Goal: Transaction & Acquisition: Obtain resource

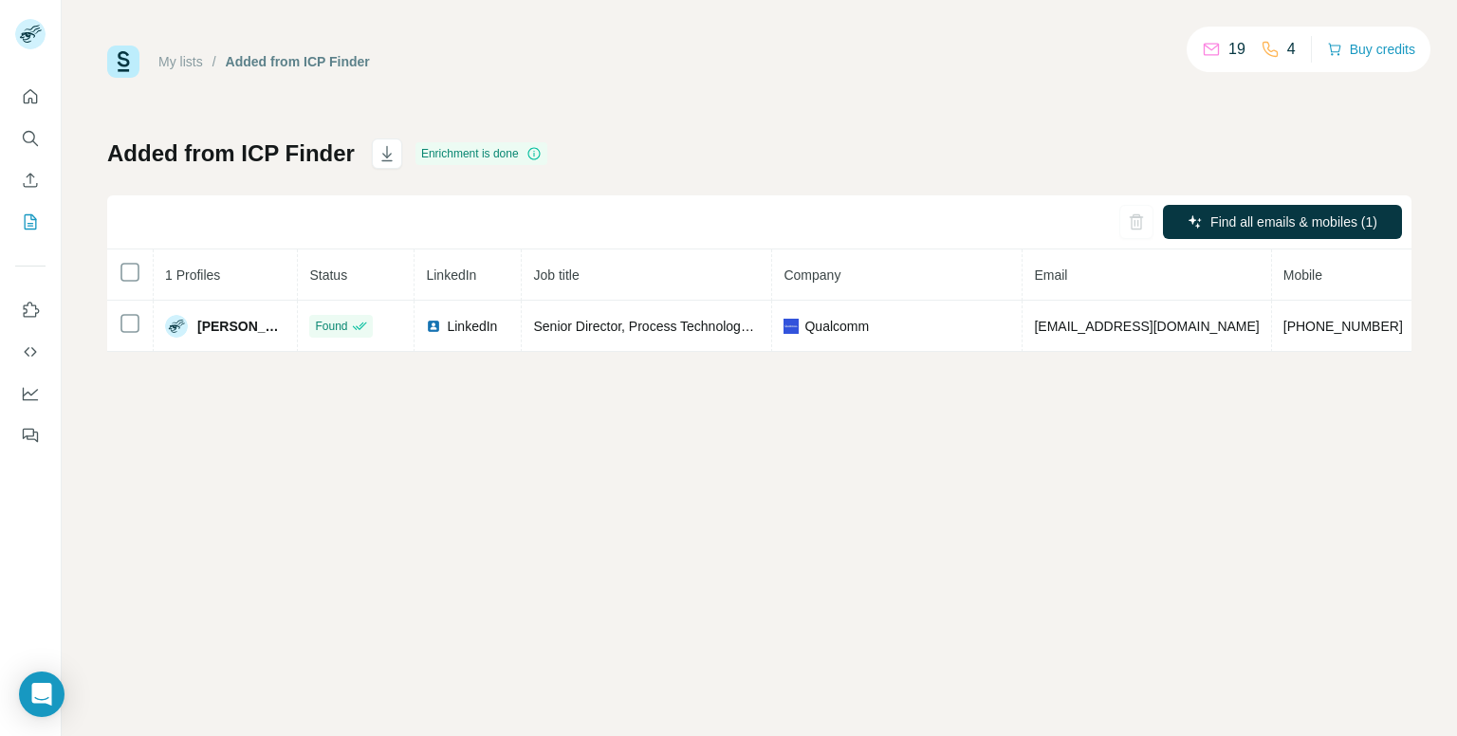
scroll to position [0, 269]
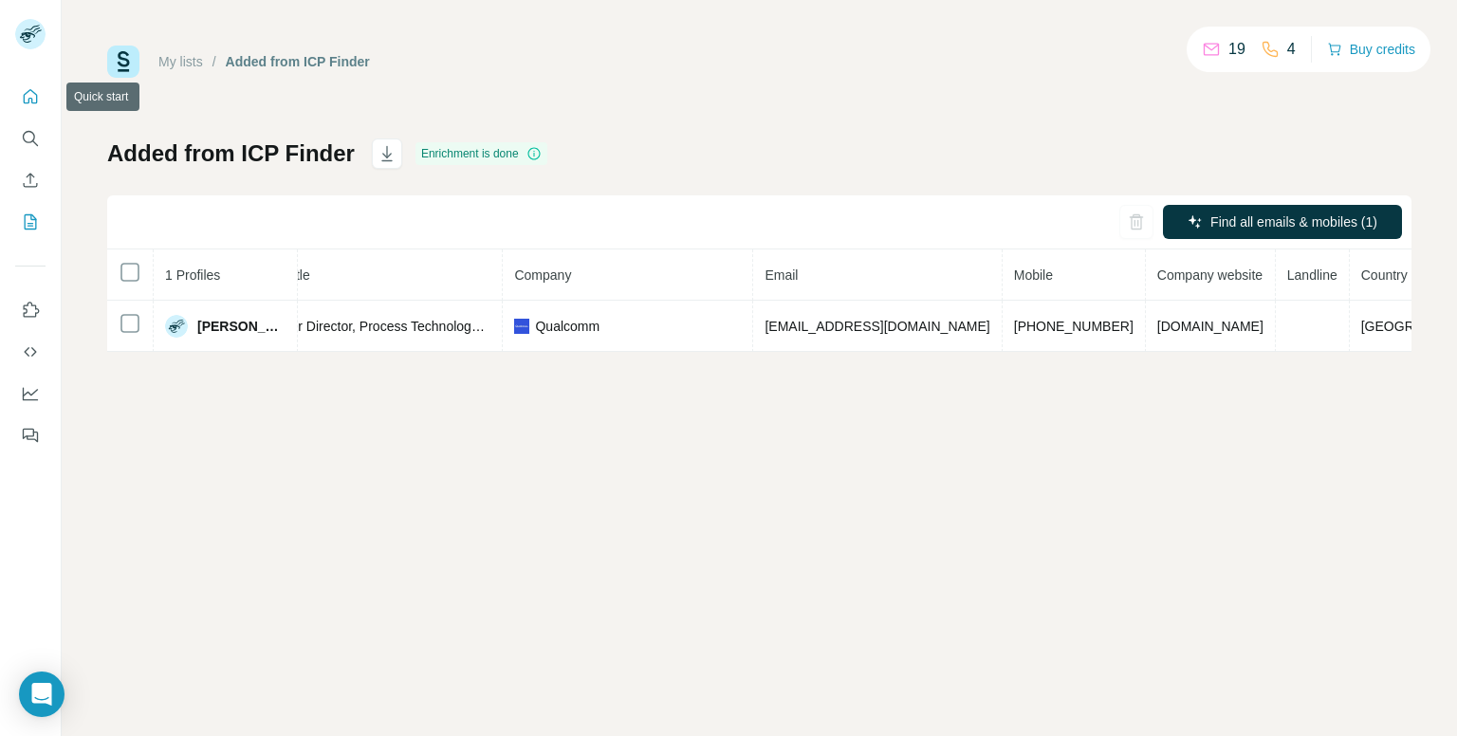
click at [26, 107] on button "Quick start" at bounding box center [30, 97] width 30 height 34
click at [19, 141] on button "Search" at bounding box center [30, 138] width 30 height 34
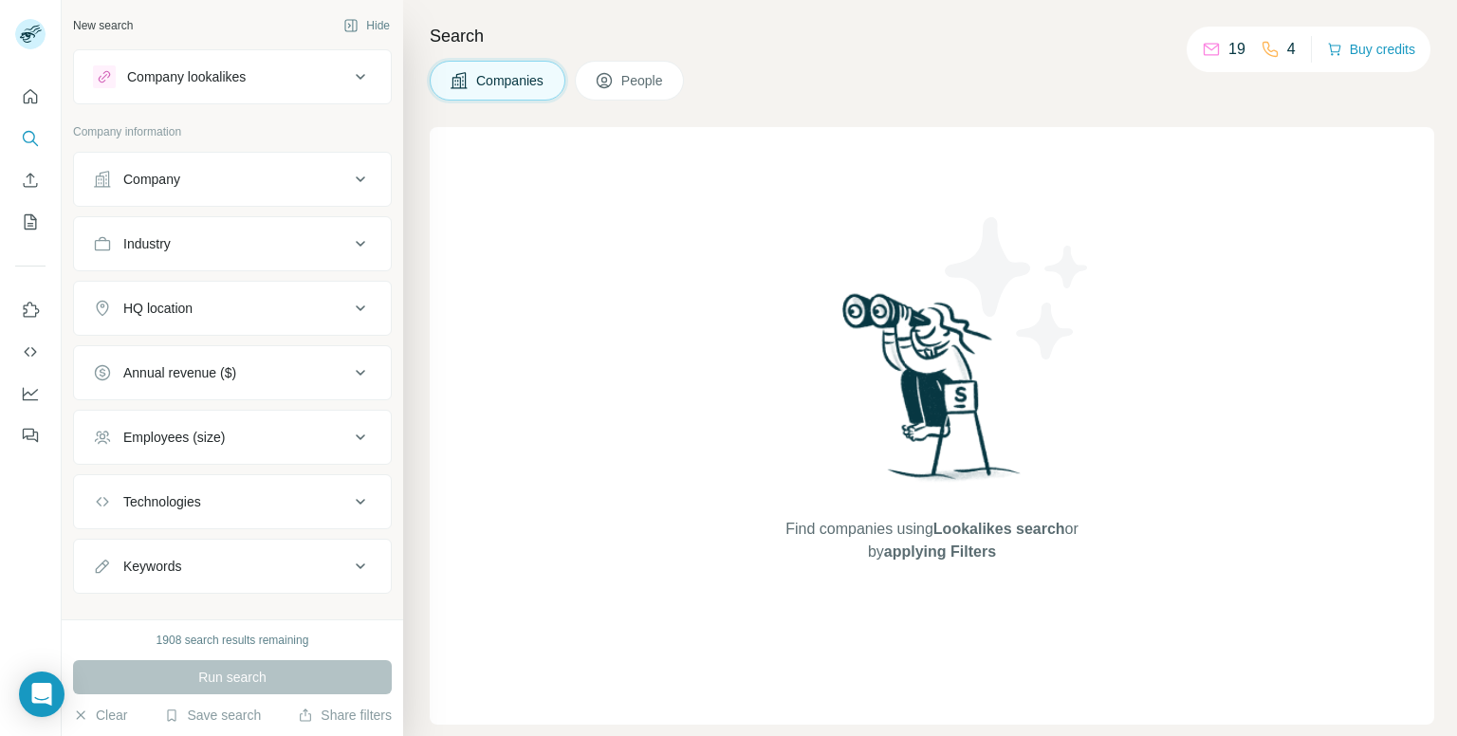
click at [319, 179] on div "Company" at bounding box center [221, 179] width 256 height 19
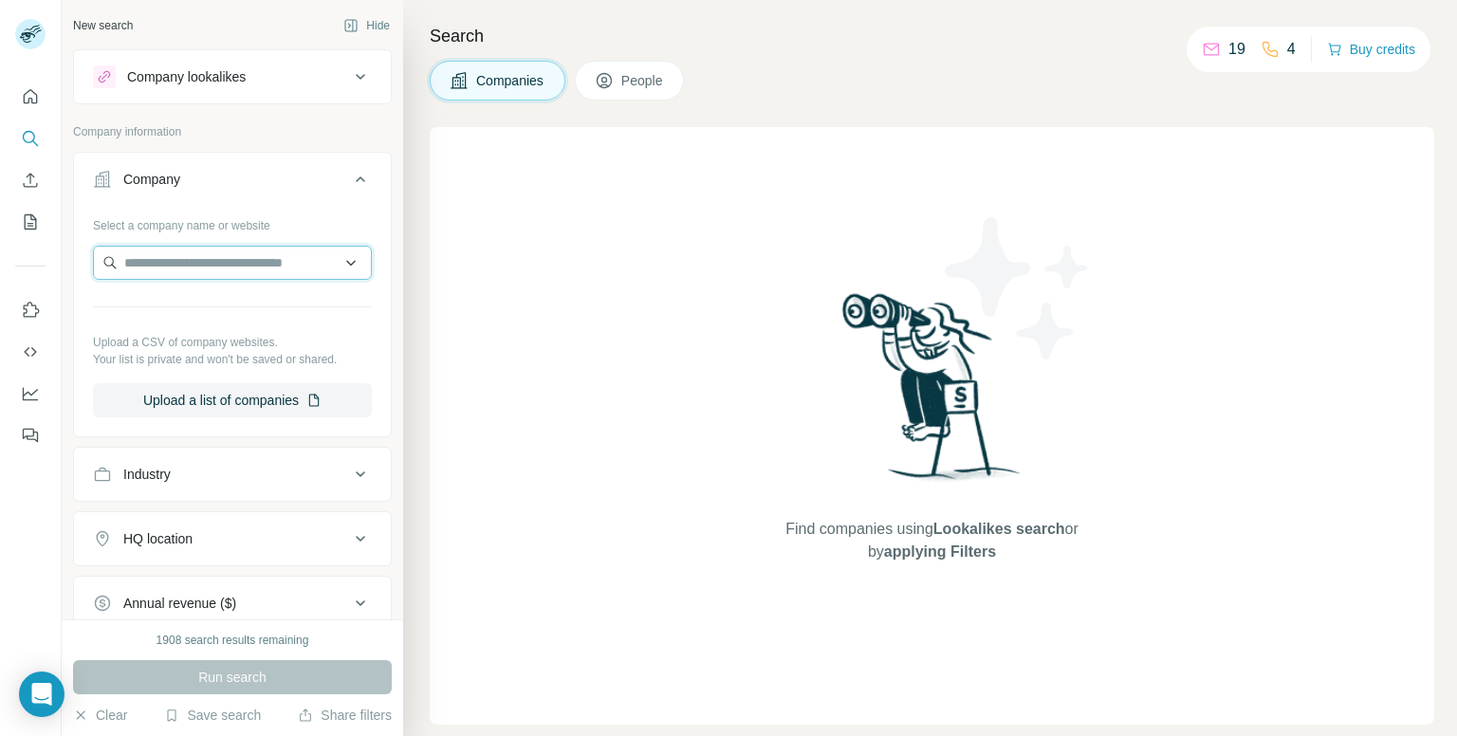
click at [266, 258] on input "text" at bounding box center [232, 263] width 279 height 34
click at [226, 242] on div "Select a company name or website Upload a CSV of company websites. Your list is…" at bounding box center [232, 314] width 279 height 208
click at [228, 275] on input "text" at bounding box center [232, 263] width 279 height 34
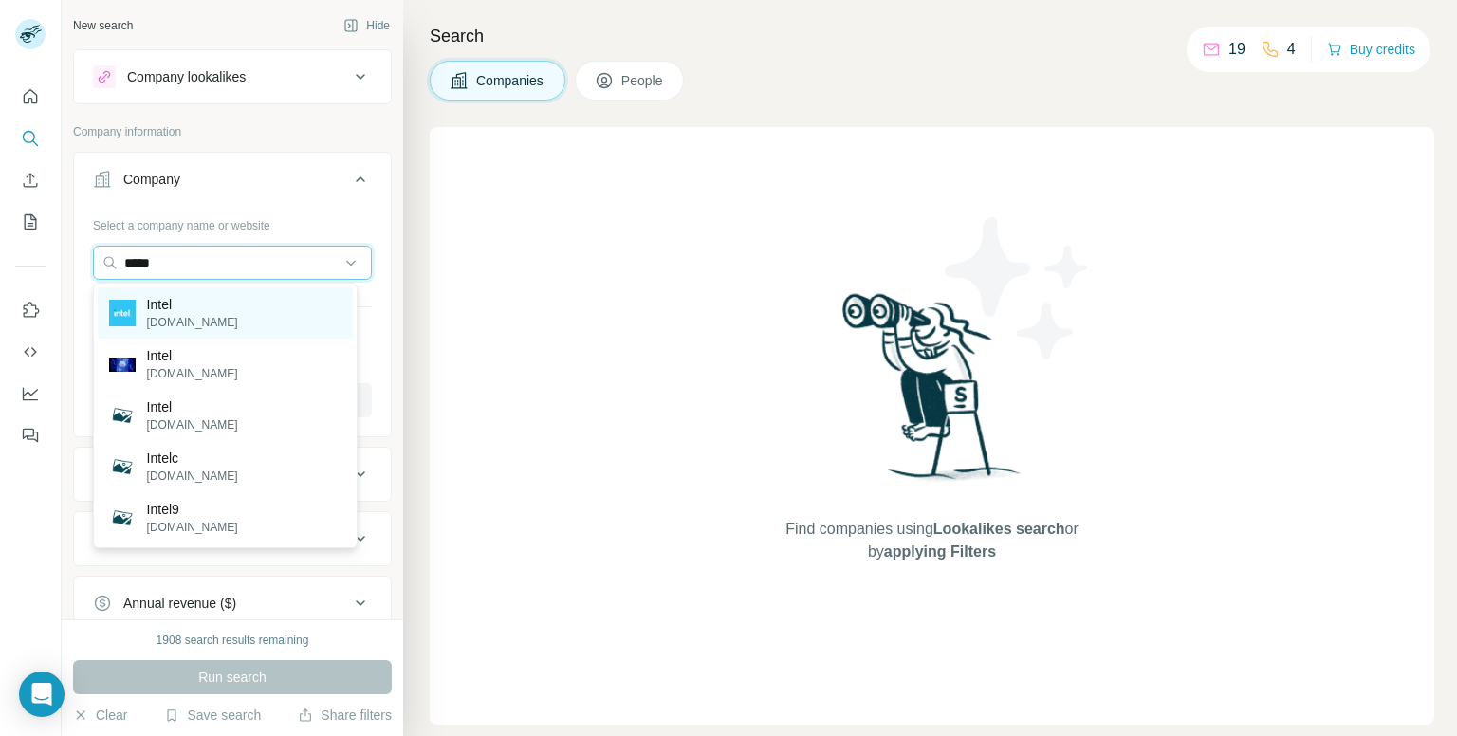
type input "*****"
click at [209, 302] on div "Intel [DOMAIN_NAME]" at bounding box center [225, 312] width 255 height 51
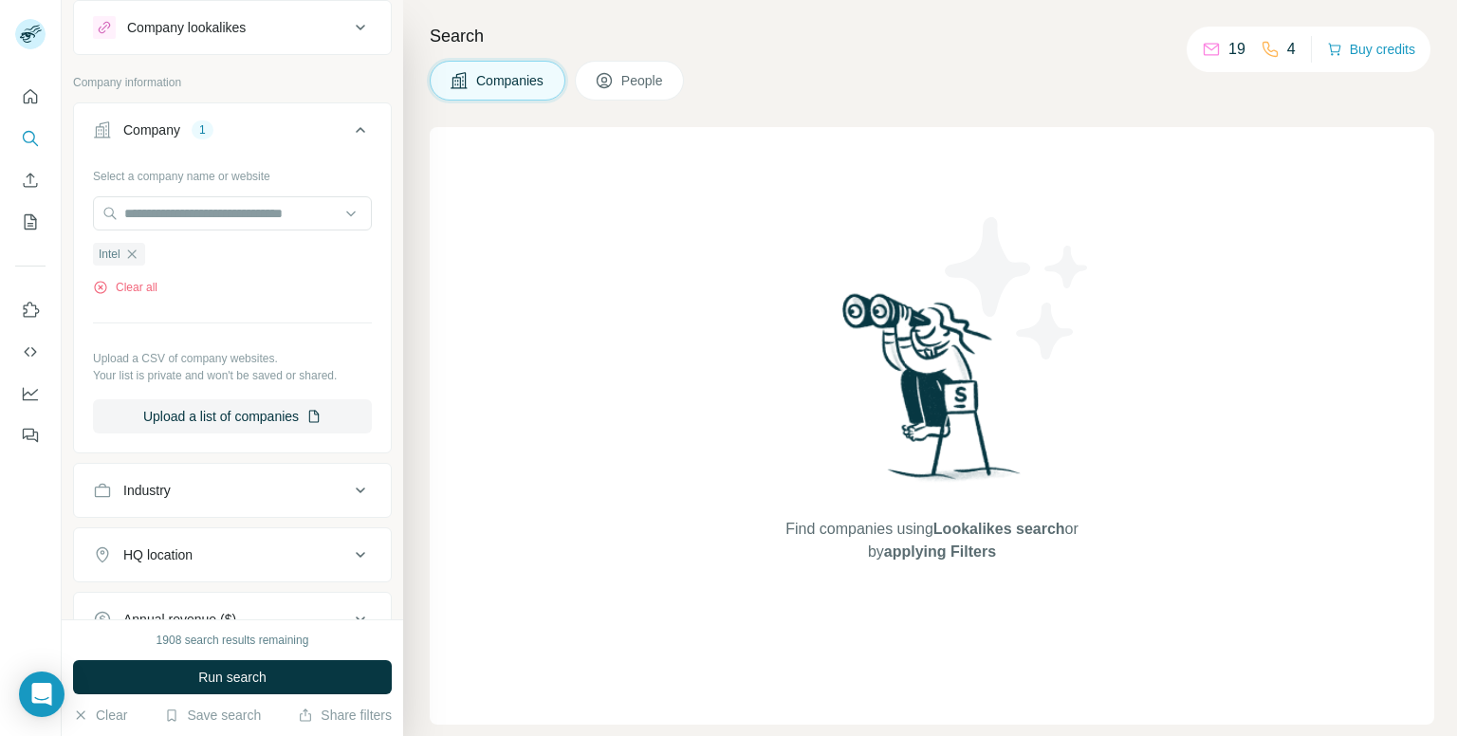
scroll to position [95, 0]
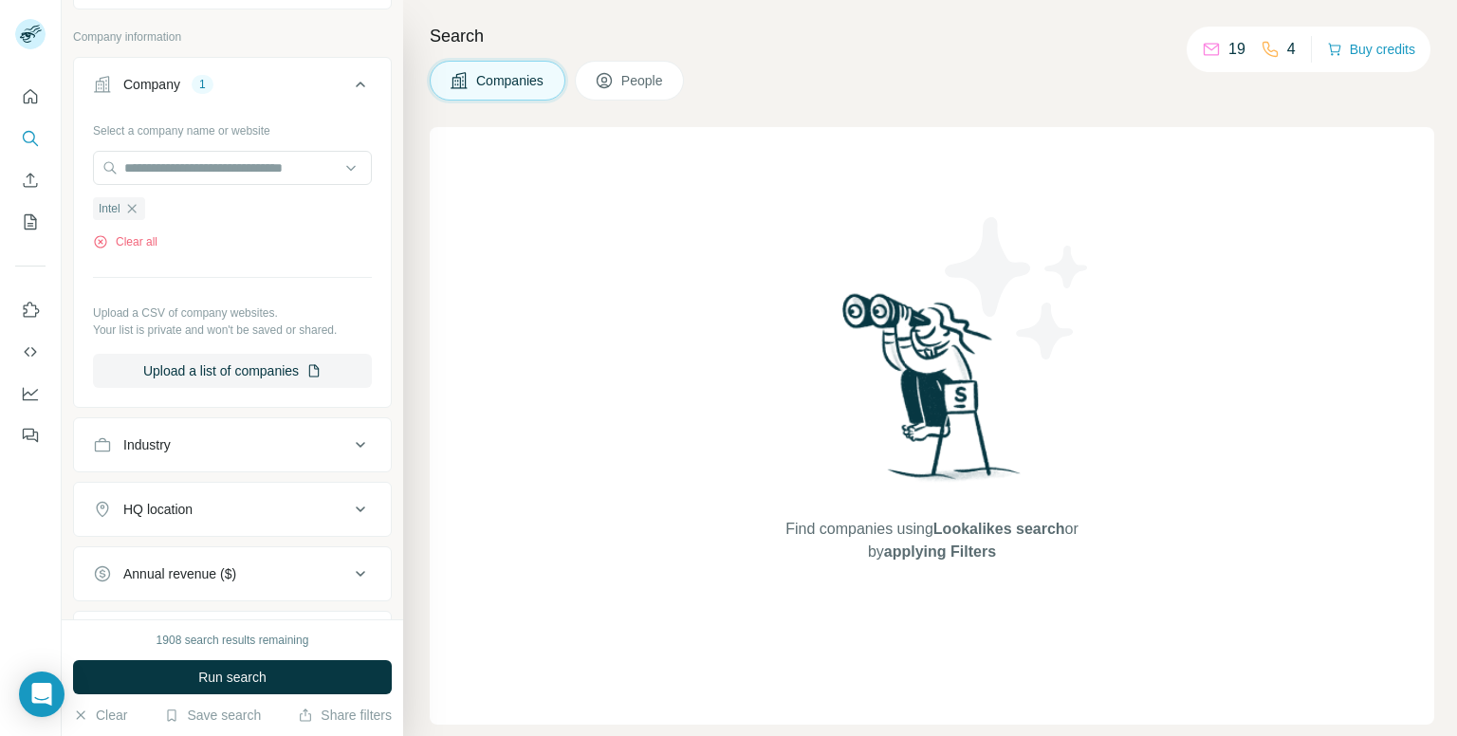
drag, startPoint x: 244, startPoint y: 516, endPoint x: 249, endPoint y: 502, distance: 15.0
click at [246, 516] on div "HQ location" at bounding box center [221, 509] width 256 height 19
click at [228, 540] on input "text" at bounding box center [232, 557] width 279 height 34
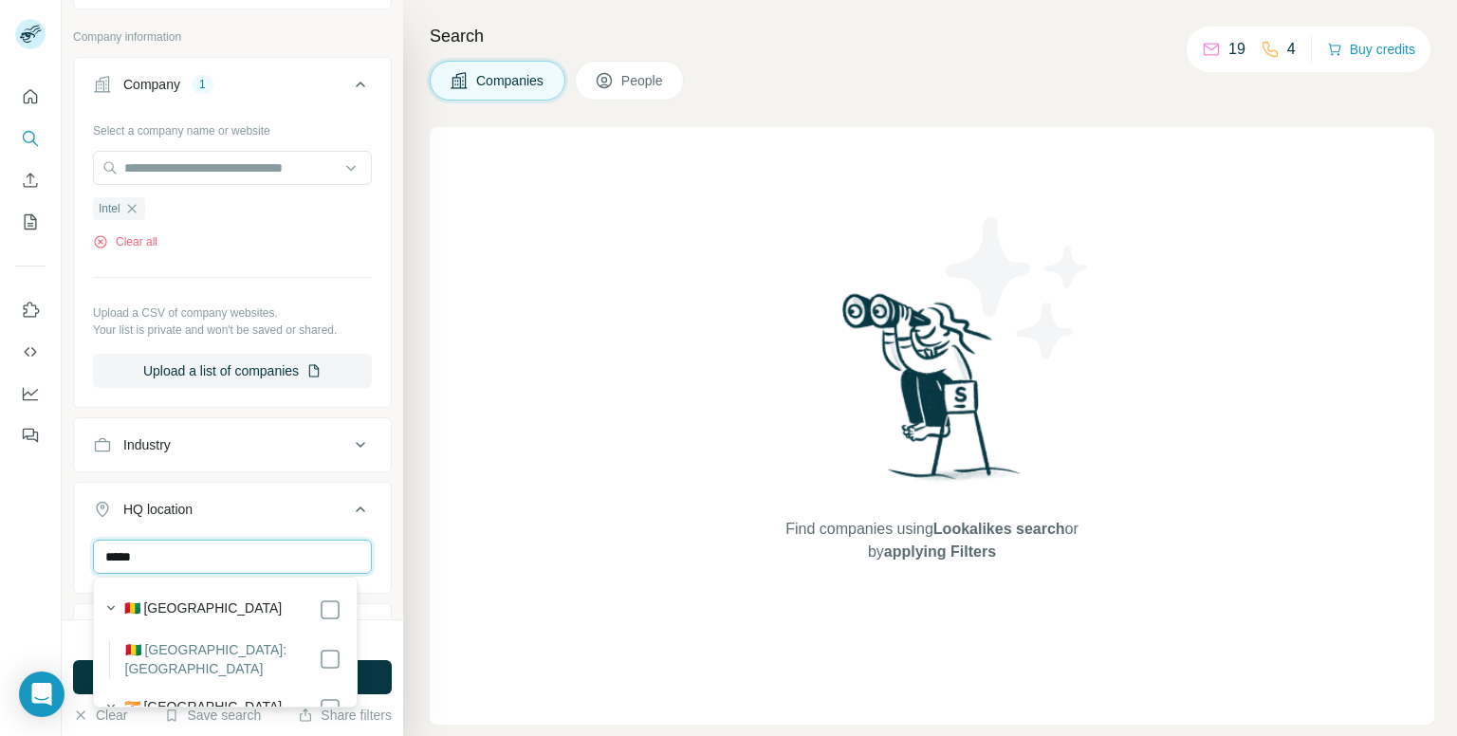
type input "*****"
click at [319, 697] on icon at bounding box center [330, 708] width 23 height 23
click at [352, 504] on icon at bounding box center [360, 509] width 23 height 23
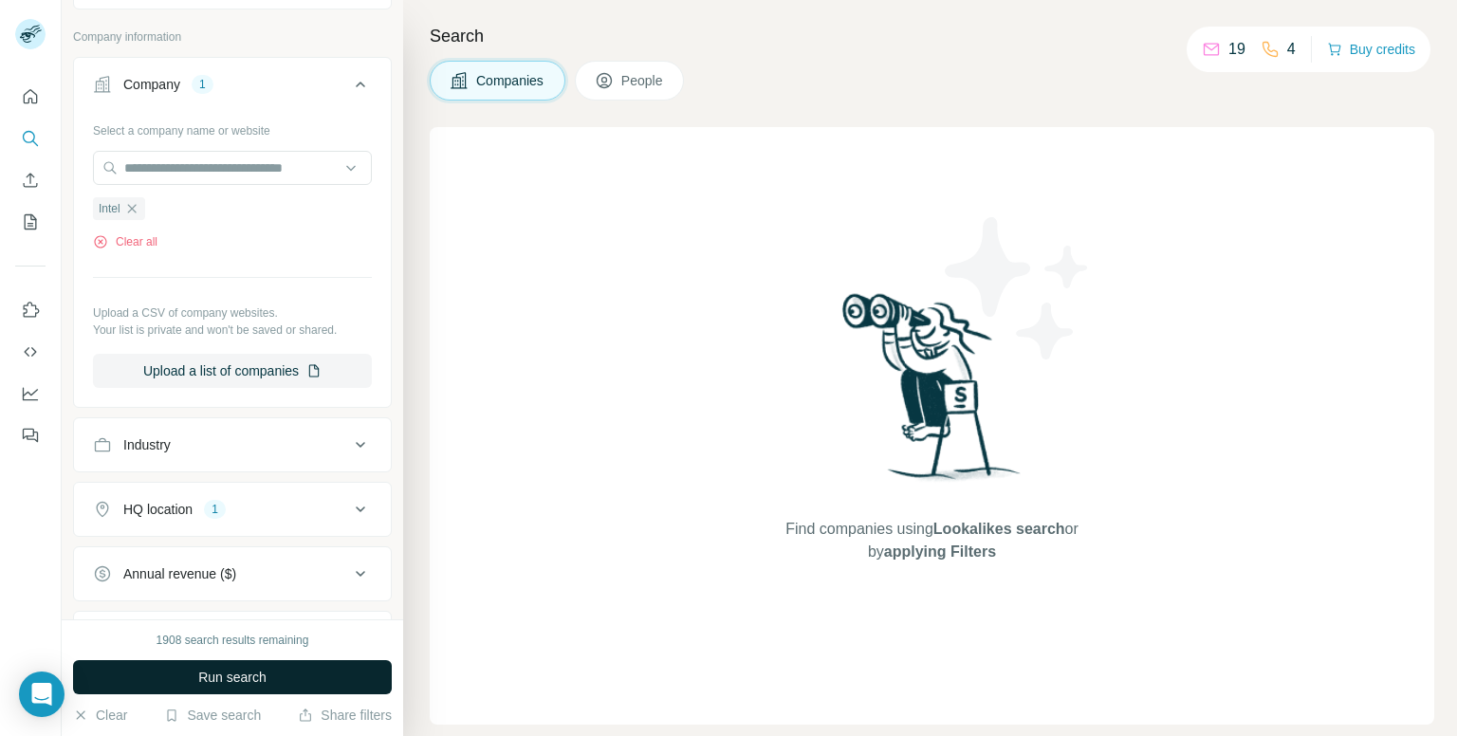
click at [212, 685] on span "Run search" at bounding box center [232, 677] width 68 height 19
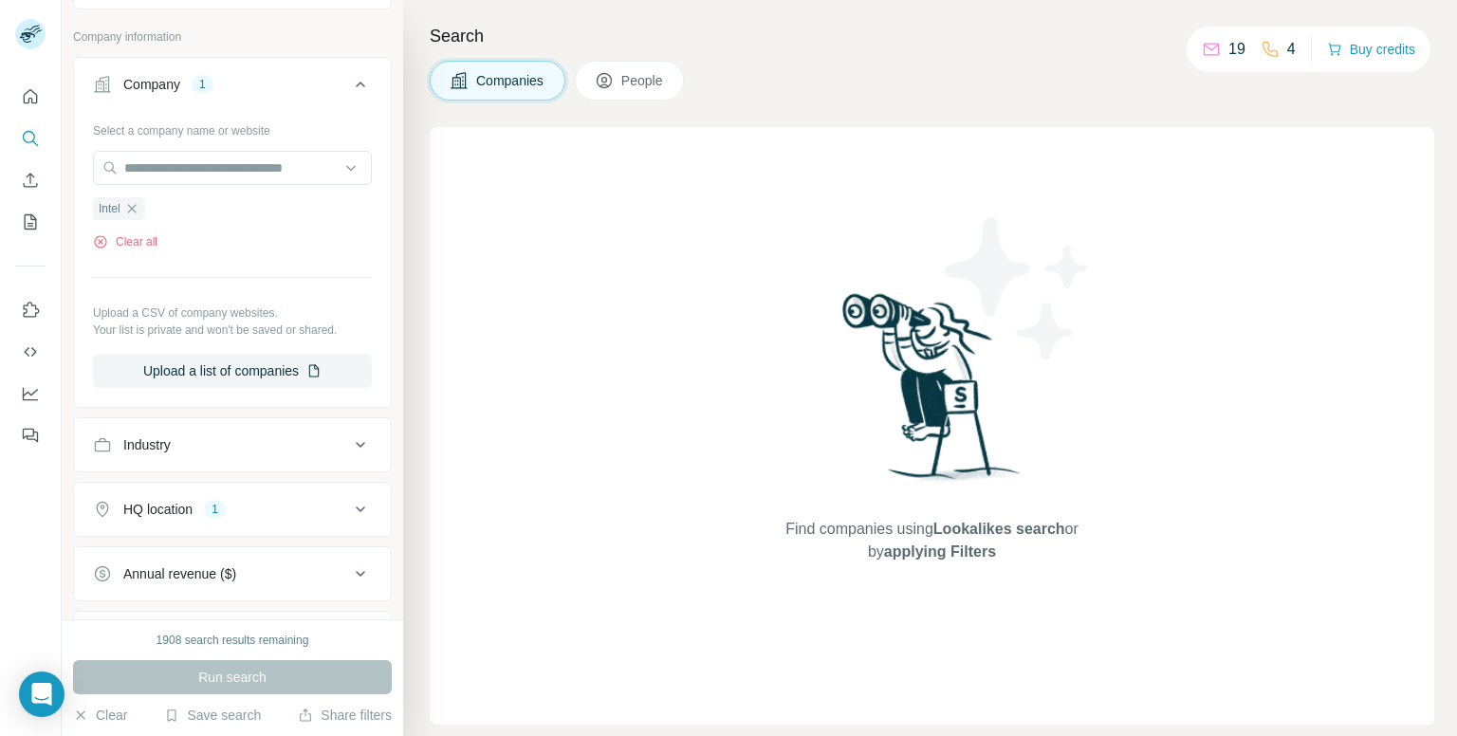
click at [624, 92] on button "People" at bounding box center [630, 81] width 110 height 40
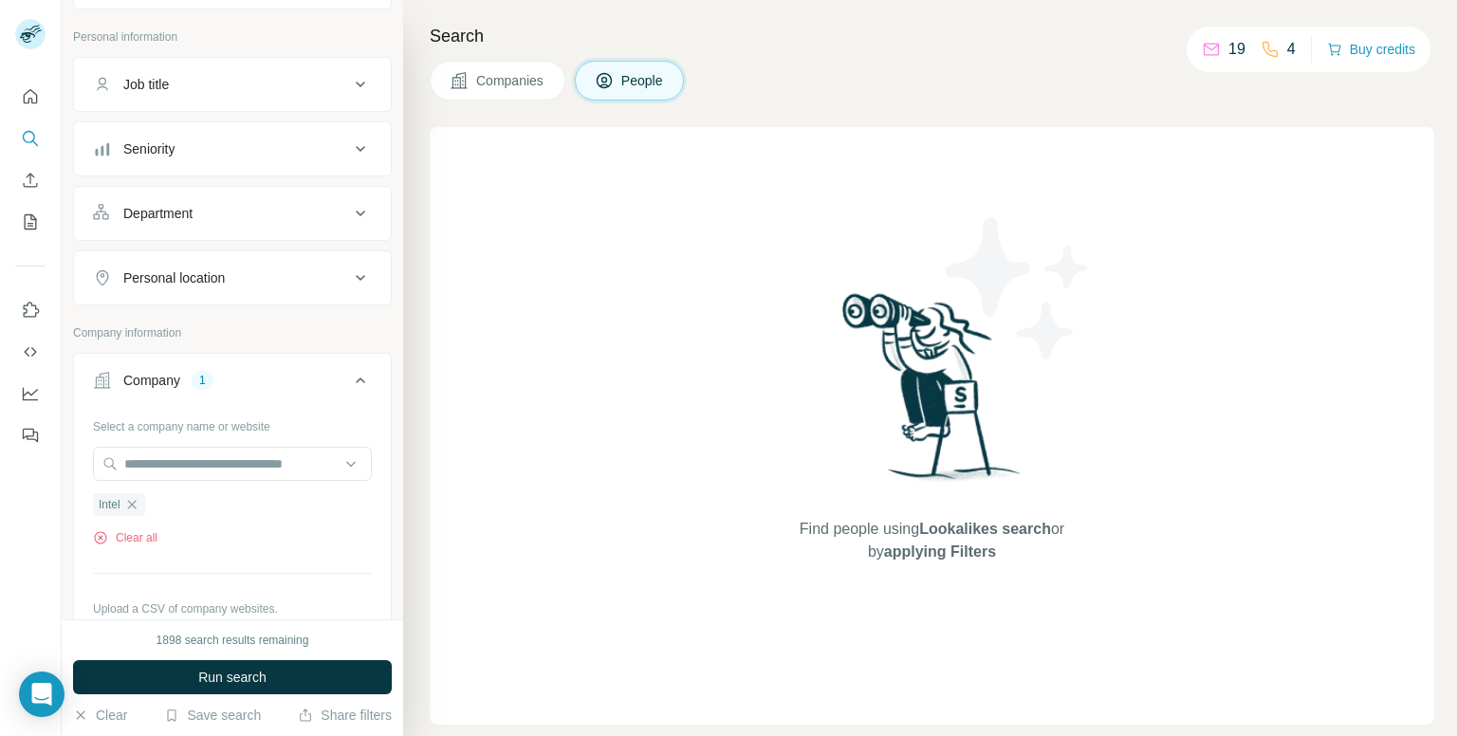
click at [534, 85] on span "Companies" at bounding box center [510, 80] width 69 height 19
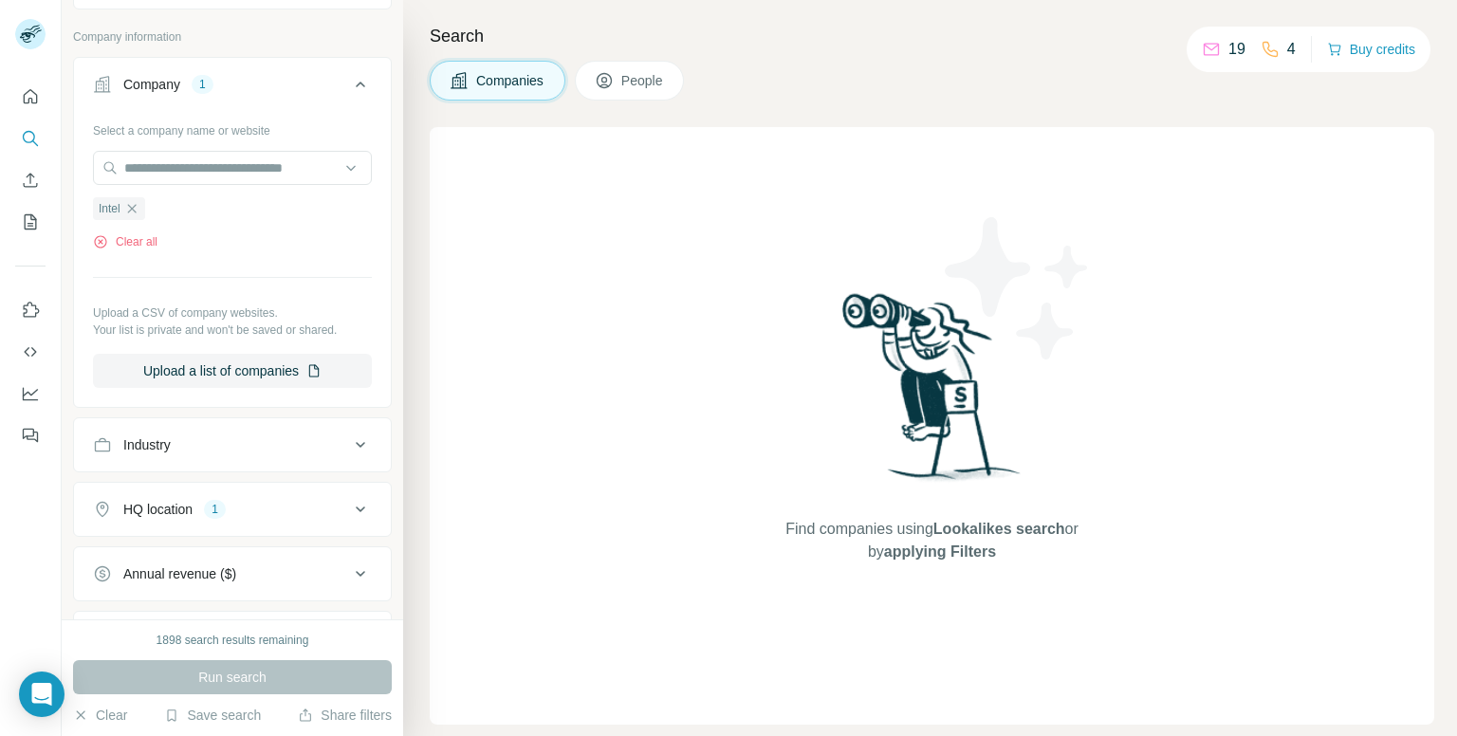
drag, startPoint x: 289, startPoint y: 513, endPoint x: 242, endPoint y: 532, distance: 51.1
click at [290, 518] on button "HQ location 1" at bounding box center [232, 510] width 317 height 46
click at [221, 597] on icon "button" at bounding box center [228, 599] width 15 height 15
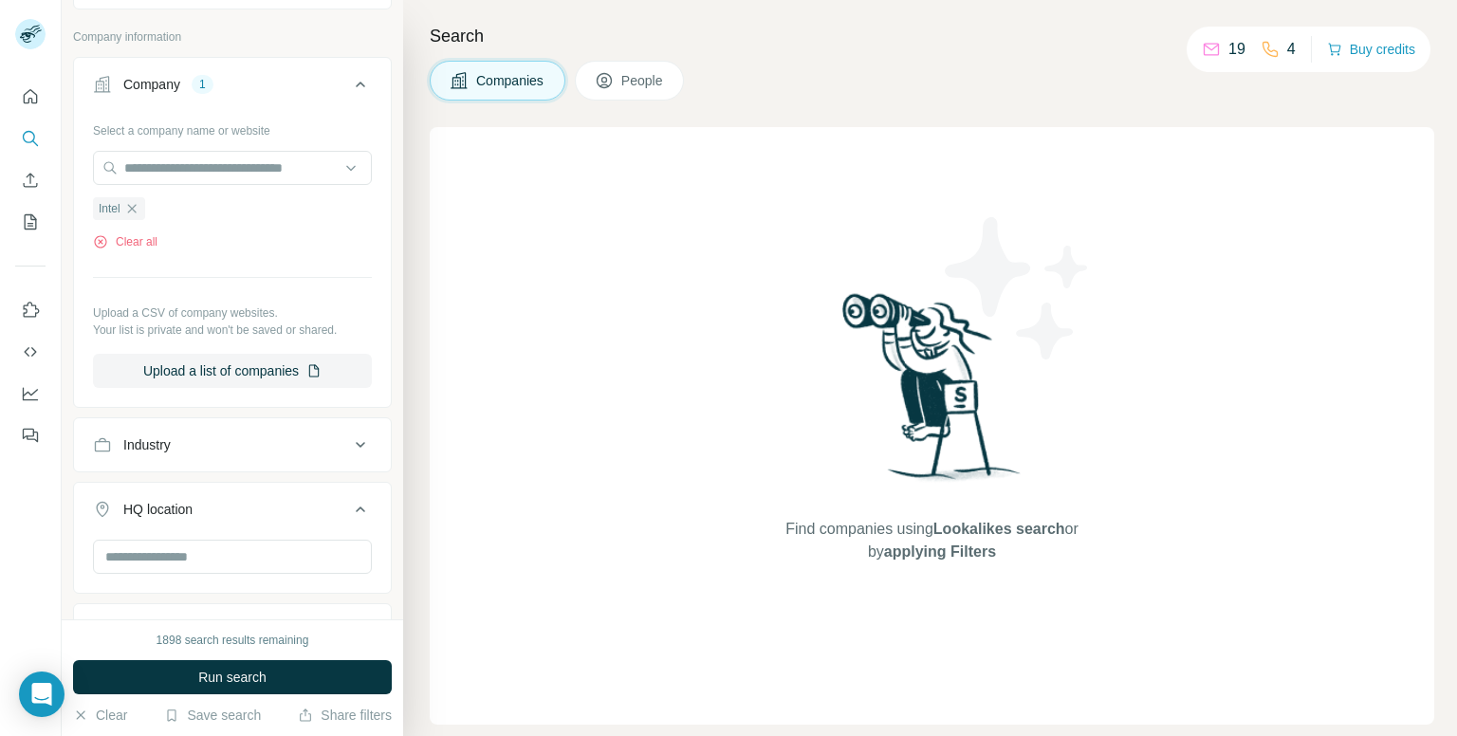
drag, startPoint x: 197, startPoint y: 669, endPoint x: 176, endPoint y: 662, distance: 21.9
click at [199, 673] on span "Run search" at bounding box center [232, 677] width 68 height 19
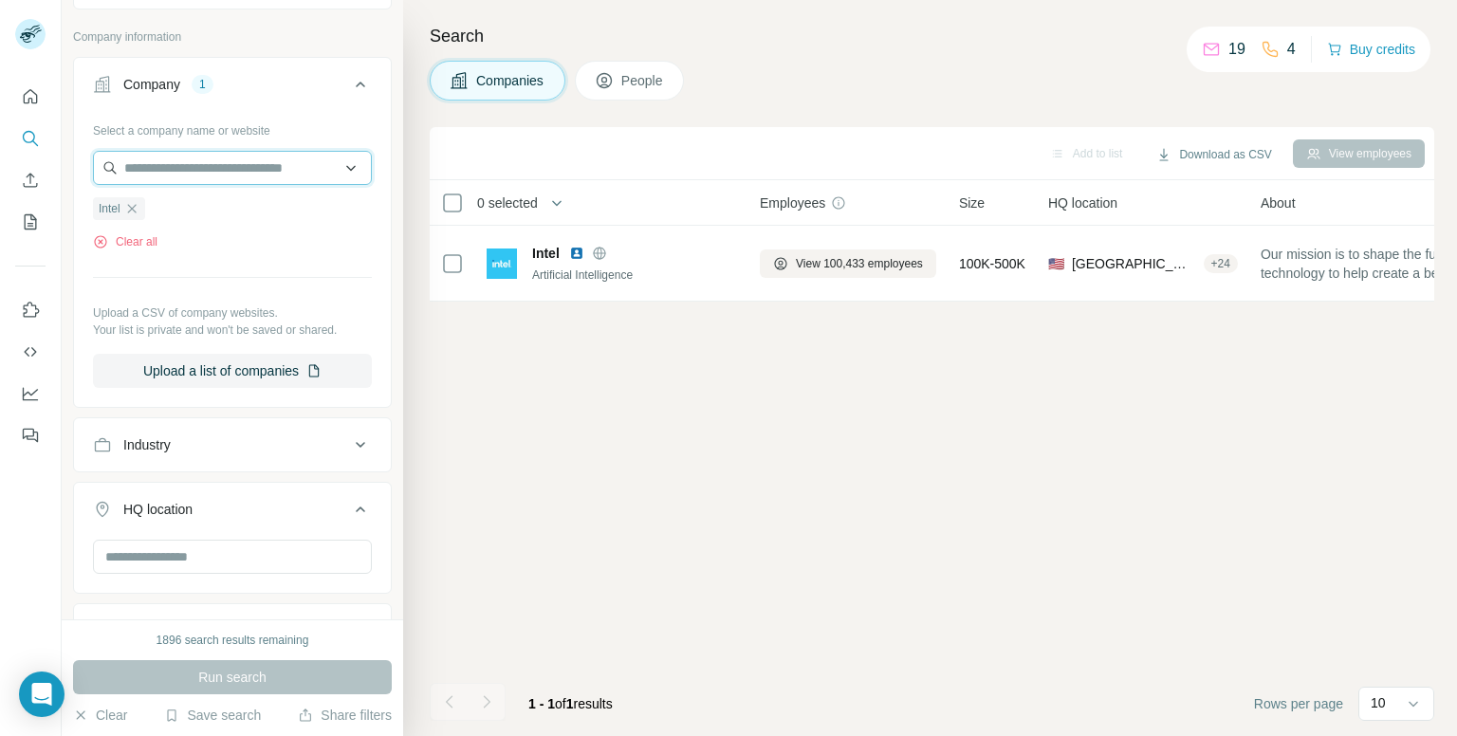
click at [356, 175] on input "text" at bounding box center [232, 168] width 279 height 34
click at [323, 198] on div "Type to search" at bounding box center [225, 212] width 255 height 38
click at [194, 171] on input "text" at bounding box center [232, 168] width 279 height 34
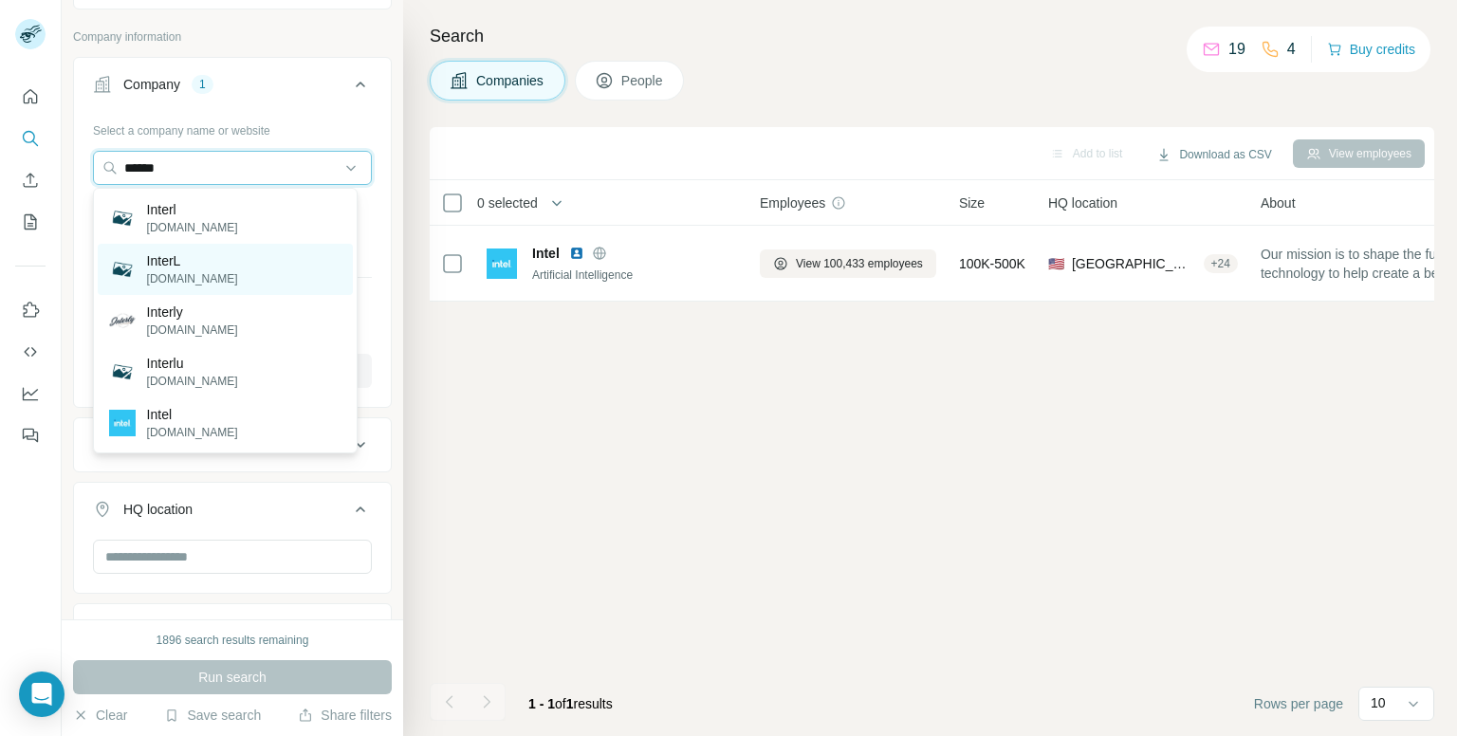
scroll to position [190, 0]
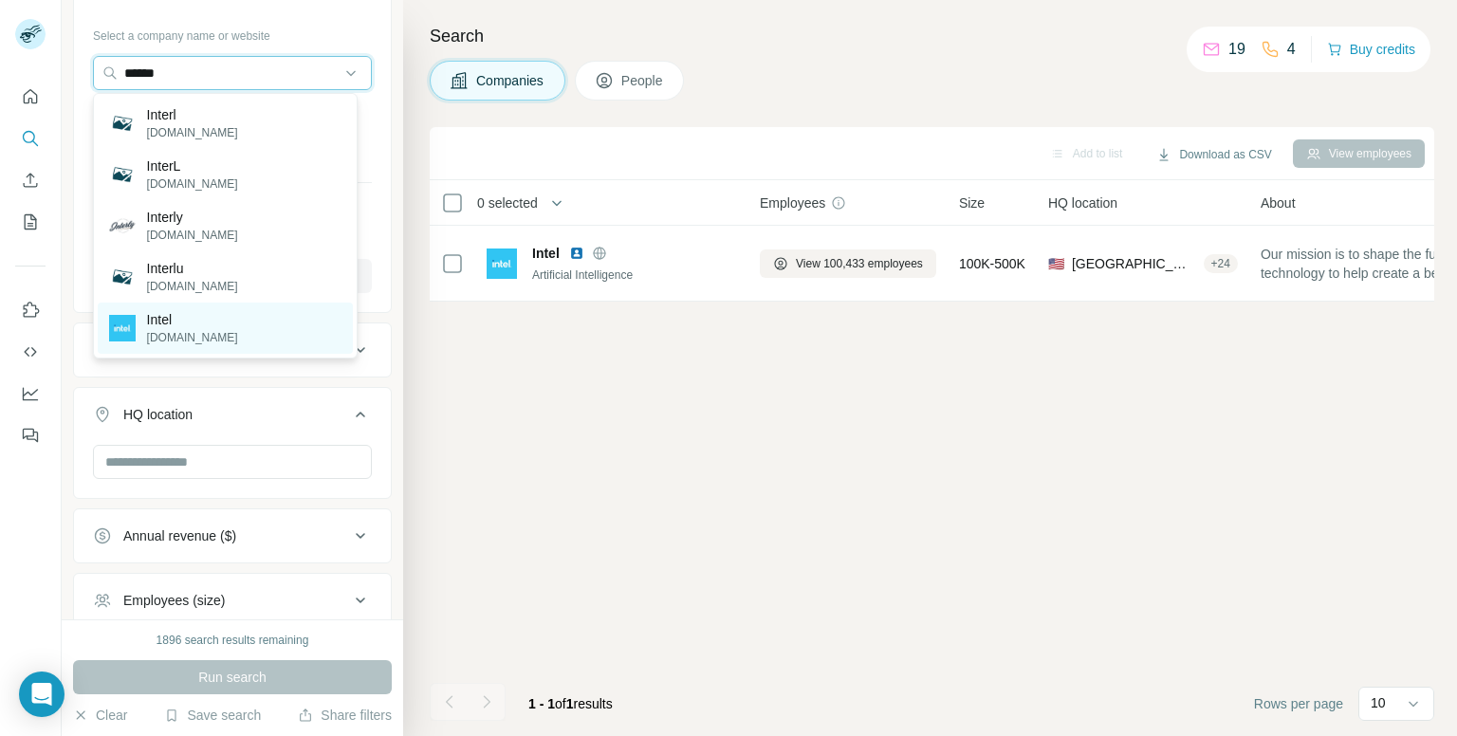
type input "******"
click at [173, 323] on p "Intel" at bounding box center [192, 319] width 91 height 19
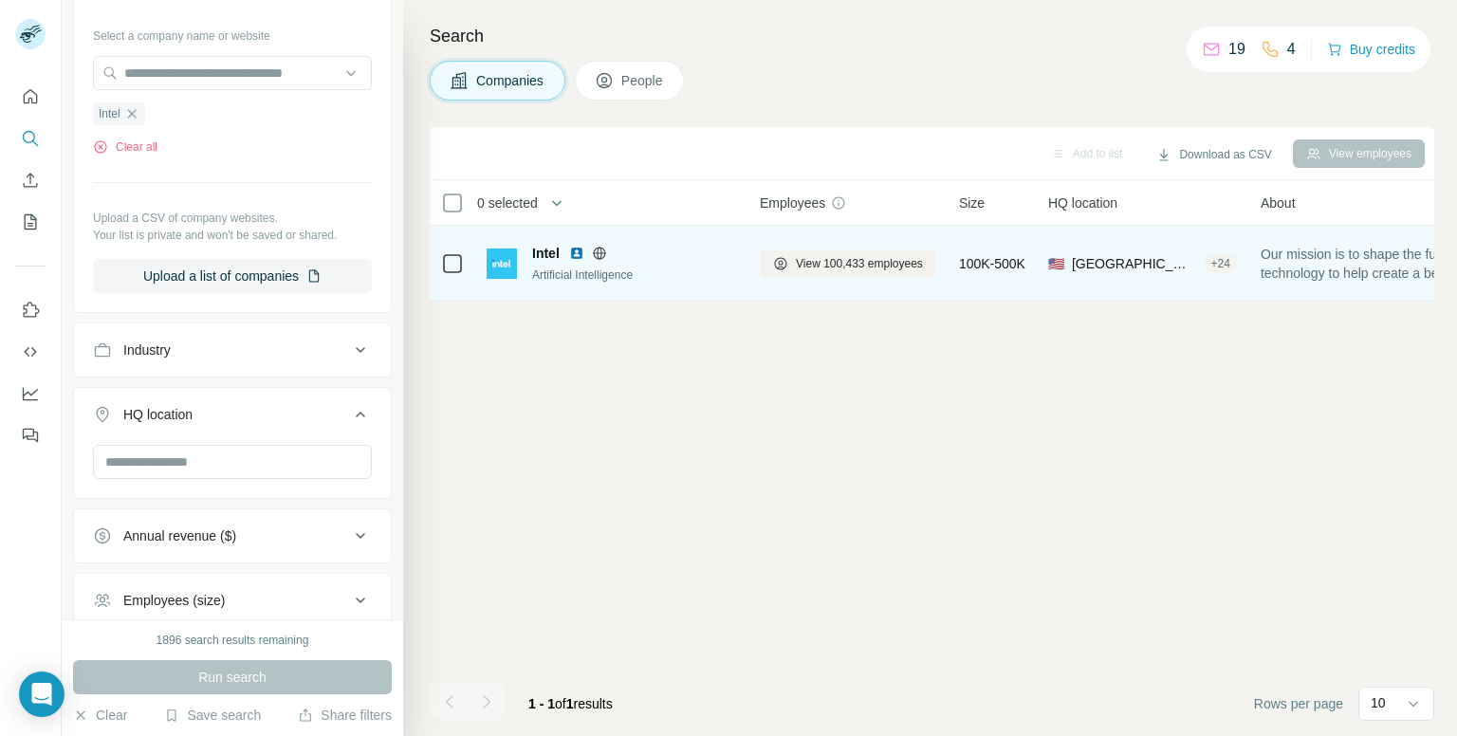
click at [573, 267] on div "Artificial Intelligence" at bounding box center [634, 275] width 205 height 17
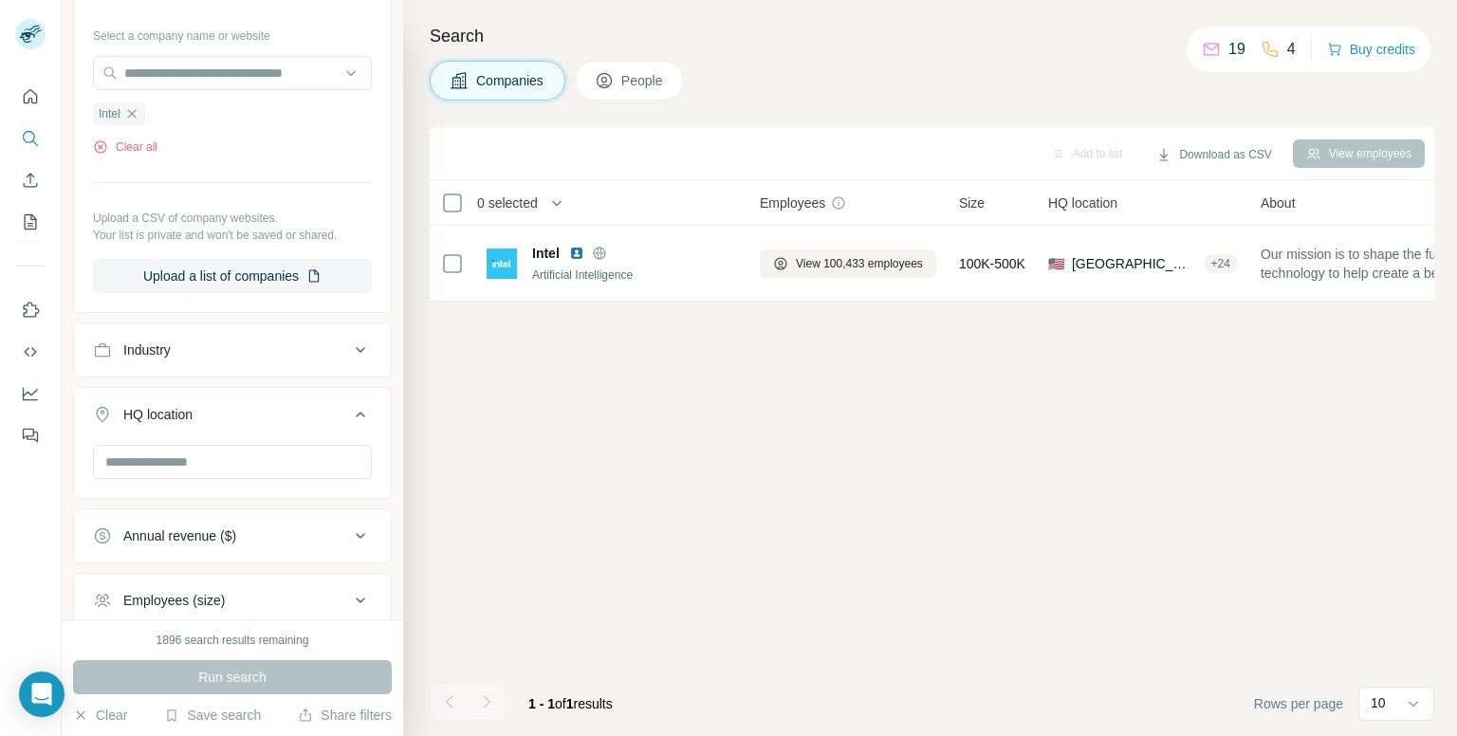
click at [660, 360] on div "Add to list Download as CSV View employees 0 selected Companies Employees Size …" at bounding box center [932, 431] width 1005 height 609
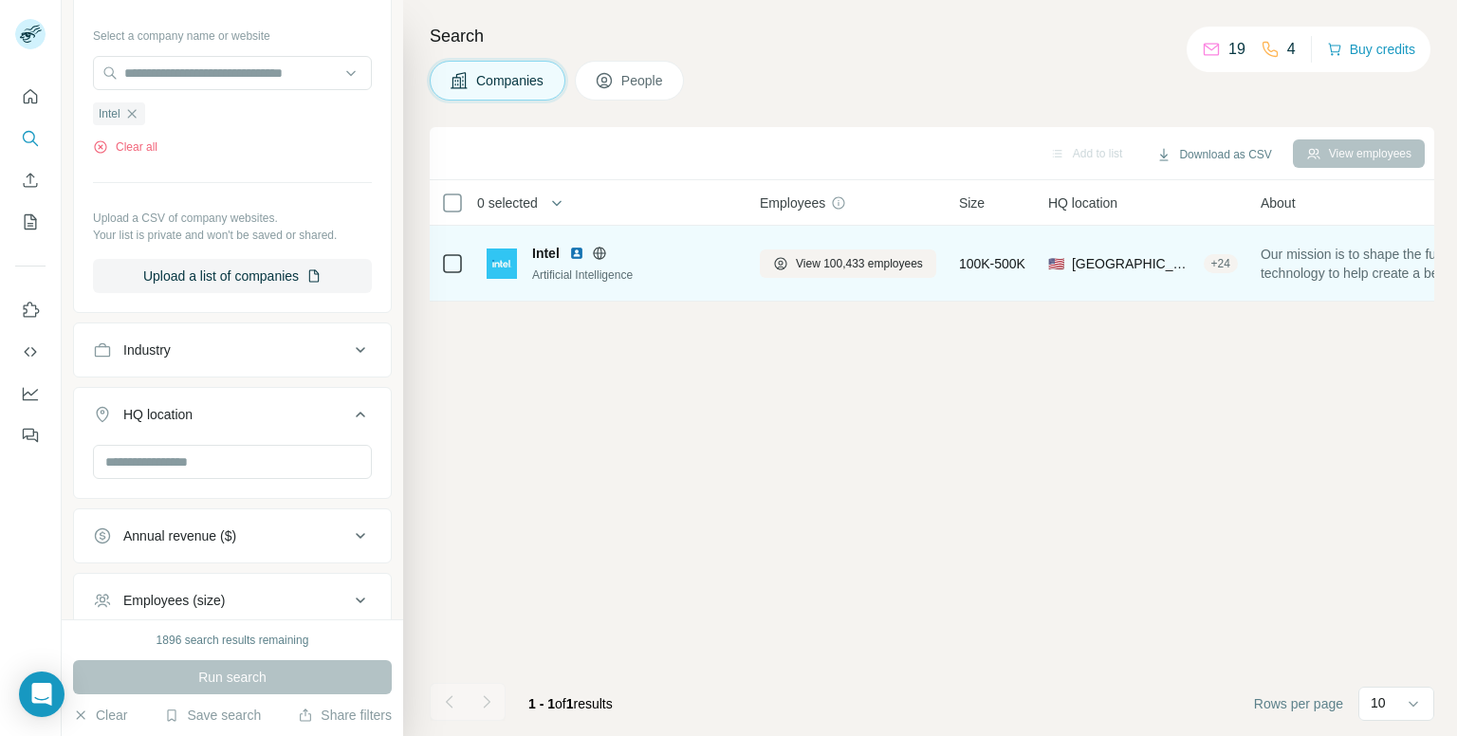
click at [758, 268] on td "View 100,433 employees" at bounding box center [847, 264] width 199 height 76
click at [756, 268] on td "View 100,433 employees" at bounding box center [847, 264] width 199 height 76
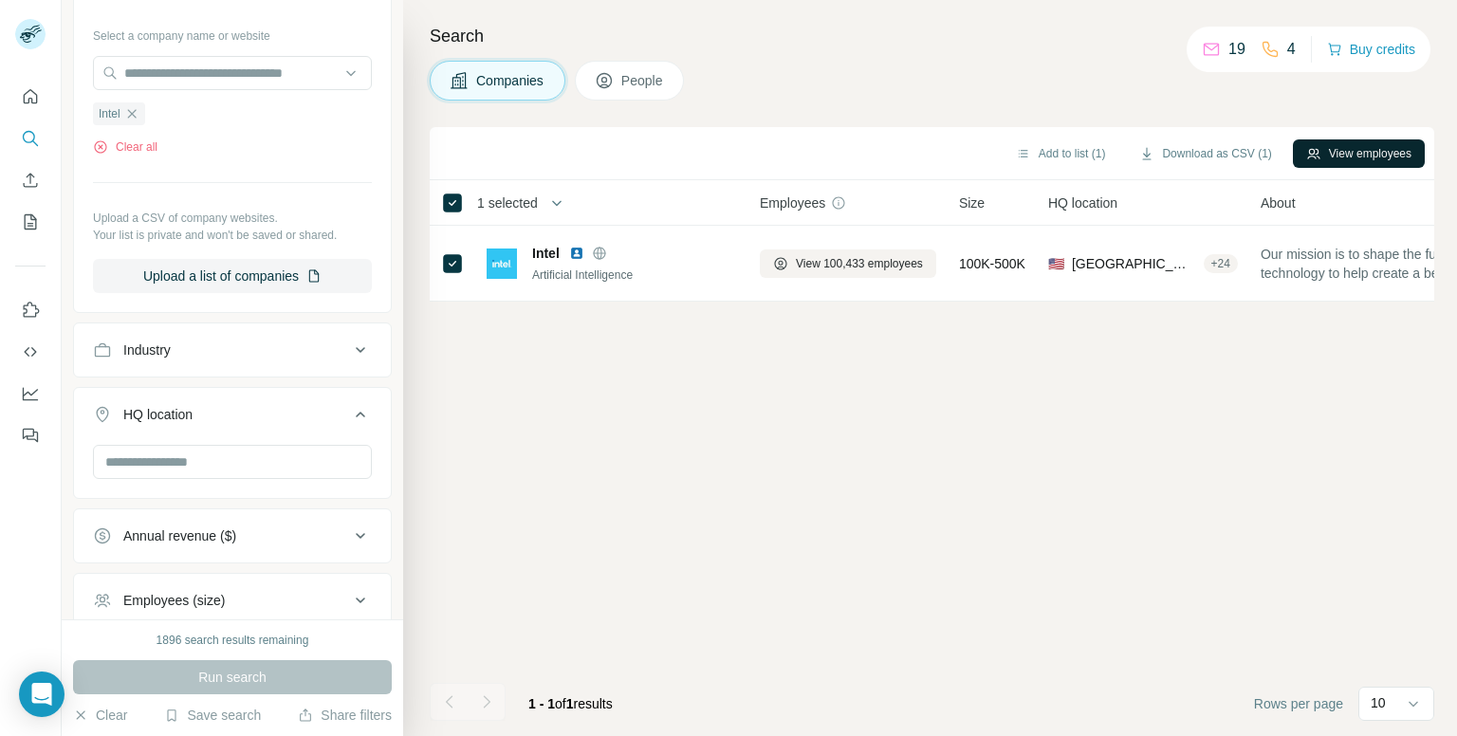
click at [1339, 144] on button "View employees" at bounding box center [1359, 153] width 132 height 28
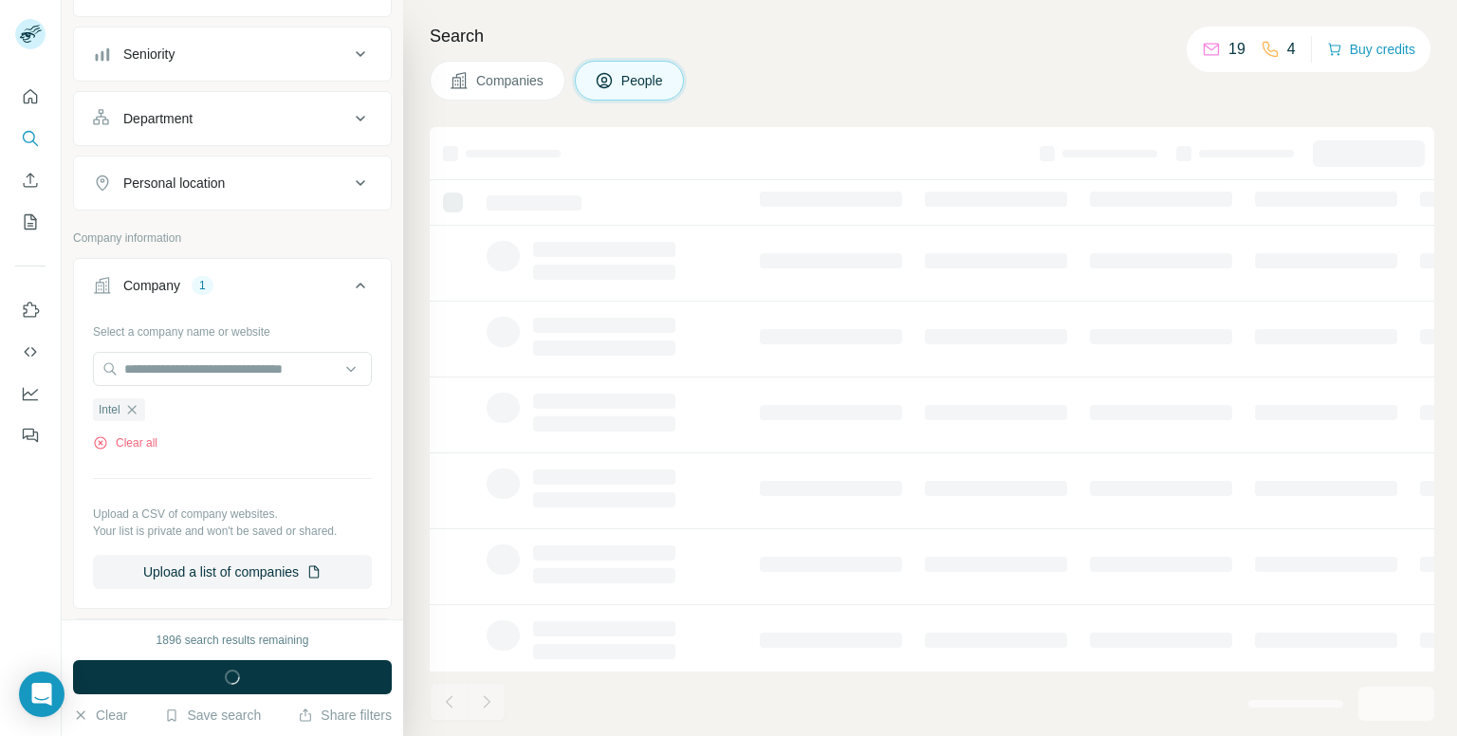
scroll to position [484, 0]
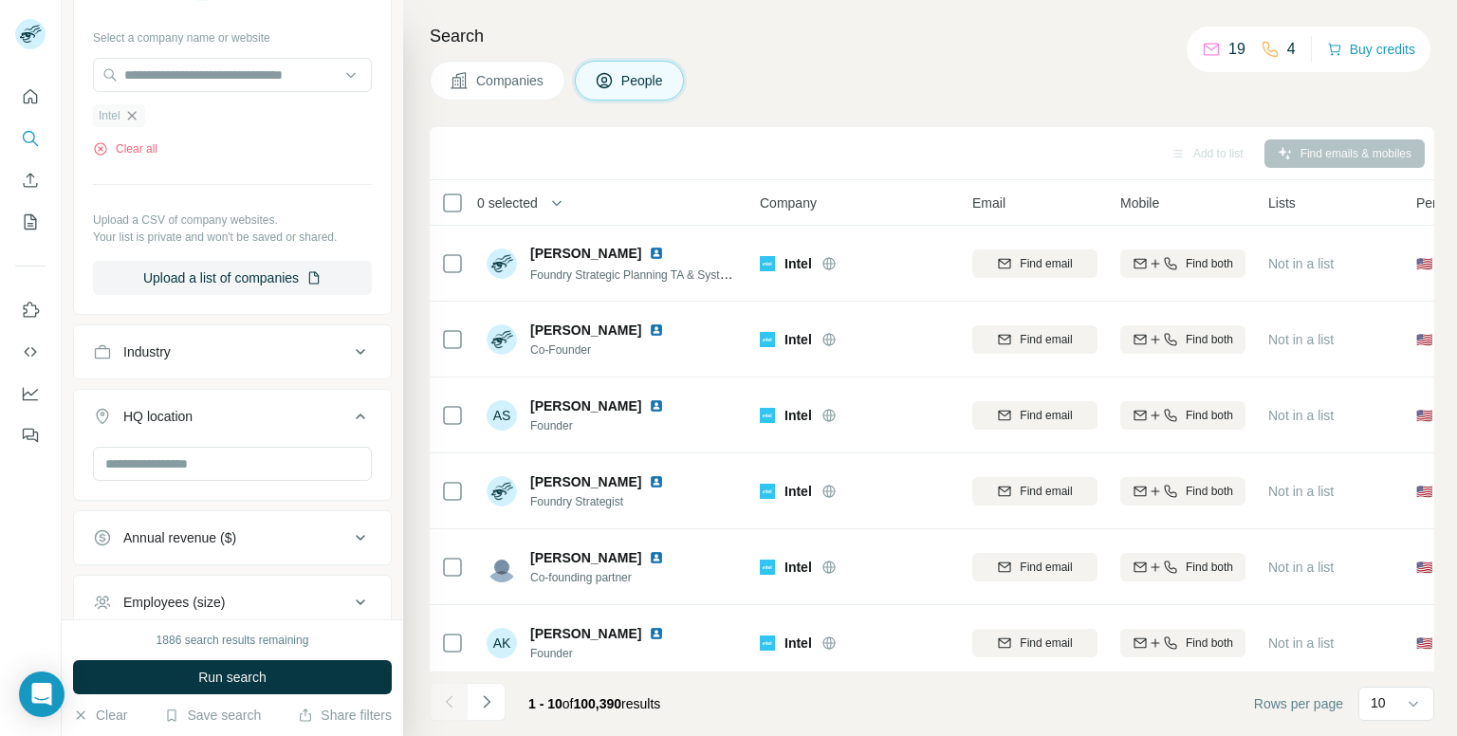
click at [125, 119] on icon "button" at bounding box center [131, 115] width 15 height 15
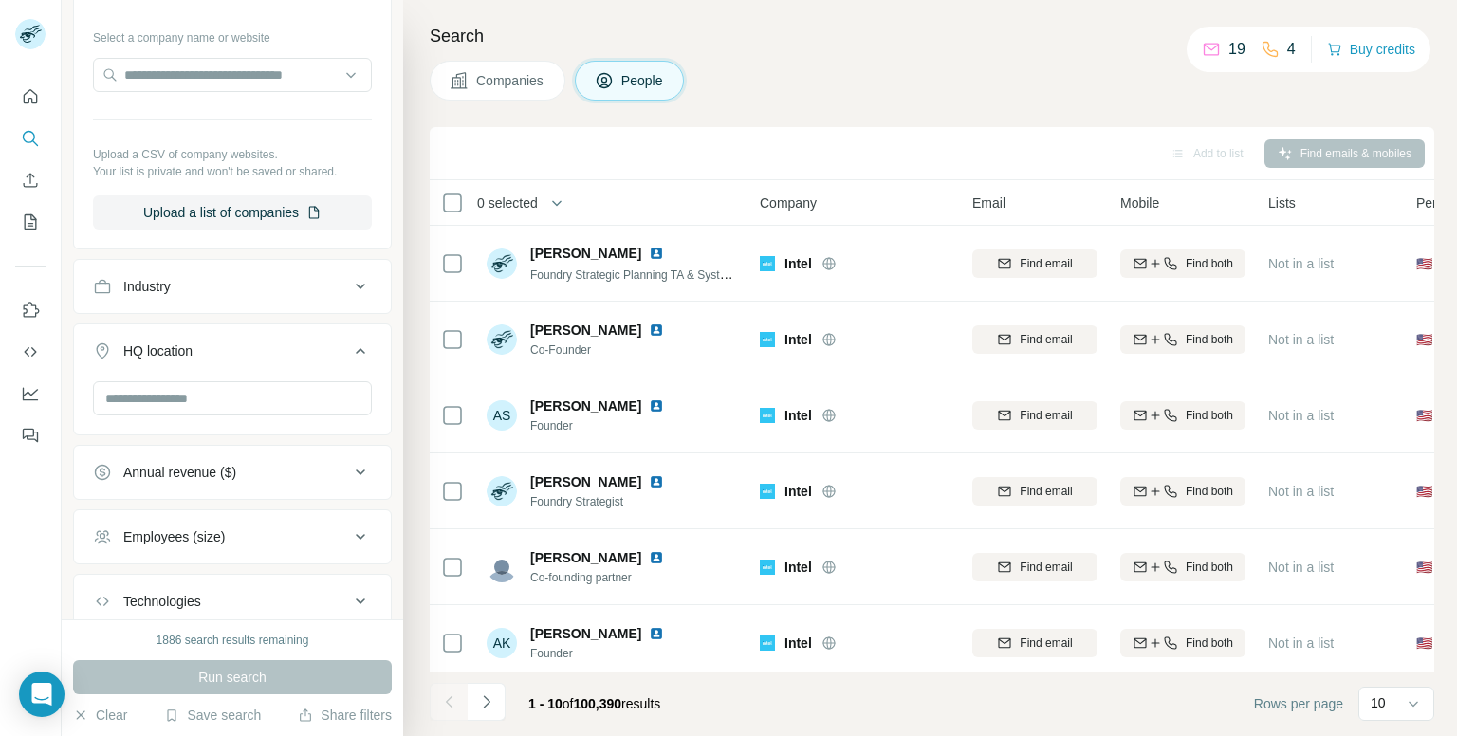
click at [520, 80] on span "Companies" at bounding box center [510, 80] width 69 height 19
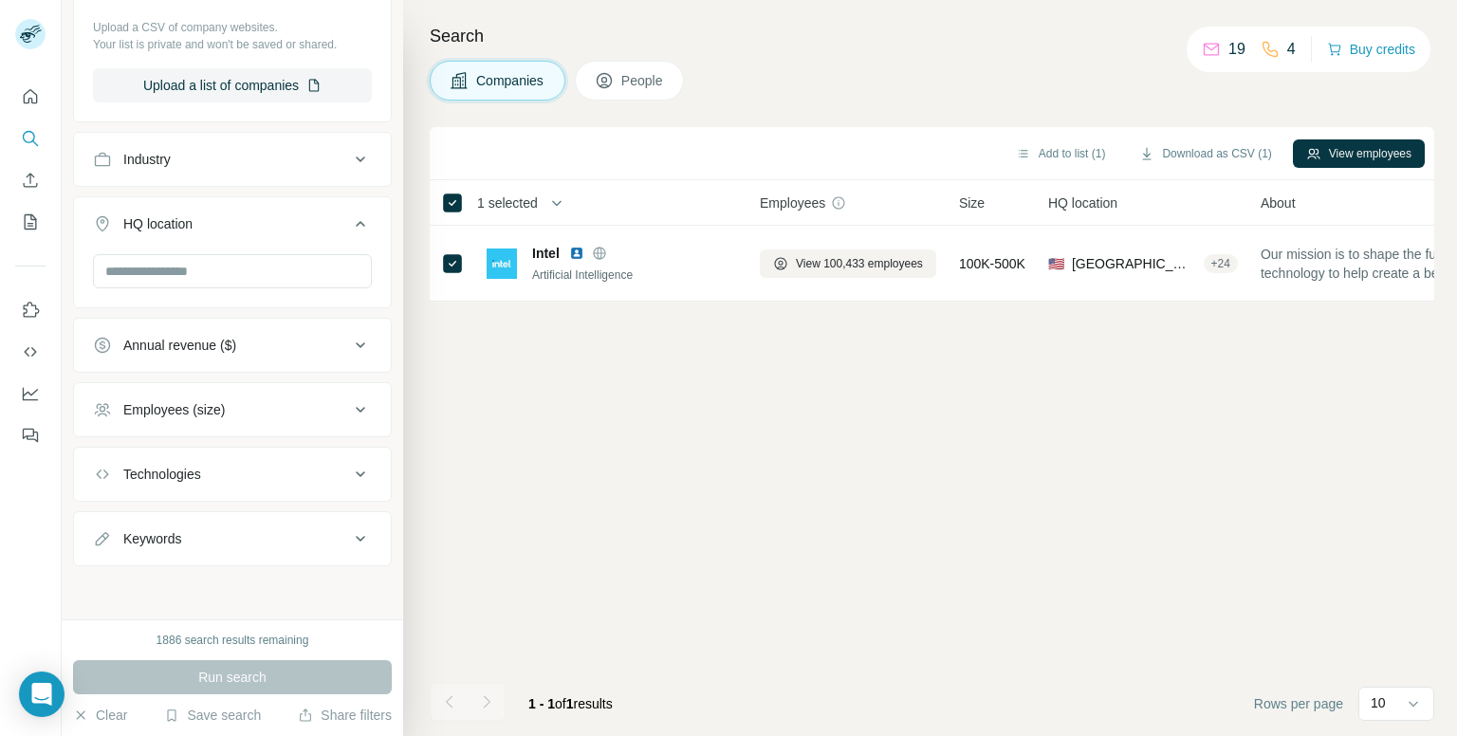
scroll to position [190, 0]
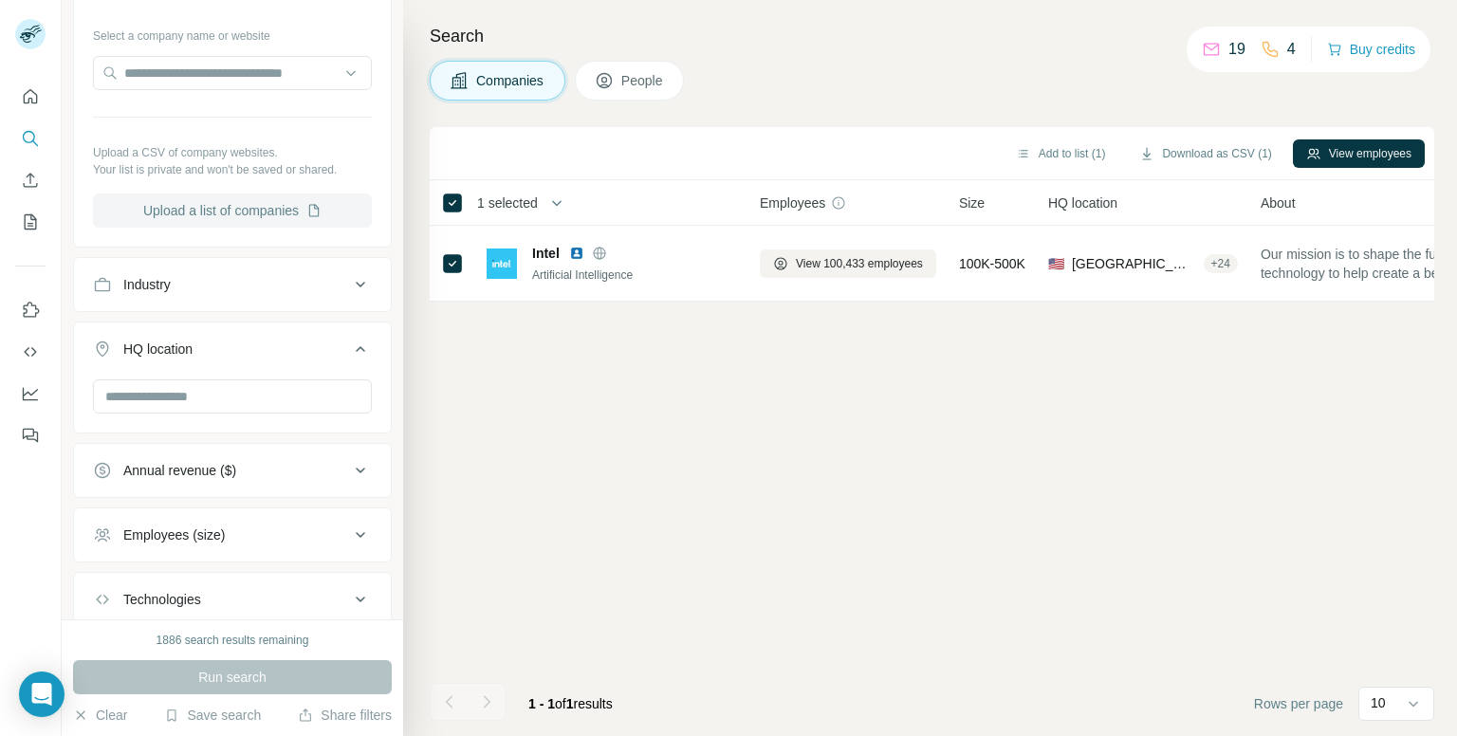
click at [218, 225] on button "Upload a list of companies" at bounding box center [232, 211] width 279 height 34
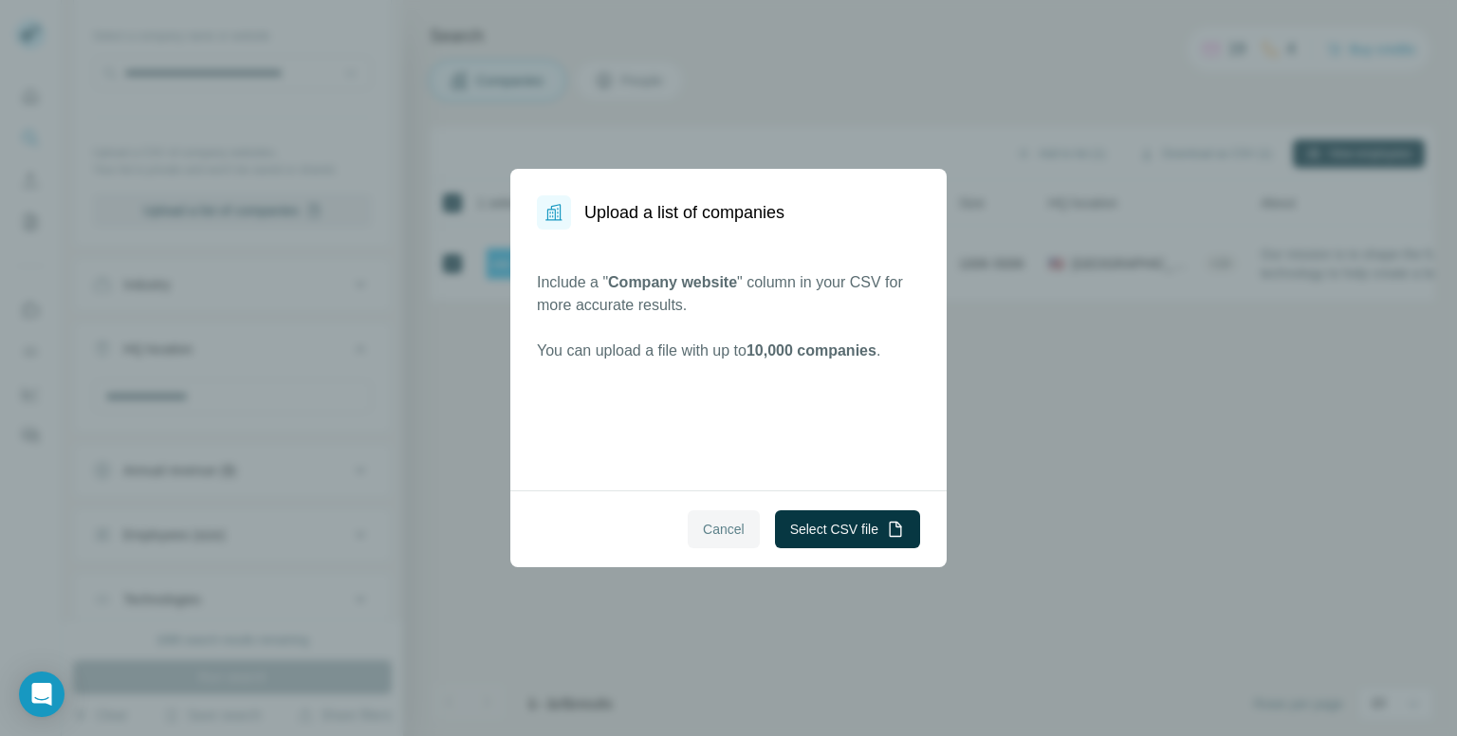
click at [746, 522] on button "Cancel" at bounding box center [724, 529] width 72 height 38
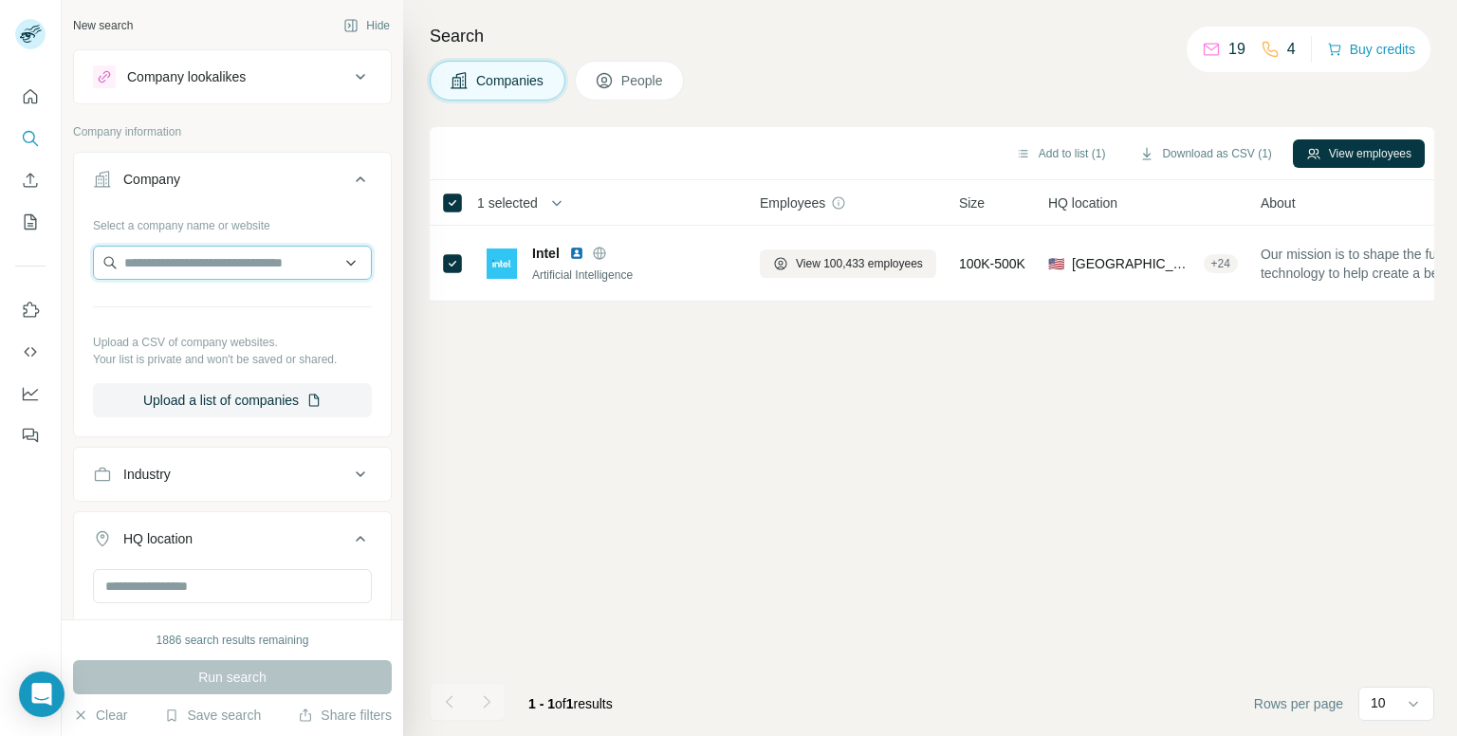
click at [308, 276] on input "text" at bounding box center [232, 263] width 279 height 34
click at [281, 319] on div "Type to search" at bounding box center [225, 306] width 255 height 38
click at [279, 319] on div "Select a company name or website Upload a CSV of company websites. Your list is…" at bounding box center [232, 314] width 279 height 208
click at [264, 297] on div "Select a company name or website Upload a CSV of company websites. Your list is…" at bounding box center [232, 314] width 279 height 208
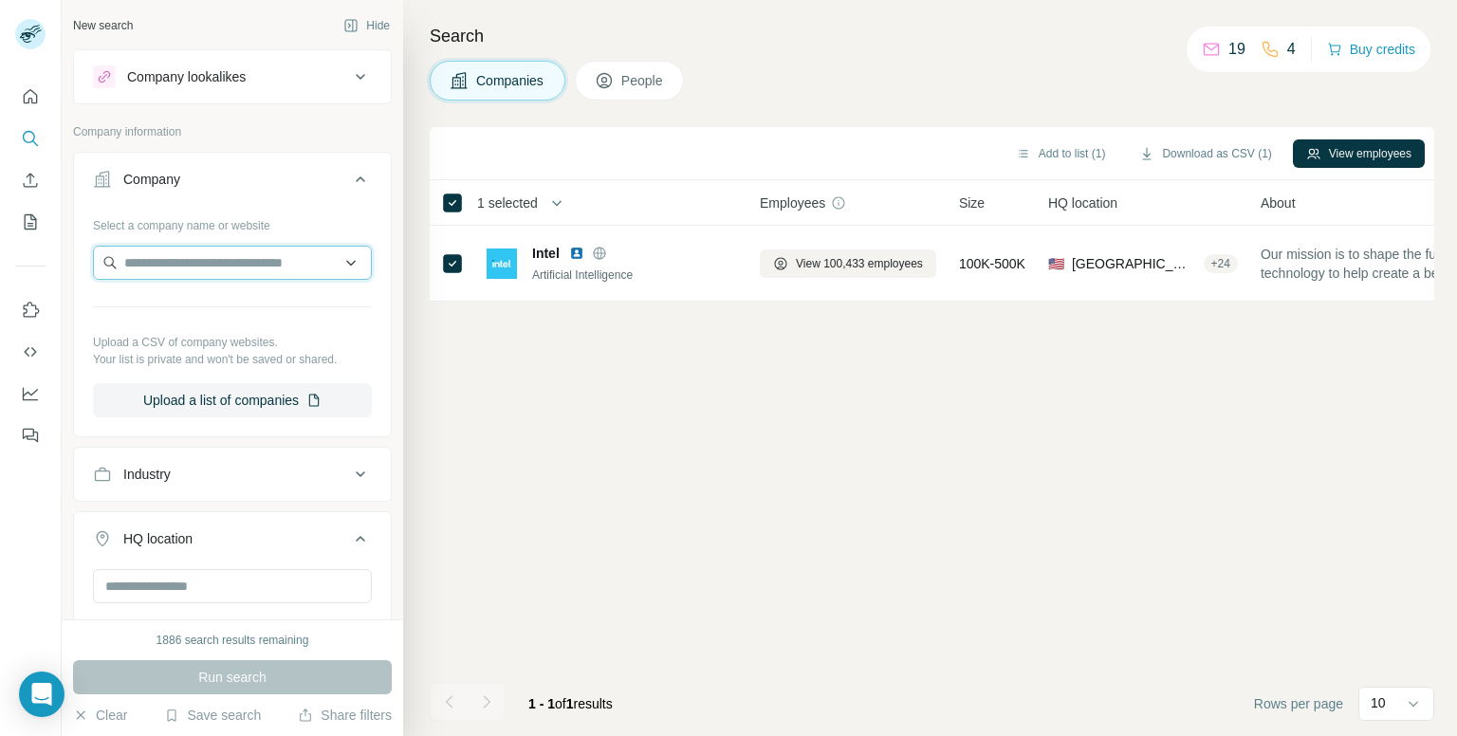
click at [264, 261] on input "text" at bounding box center [232, 263] width 279 height 34
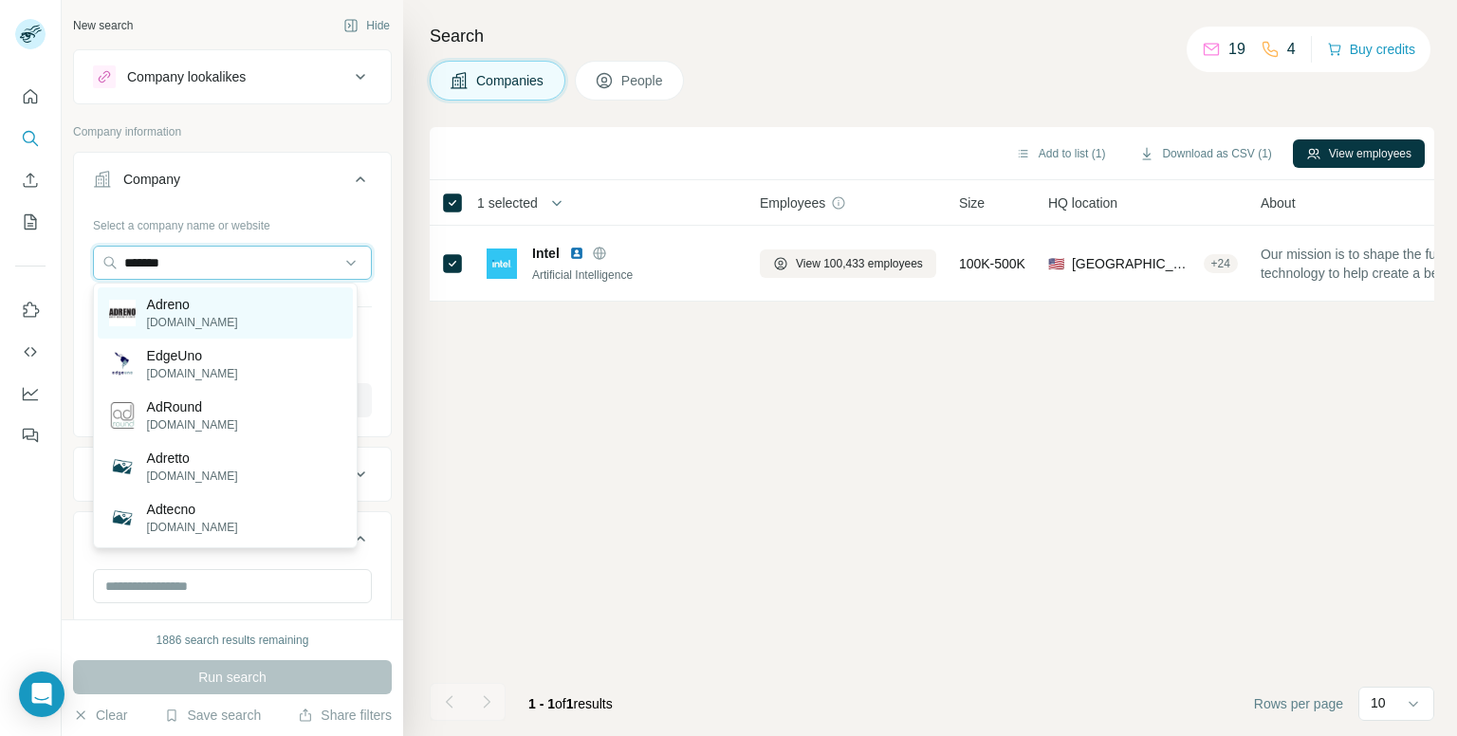
type input "*******"
click at [262, 332] on div "Adreno [DOMAIN_NAME]" at bounding box center [225, 312] width 255 height 51
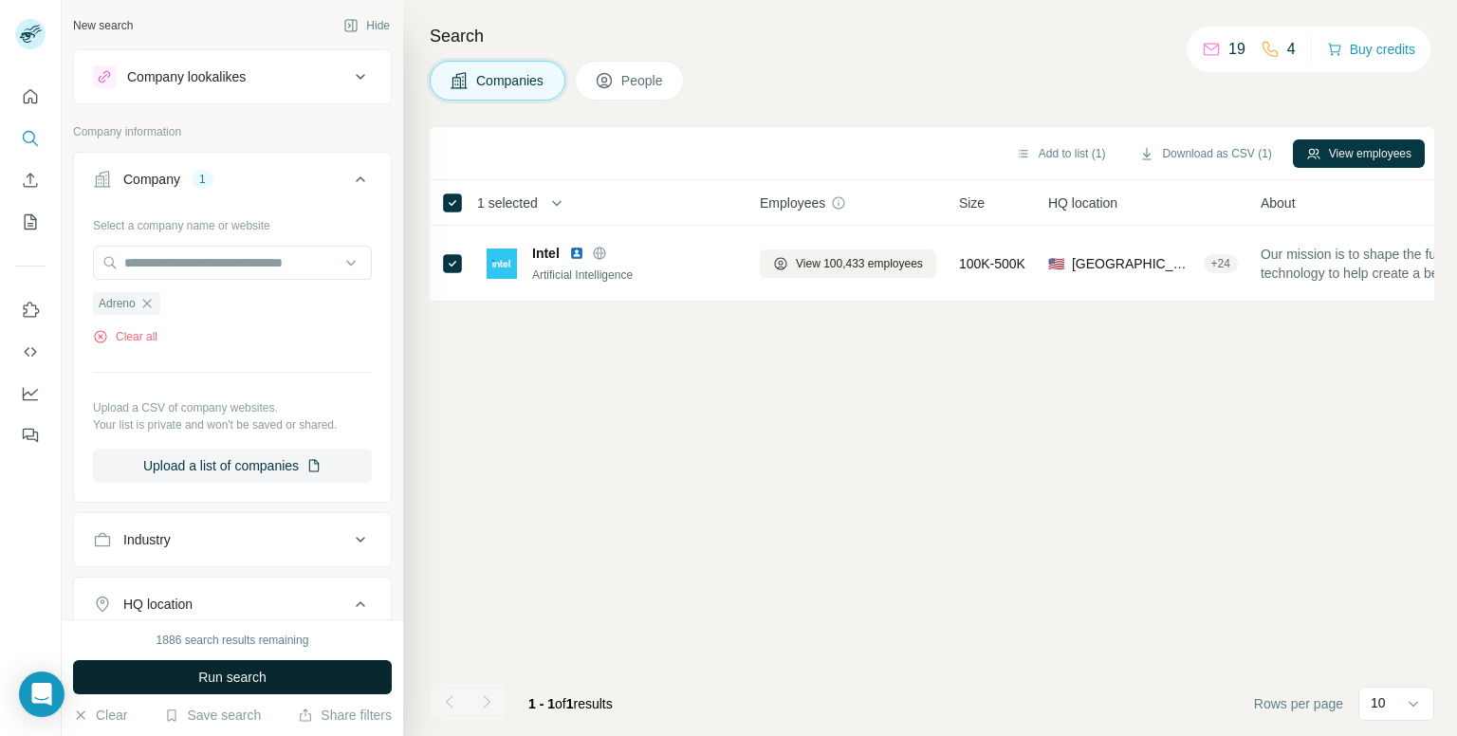
click at [250, 666] on button "Run search" at bounding box center [232, 677] width 319 height 34
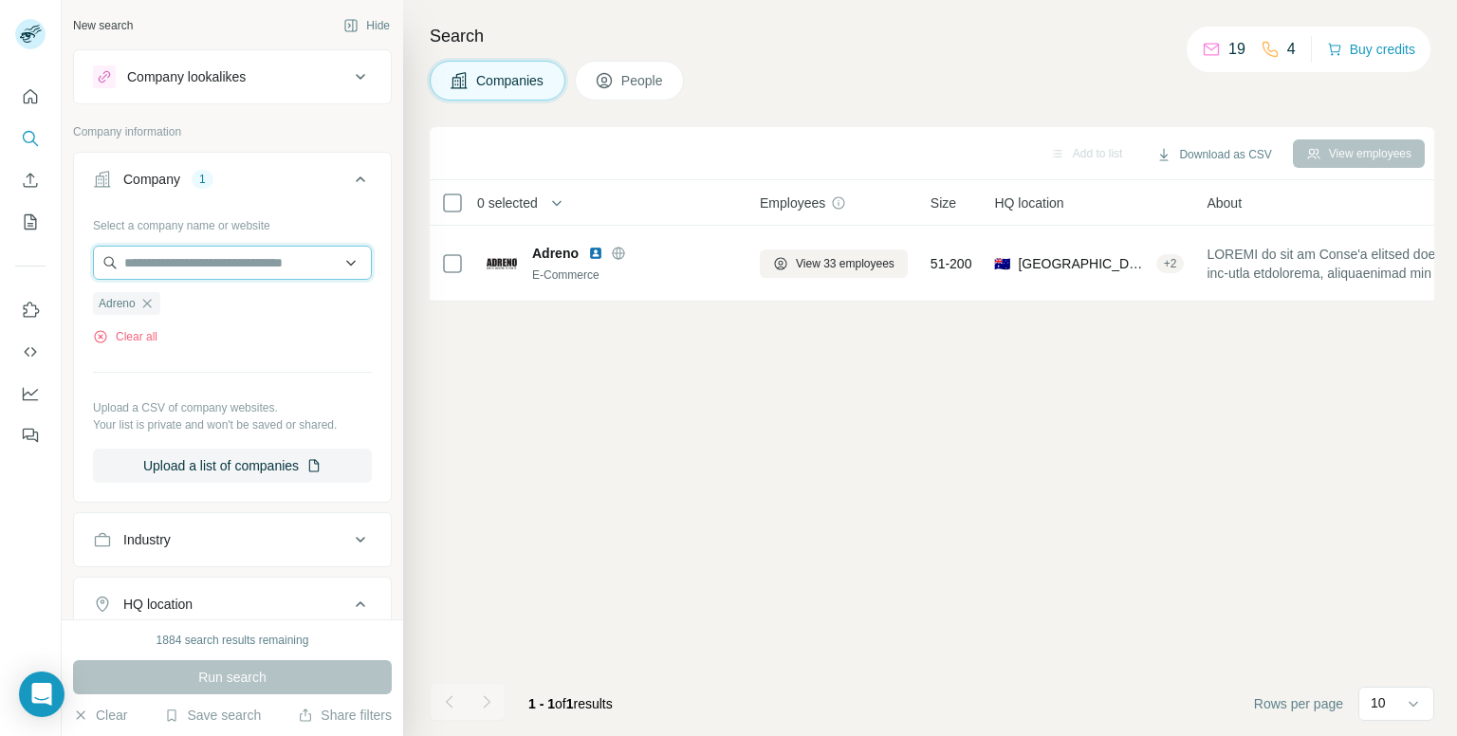
click at [316, 274] on input "text" at bounding box center [232, 263] width 279 height 34
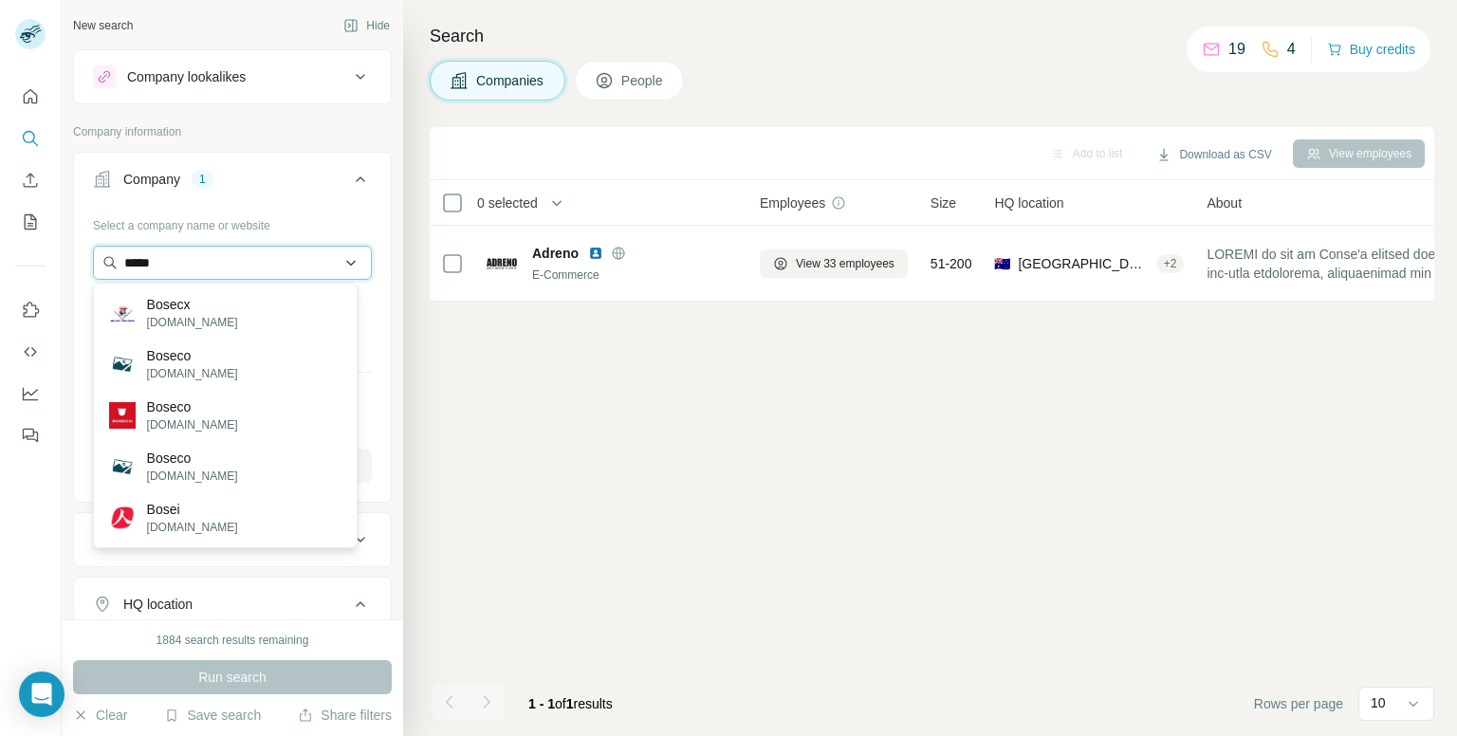
click at [216, 248] on input "*****" at bounding box center [232, 263] width 279 height 34
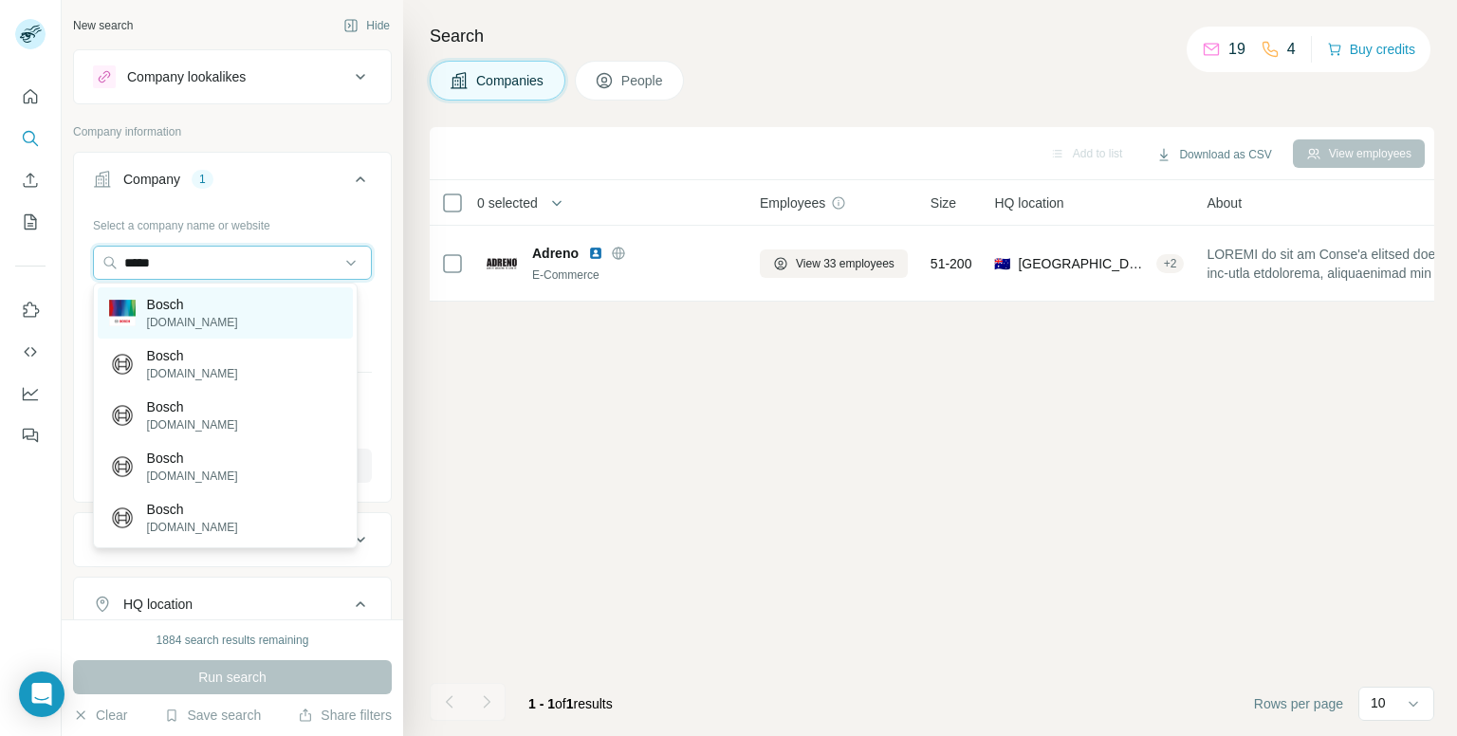
type input "*****"
click at [258, 320] on div "Bosch [DOMAIN_NAME]" at bounding box center [225, 312] width 255 height 51
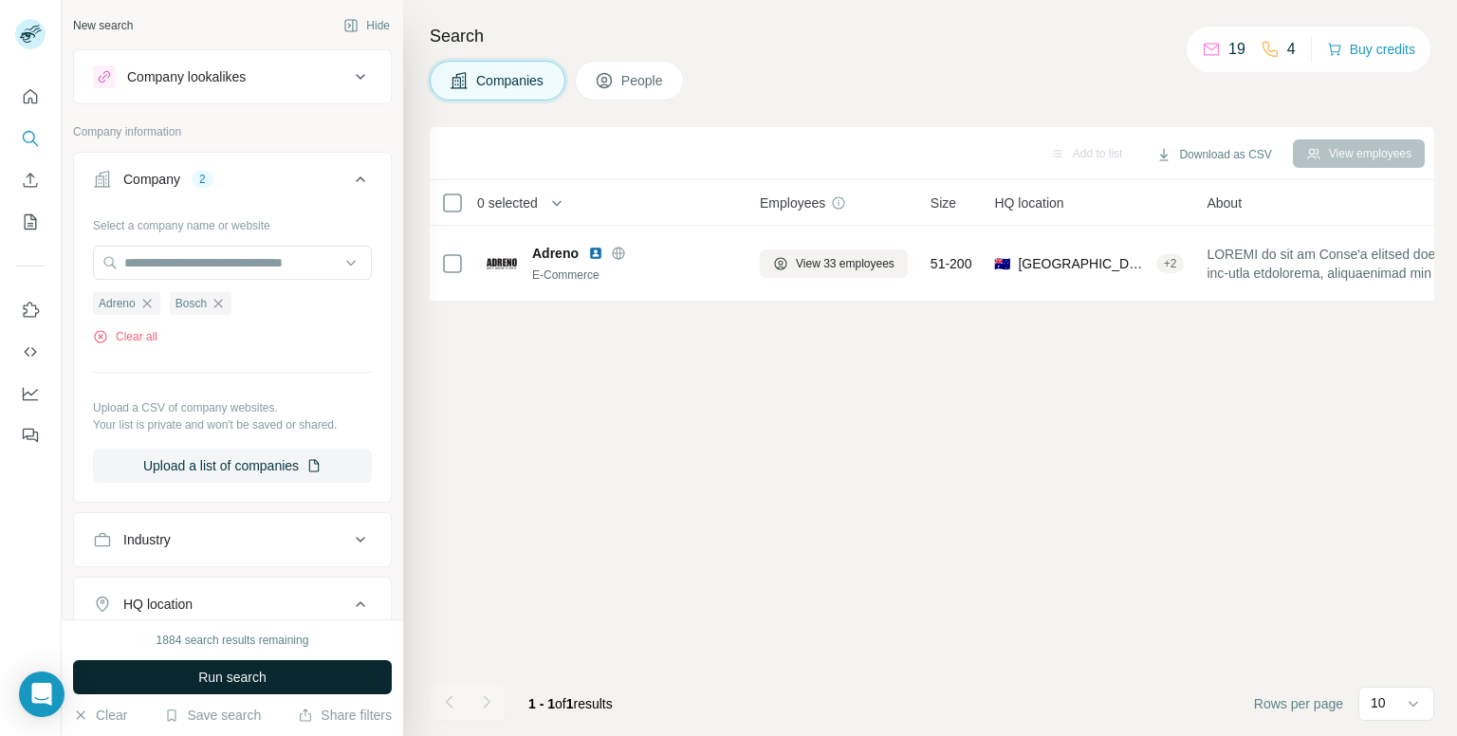
click at [178, 664] on button "Run search" at bounding box center [232, 677] width 319 height 34
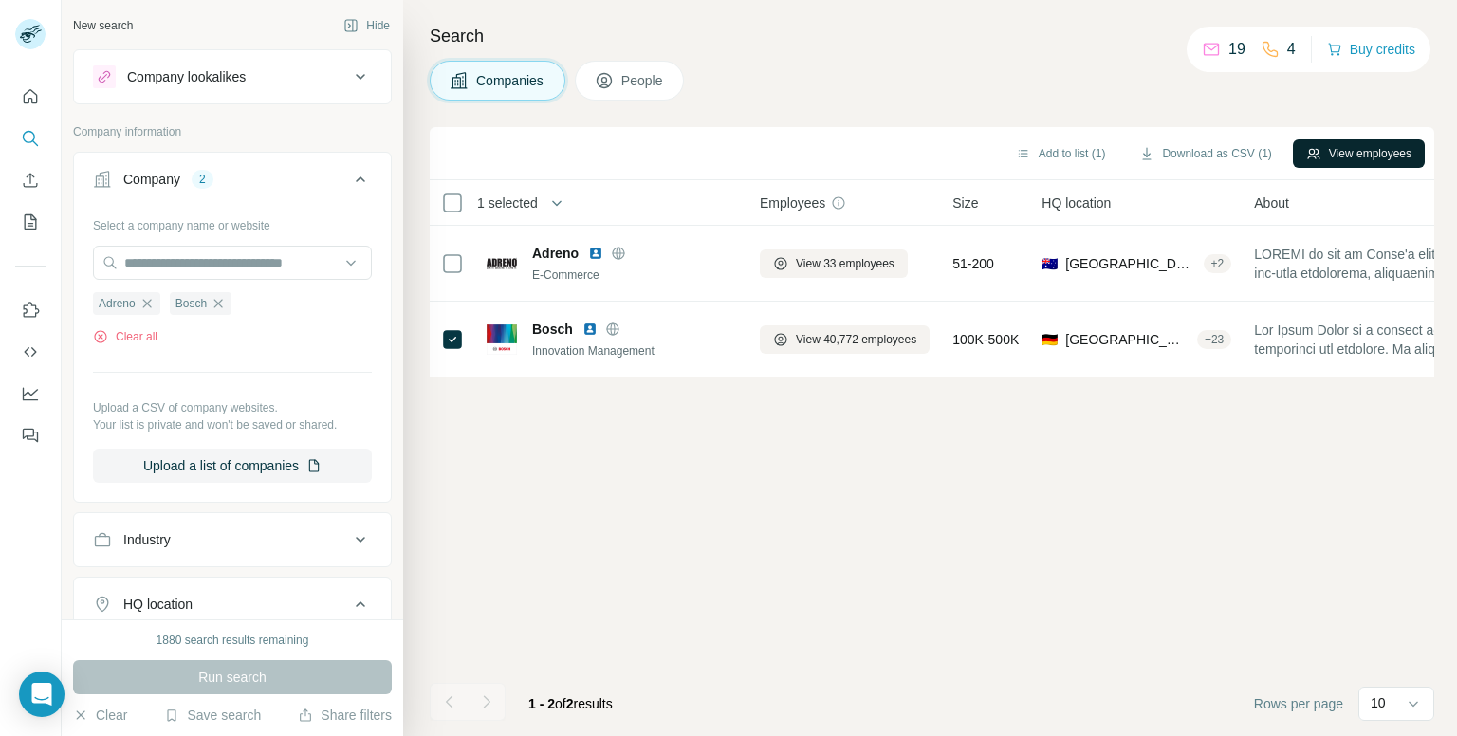
click at [1344, 148] on button "View employees" at bounding box center [1359, 153] width 132 height 28
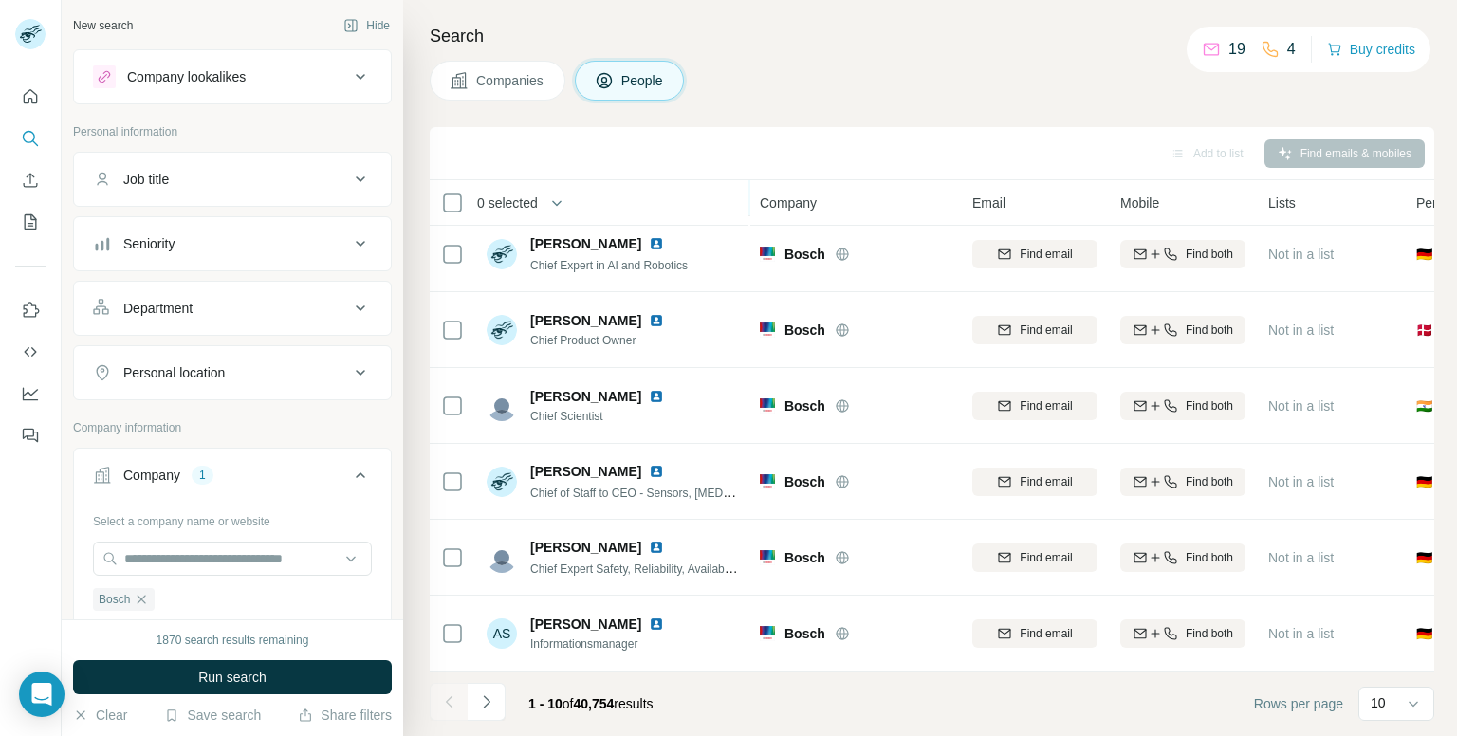
scroll to position [323, 0]
click at [486, 706] on icon "Navigate to next page" at bounding box center [486, 702] width 19 height 19
click at [498, 703] on button "Navigate to next page" at bounding box center [487, 702] width 38 height 38
click at [494, 700] on icon "Navigate to next page" at bounding box center [486, 702] width 19 height 19
click at [490, 717] on button "Navigate to next page" at bounding box center [487, 702] width 38 height 38
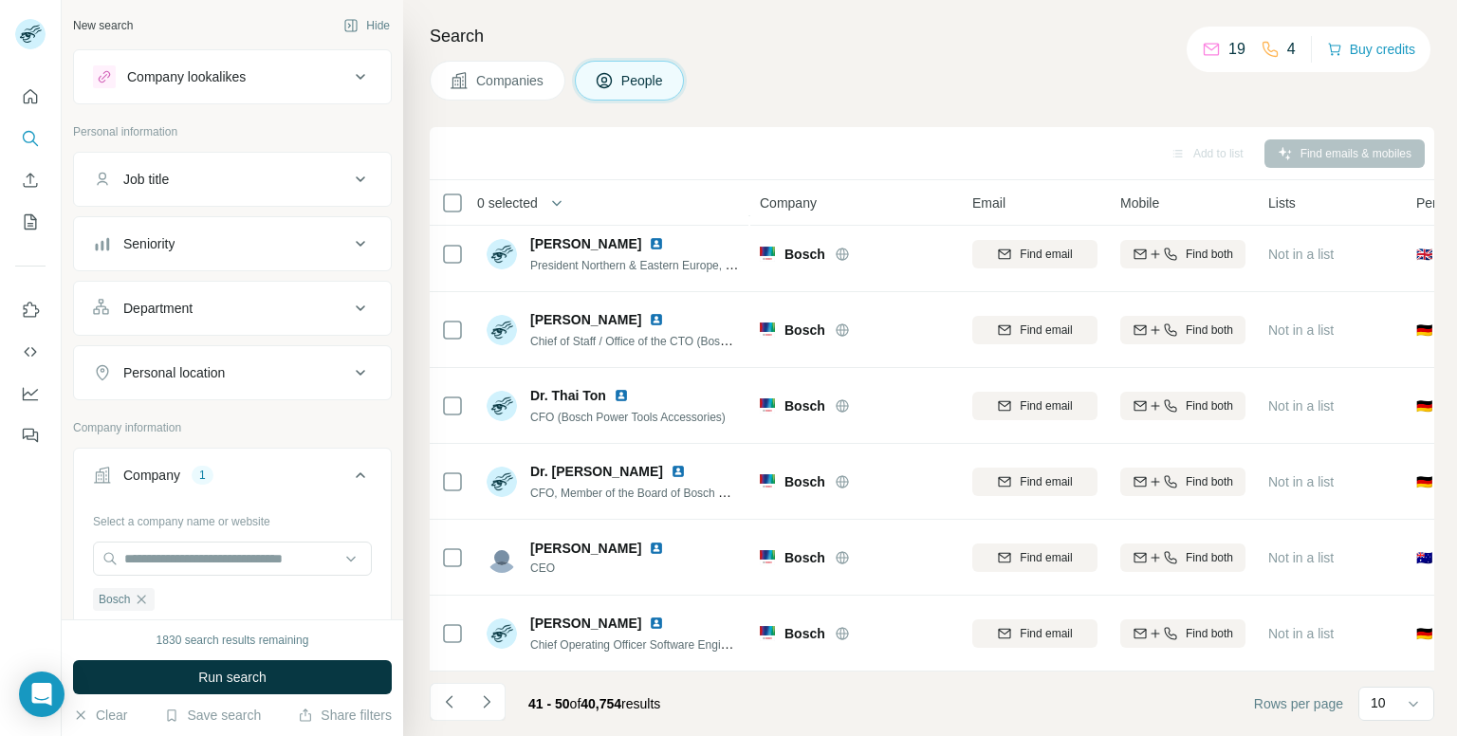
click at [483, 697] on icon "Navigate to next page" at bounding box center [486, 702] width 19 height 19
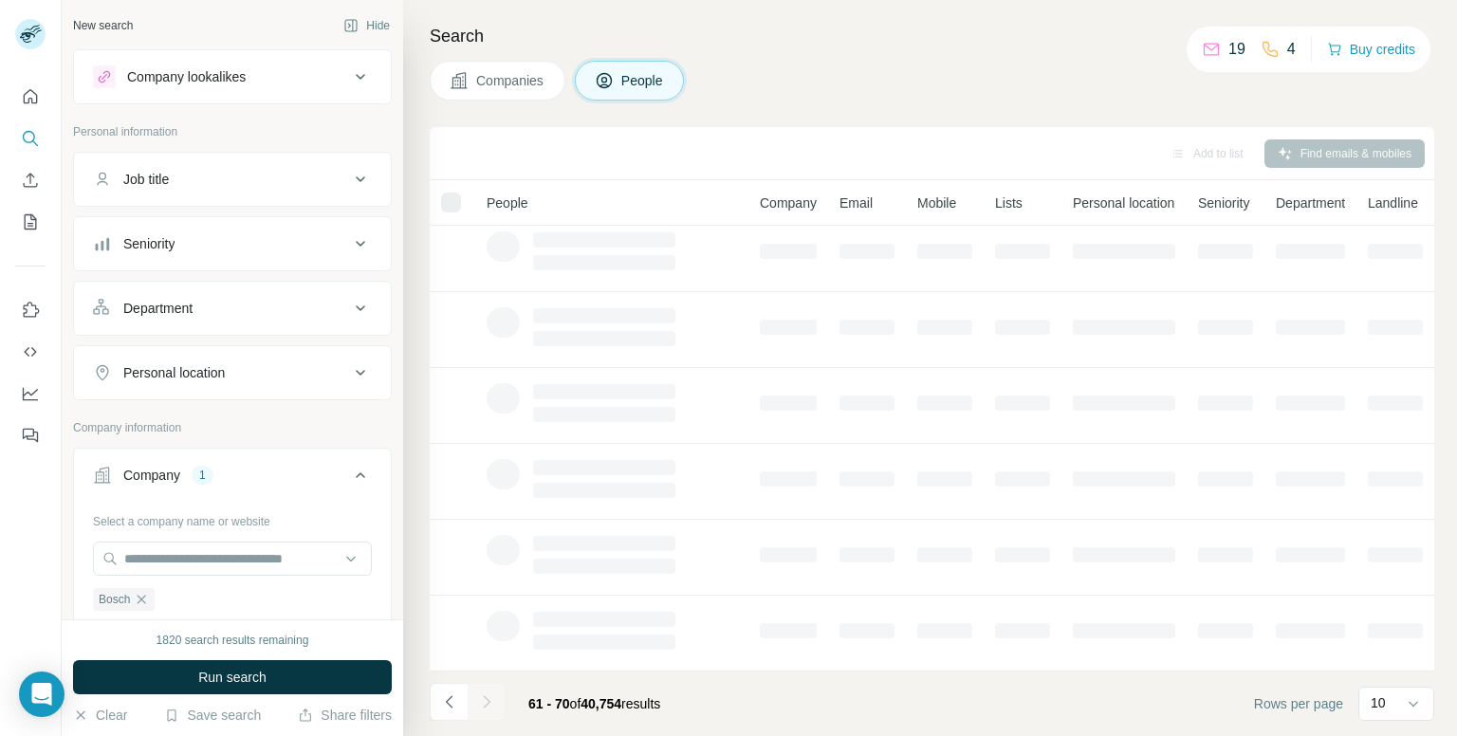
click at [483, 697] on div at bounding box center [487, 702] width 38 height 38
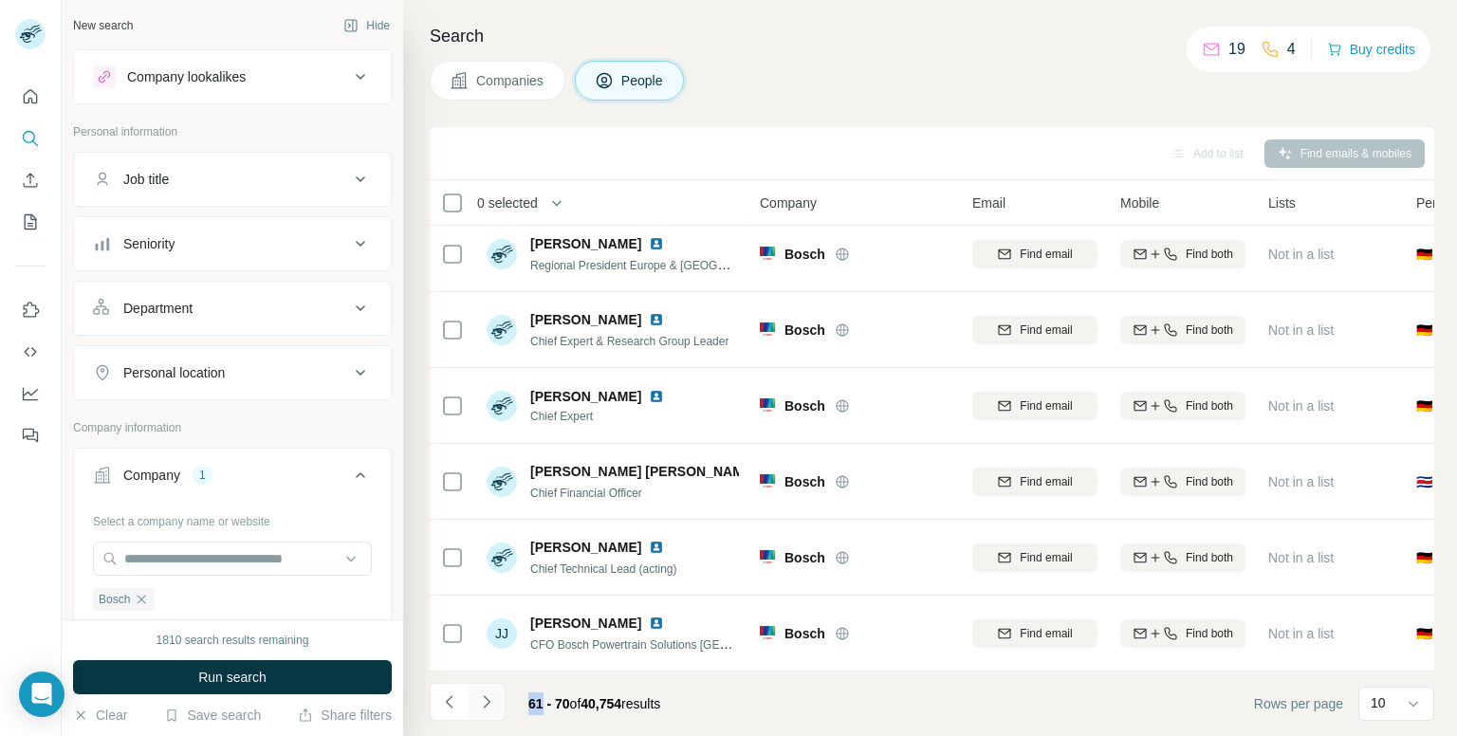
click at [489, 699] on icon "Navigate to next page" at bounding box center [486, 702] width 19 height 19
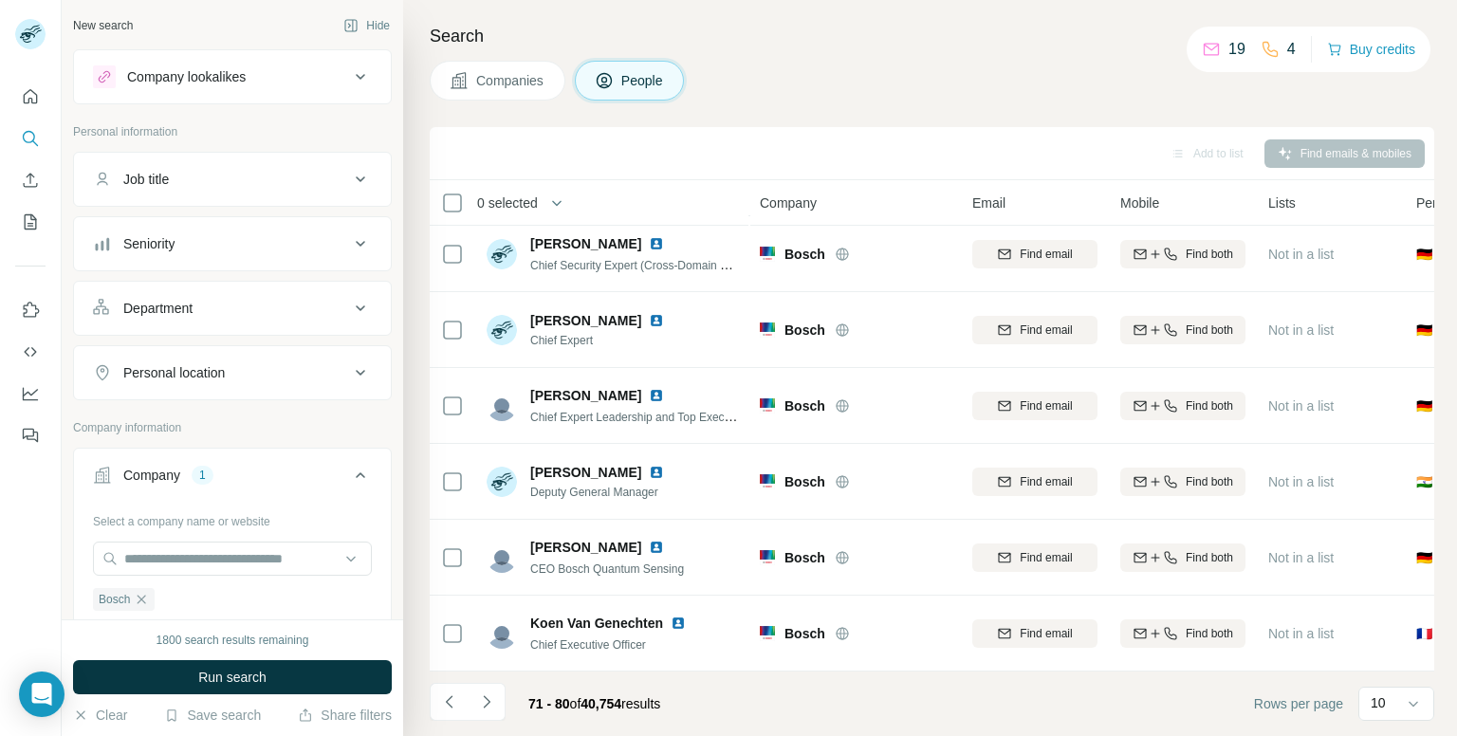
click at [489, 701] on icon "Navigate to next page" at bounding box center [486, 701] width 7 height 12
click at [300, 365] on div "Personal location" at bounding box center [221, 372] width 256 height 19
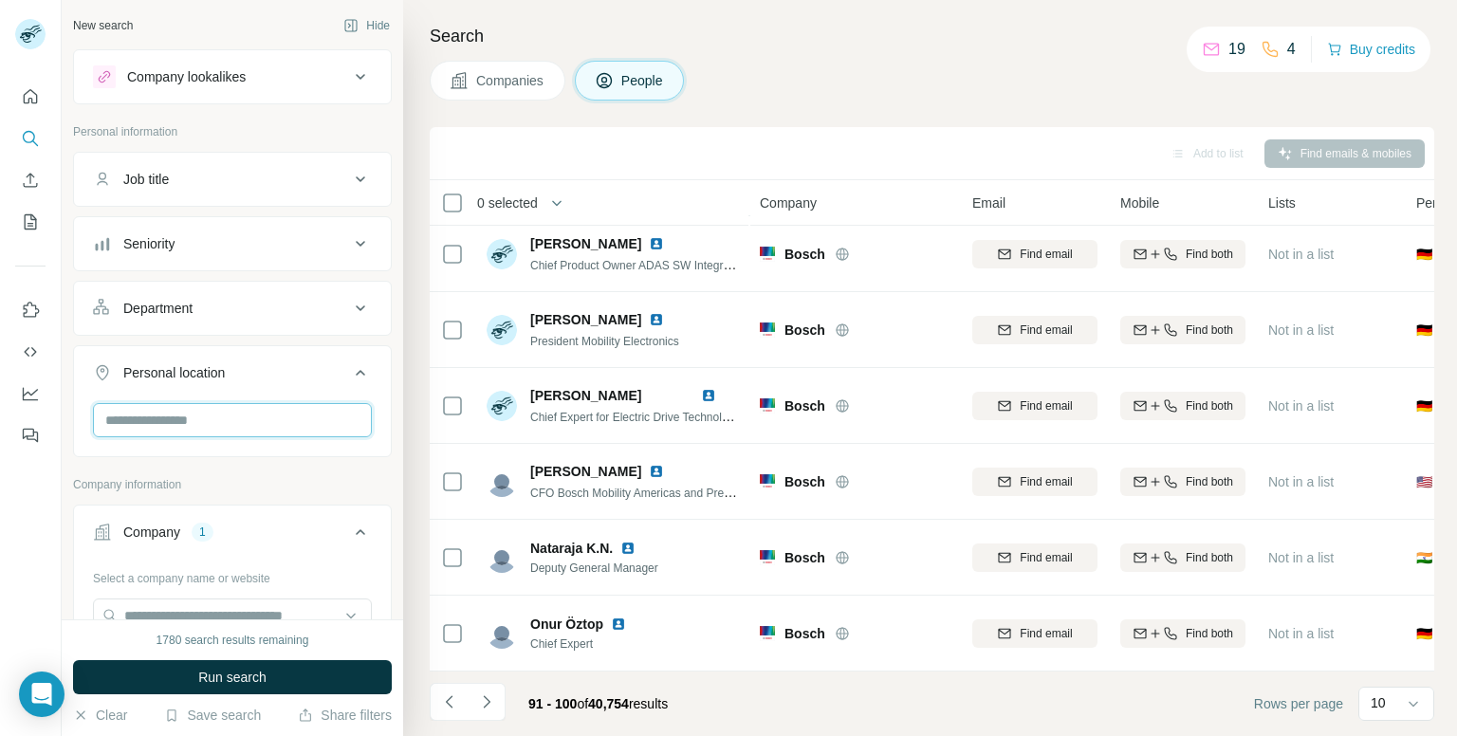
click at [221, 430] on input "text" at bounding box center [232, 420] width 279 height 34
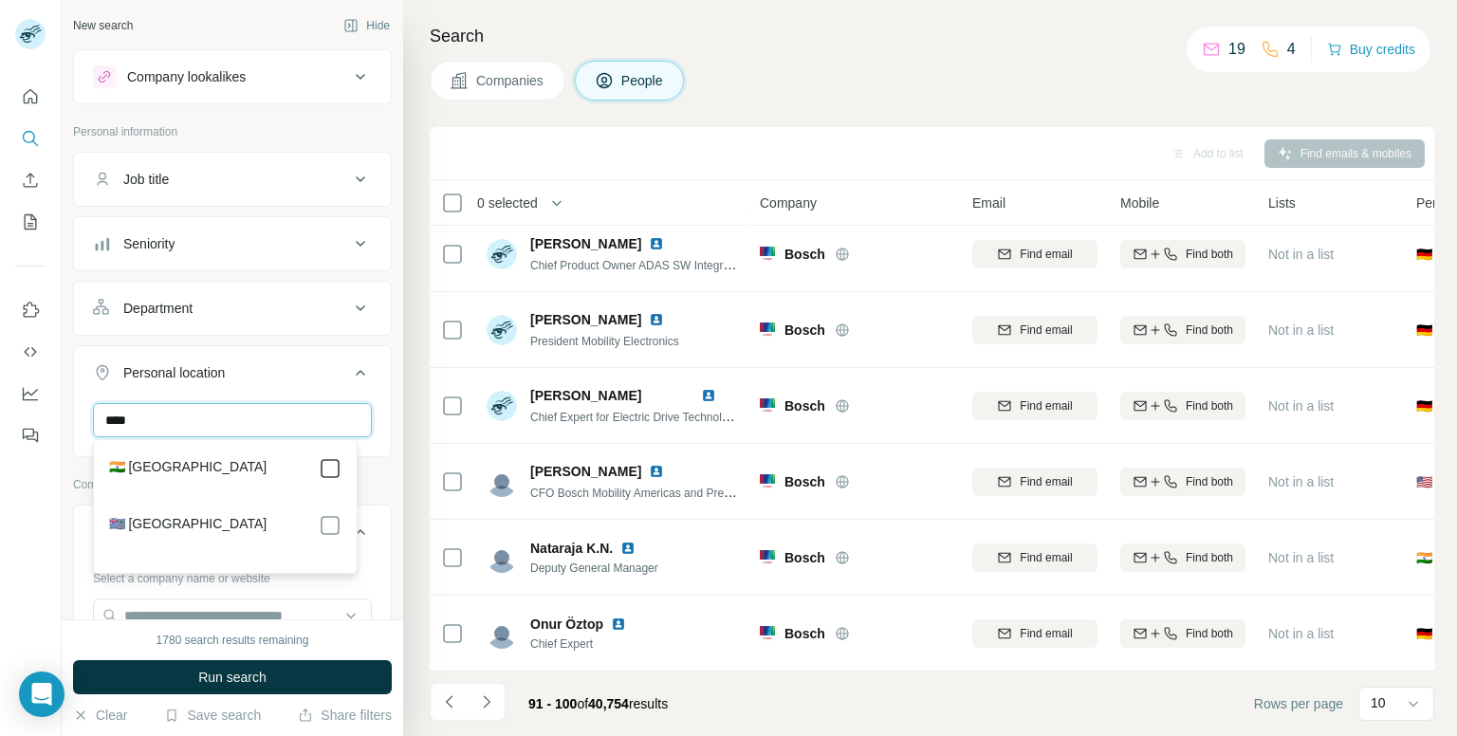
type input "****"
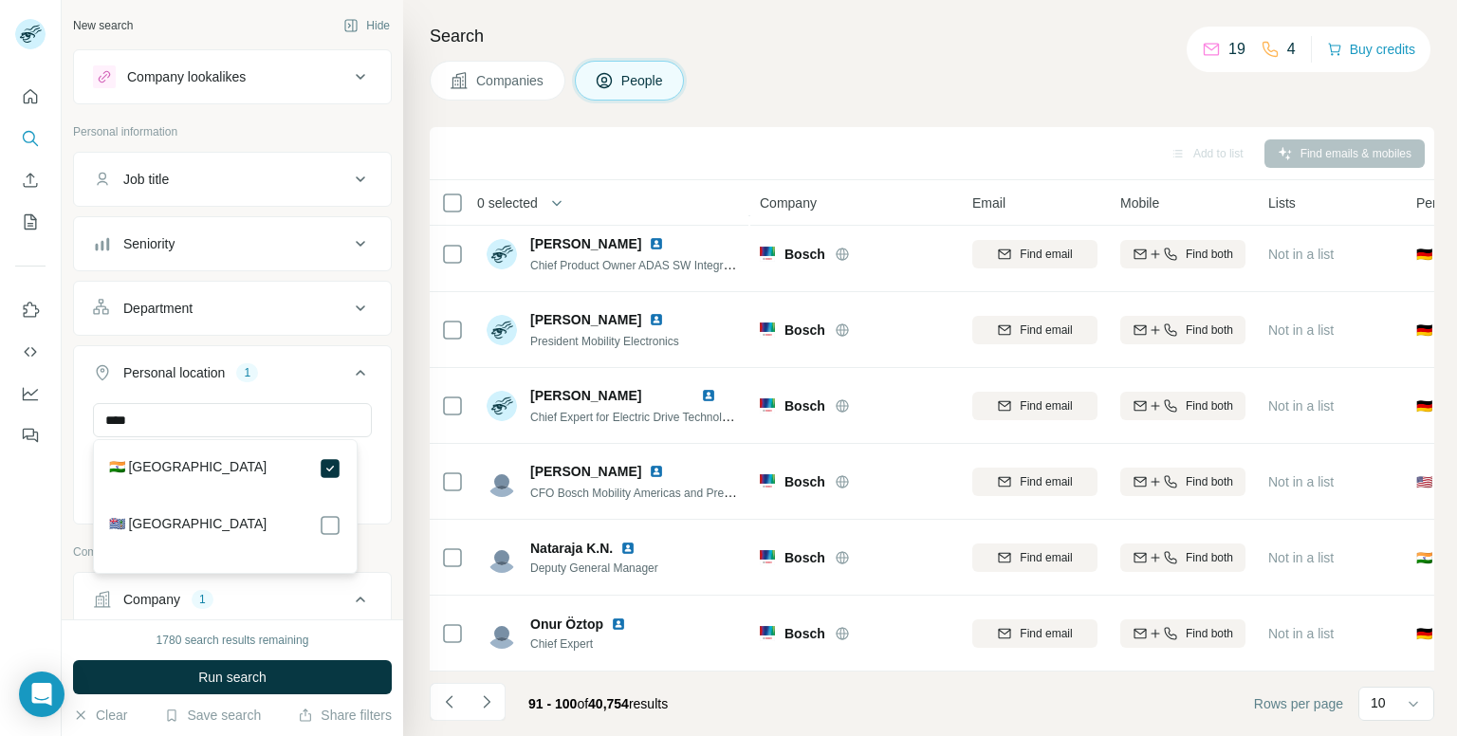
click at [277, 679] on button "Run search" at bounding box center [232, 677] width 319 height 34
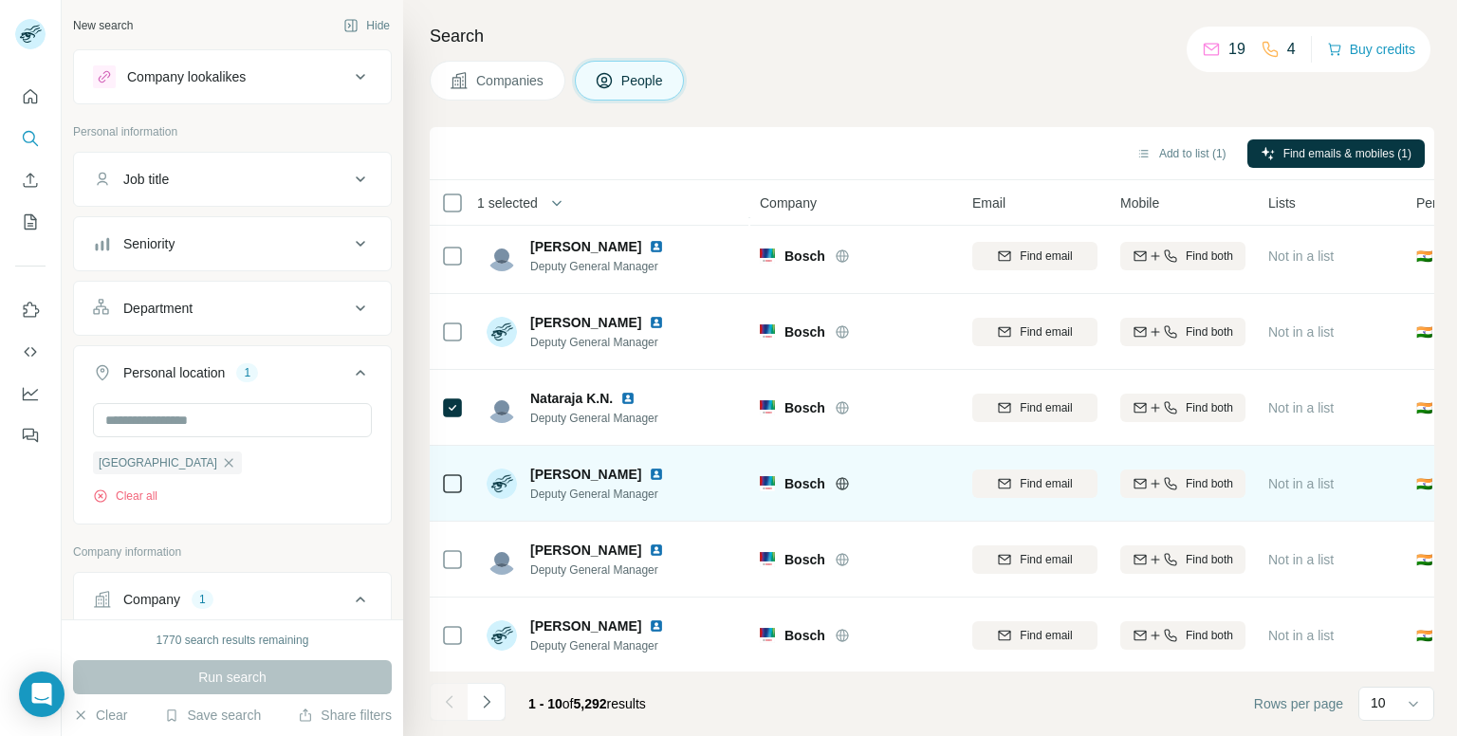
scroll to position [323, 0]
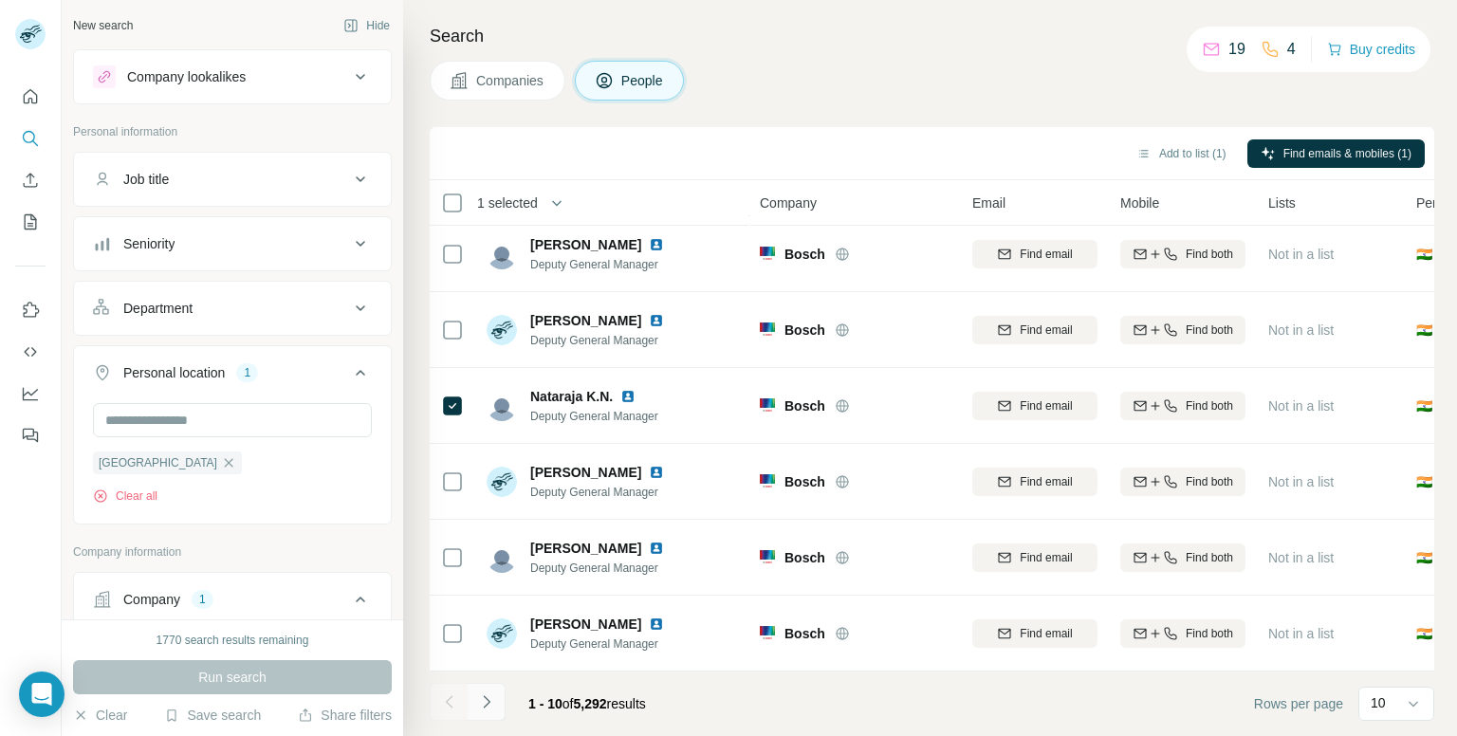
click at [485, 701] on icon "Navigate to next page" at bounding box center [486, 702] width 19 height 19
click at [492, 710] on icon "Navigate to next page" at bounding box center [486, 702] width 19 height 19
click at [491, 707] on icon "Navigate to next page" at bounding box center [486, 702] width 19 height 19
click at [495, 701] on button "Navigate to next page" at bounding box center [487, 702] width 38 height 38
click at [491, 707] on icon "Navigate to next page" at bounding box center [486, 702] width 19 height 19
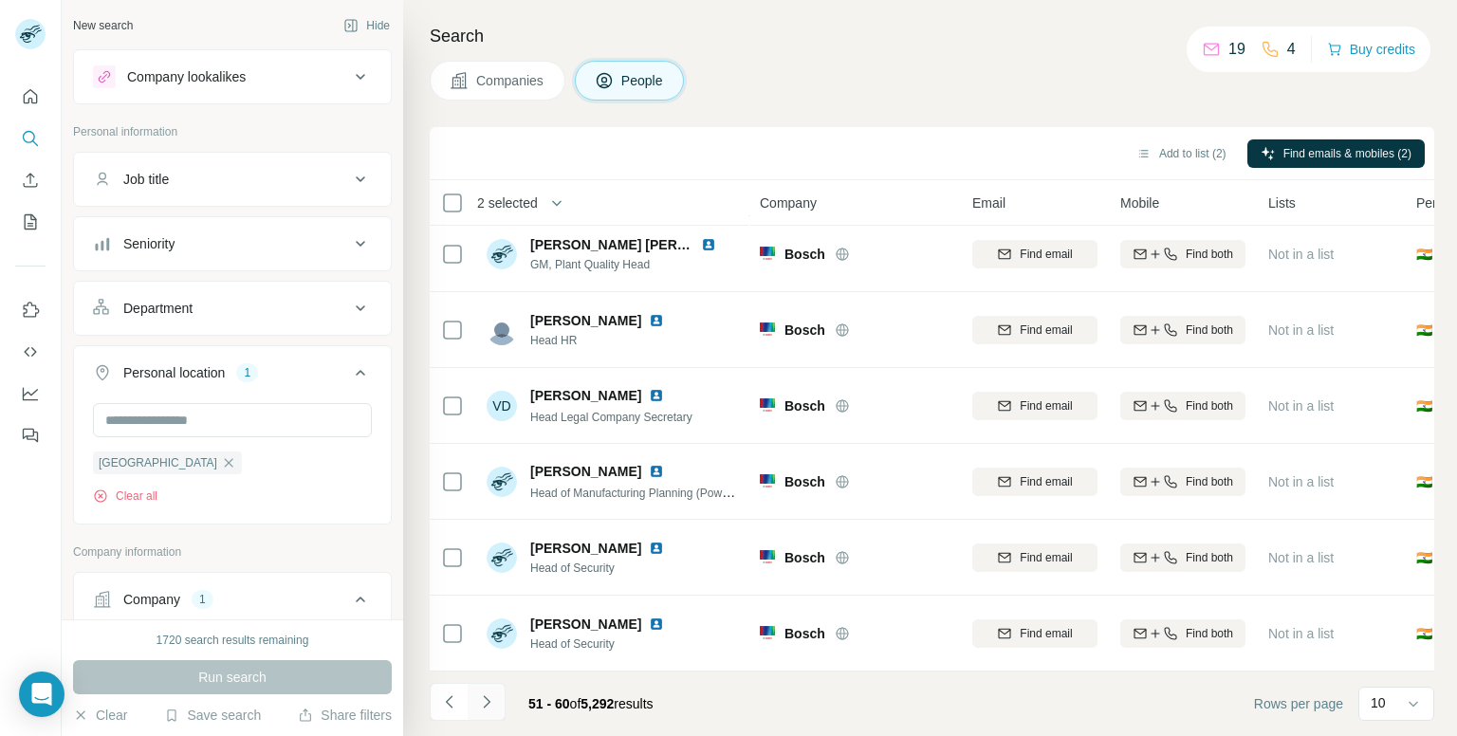
click at [488, 701] on icon "Navigate to next page" at bounding box center [486, 701] width 7 height 12
click at [477, 703] on icon "Navigate to next page" at bounding box center [486, 702] width 19 height 19
click at [489, 706] on icon "Navigate to next page" at bounding box center [486, 702] width 19 height 19
click at [492, 702] on icon "Navigate to next page" at bounding box center [486, 702] width 19 height 19
click at [490, 708] on icon "Navigate to next page" at bounding box center [486, 702] width 19 height 19
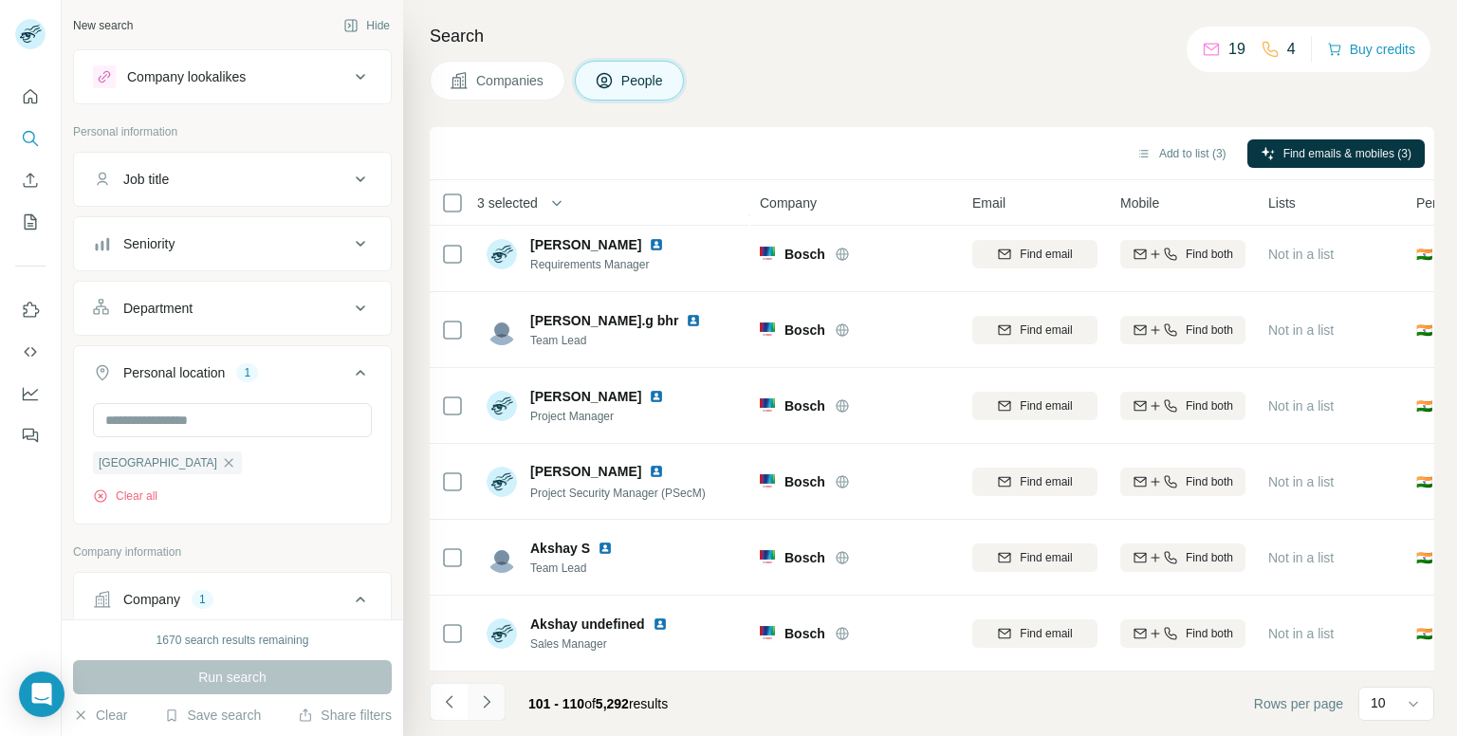
click at [491, 698] on icon "Navigate to next page" at bounding box center [486, 702] width 19 height 19
click at [468, 730] on footer "111 - 120 of 5,292 results Rows per page 10" at bounding box center [932, 704] width 1005 height 65
click at [487, 698] on icon "Navigate to next page" at bounding box center [486, 702] width 19 height 19
click at [445, 702] on icon "Navigate to previous page" at bounding box center [448, 701] width 7 height 12
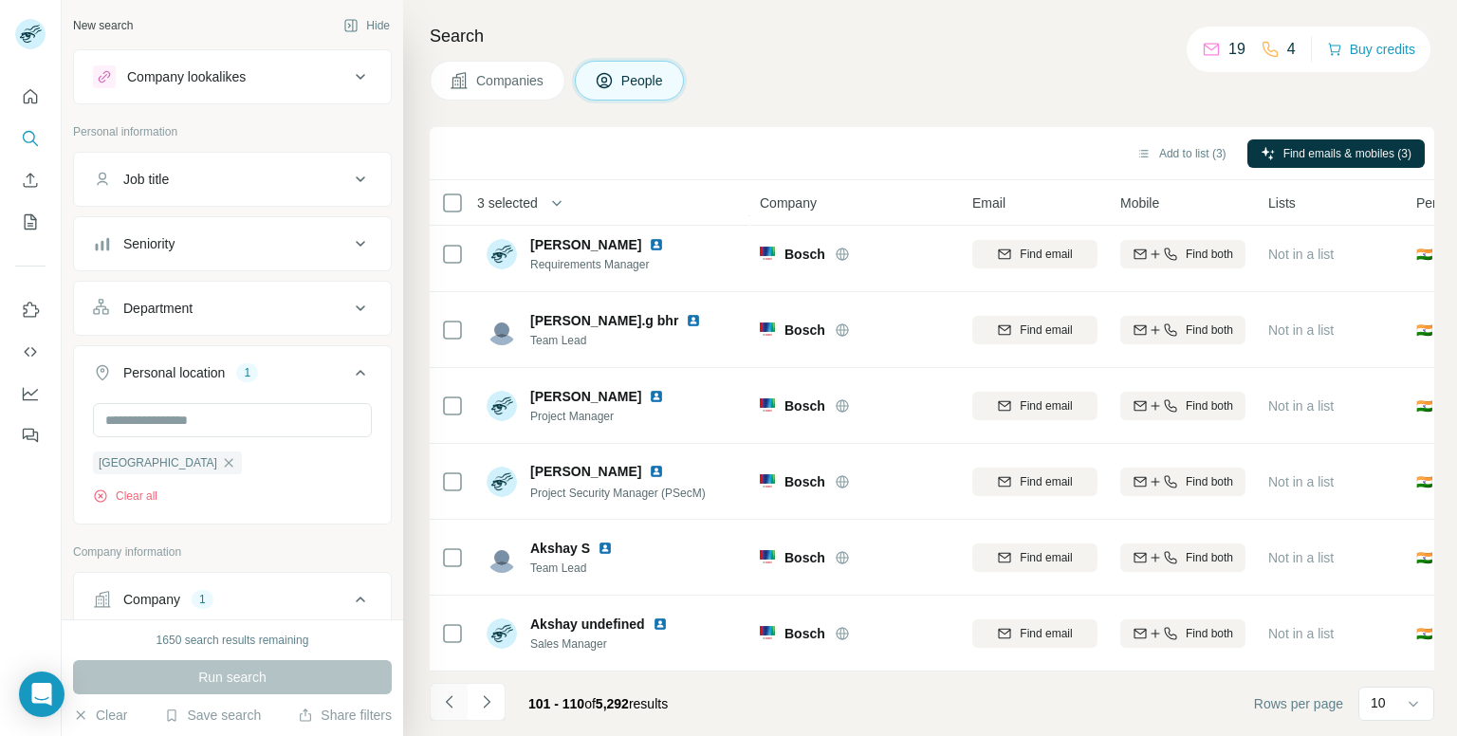
click at [450, 712] on button "Navigate to previous page" at bounding box center [449, 702] width 38 height 38
click at [453, 716] on button "Navigate to previous page" at bounding box center [449, 702] width 38 height 38
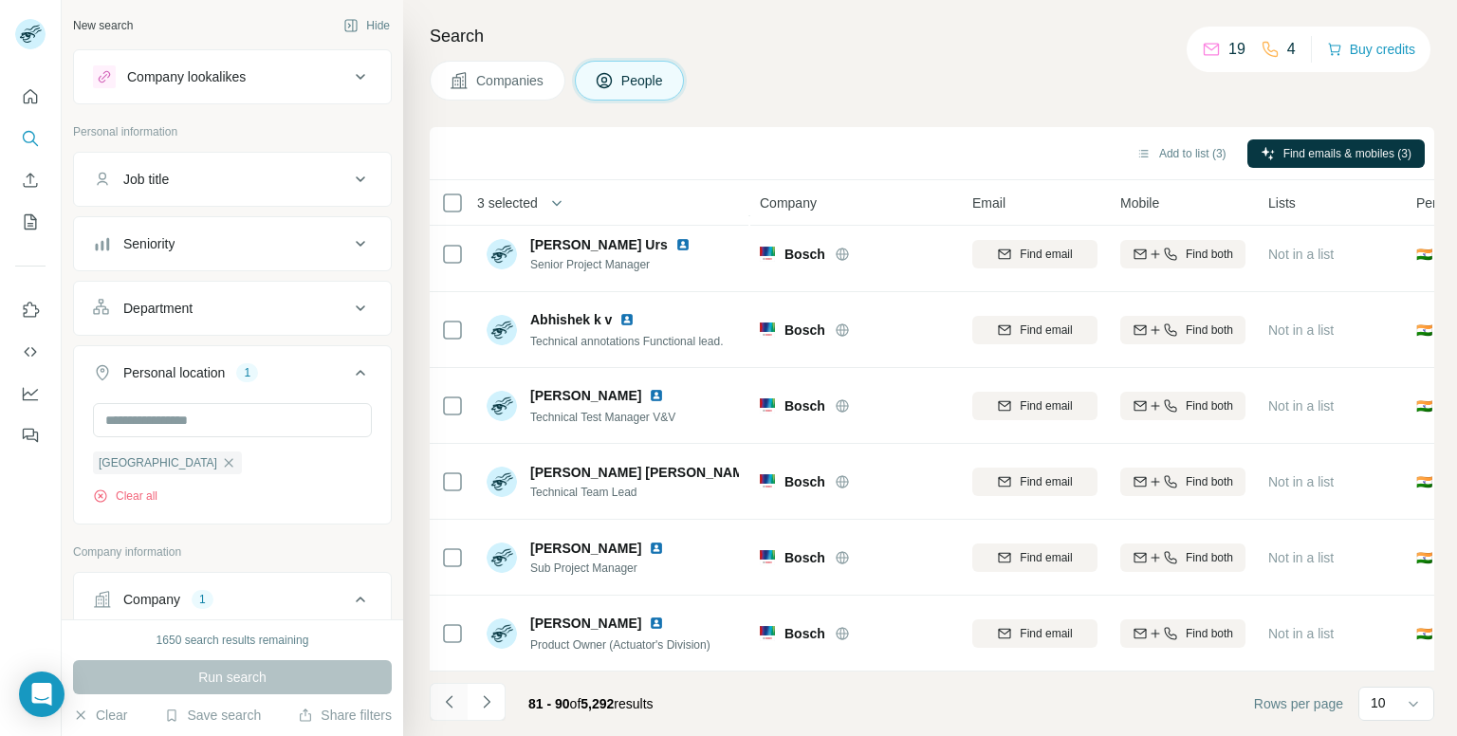
click at [453, 716] on button "Navigate to previous page" at bounding box center [449, 702] width 38 height 38
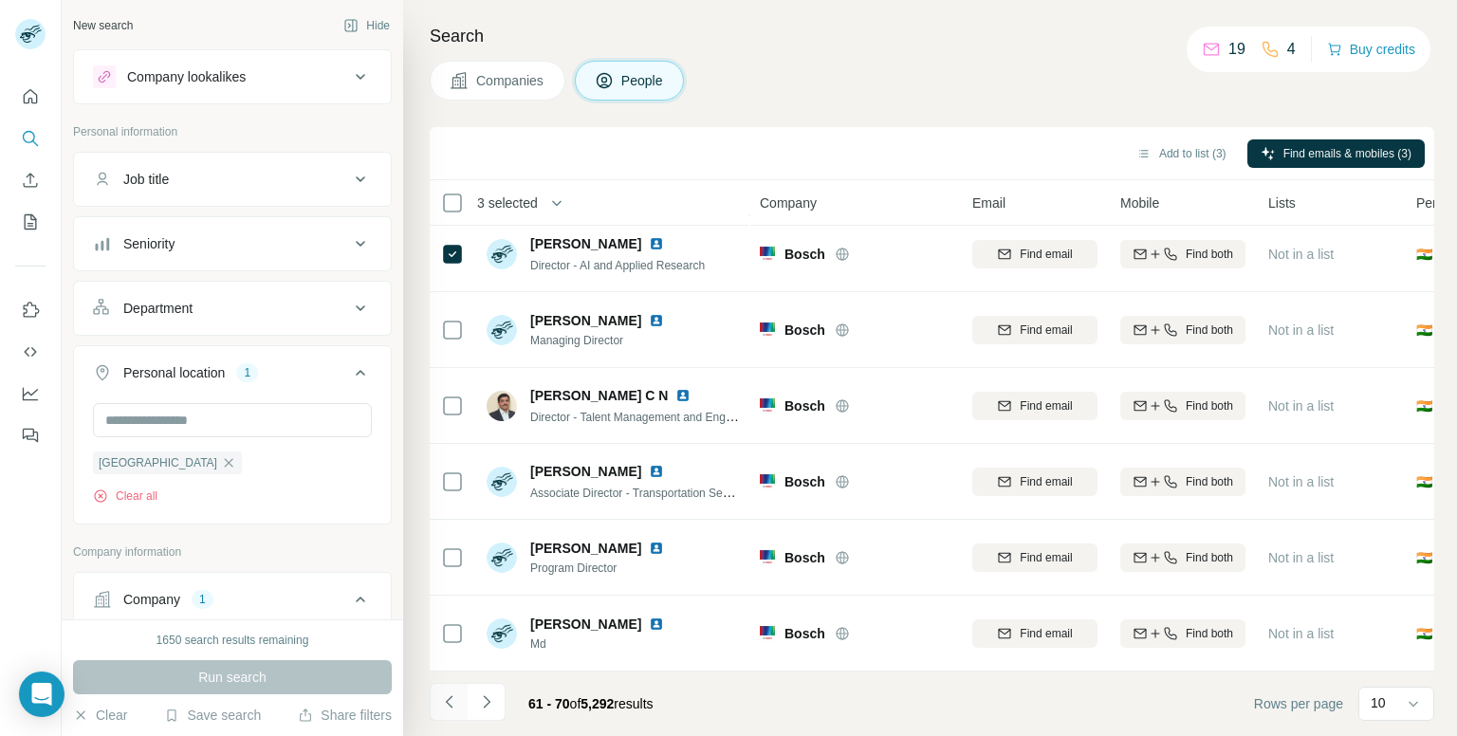
click at [453, 716] on button "Navigate to previous page" at bounding box center [449, 702] width 38 height 38
click at [454, 716] on button "Navigate to previous page" at bounding box center [449, 702] width 38 height 38
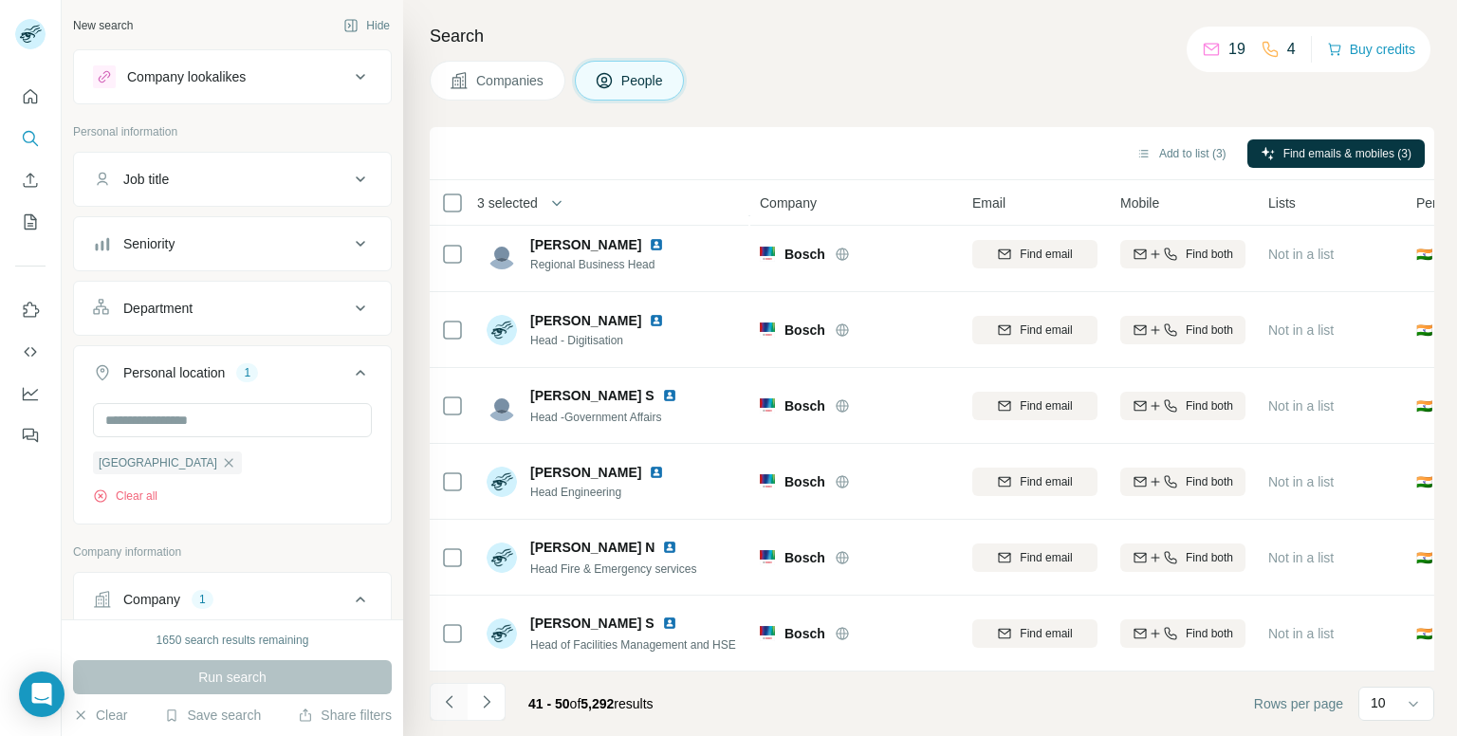
click at [454, 716] on button "Navigate to previous page" at bounding box center [449, 702] width 38 height 38
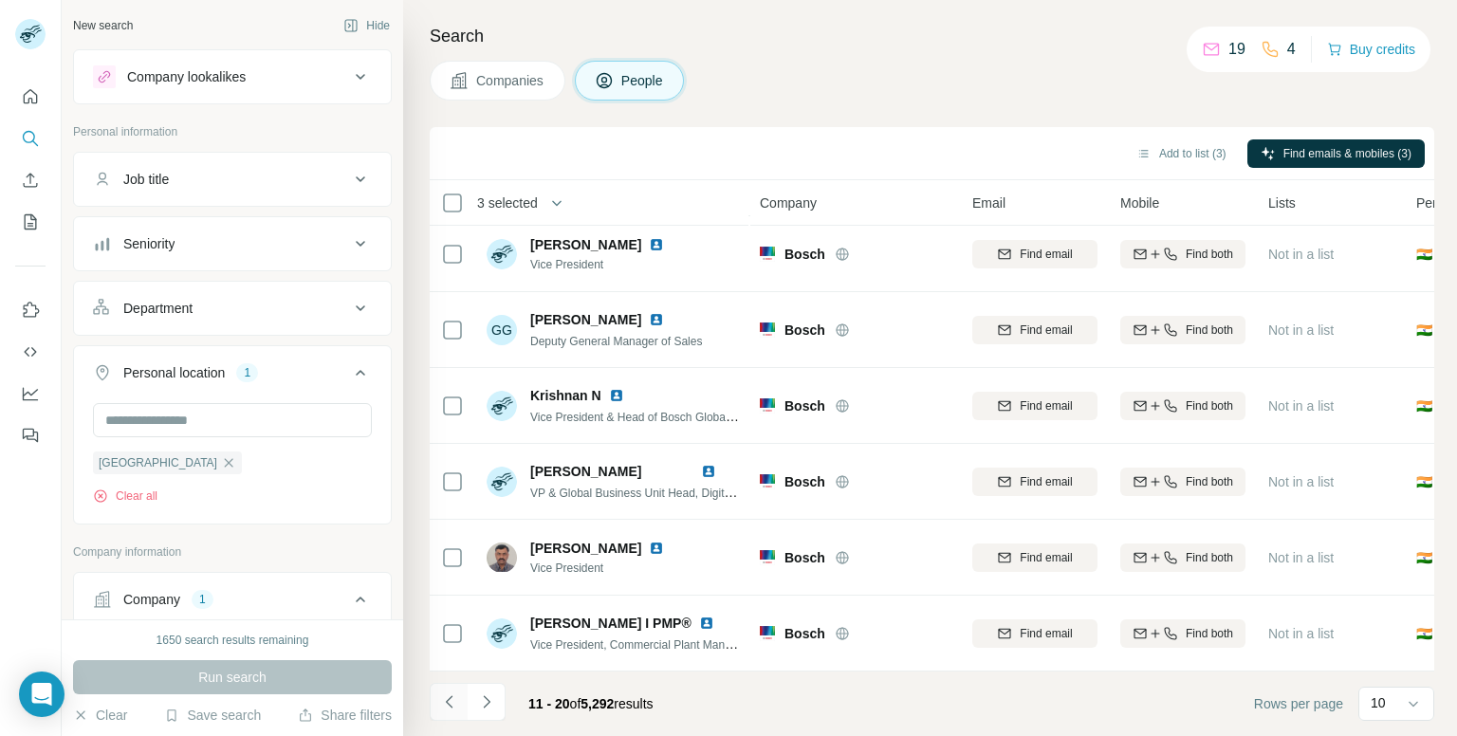
click at [454, 716] on button "Navigate to previous page" at bounding box center [449, 702] width 38 height 38
click at [454, 716] on div at bounding box center [449, 702] width 38 height 38
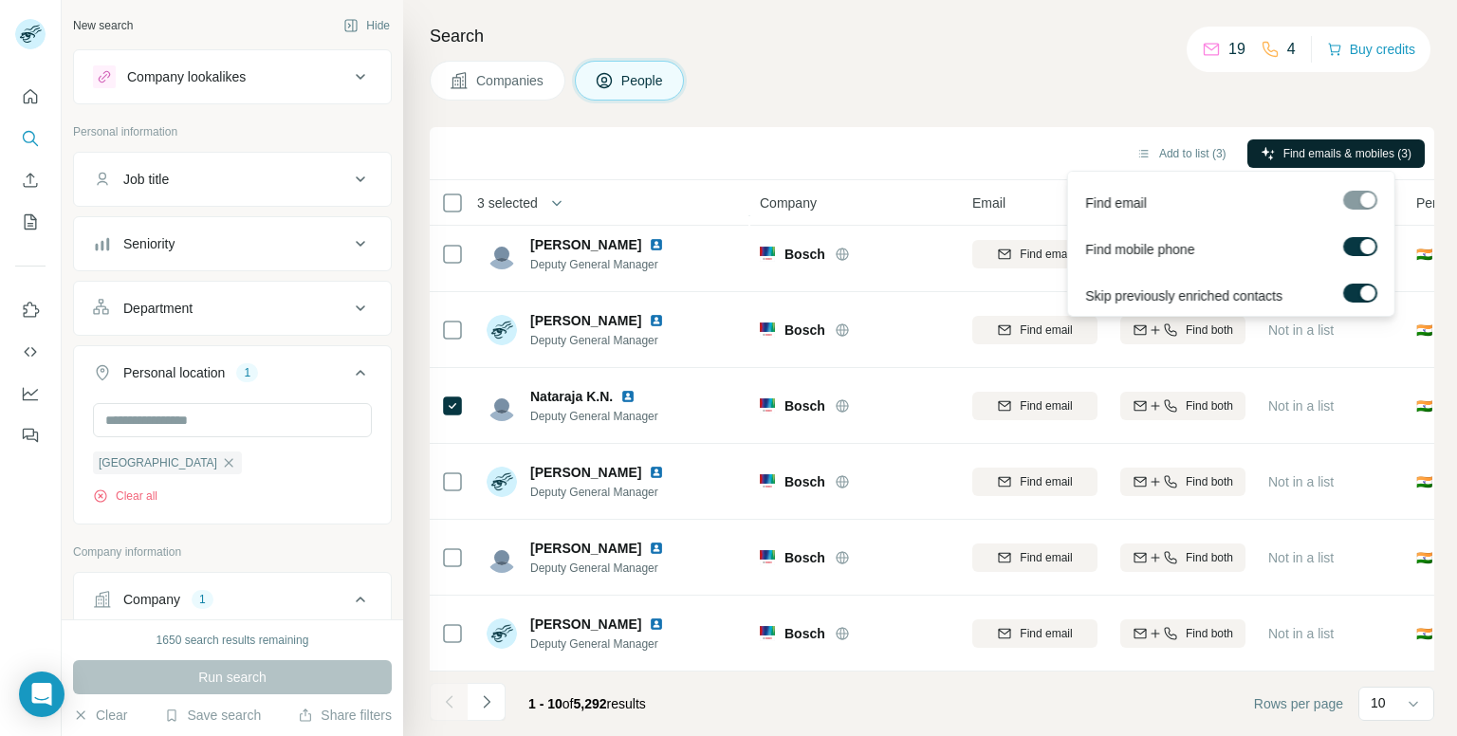
click at [1383, 155] on span "Find emails & mobiles (3)" at bounding box center [1348, 153] width 128 height 17
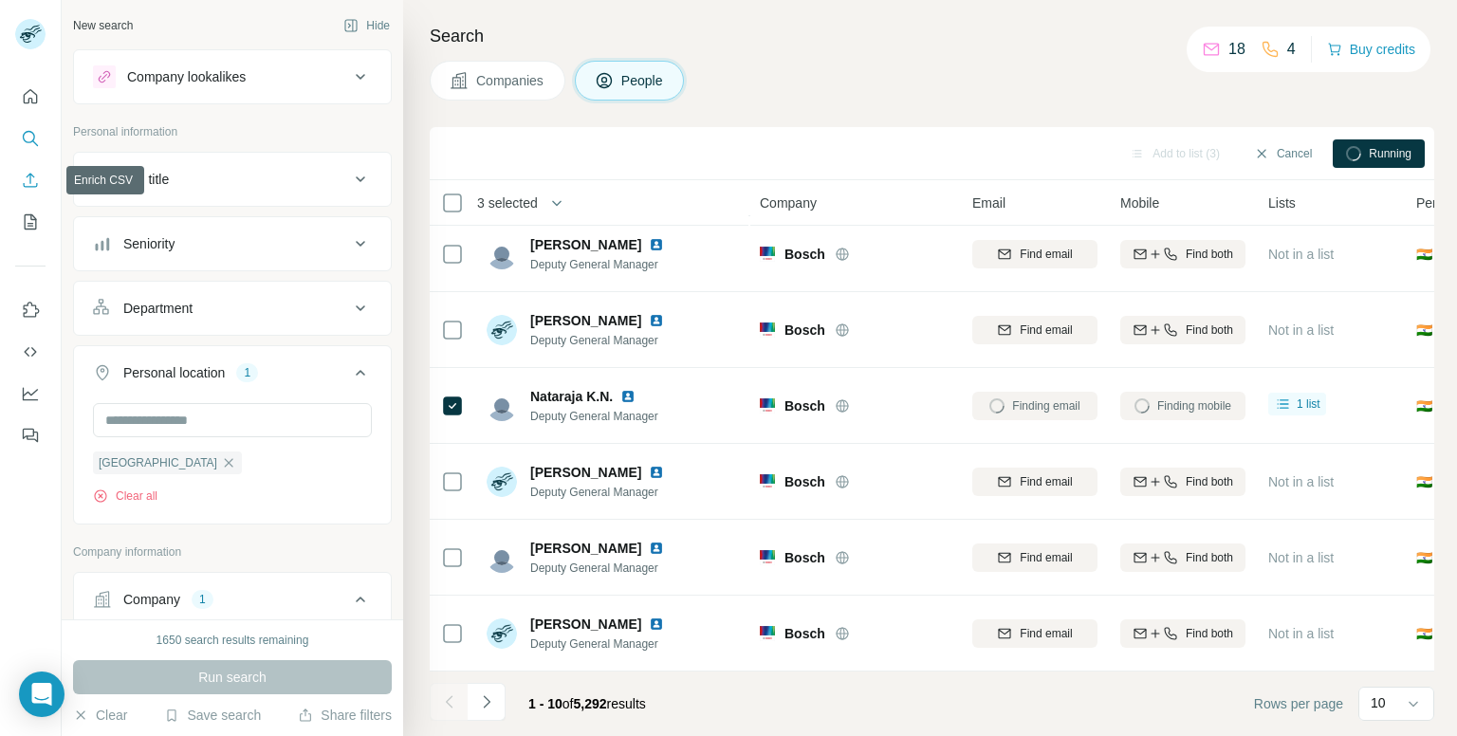
click at [29, 168] on button "Enrich CSV" at bounding box center [30, 180] width 30 height 34
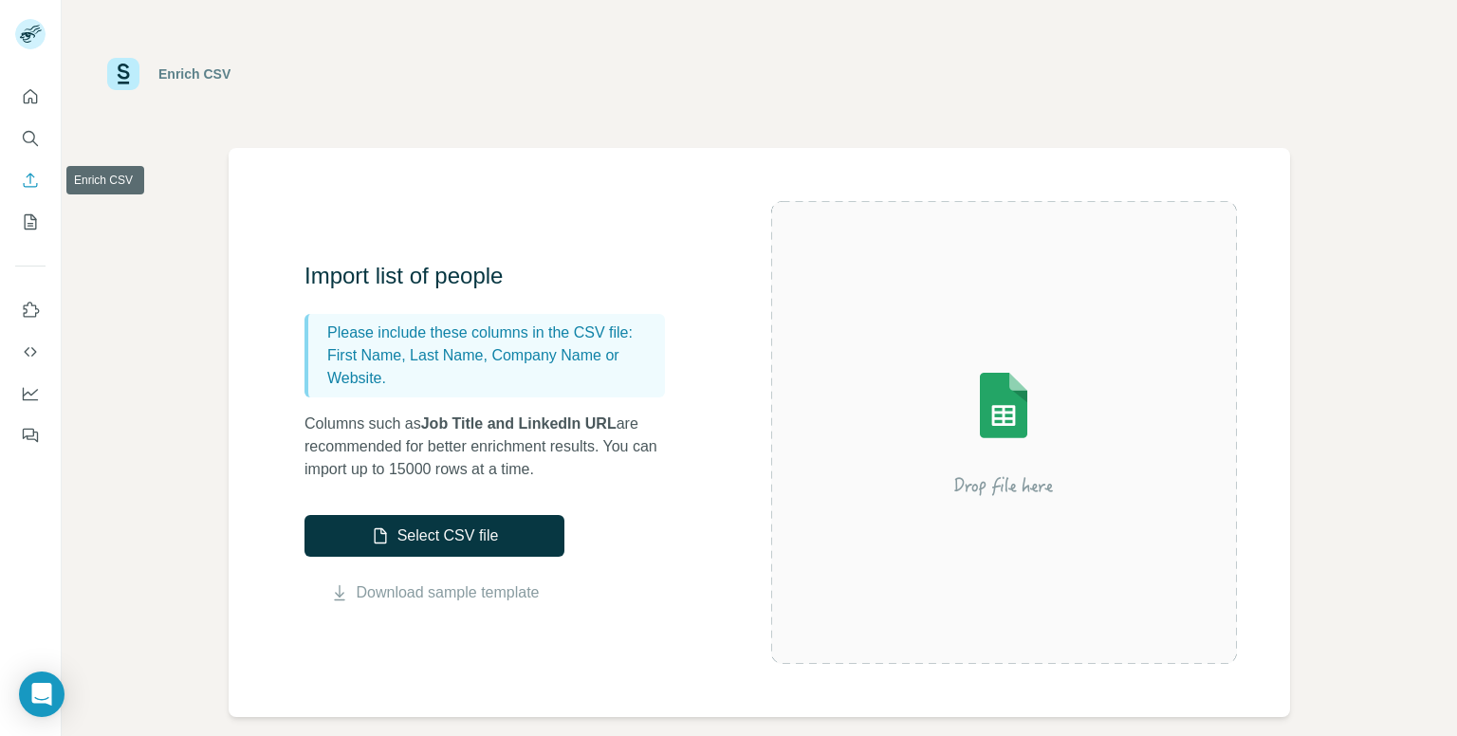
click at [30, 176] on icon "Enrich CSV" at bounding box center [31, 180] width 14 height 14
click at [29, 237] on button "My lists" at bounding box center [30, 222] width 30 height 34
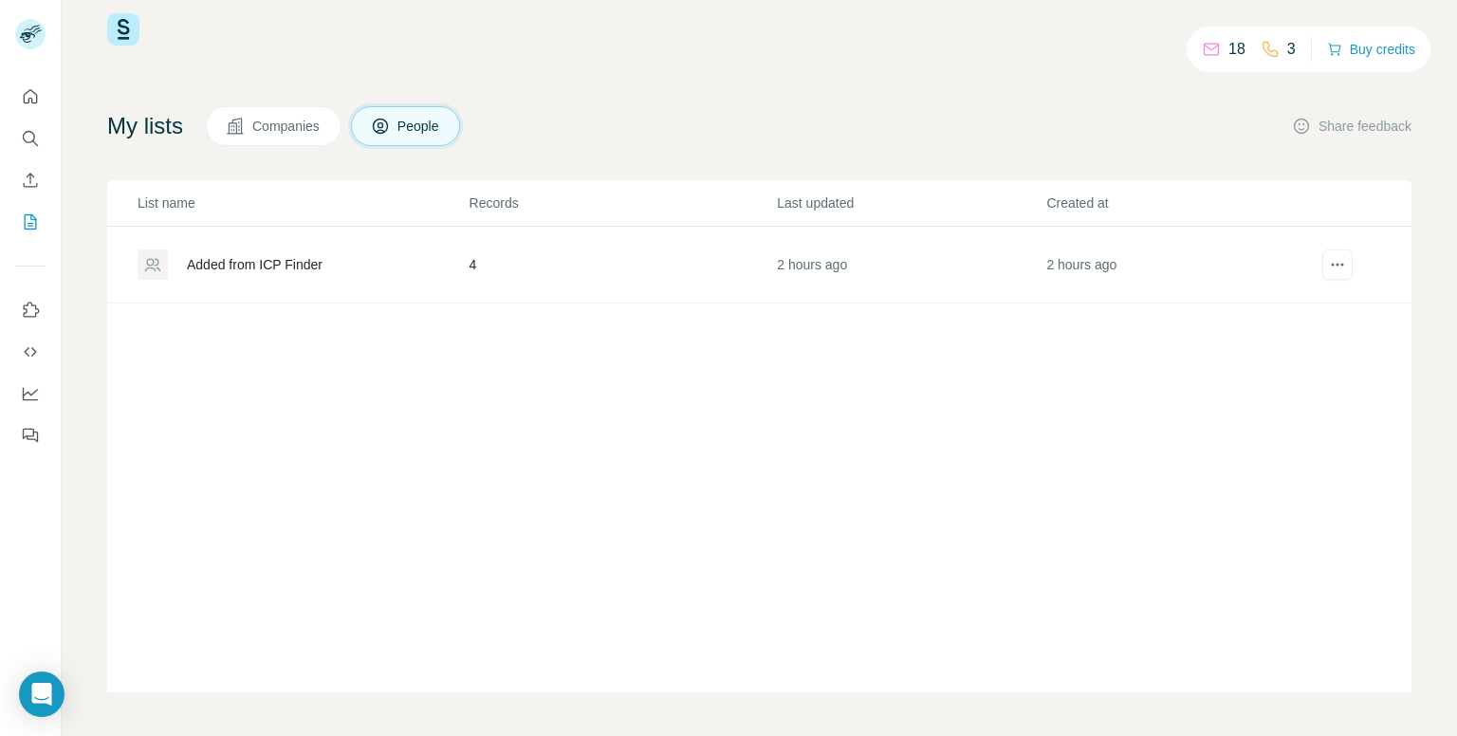
scroll to position [34, 0]
click at [266, 265] on div "Added from ICP Finder" at bounding box center [255, 262] width 136 height 19
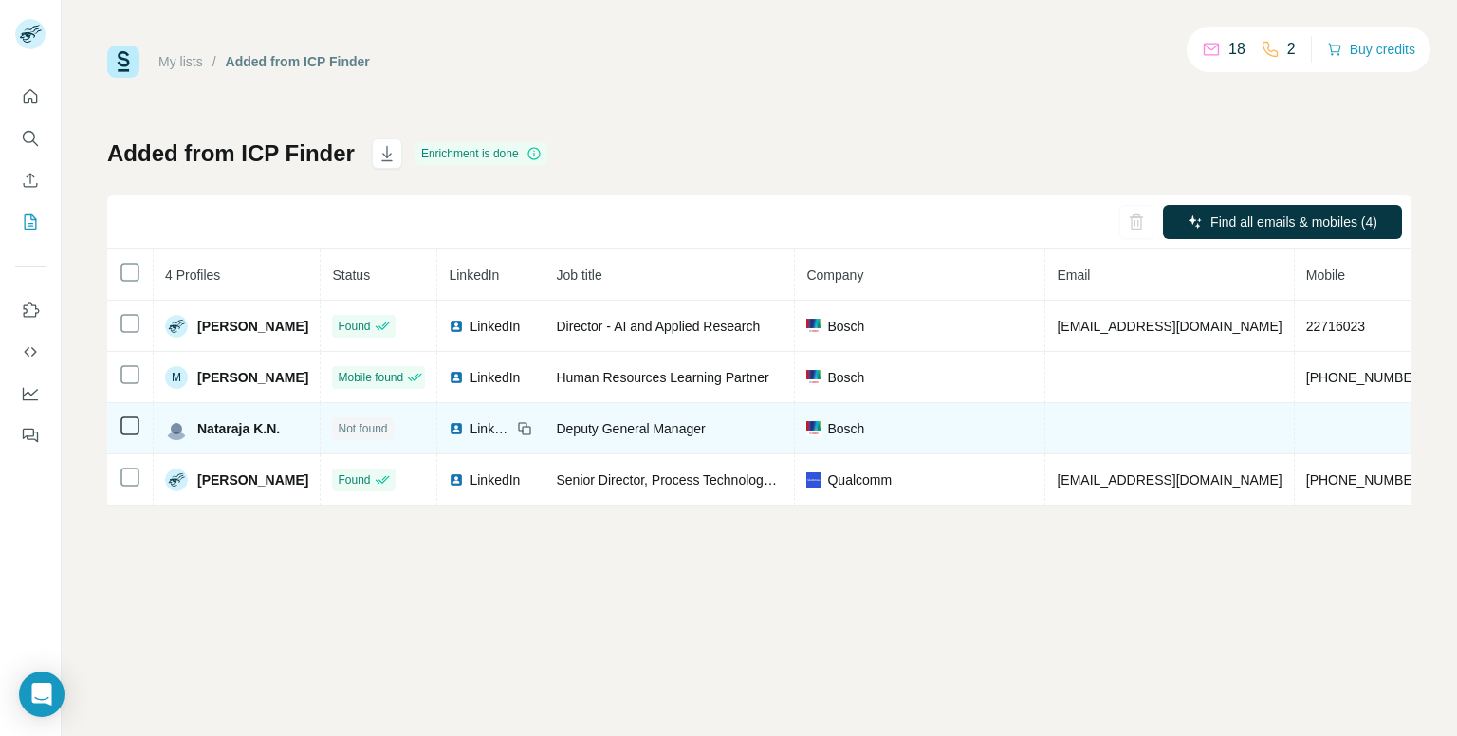
click at [1092, 437] on td at bounding box center [1169, 428] width 249 height 51
click at [1207, 410] on td at bounding box center [1169, 428] width 249 height 51
click at [1296, 405] on td at bounding box center [1366, 428] width 143 height 51
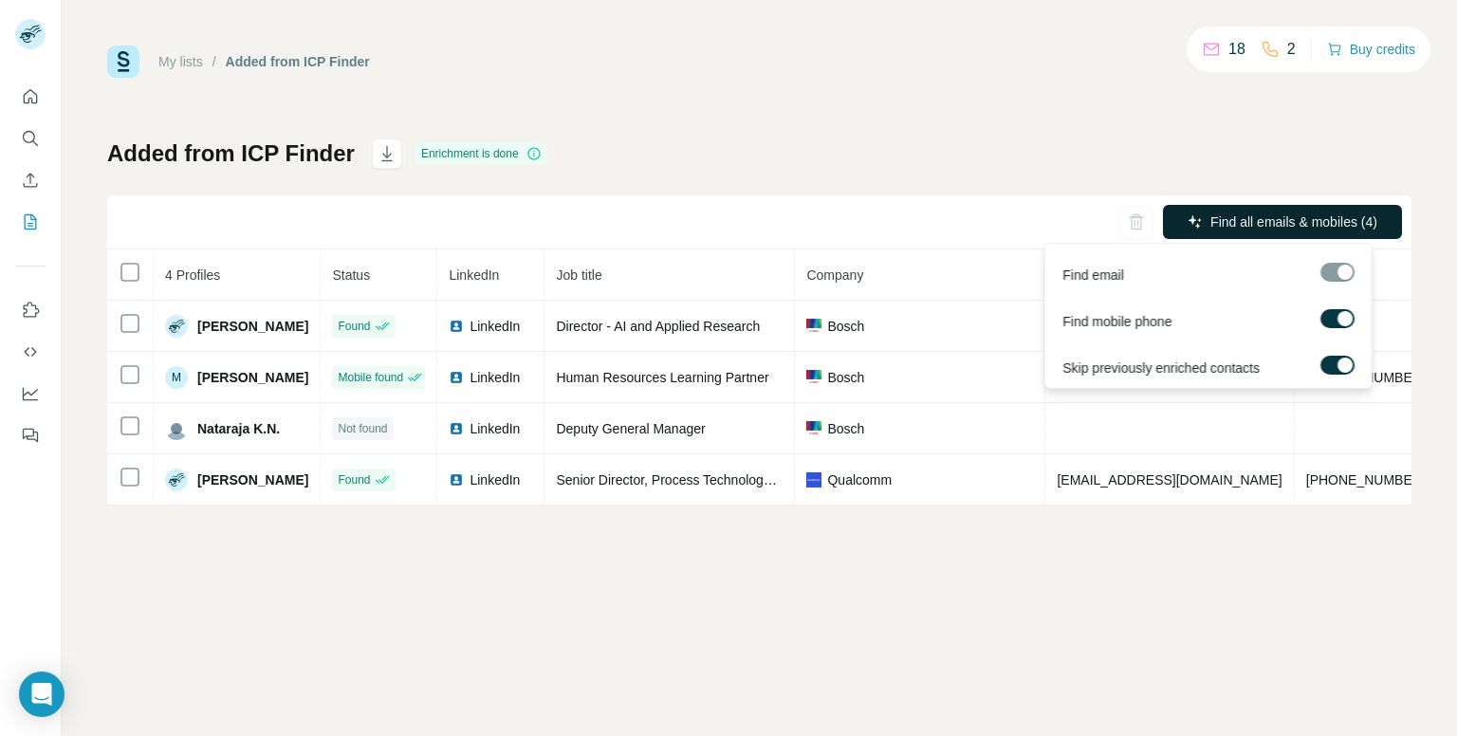
click at [1245, 227] on span "Find all emails & mobiles (4)" at bounding box center [1293, 221] width 167 height 19
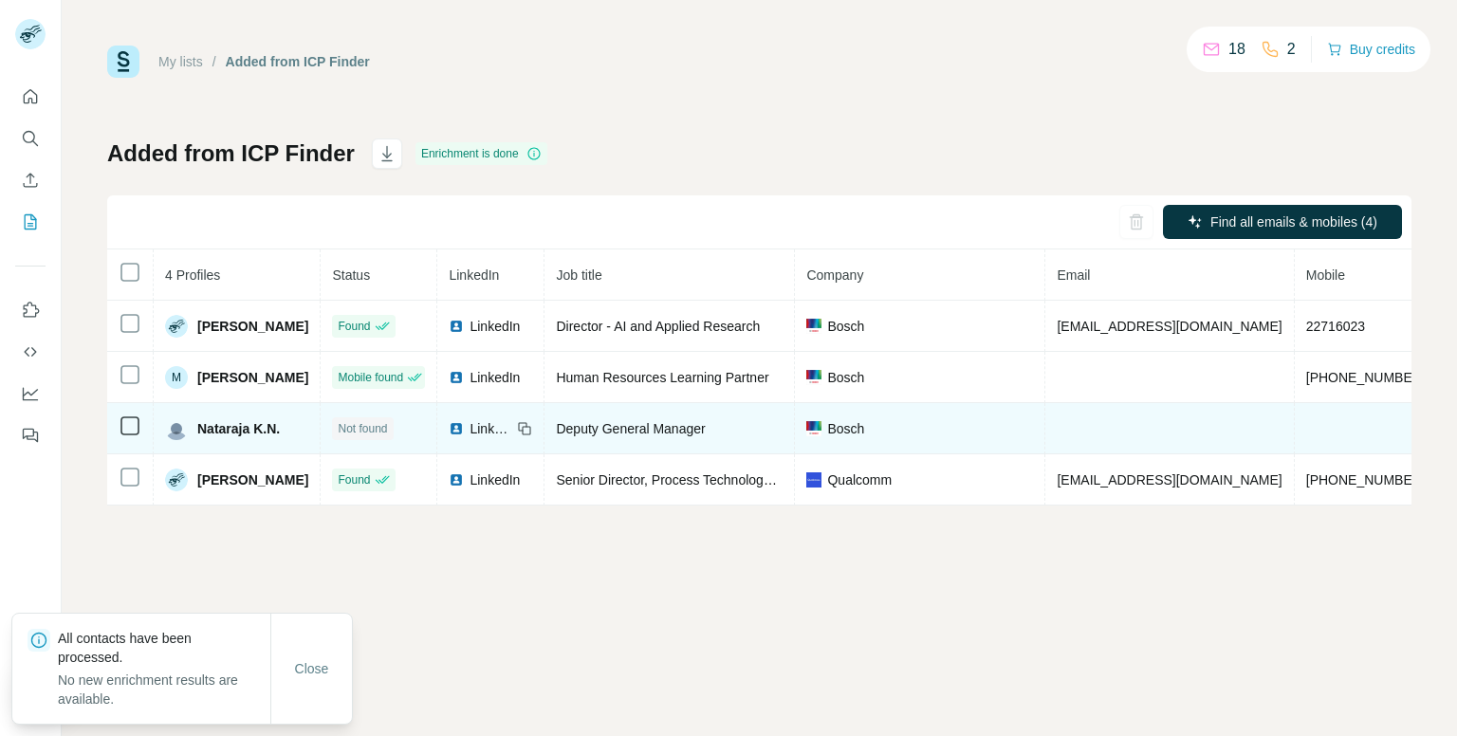
click at [996, 405] on td "Bosch" at bounding box center [920, 428] width 250 height 51
click at [1295, 415] on td at bounding box center [1366, 428] width 143 height 51
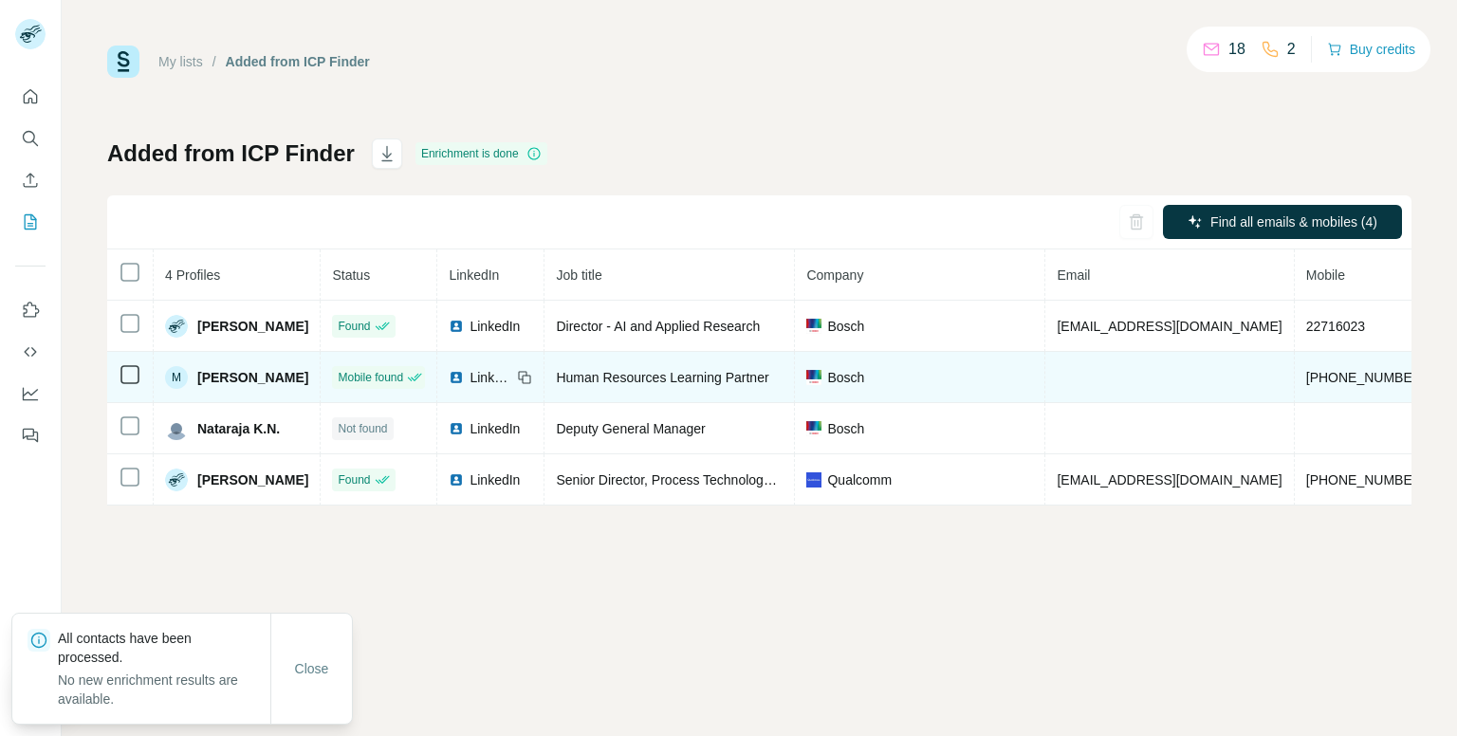
click at [1148, 383] on td at bounding box center [1169, 377] width 249 height 51
drag, startPoint x: 1077, startPoint y: 366, endPoint x: 901, endPoint y: 372, distance: 175.6
click at [901, 372] on tr "M [PERSON_NAME] Mobile found LinkedIn Human Resources Learning Partner Bosch [P…" at bounding box center [954, 377] width 1695 height 51
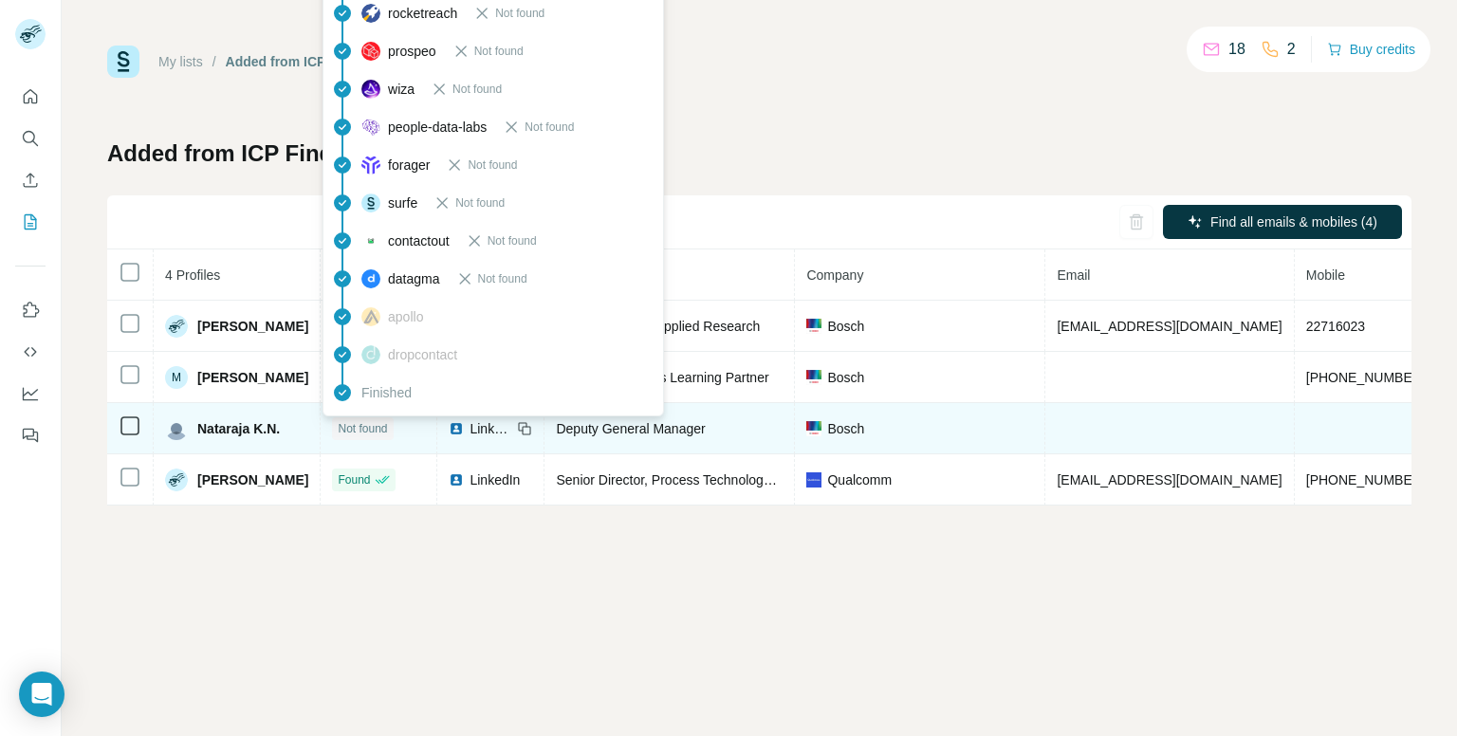
click at [368, 430] on span "Not found" at bounding box center [362, 428] width 49 height 17
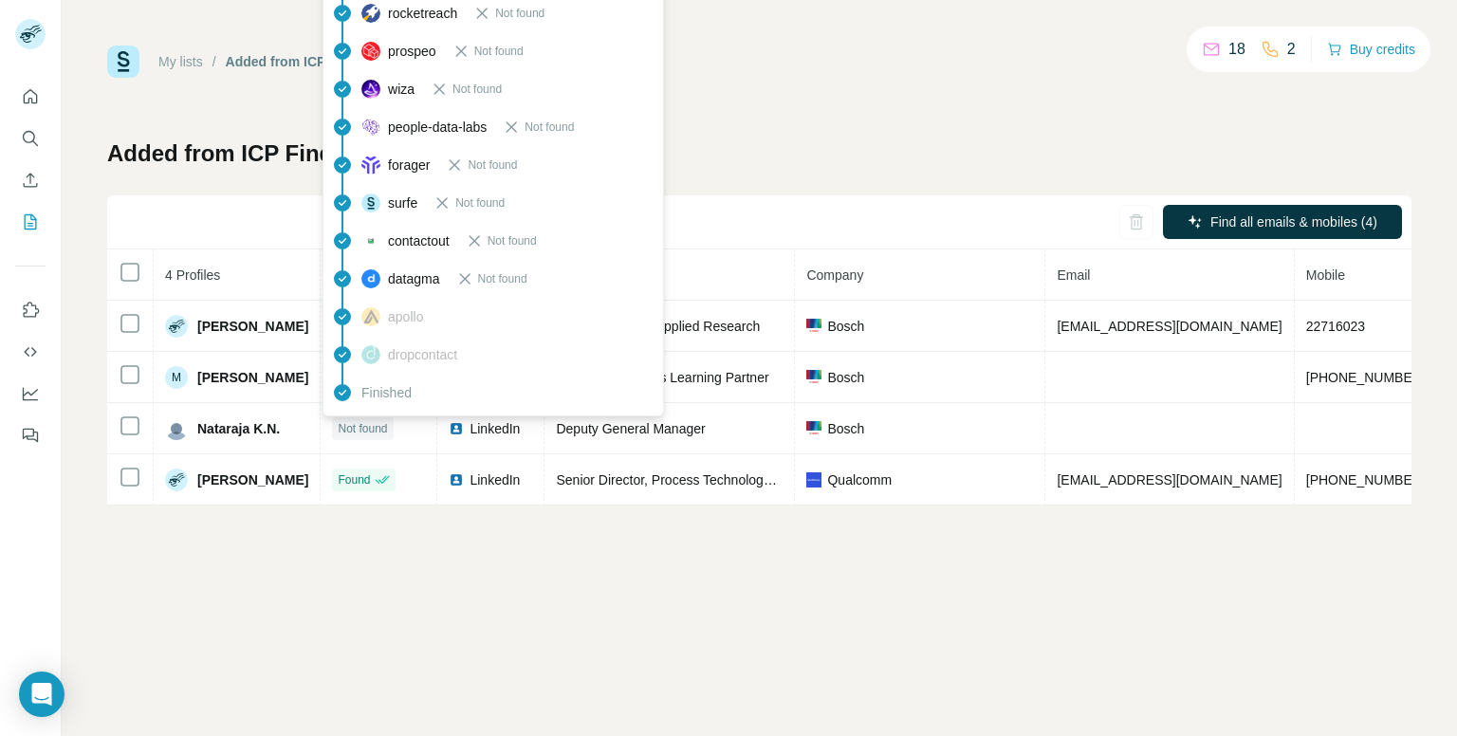
click at [488, 563] on div "My lists / Added from ICP Finder 18 2 Buy credits Added from ICP Finder Enrichm…" at bounding box center [759, 368] width 1395 height 736
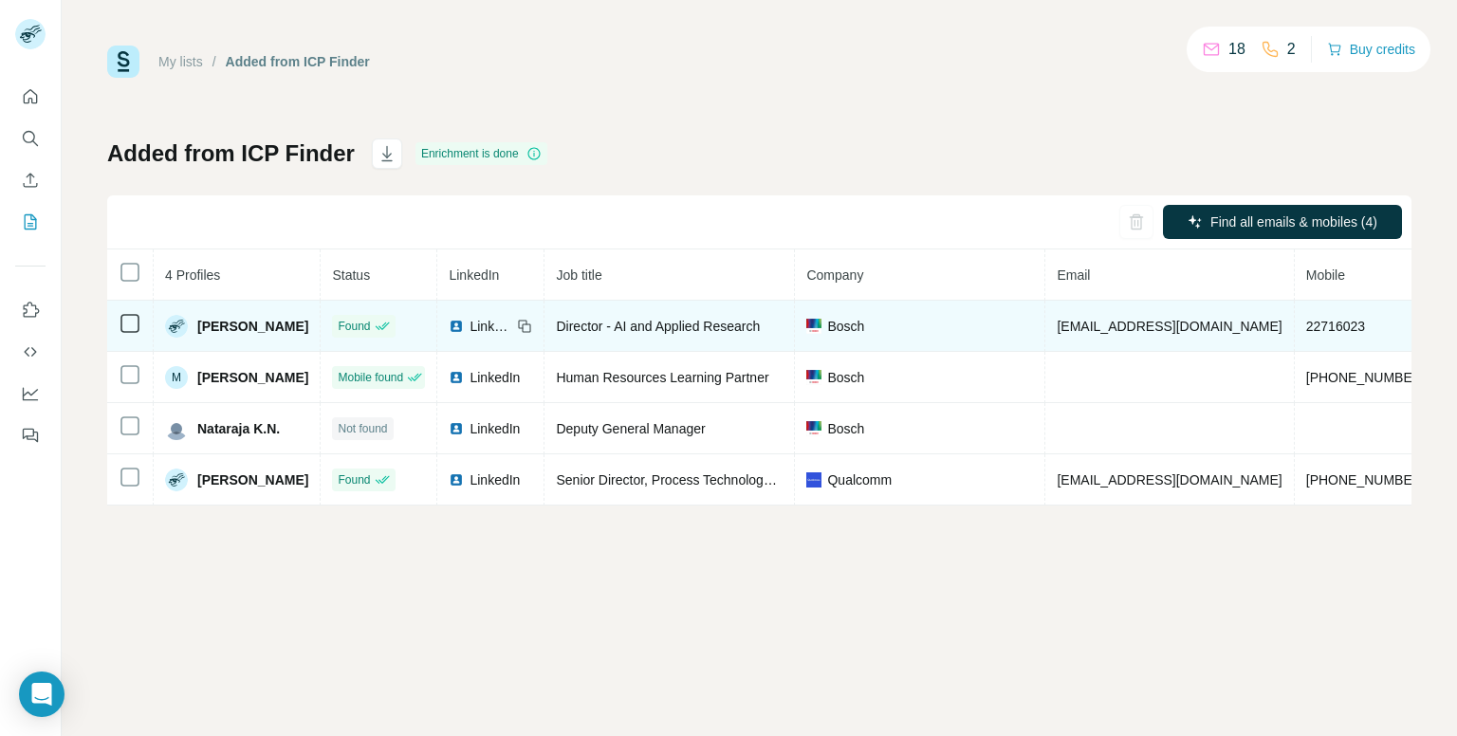
click at [1306, 327] on span "22716023" at bounding box center [1335, 326] width 59 height 15
click at [1329, 323] on td "22716023" at bounding box center [1366, 326] width 143 height 51
click at [1324, 328] on td "22716023" at bounding box center [1366, 326] width 143 height 51
click at [1318, 328] on td "22716023" at bounding box center [1366, 326] width 143 height 51
click at [1081, 332] on span "[EMAIL_ADDRESS][DOMAIN_NAME]" at bounding box center [1169, 326] width 225 height 15
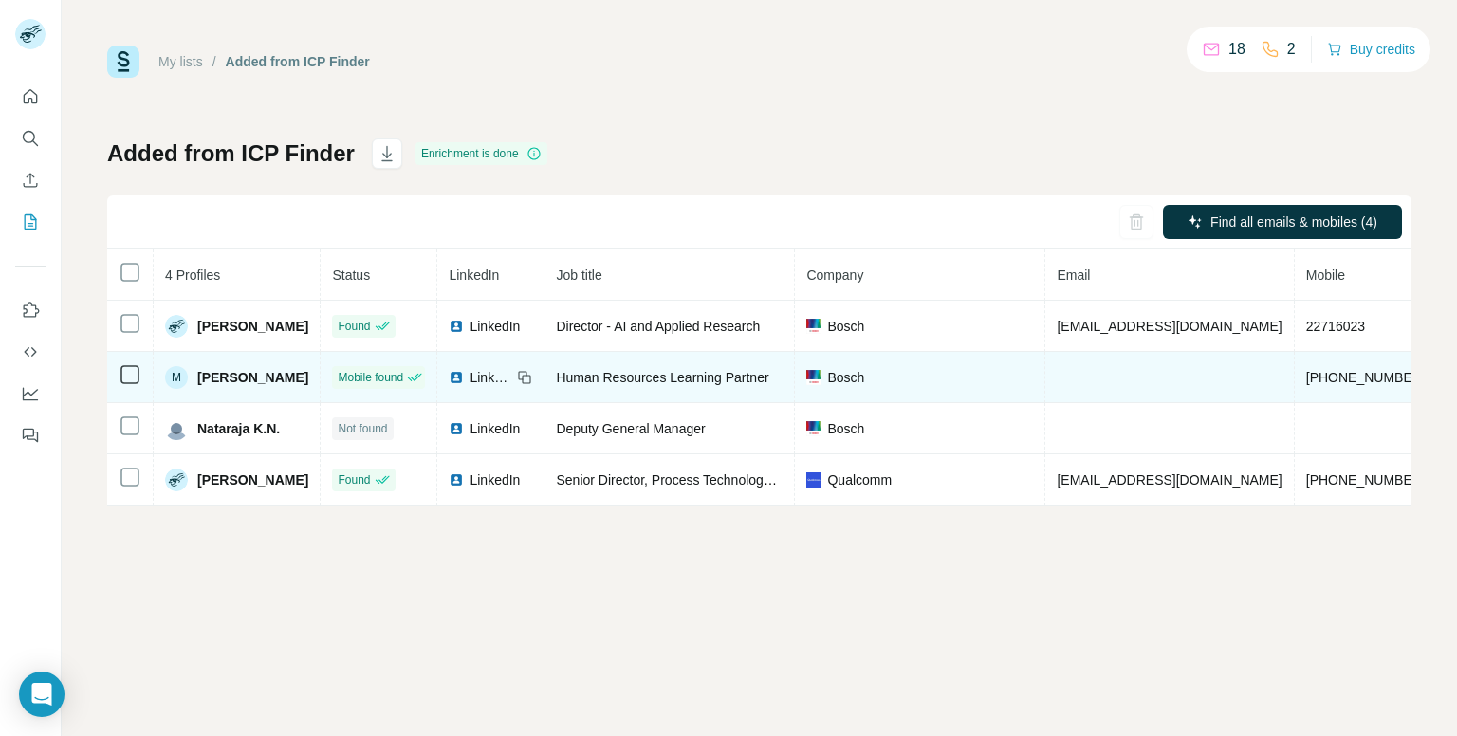
click at [1214, 362] on td at bounding box center [1169, 377] width 249 height 51
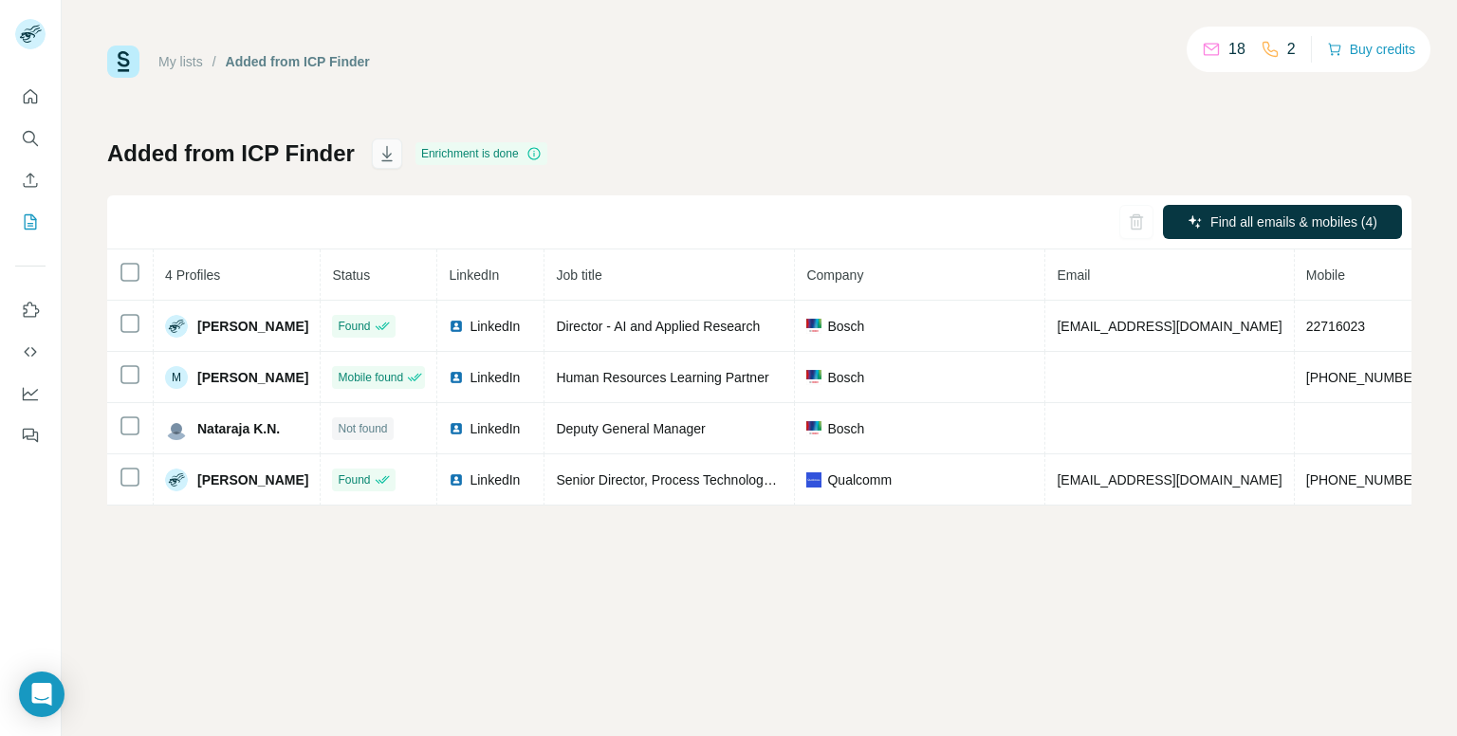
click at [385, 154] on icon "button" at bounding box center [386, 156] width 9 height 6
click at [35, 141] on icon "Search" at bounding box center [30, 138] width 19 height 19
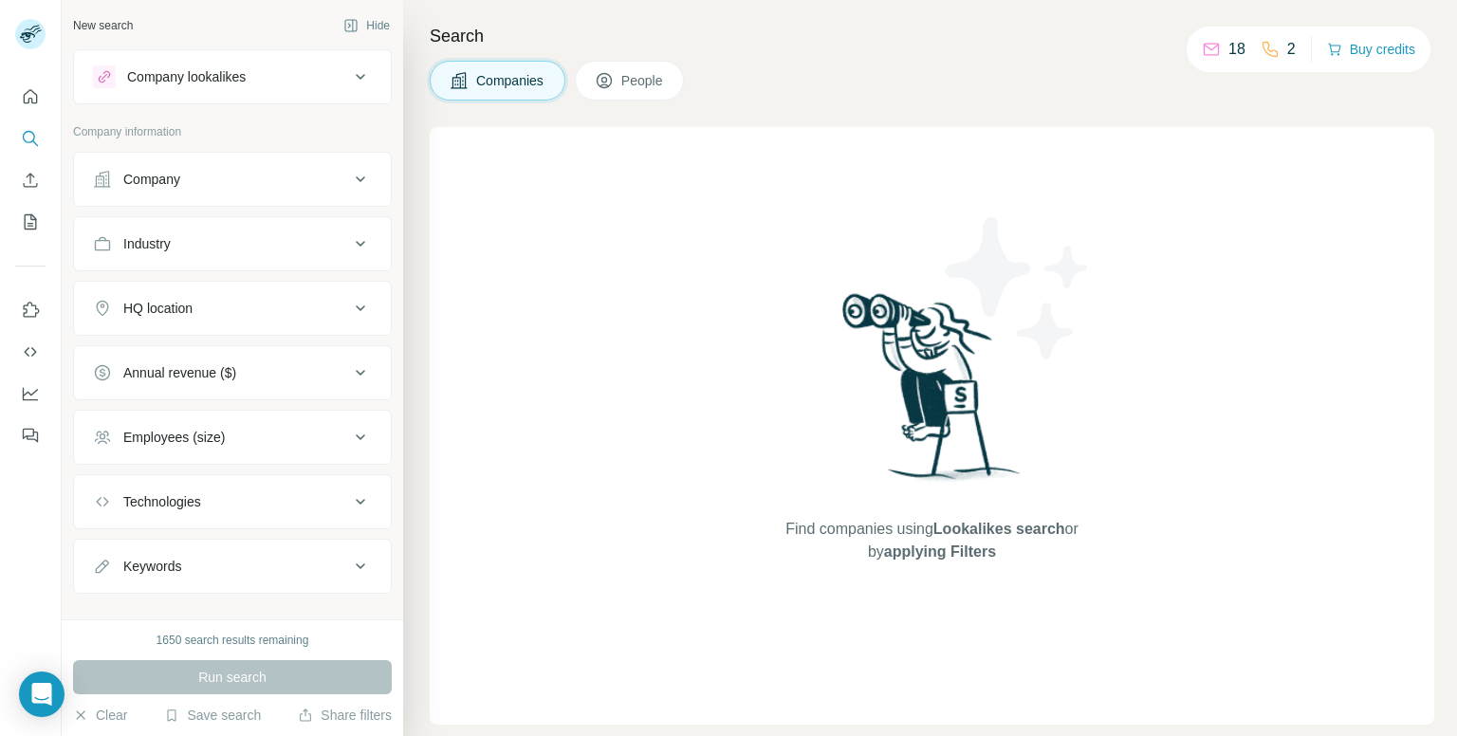
click at [358, 172] on button "Company" at bounding box center [232, 180] width 317 height 46
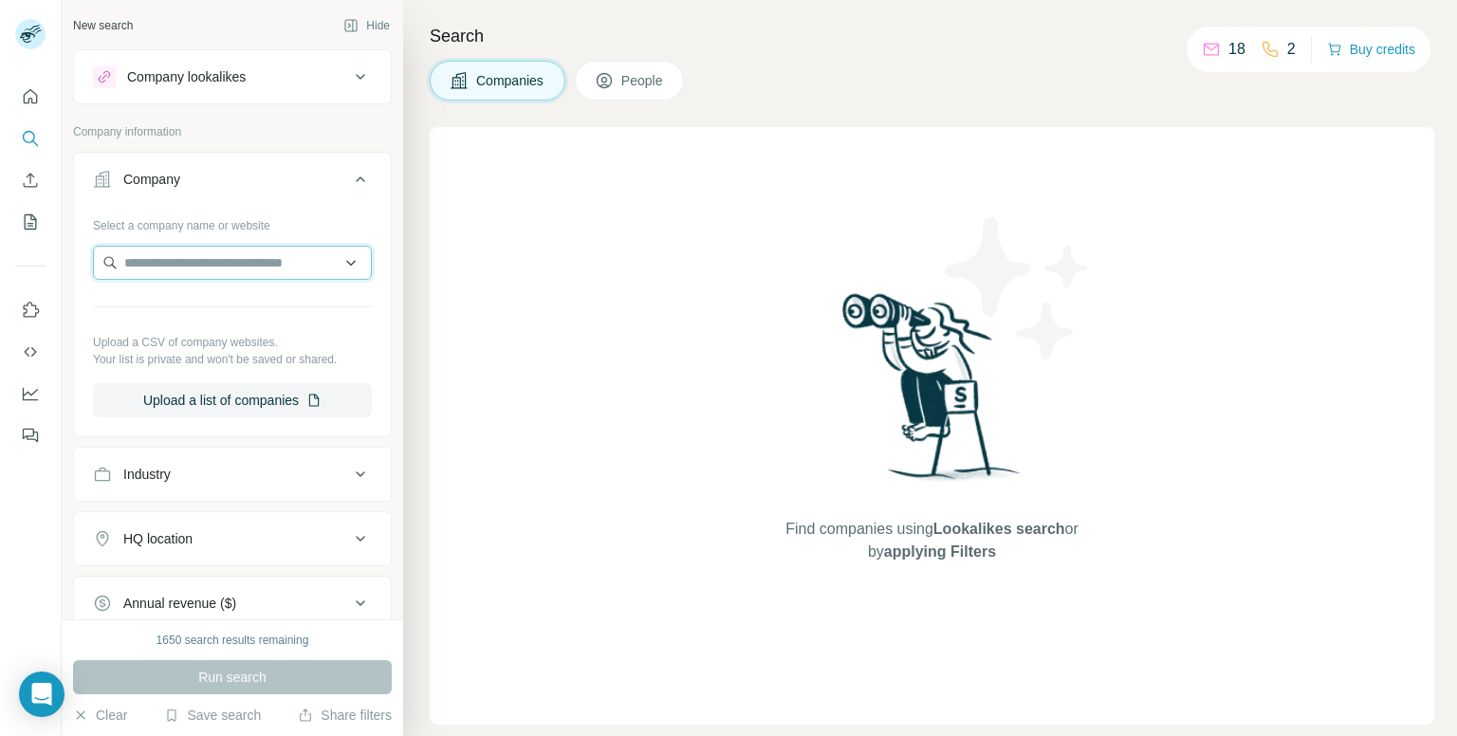
click at [250, 252] on input "text" at bounding box center [232, 263] width 279 height 34
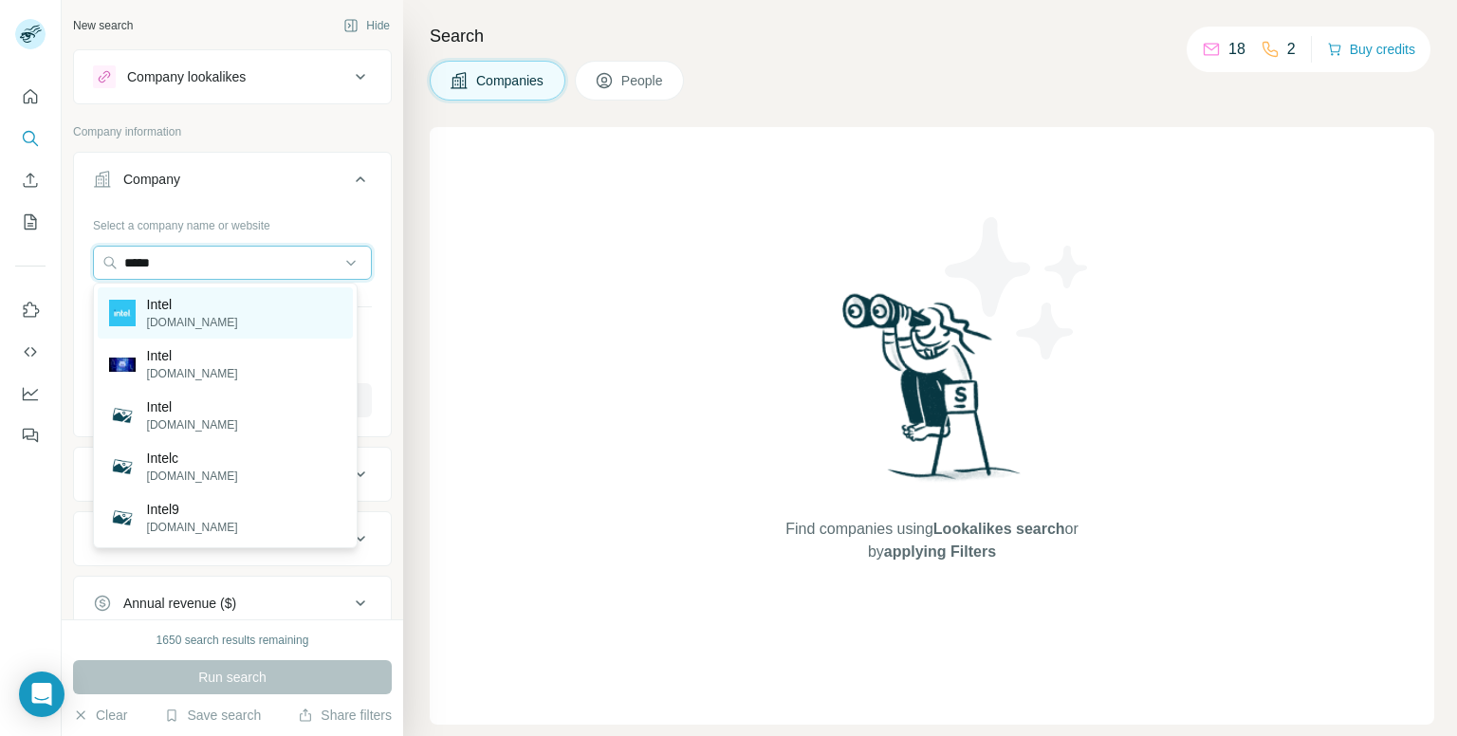
type input "*****"
click at [194, 312] on p "Intel" at bounding box center [192, 304] width 91 height 19
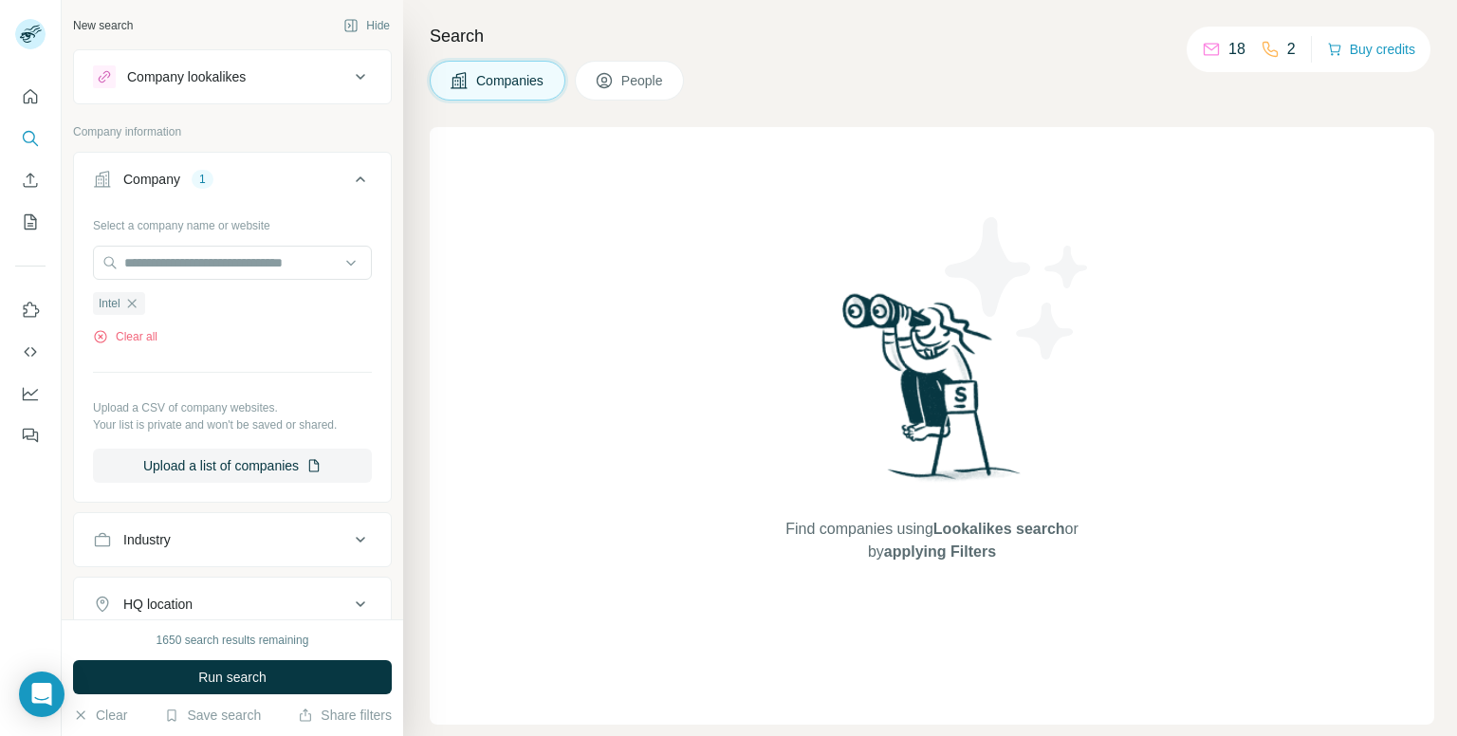
click at [245, 658] on div "1650 search results remaining Run search Clear Save search Share filters" at bounding box center [233, 677] width 342 height 117
click at [246, 673] on span "Run search" at bounding box center [232, 677] width 68 height 19
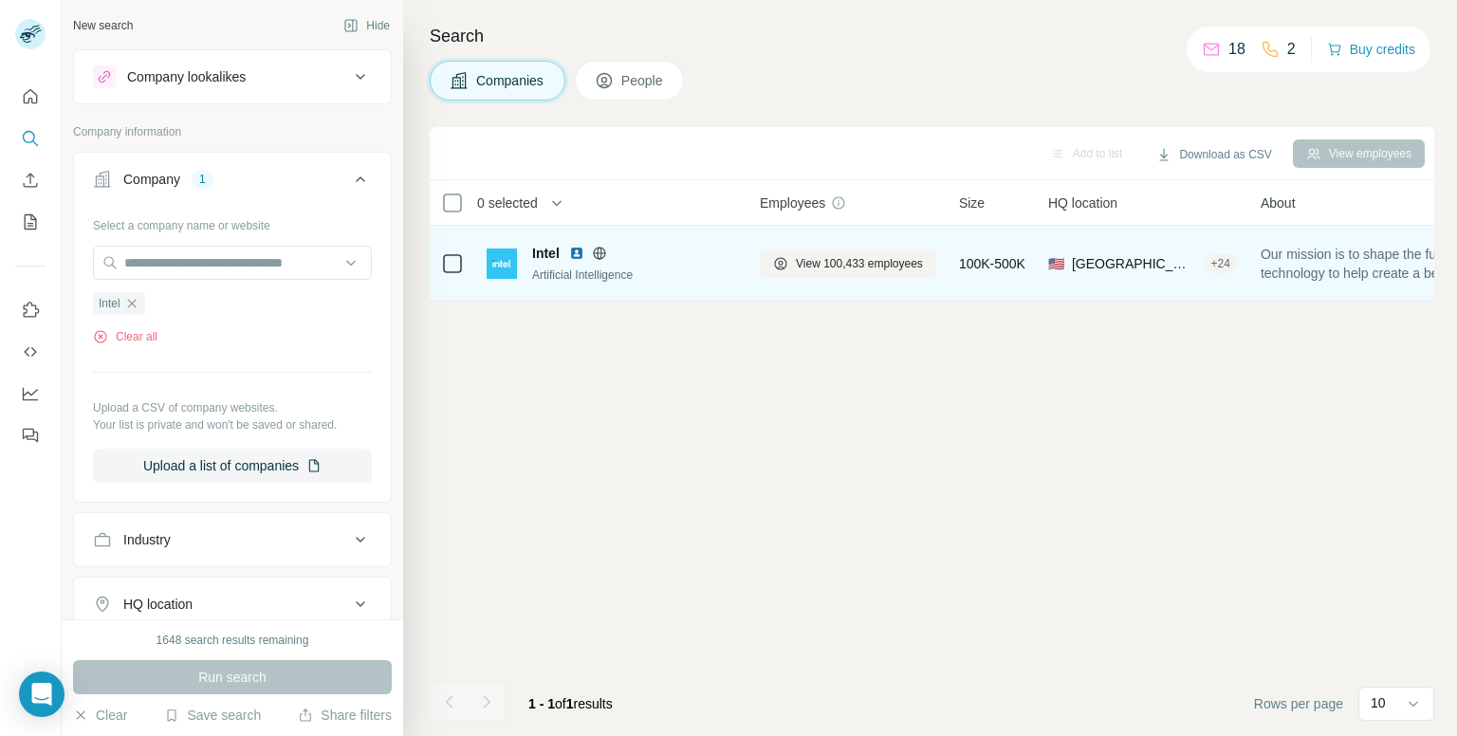
click at [452, 252] on icon at bounding box center [452, 263] width 23 height 23
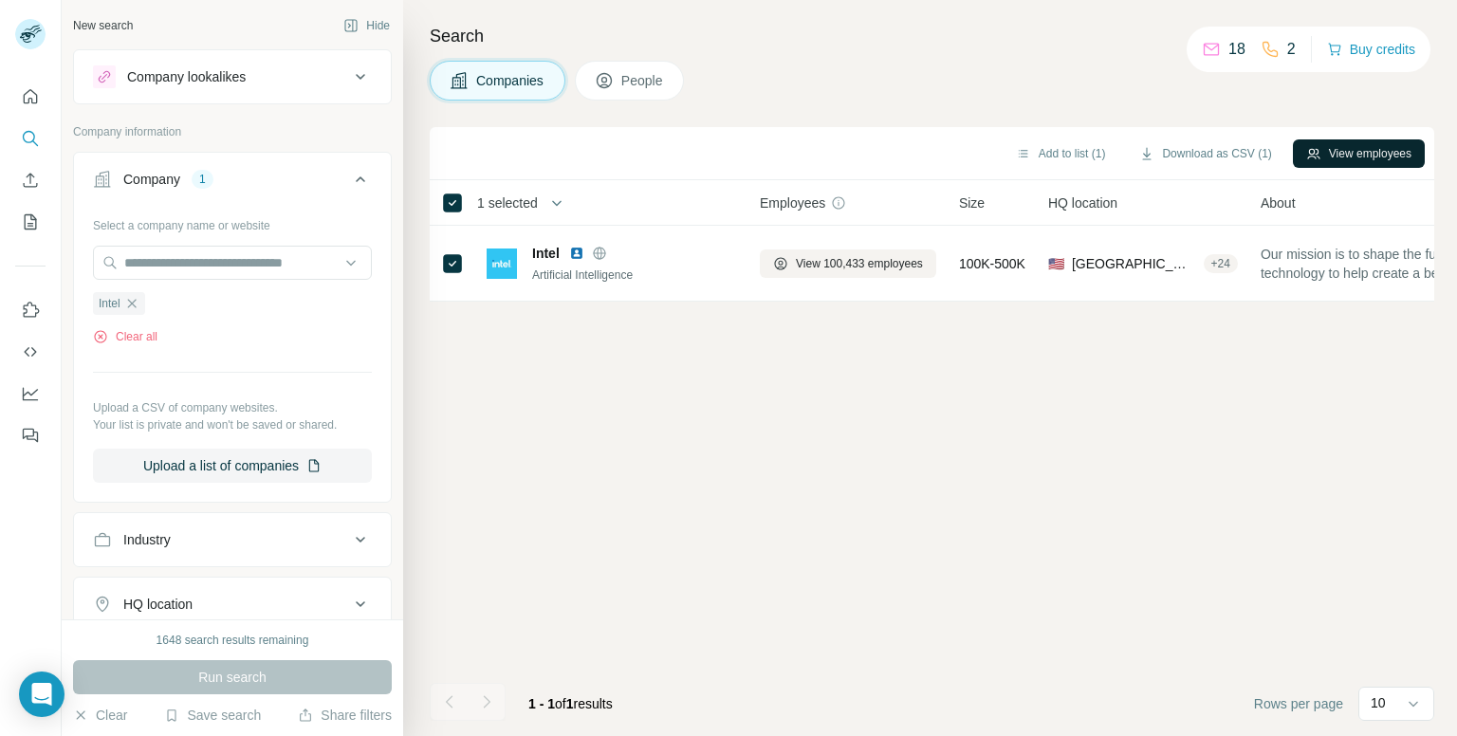
click at [1326, 147] on button "View employees" at bounding box center [1359, 153] width 132 height 28
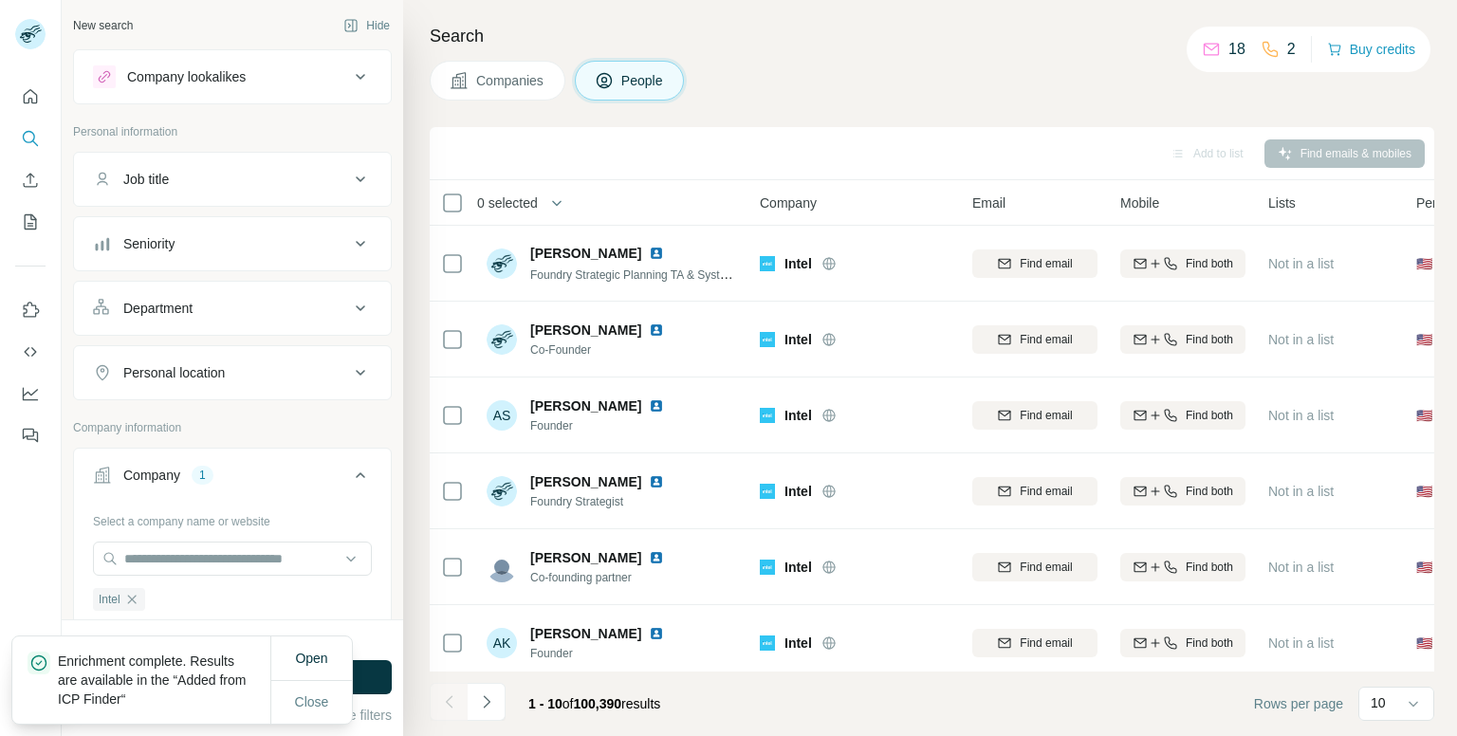
click at [306, 365] on div "Personal location" at bounding box center [221, 372] width 256 height 19
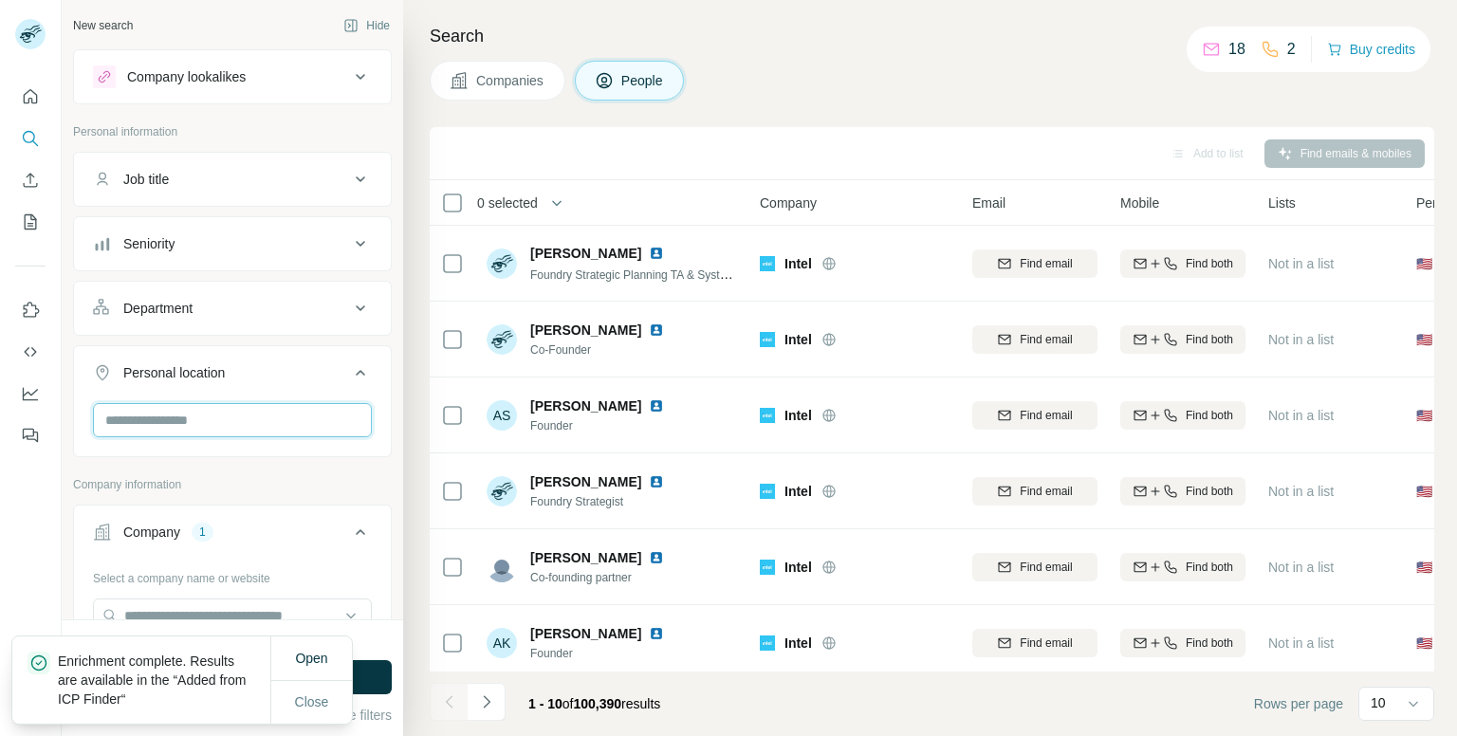
click at [277, 424] on input "text" at bounding box center [232, 420] width 279 height 34
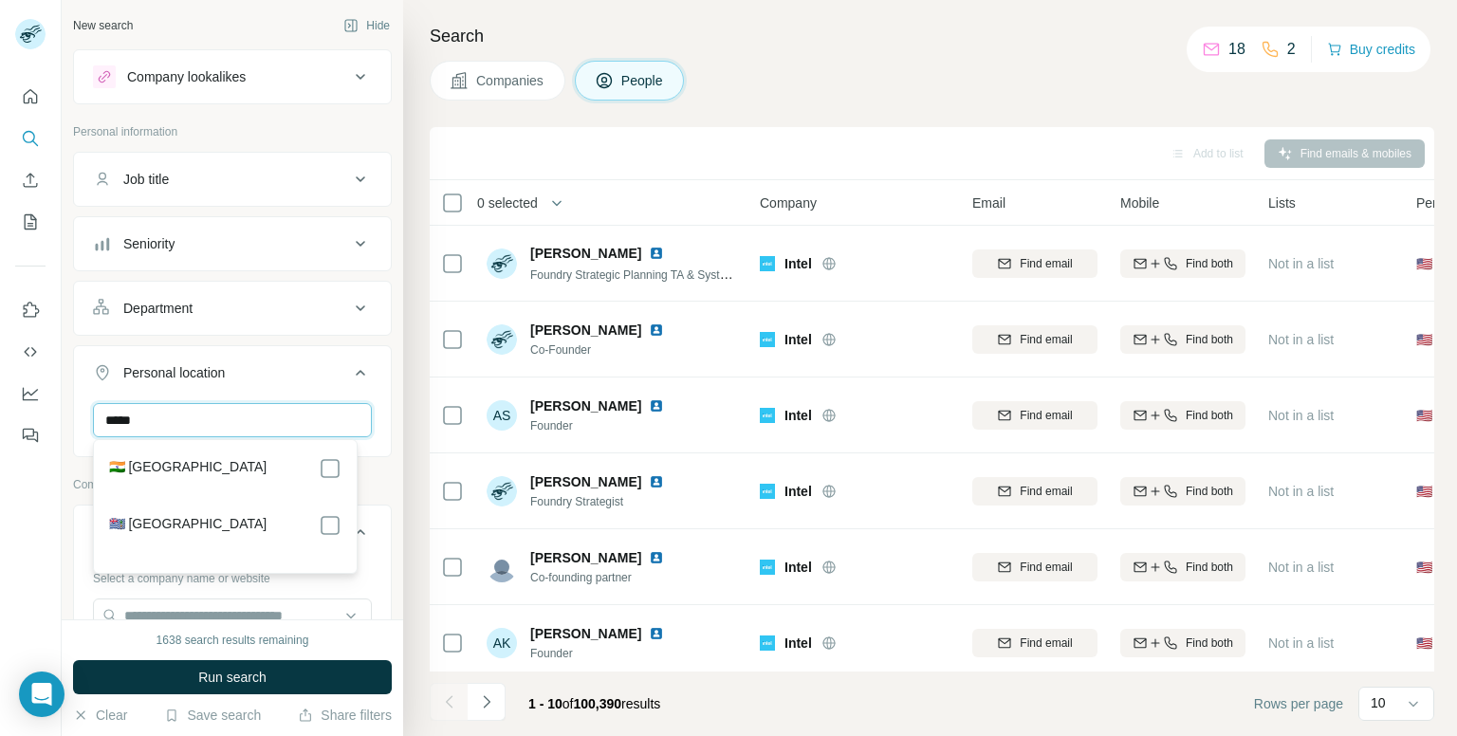
type input "*****"
click at [260, 468] on div "🇮🇳 [GEOGRAPHIC_DATA]" at bounding box center [225, 468] width 232 height 23
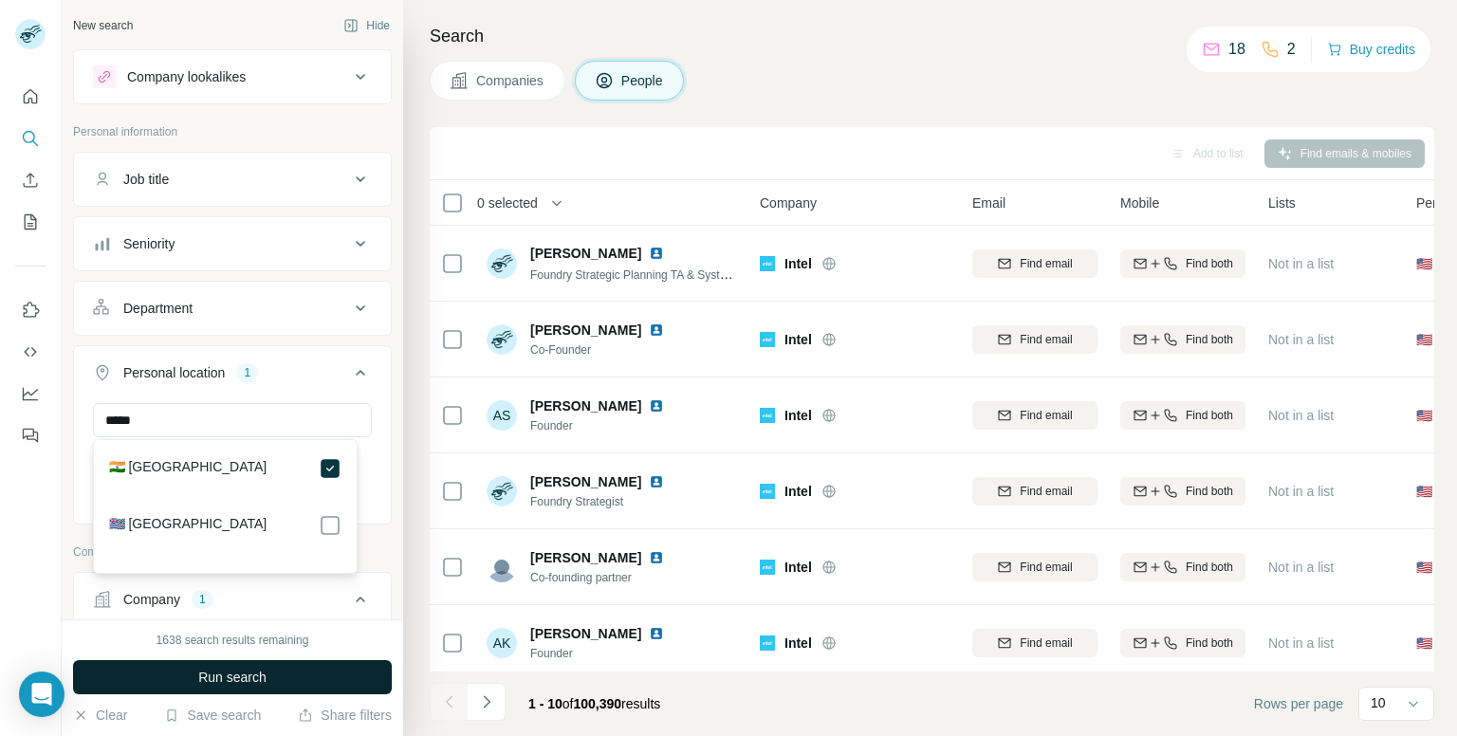
click at [266, 669] on span "Run search" at bounding box center [232, 677] width 68 height 19
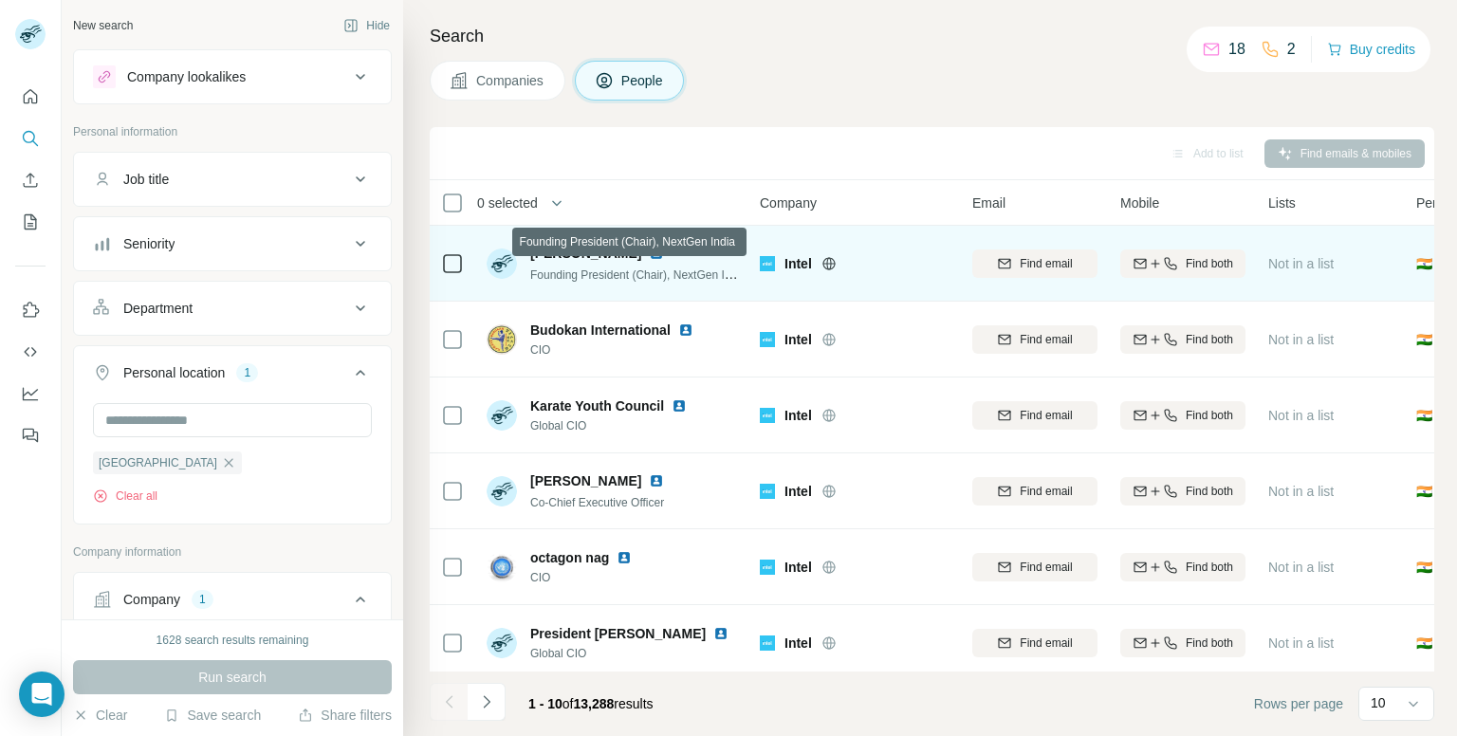
click at [691, 281] on span "Founding President (Chair), NextGen India" at bounding box center [637, 274] width 215 height 15
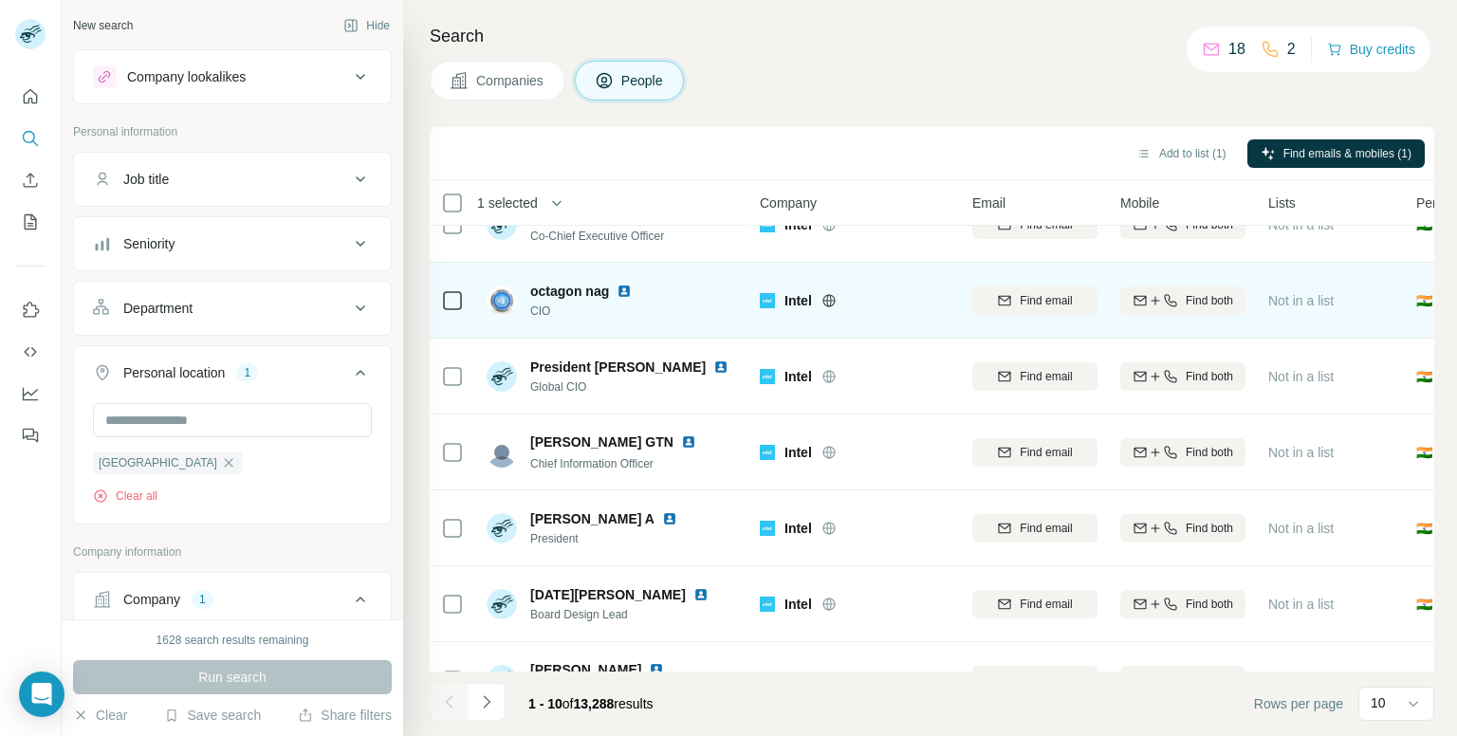
scroll to position [323, 0]
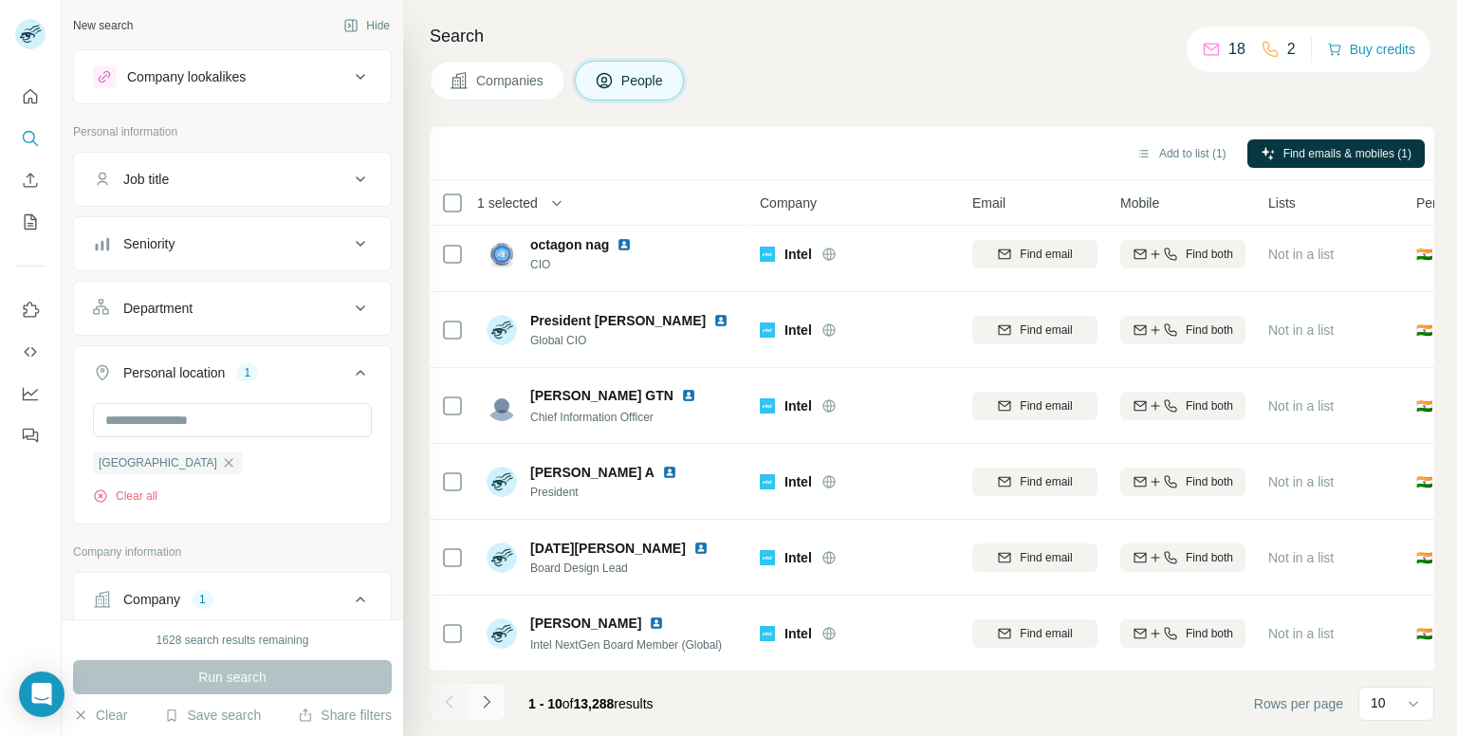
click at [501, 696] on button "Navigate to next page" at bounding box center [487, 702] width 38 height 38
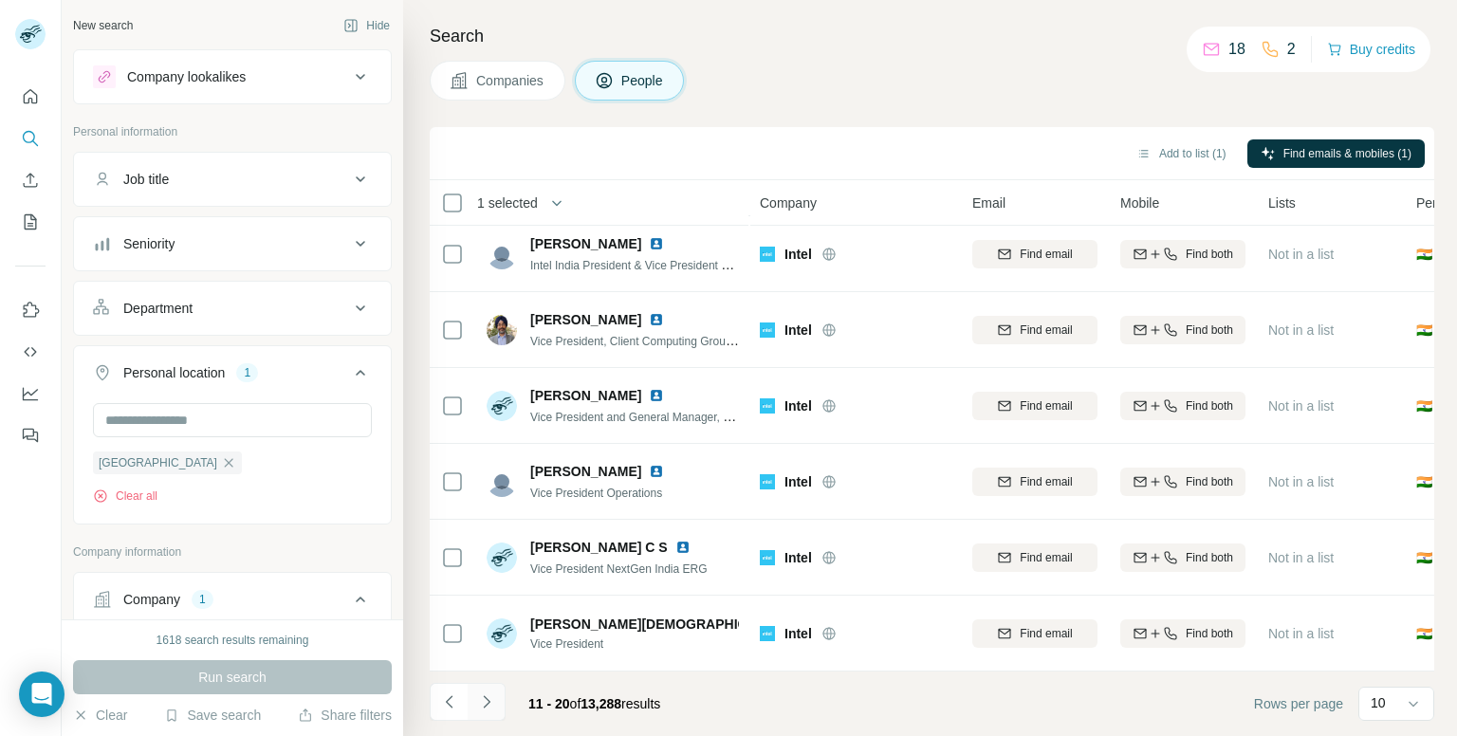
click at [501, 696] on button "Navigate to next page" at bounding box center [487, 702] width 38 height 38
click at [505, 693] on div "21 - 30 of 13,288 results" at bounding box center [553, 704] width 246 height 42
click at [482, 707] on icon "Navigate to next page" at bounding box center [486, 702] width 19 height 19
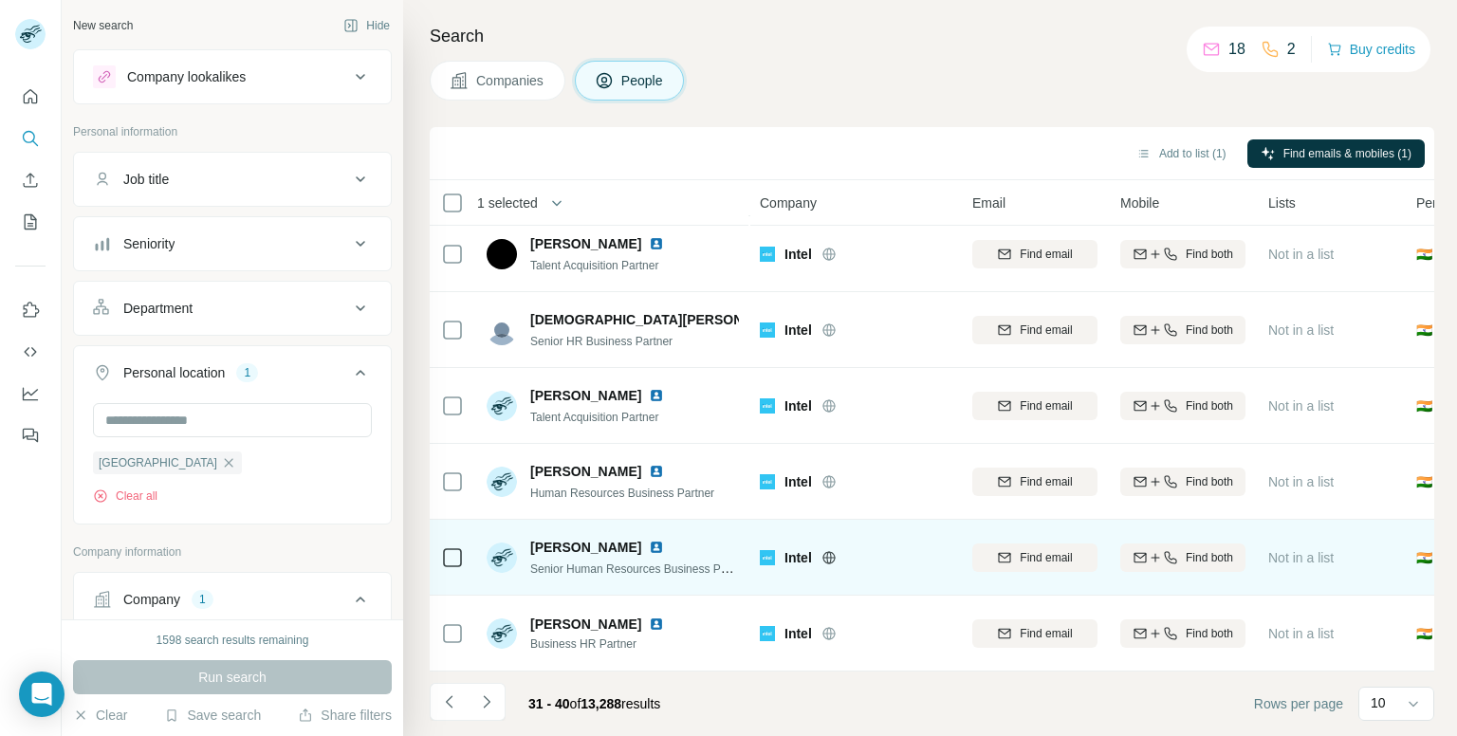
click at [662, 575] on td "[PERSON_NAME] Senior Human Resources Business Partner" at bounding box center [612, 558] width 275 height 76
click at [660, 564] on span "Senior Human Resources Business Partner" at bounding box center [640, 568] width 220 height 15
click at [594, 564] on span "Senior Human Resources Business Partner" at bounding box center [640, 568] width 220 height 15
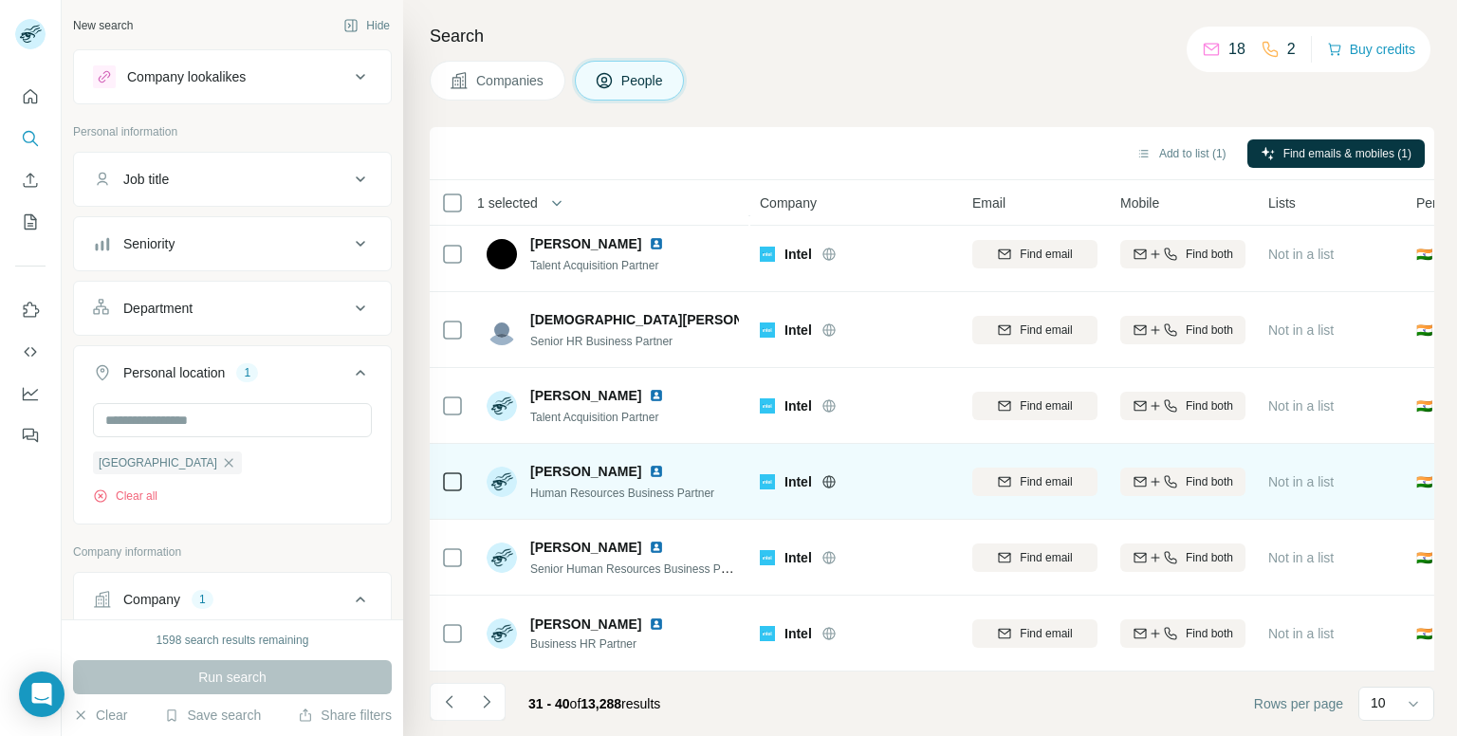
click at [625, 489] on span "Human Resources Business Partner" at bounding box center [622, 493] width 184 height 13
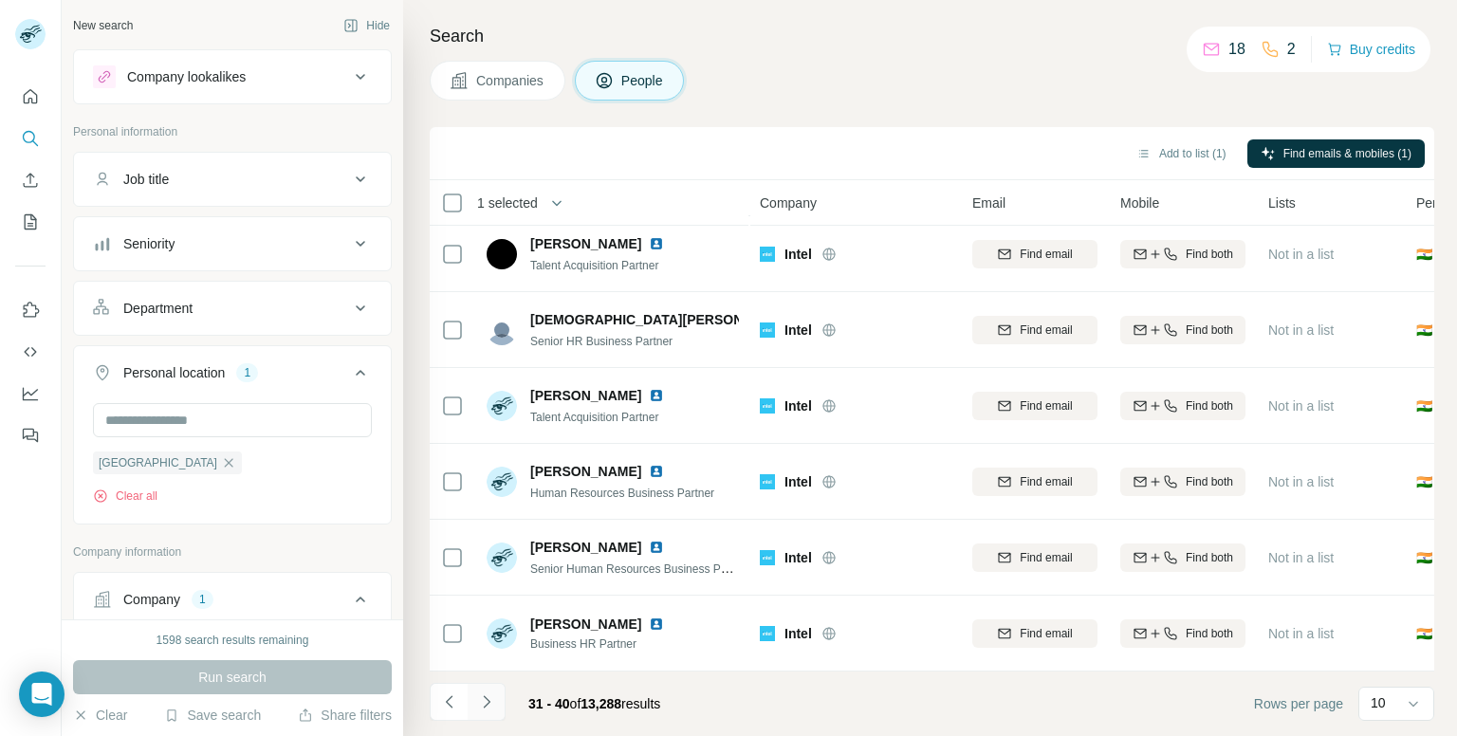
click at [481, 696] on icon "Navigate to next page" at bounding box center [486, 702] width 19 height 19
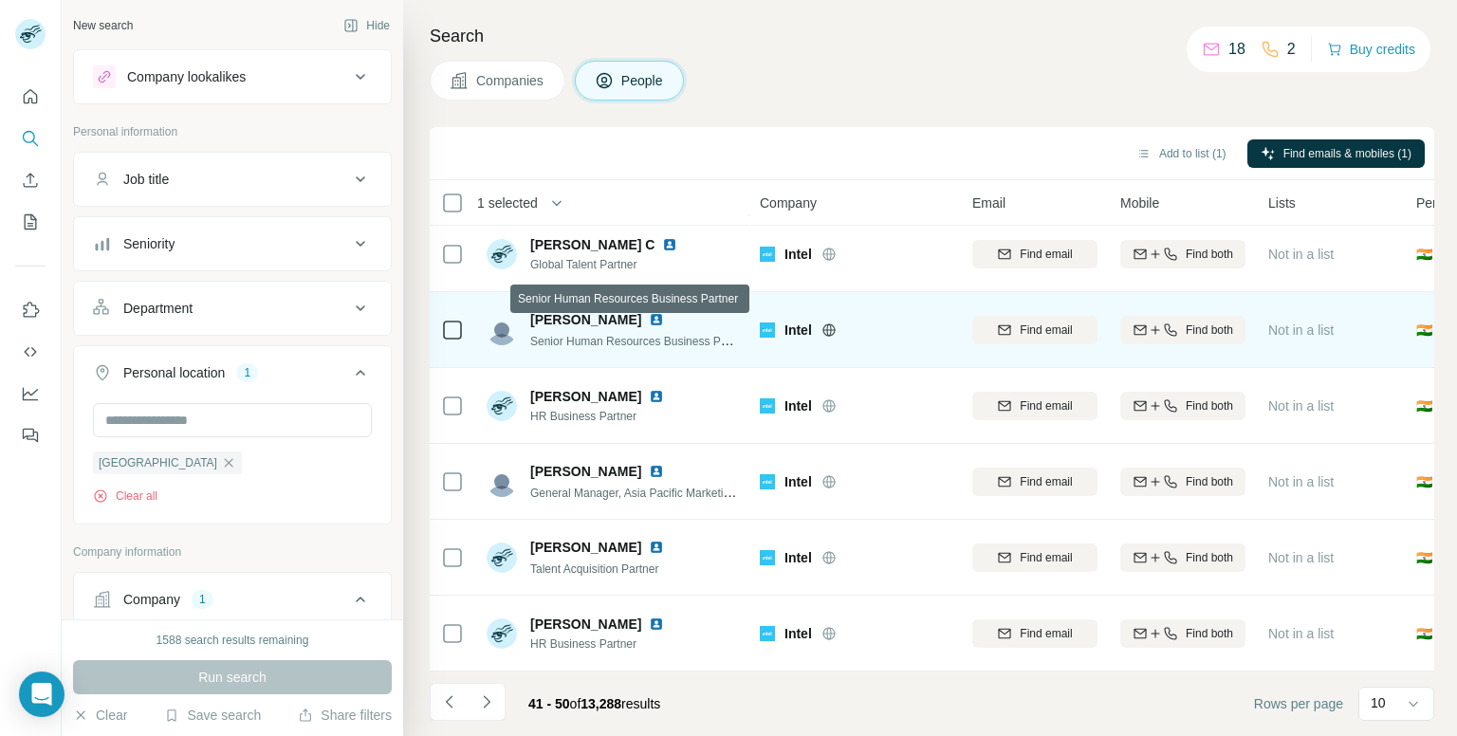
click at [707, 333] on span "Senior Human Resources Business Partner" at bounding box center [640, 340] width 220 height 15
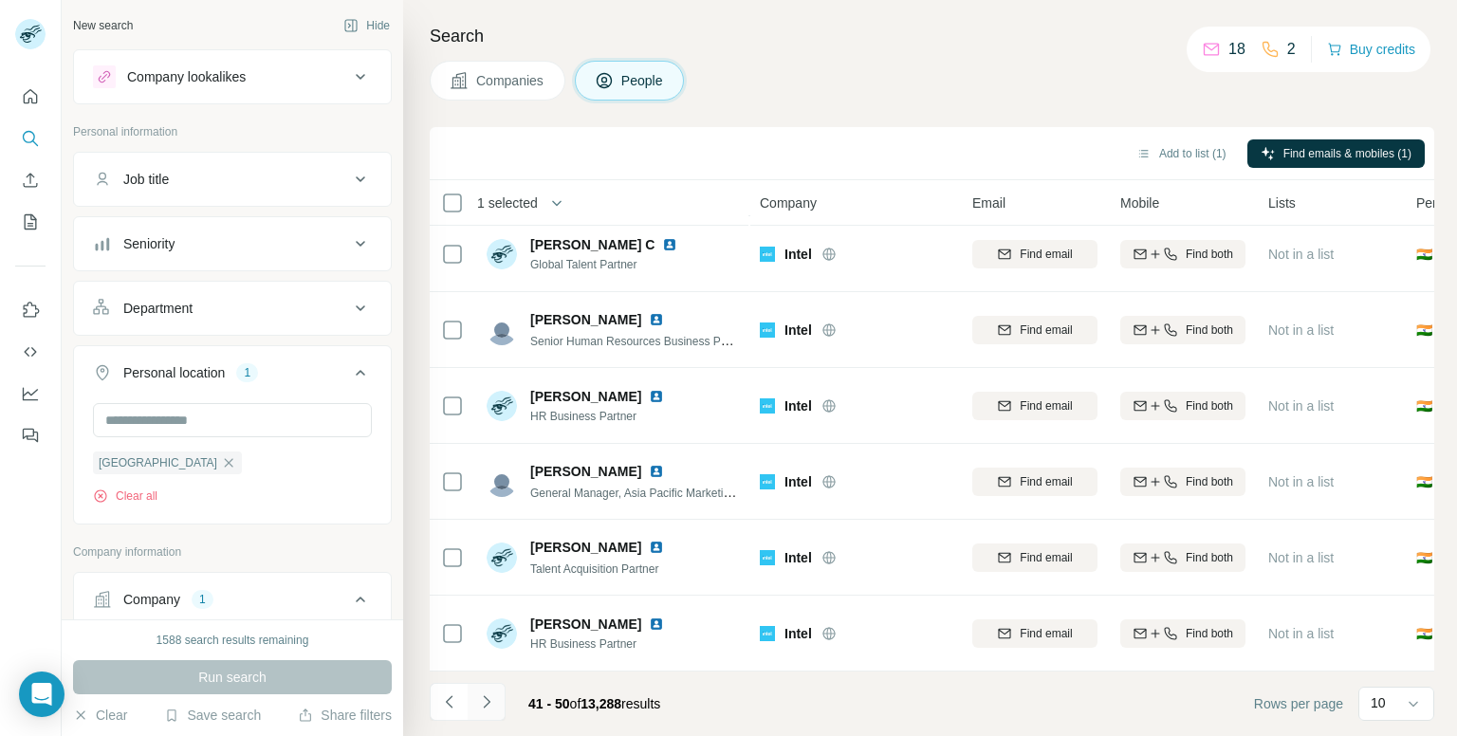
click at [486, 707] on icon "Navigate to next page" at bounding box center [486, 702] width 19 height 19
click at [502, 714] on button "Navigate to next page" at bounding box center [487, 702] width 38 height 38
click at [487, 708] on icon "Navigate to next page" at bounding box center [486, 702] width 19 height 19
click at [493, 707] on icon "Navigate to next page" at bounding box center [486, 702] width 19 height 19
click at [490, 705] on icon "Navigate to next page" at bounding box center [486, 702] width 19 height 19
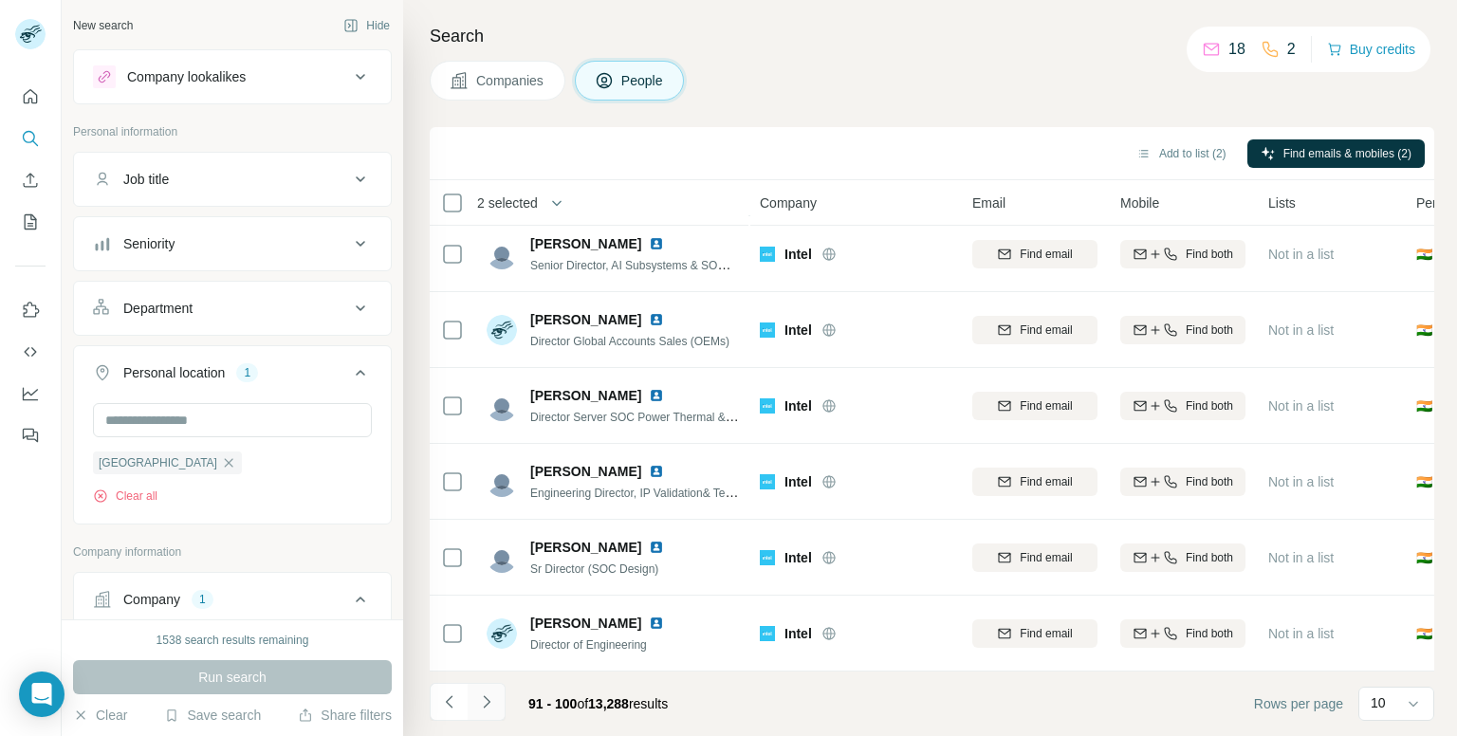
click at [490, 695] on icon "Navigate to next page" at bounding box center [486, 702] width 19 height 19
click at [451, 703] on icon "Navigate to previous page" at bounding box center [449, 702] width 19 height 19
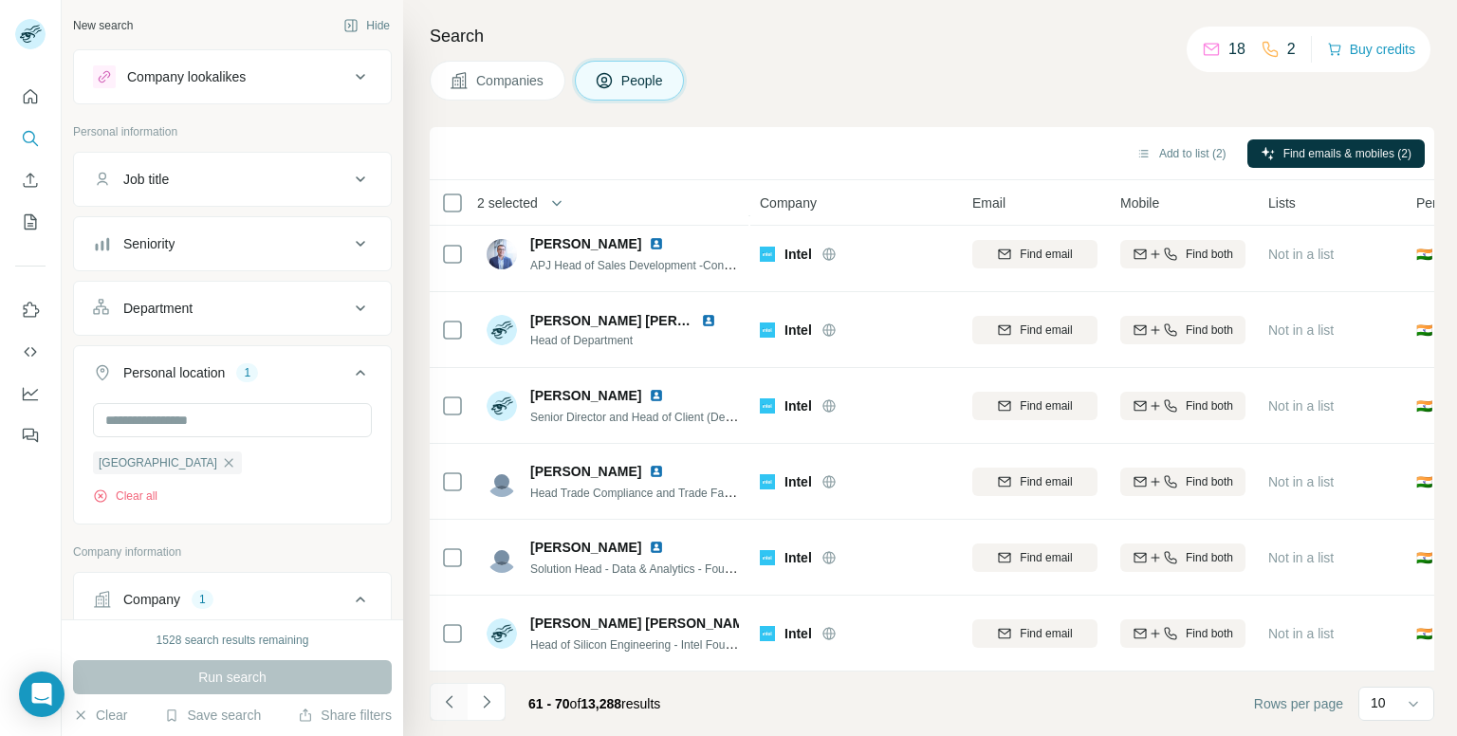
click at [447, 709] on icon "Navigate to previous page" at bounding box center [449, 702] width 19 height 19
click at [454, 696] on icon "Navigate to previous page" at bounding box center [449, 702] width 19 height 19
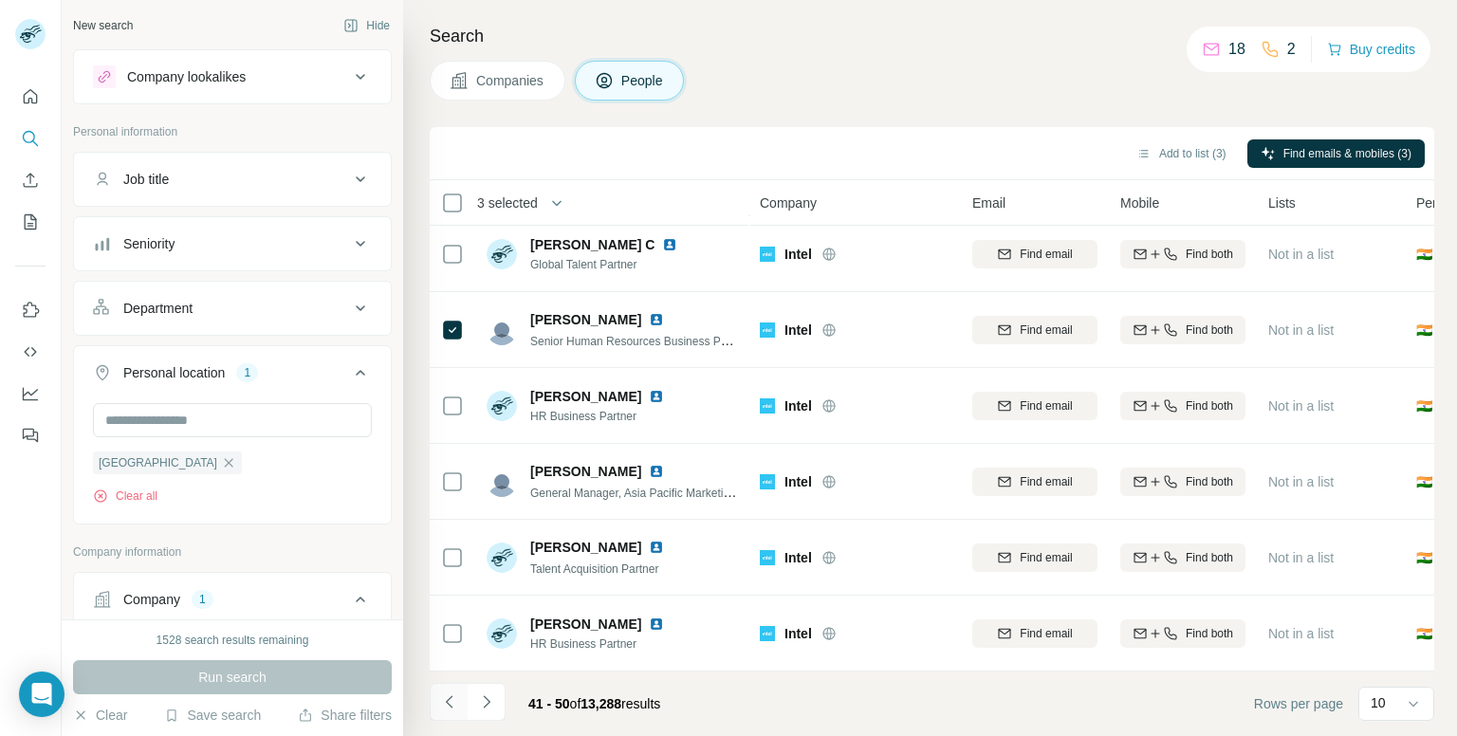
click at [446, 700] on icon "Navigate to previous page" at bounding box center [448, 701] width 7 height 12
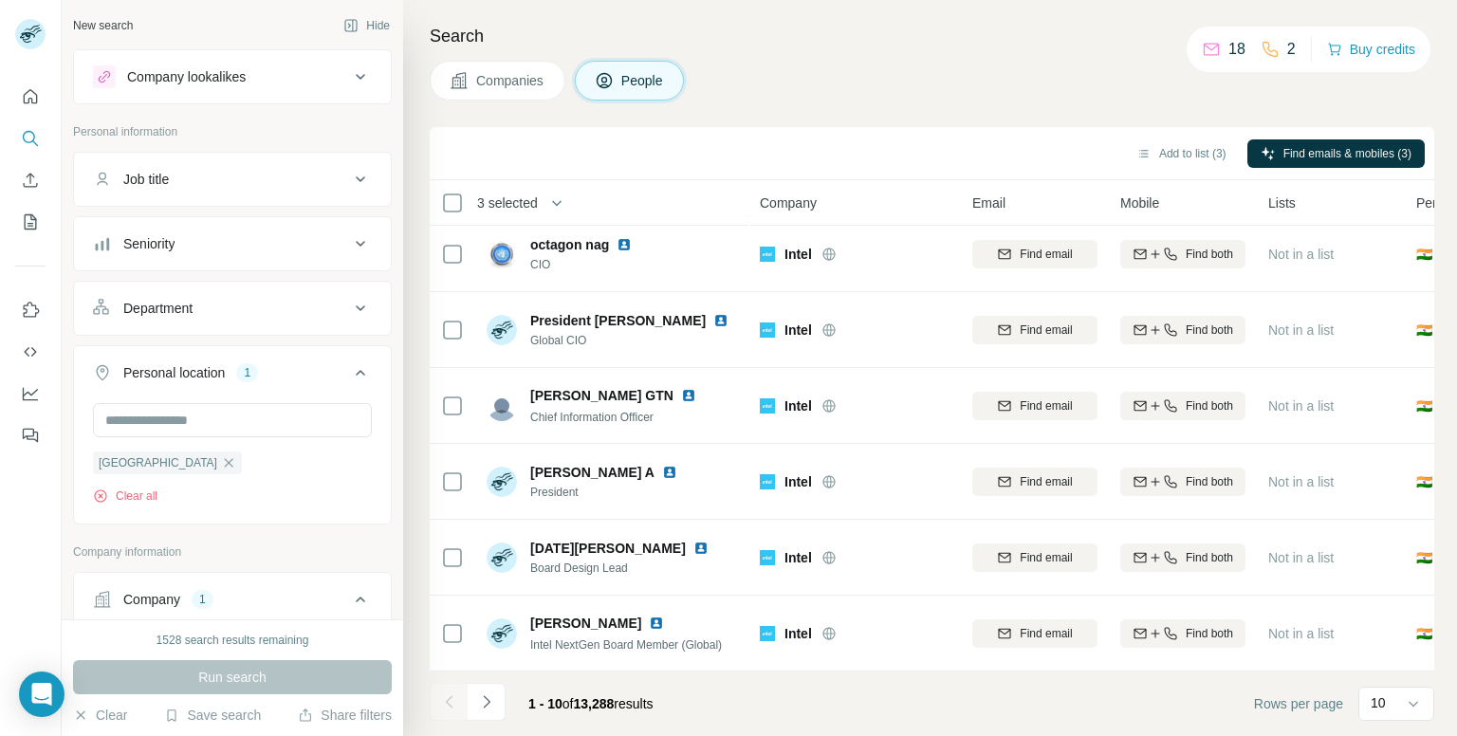
click at [446, 700] on div at bounding box center [449, 702] width 38 height 38
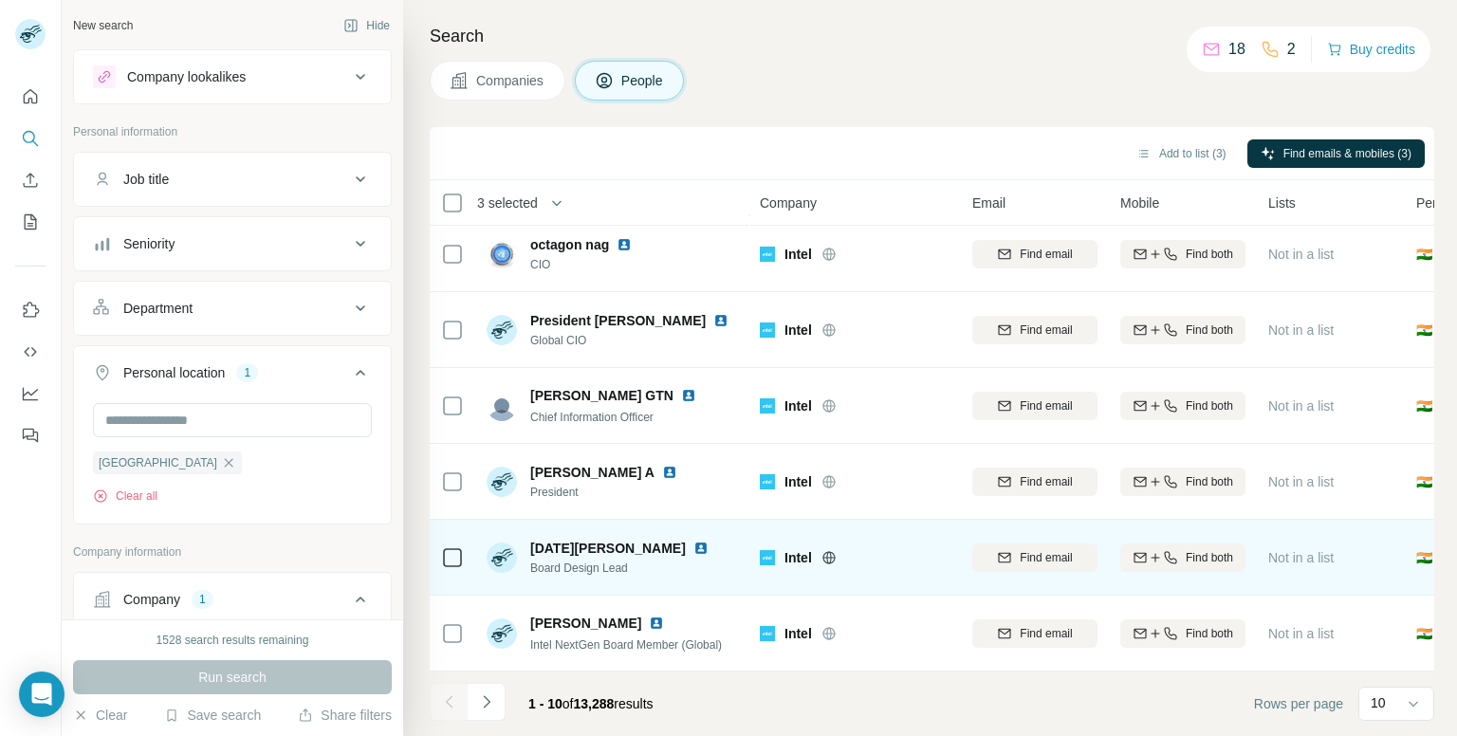
scroll to position [228, 0]
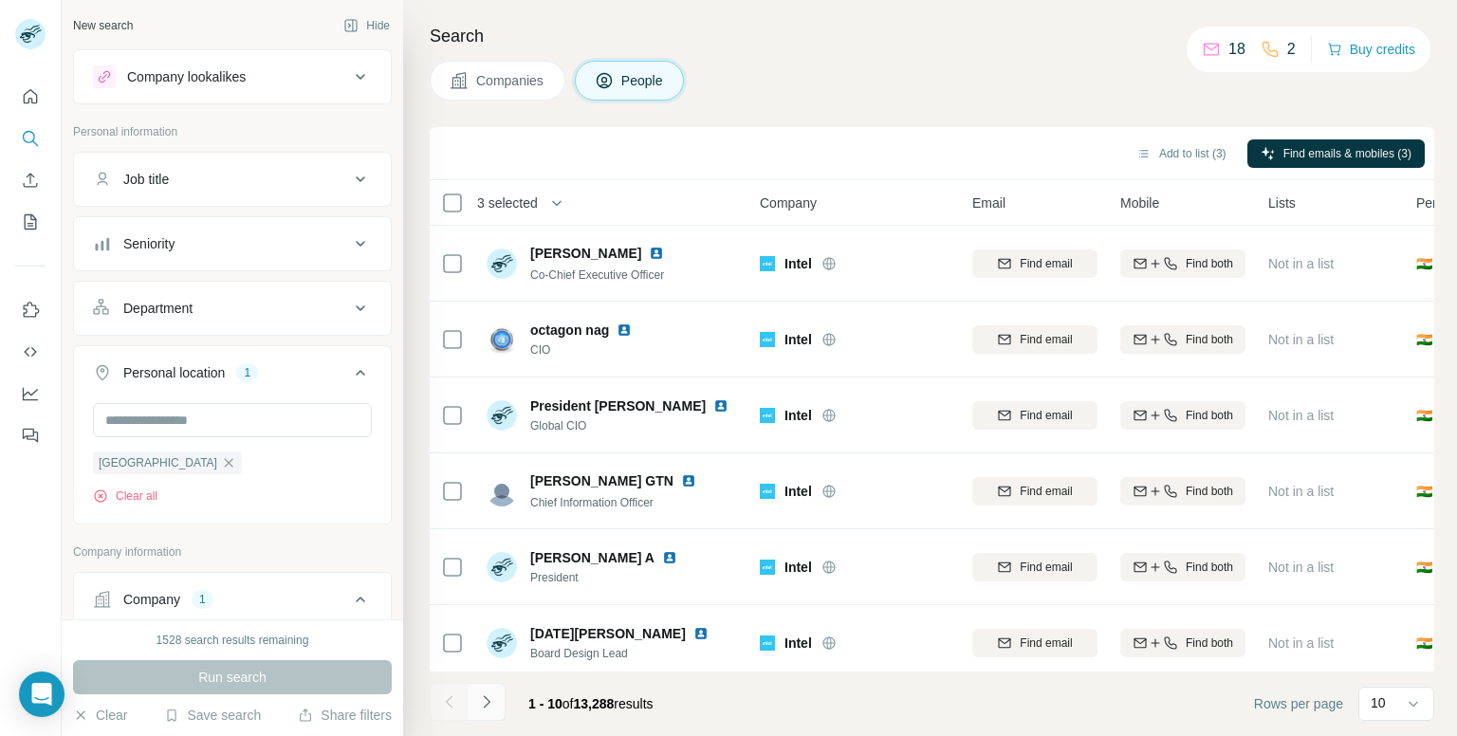
click at [500, 695] on button "Navigate to next page" at bounding box center [487, 702] width 38 height 38
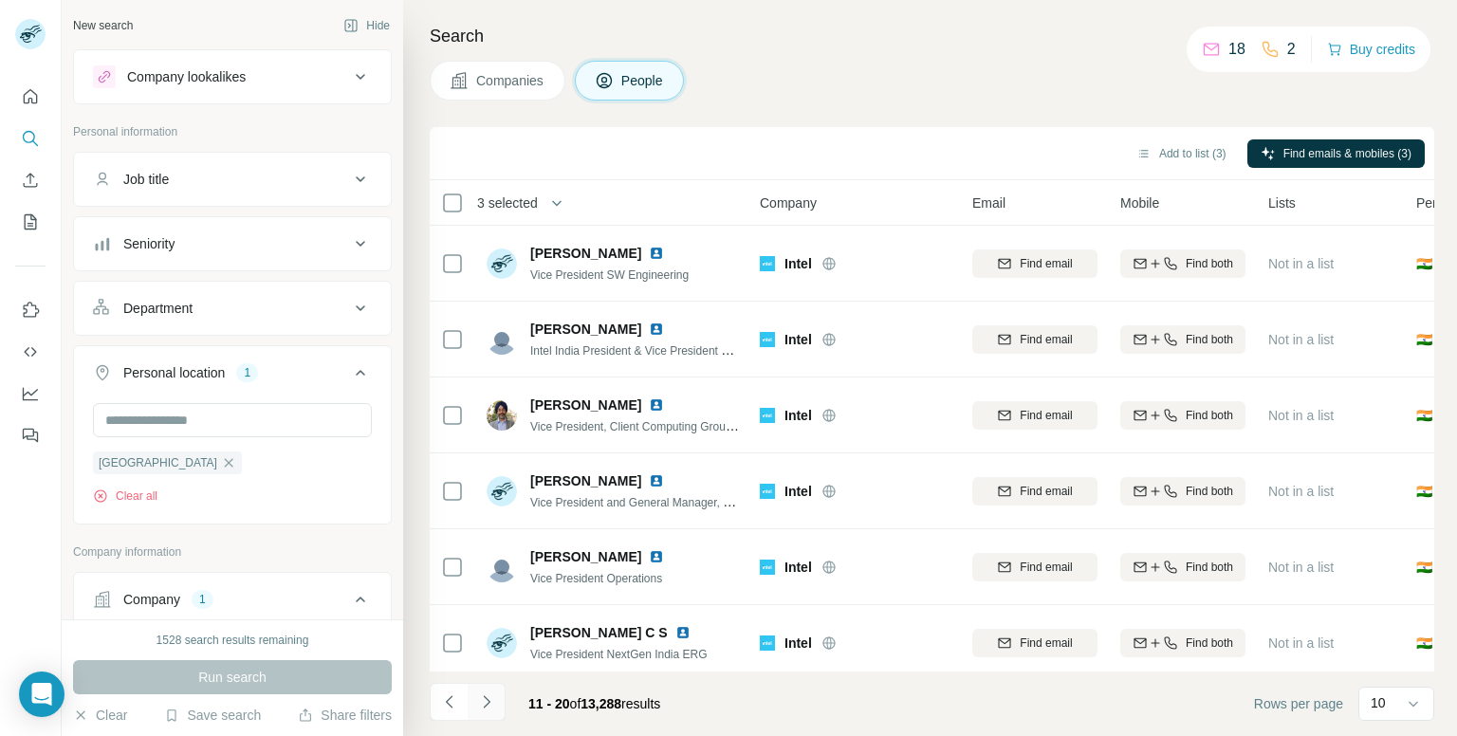
click at [498, 695] on button "Navigate to next page" at bounding box center [487, 702] width 38 height 38
click at [482, 702] on icon "Navigate to next page" at bounding box center [486, 702] width 19 height 19
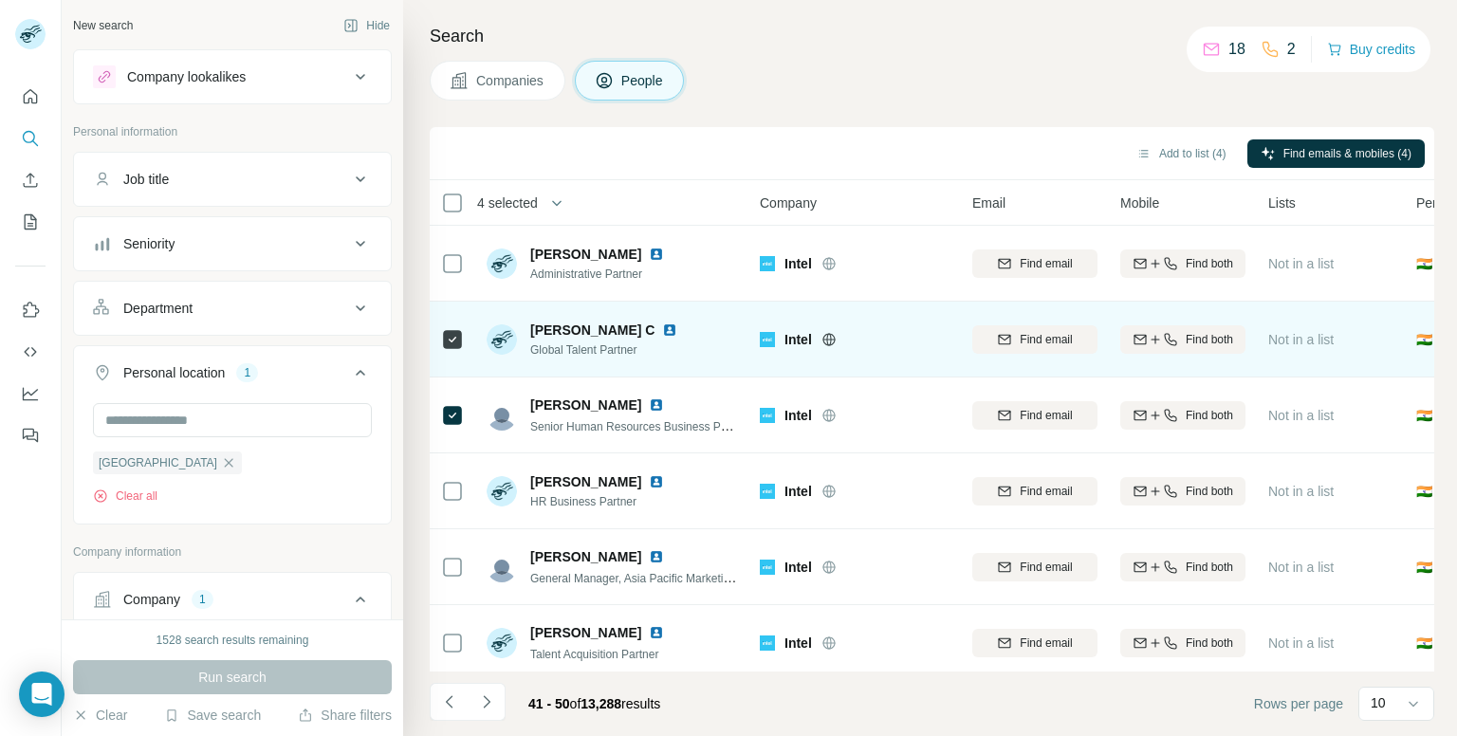
click at [593, 351] on span "Global Talent Partner" at bounding box center [615, 350] width 170 height 17
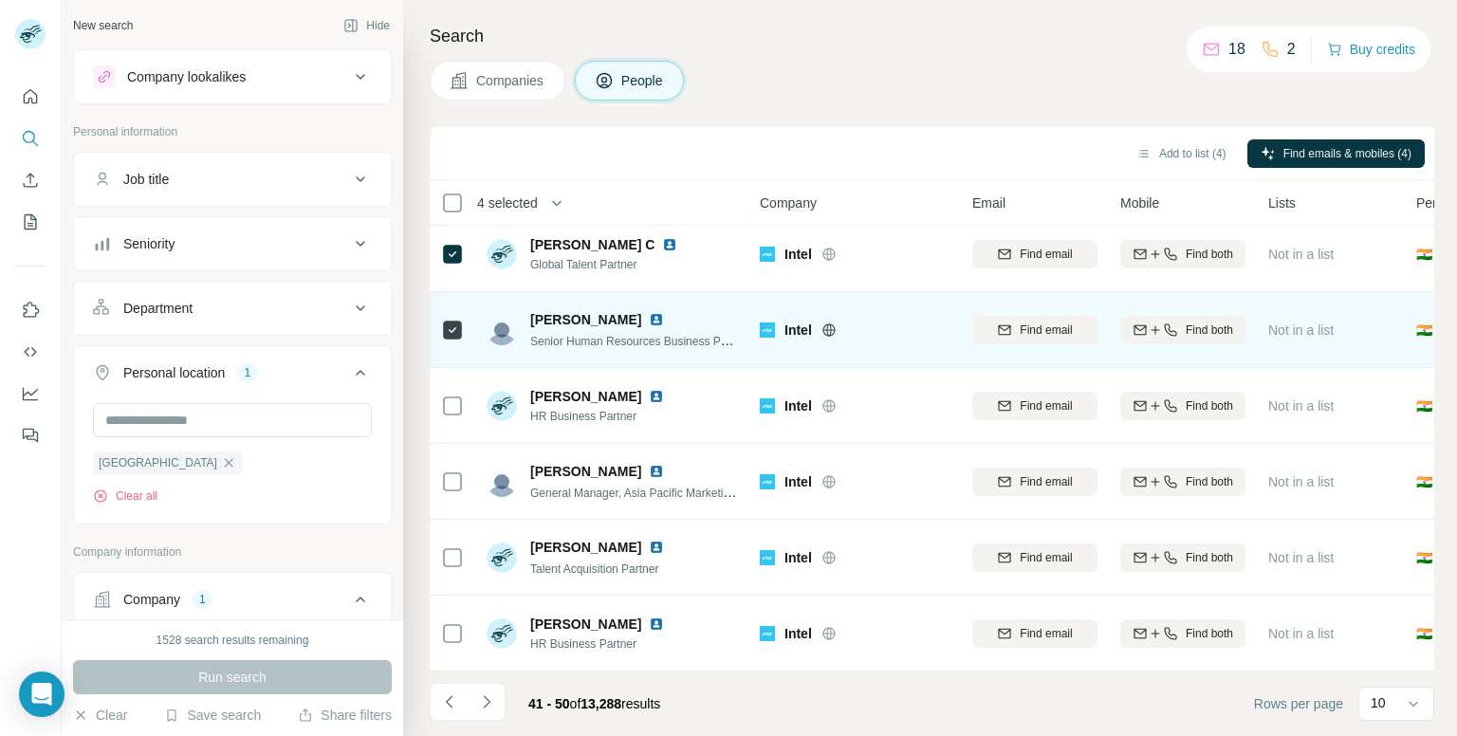
scroll to position [323, 0]
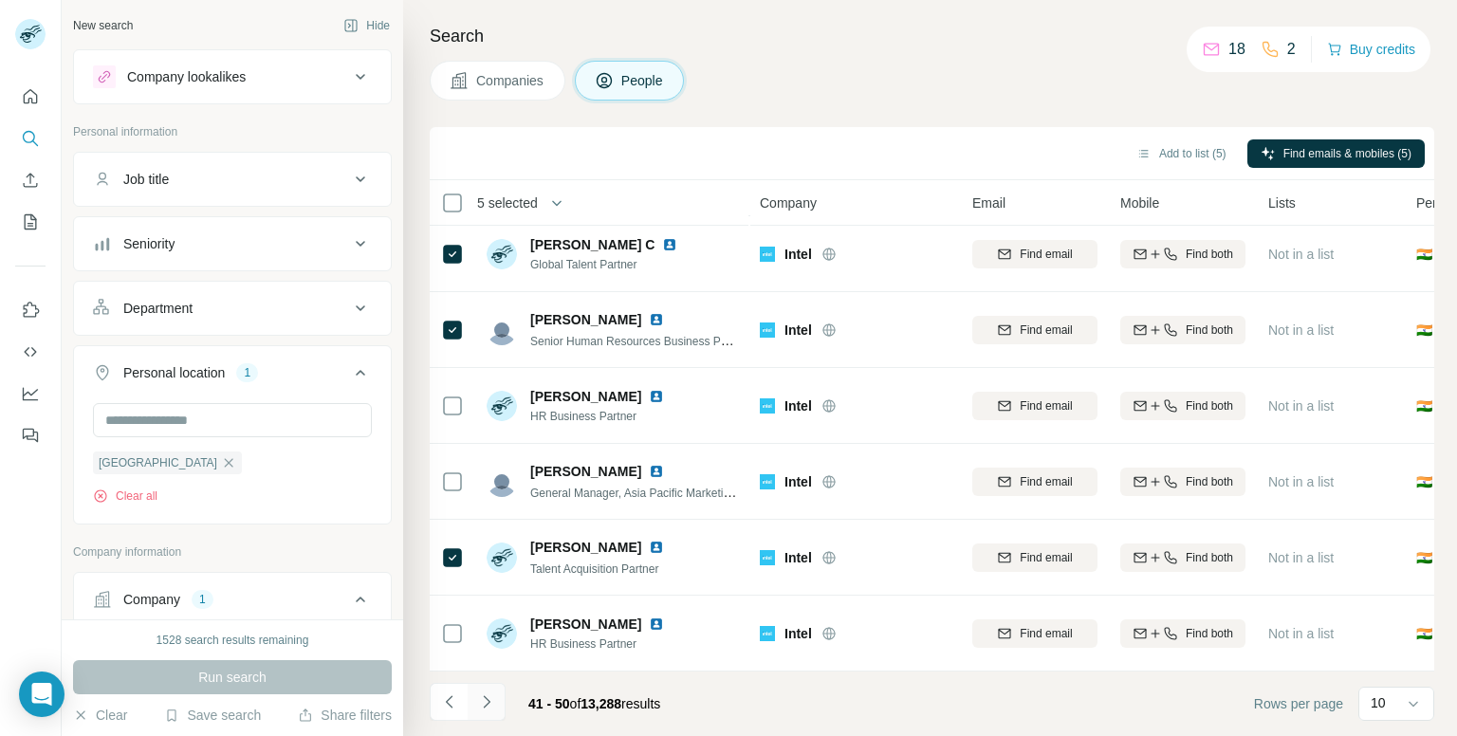
click at [490, 699] on icon "Navigate to next page" at bounding box center [486, 702] width 19 height 19
click at [490, 711] on icon "Navigate to next page" at bounding box center [486, 702] width 19 height 19
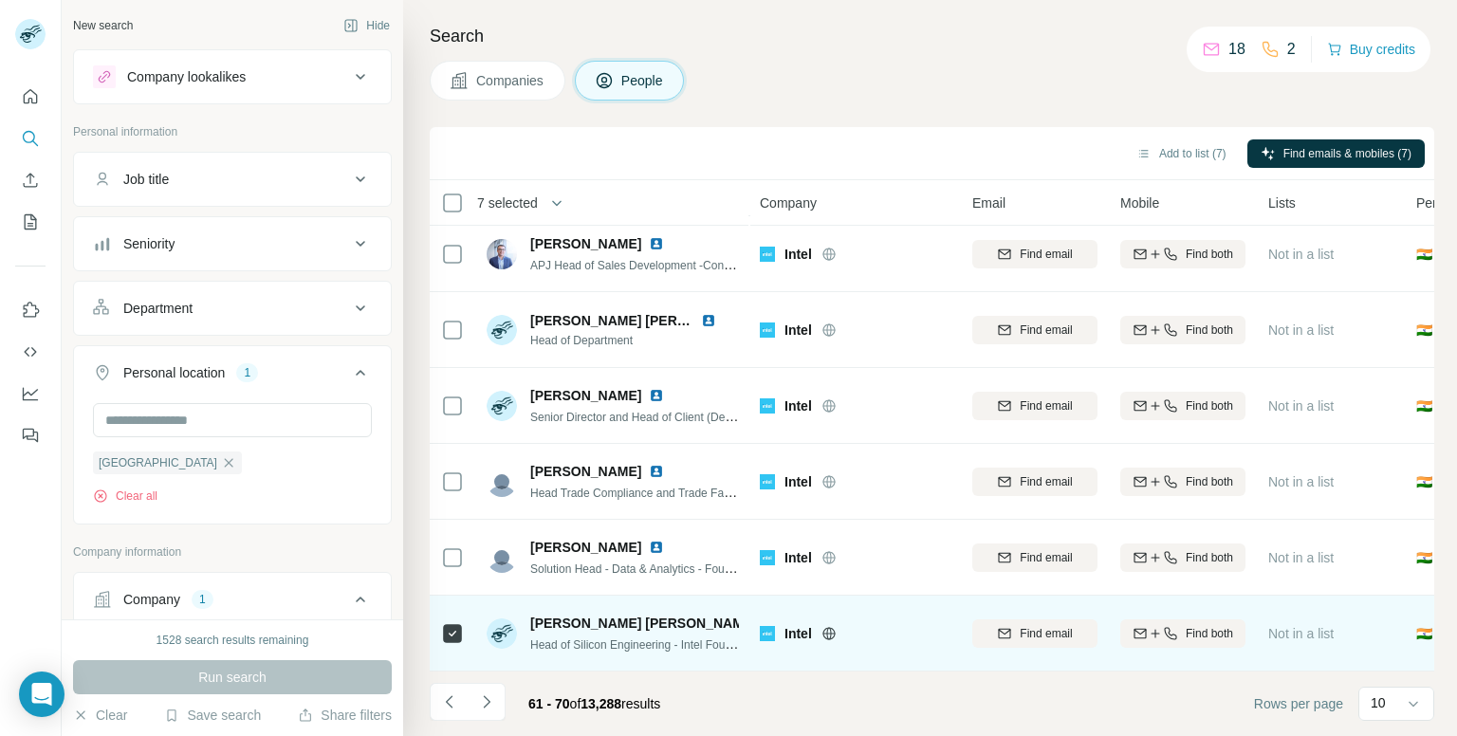
click at [622, 642] on div "Head of Silicon Engineering - Intel Foundry Services, [GEOGRAPHIC_DATA]" at bounding box center [634, 644] width 209 height 19
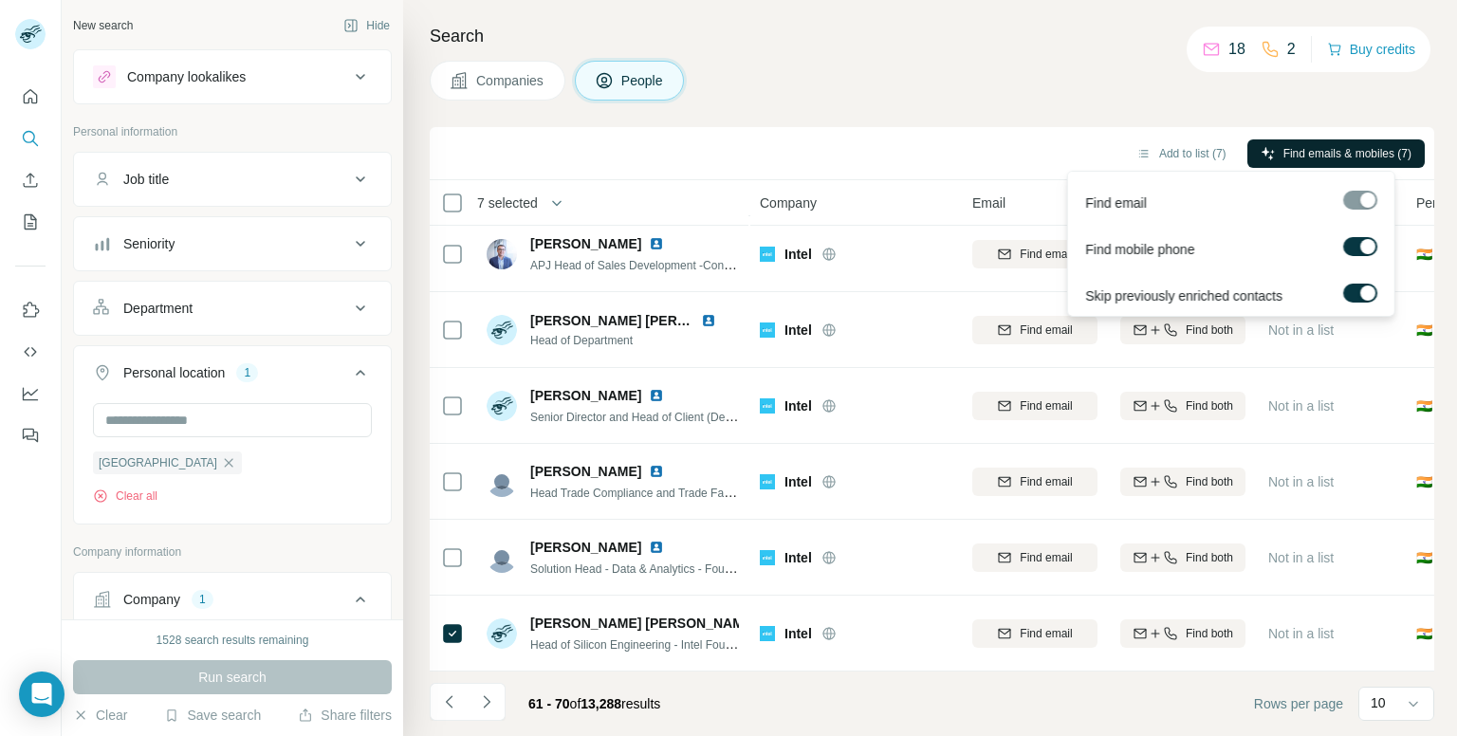
click at [1309, 157] on span "Find emails & mobiles (7)" at bounding box center [1348, 153] width 128 height 17
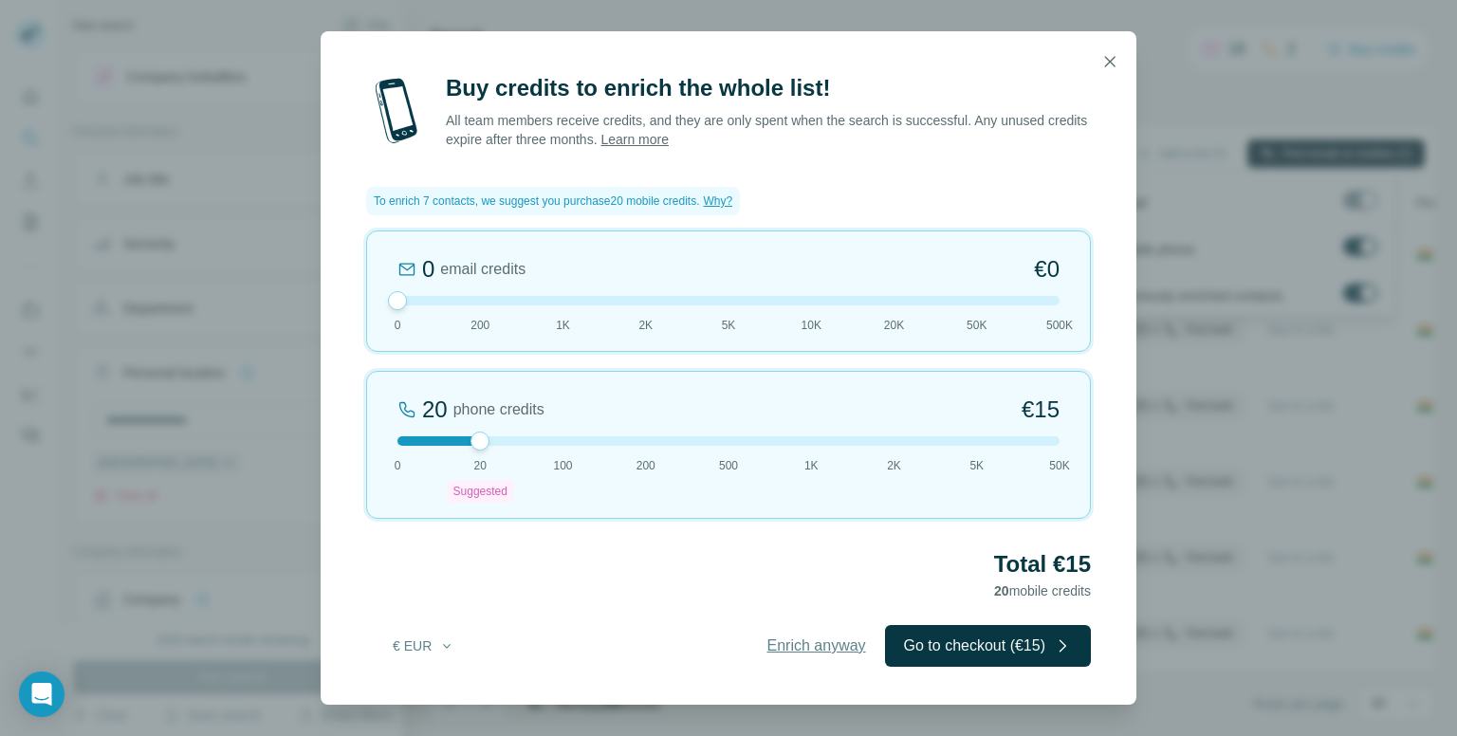
click at [799, 656] on span "Enrich anyway" at bounding box center [816, 646] width 99 height 23
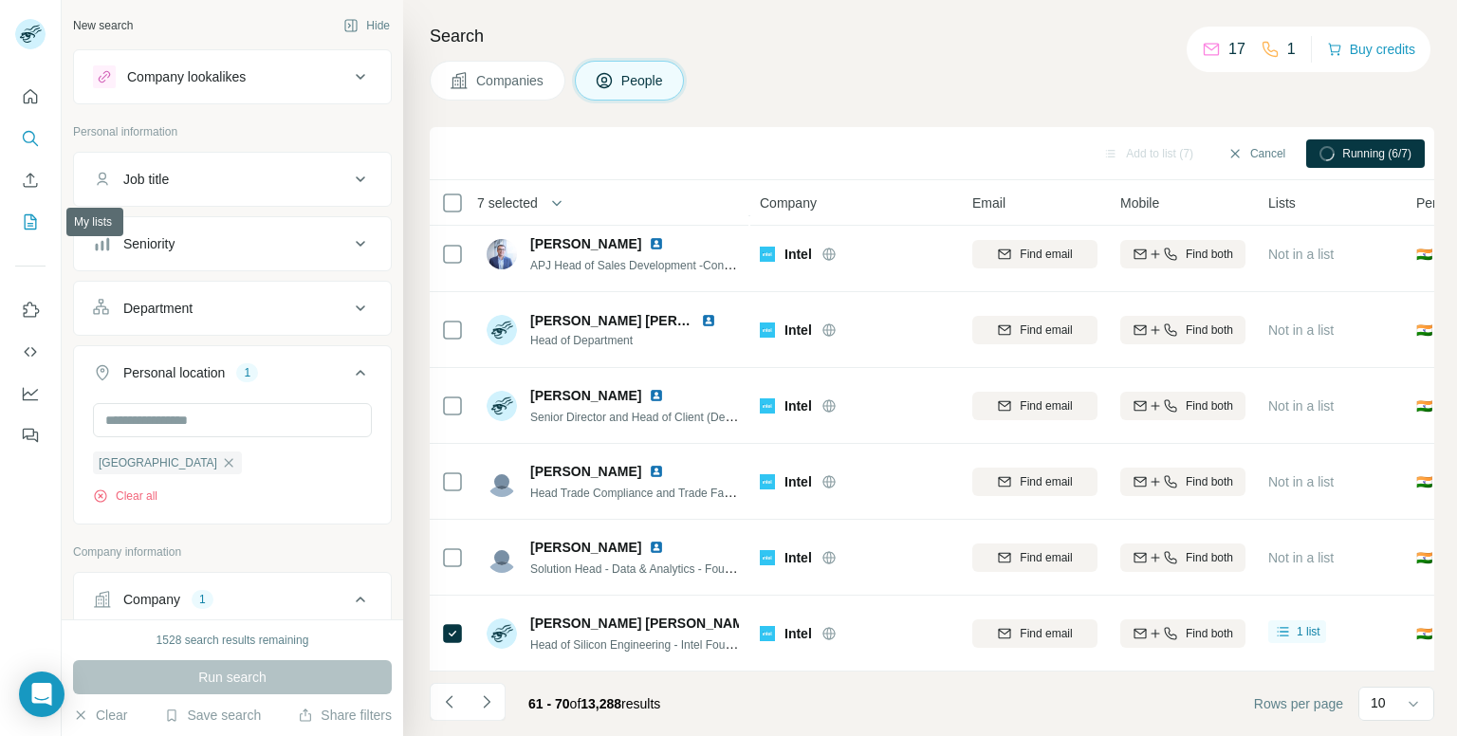
click at [23, 229] on icon "My lists" at bounding box center [30, 221] width 19 height 19
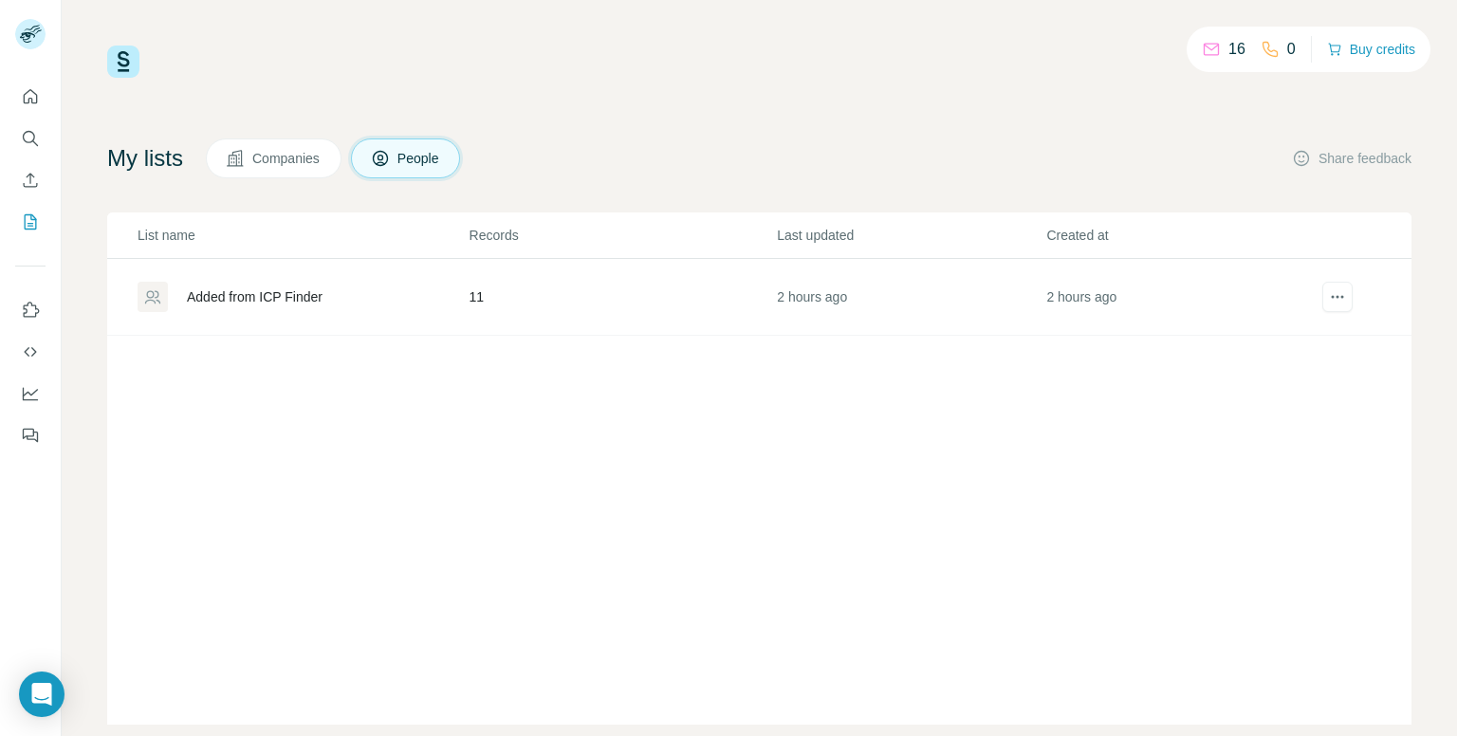
click at [373, 286] on div "Added from ICP Finder" at bounding box center [303, 297] width 330 height 30
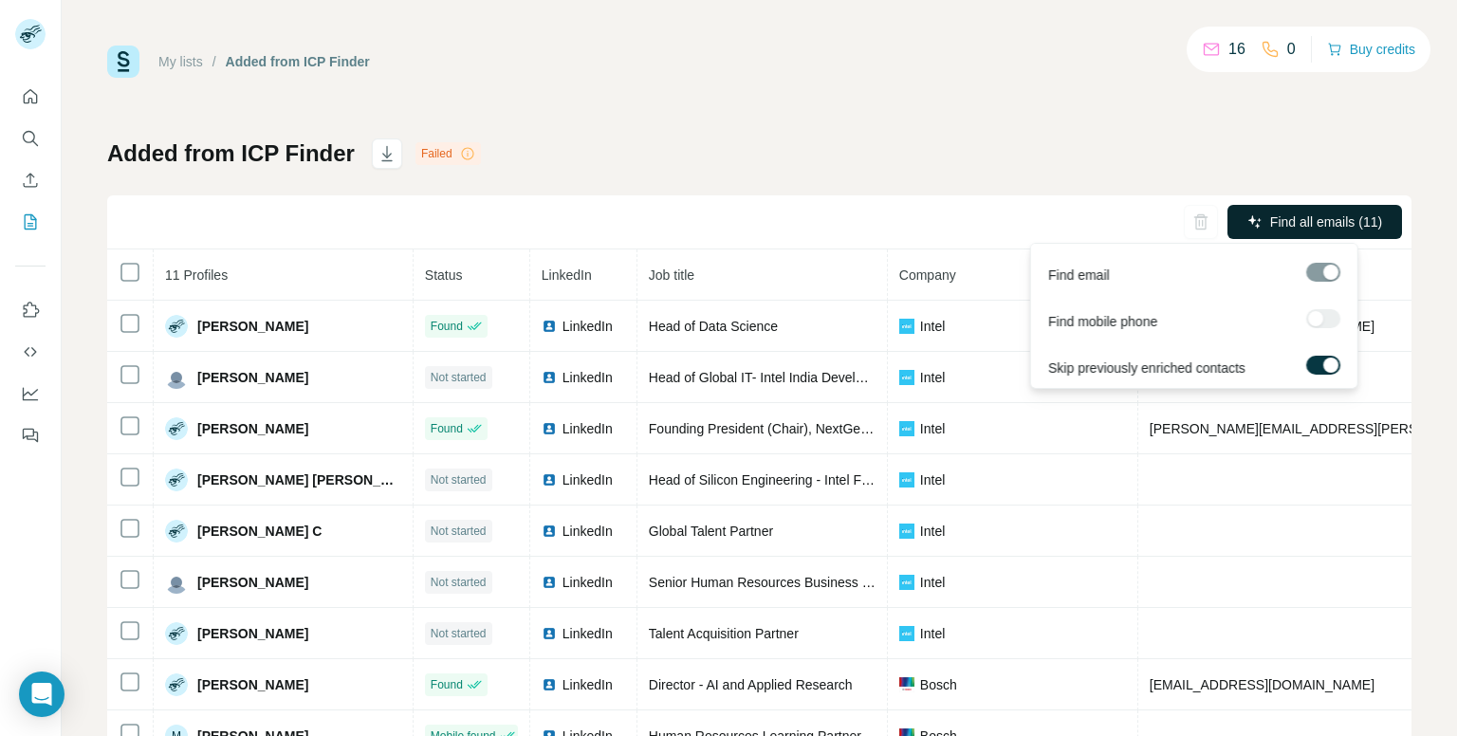
click at [1305, 226] on span "Find all emails (11)" at bounding box center [1326, 221] width 112 height 19
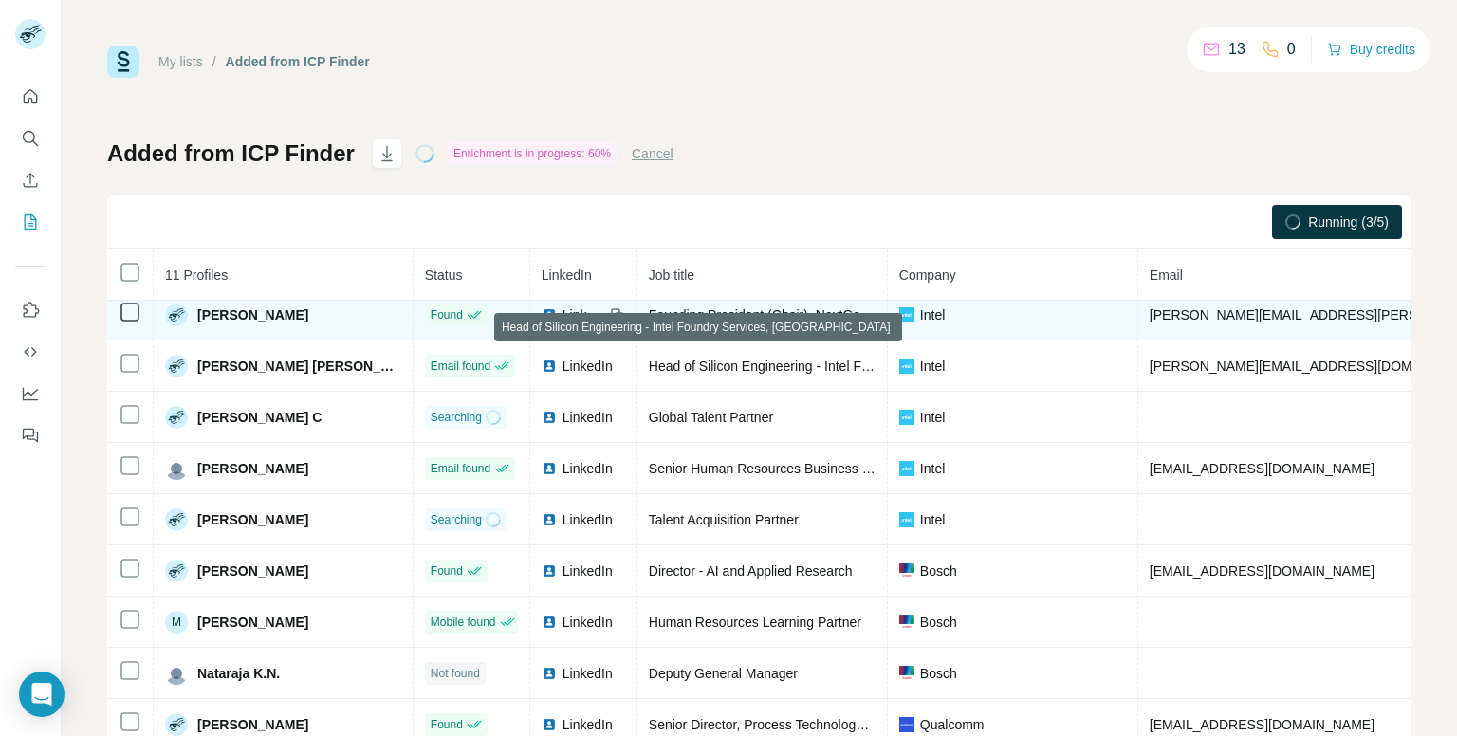
scroll to position [60, 0]
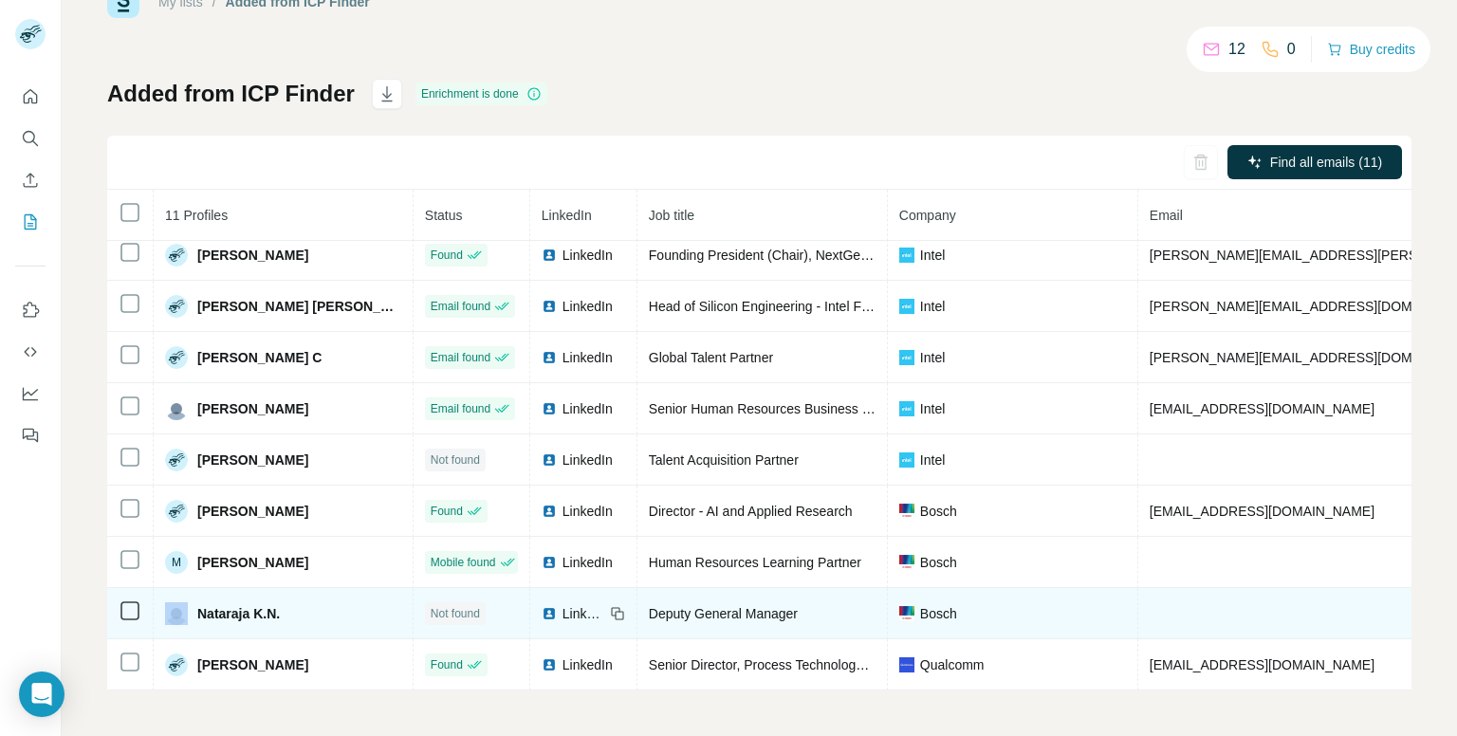
drag, startPoint x: 264, startPoint y: 600, endPoint x: 119, endPoint y: 604, distance: 145.2
click at [119, 604] on td at bounding box center [130, 613] width 46 height 51
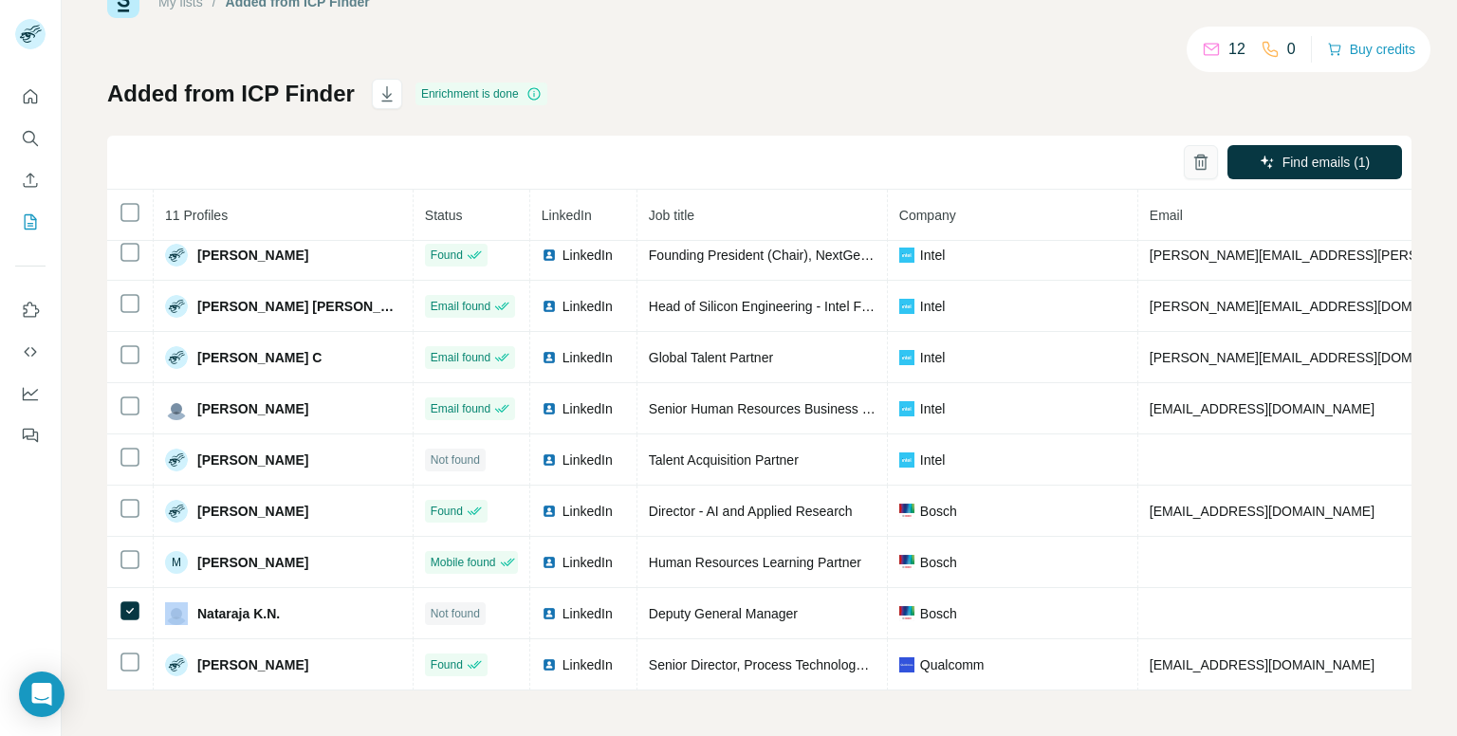
click at [1192, 159] on icon "button" at bounding box center [1201, 162] width 19 height 19
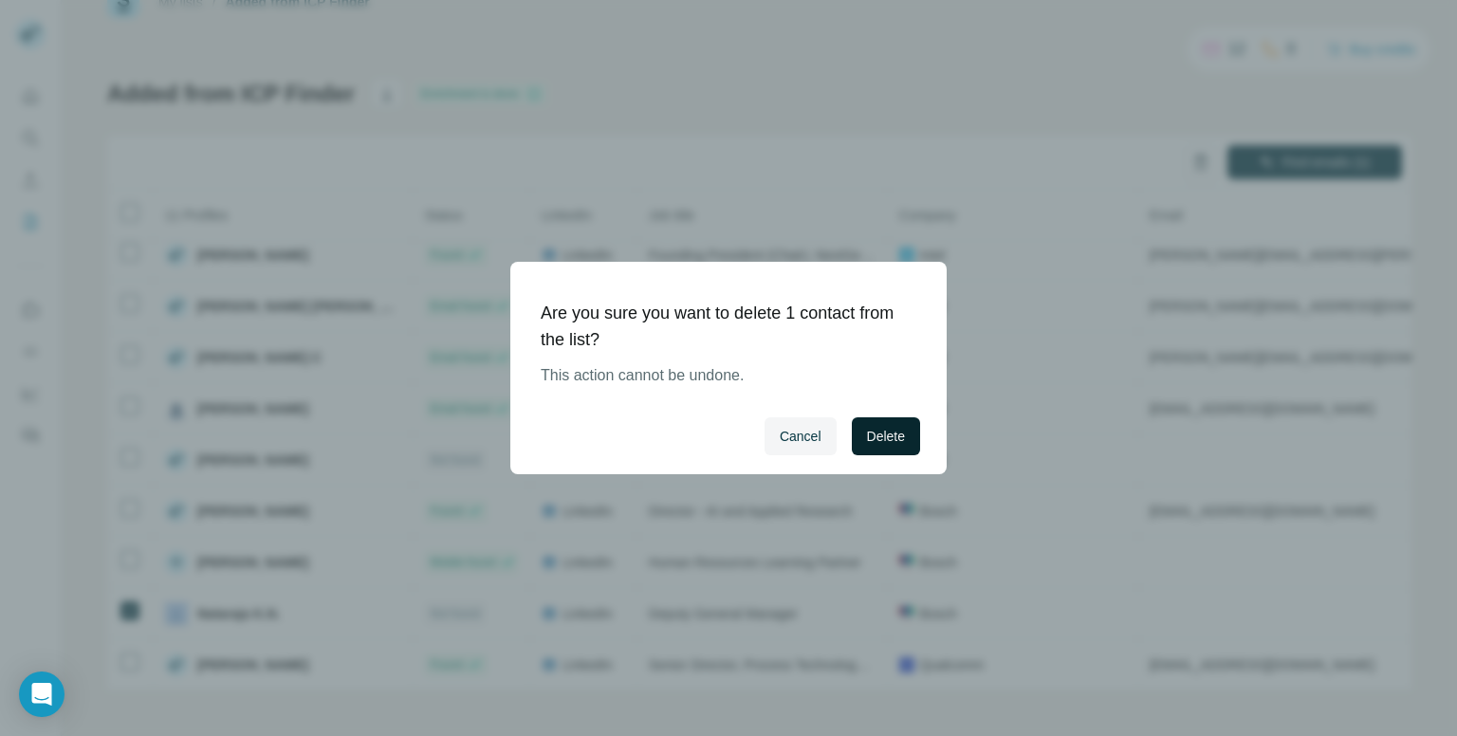
click at [880, 434] on span "Delete" at bounding box center [886, 436] width 38 height 19
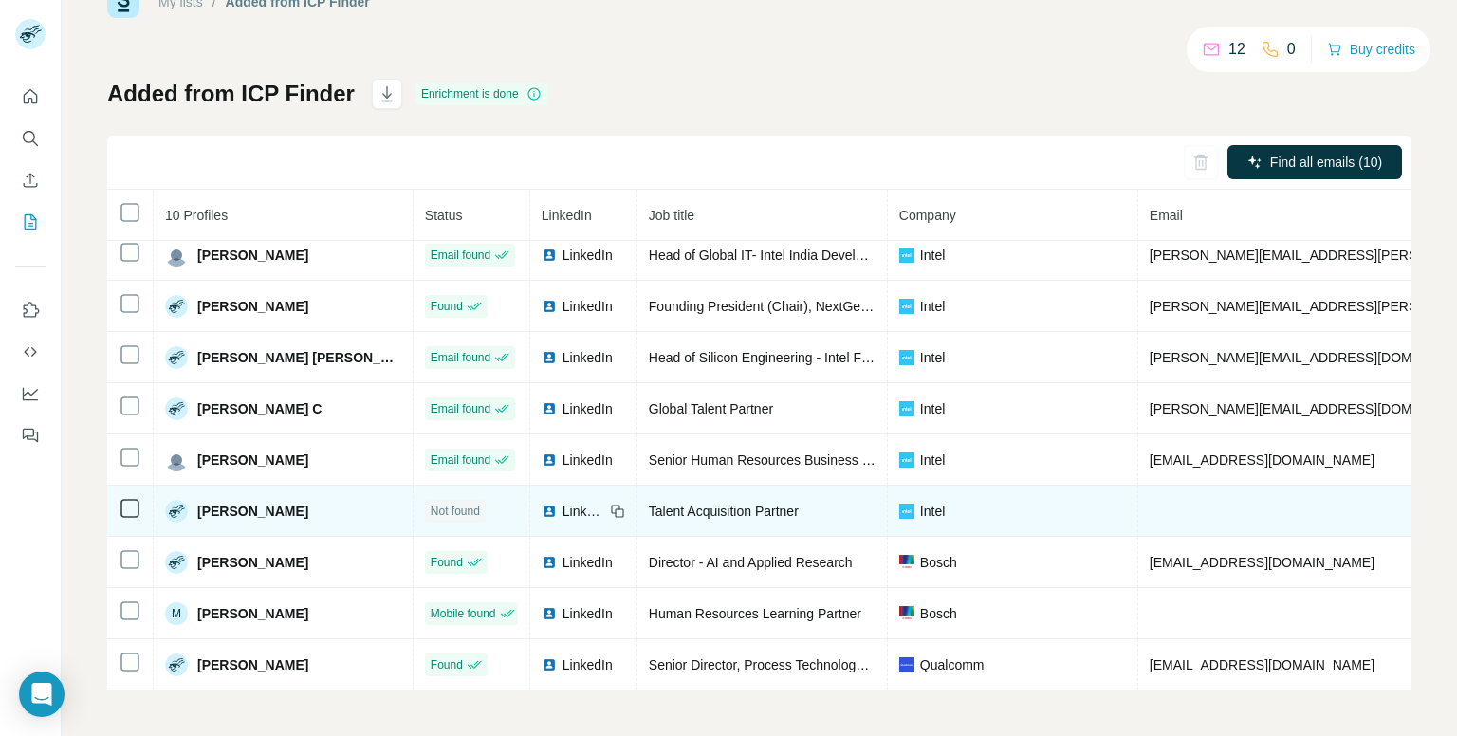
scroll to position [68, 0]
click at [140, 500] on icon at bounding box center [130, 508] width 23 height 23
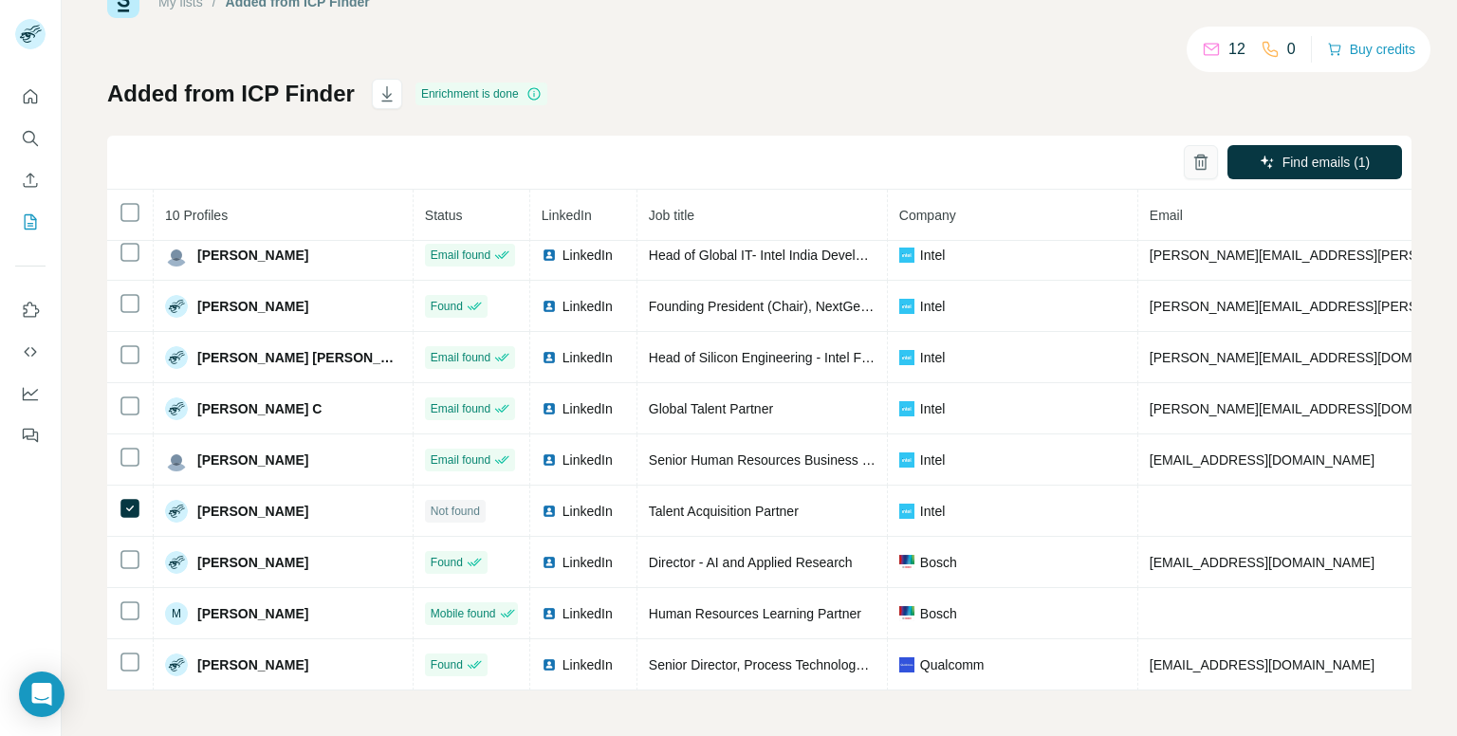
click at [1184, 172] on button "button" at bounding box center [1201, 162] width 34 height 34
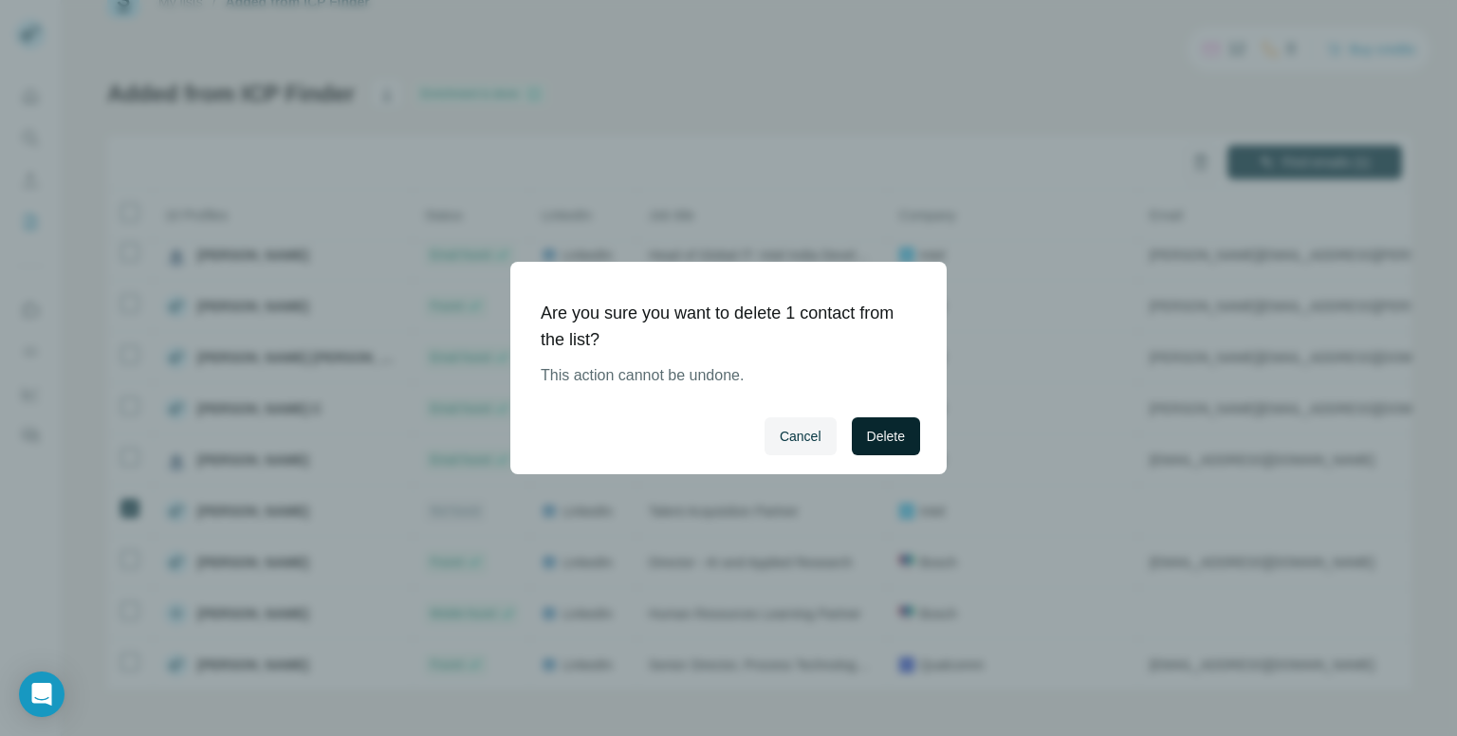
click at [889, 449] on button "Delete" at bounding box center [886, 436] width 68 height 38
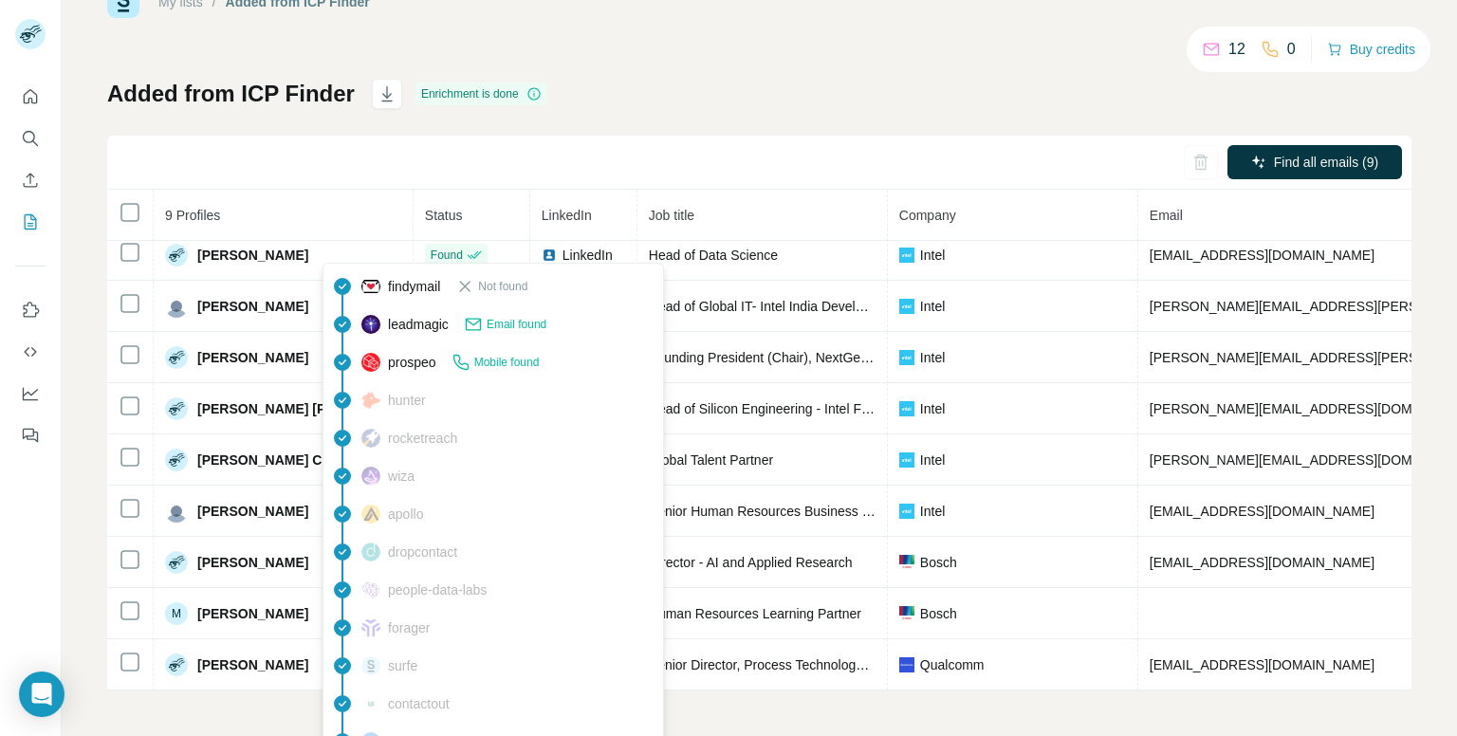
scroll to position [17, 0]
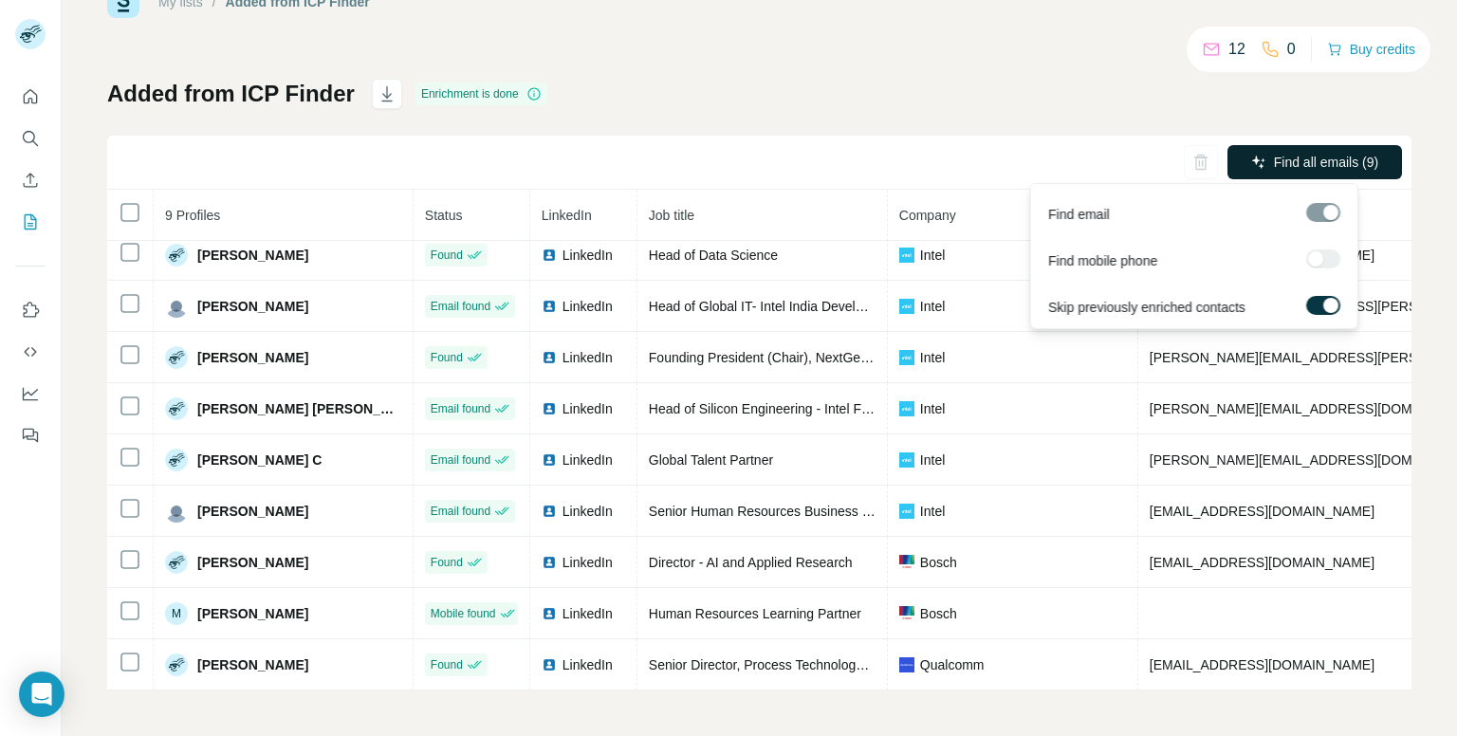
click at [1274, 160] on span "Find all emails (9)" at bounding box center [1326, 162] width 104 height 19
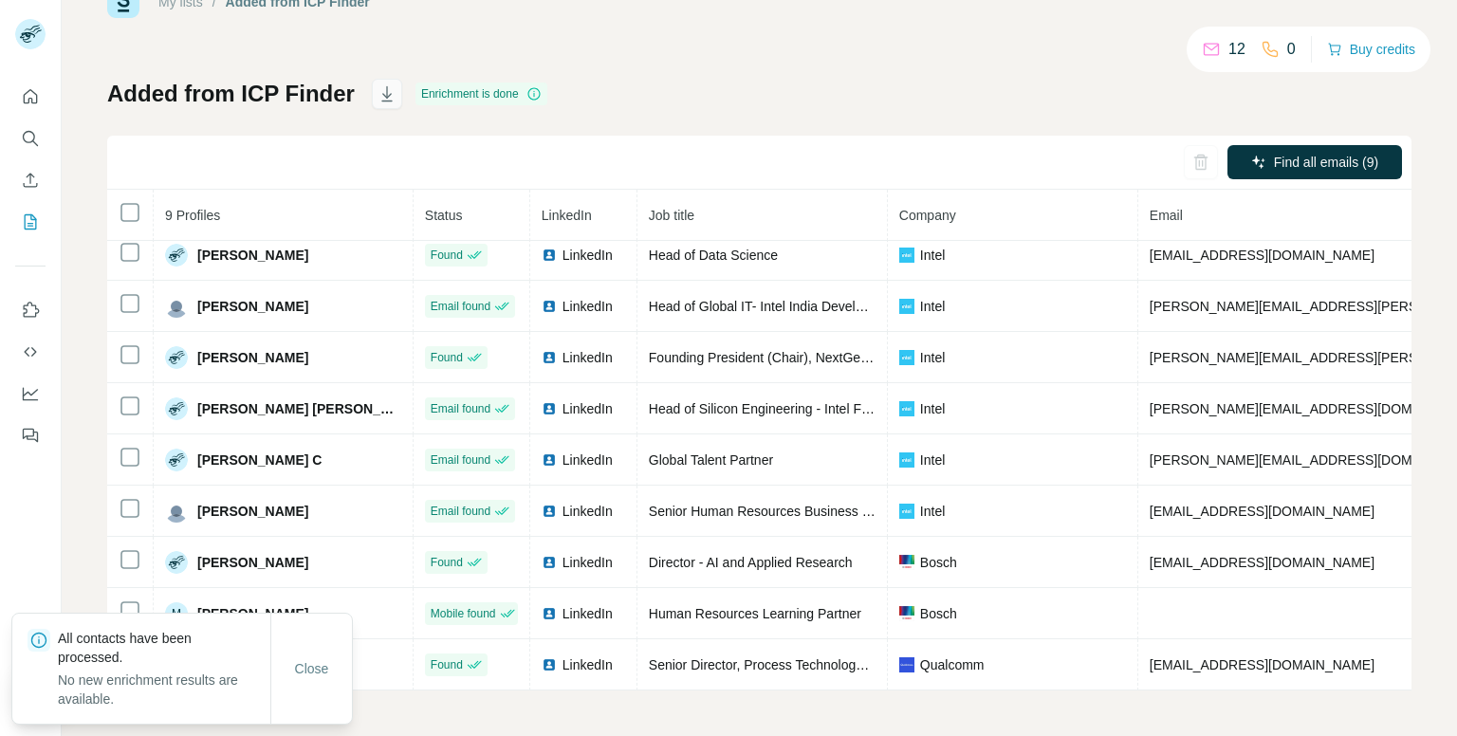
click at [385, 100] on icon "button" at bounding box center [386, 93] width 10 height 15
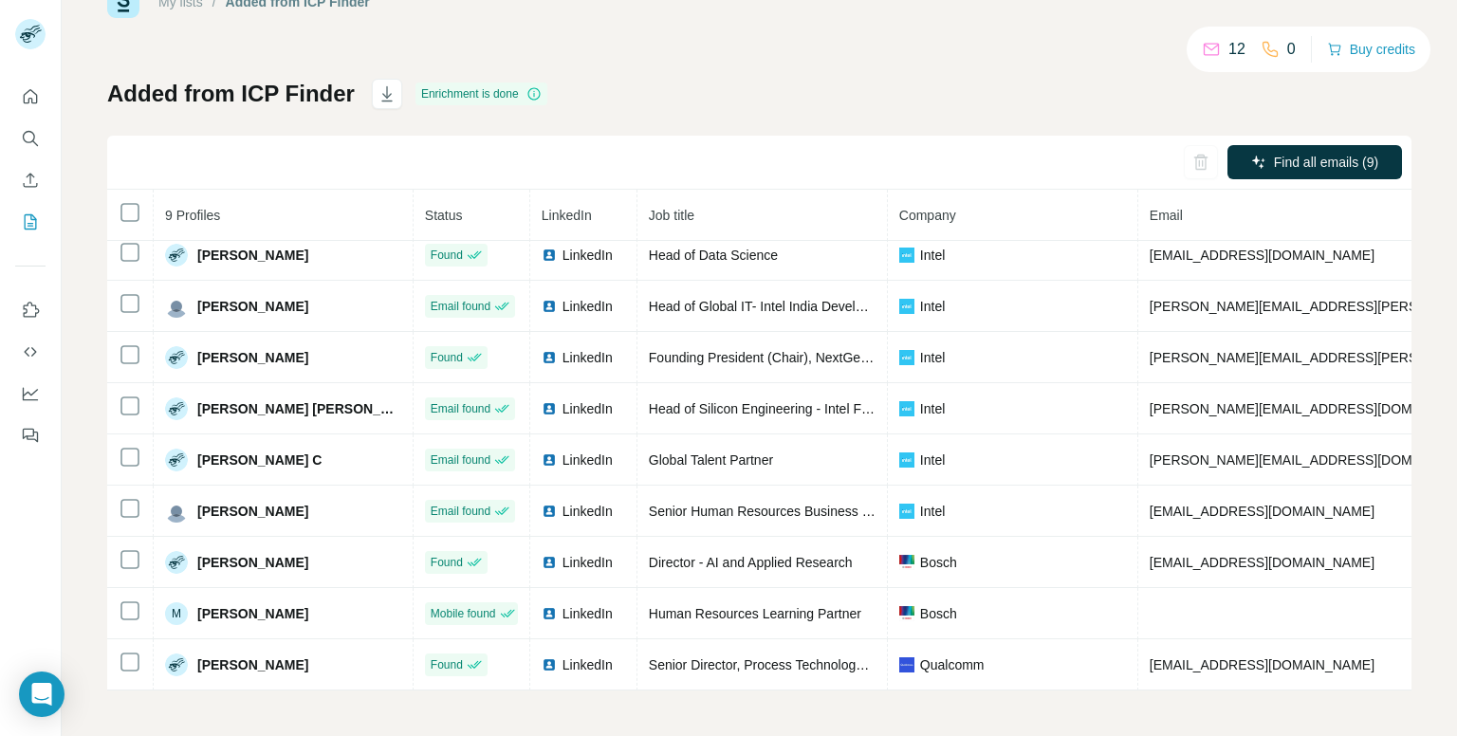
click at [15, 134] on button "Search" at bounding box center [30, 138] width 30 height 34
click at [18, 132] on button "Search" at bounding box center [30, 138] width 30 height 34
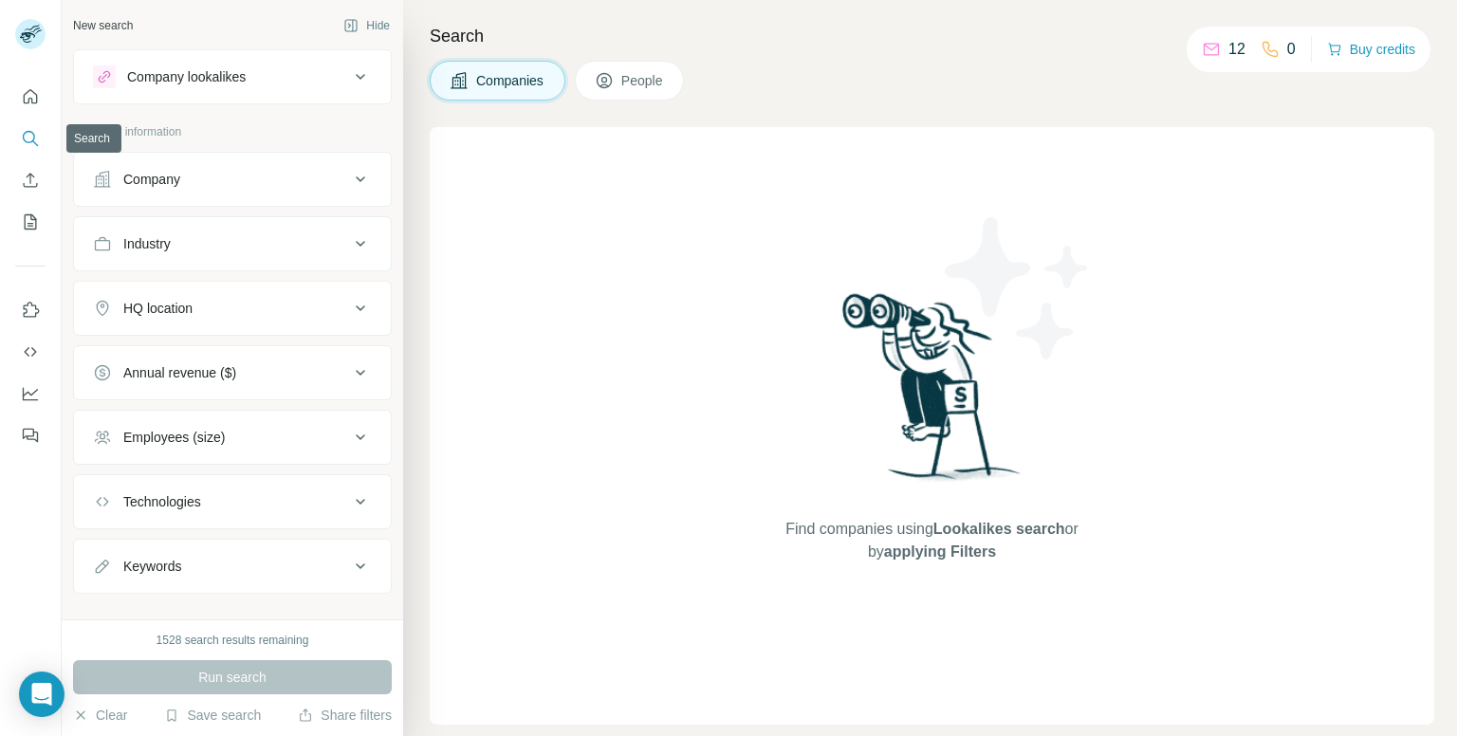
click at [28, 132] on icon "Search" at bounding box center [30, 138] width 19 height 19
click at [141, 183] on div "Company" at bounding box center [151, 179] width 57 height 19
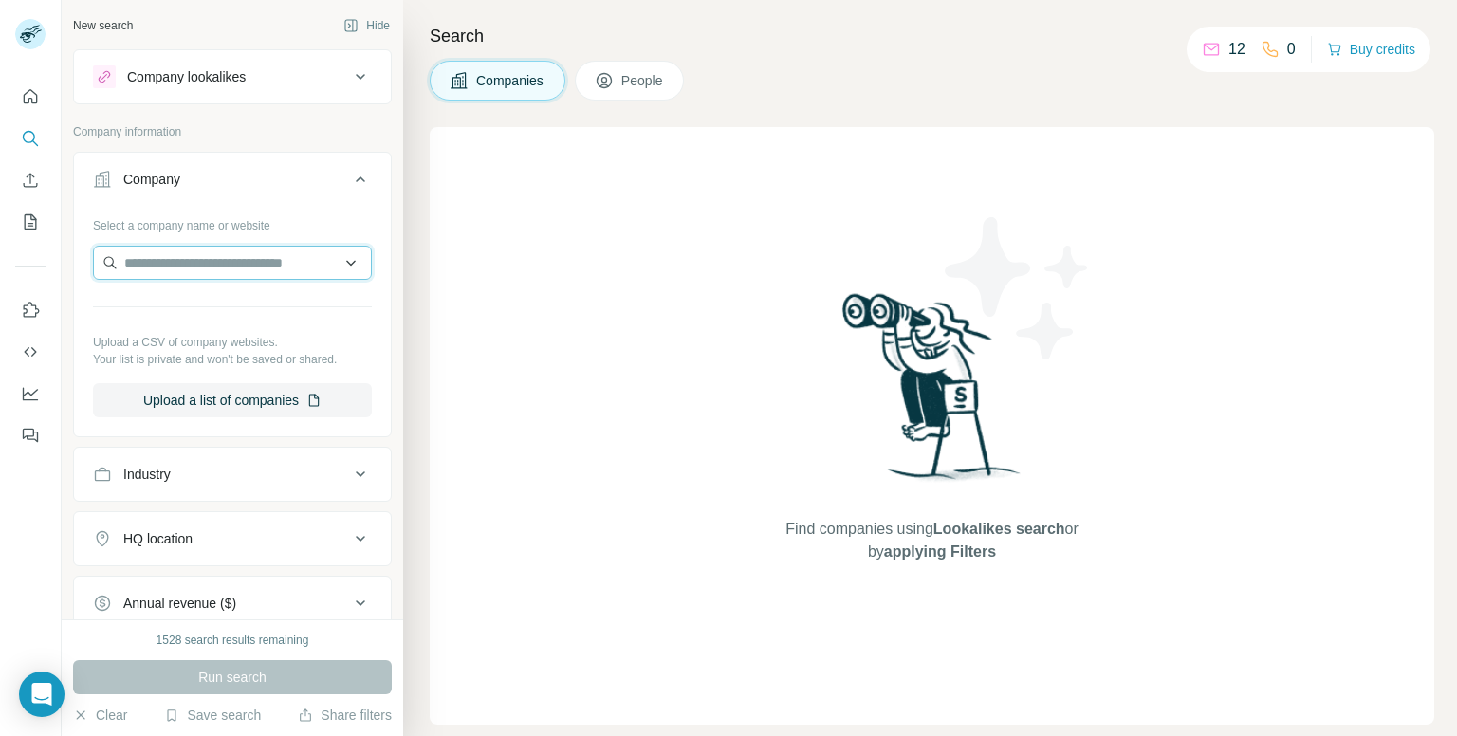
click at [243, 264] on input "text" at bounding box center [232, 263] width 279 height 34
click at [194, 167] on button "Company" at bounding box center [232, 183] width 317 height 53
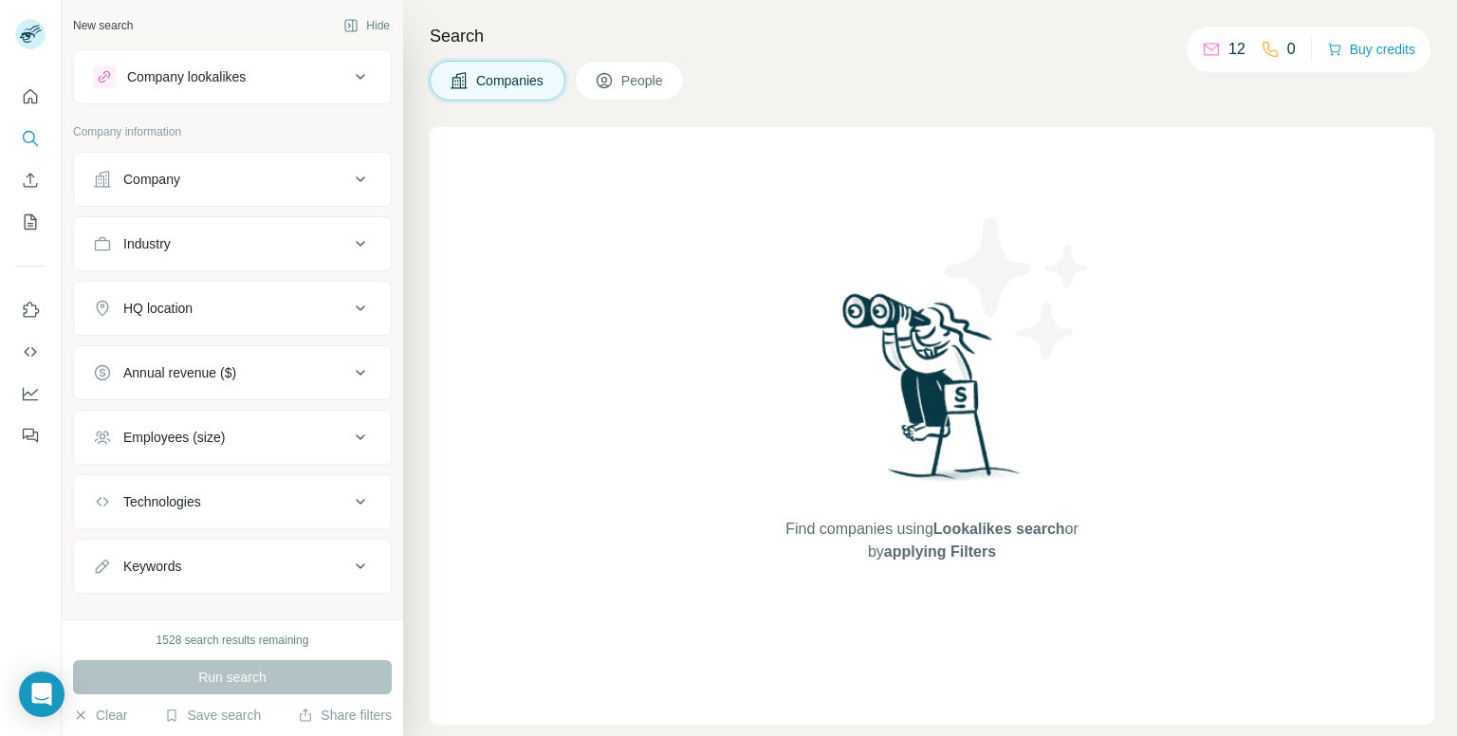
click at [194, 167] on button "Company" at bounding box center [232, 180] width 317 height 46
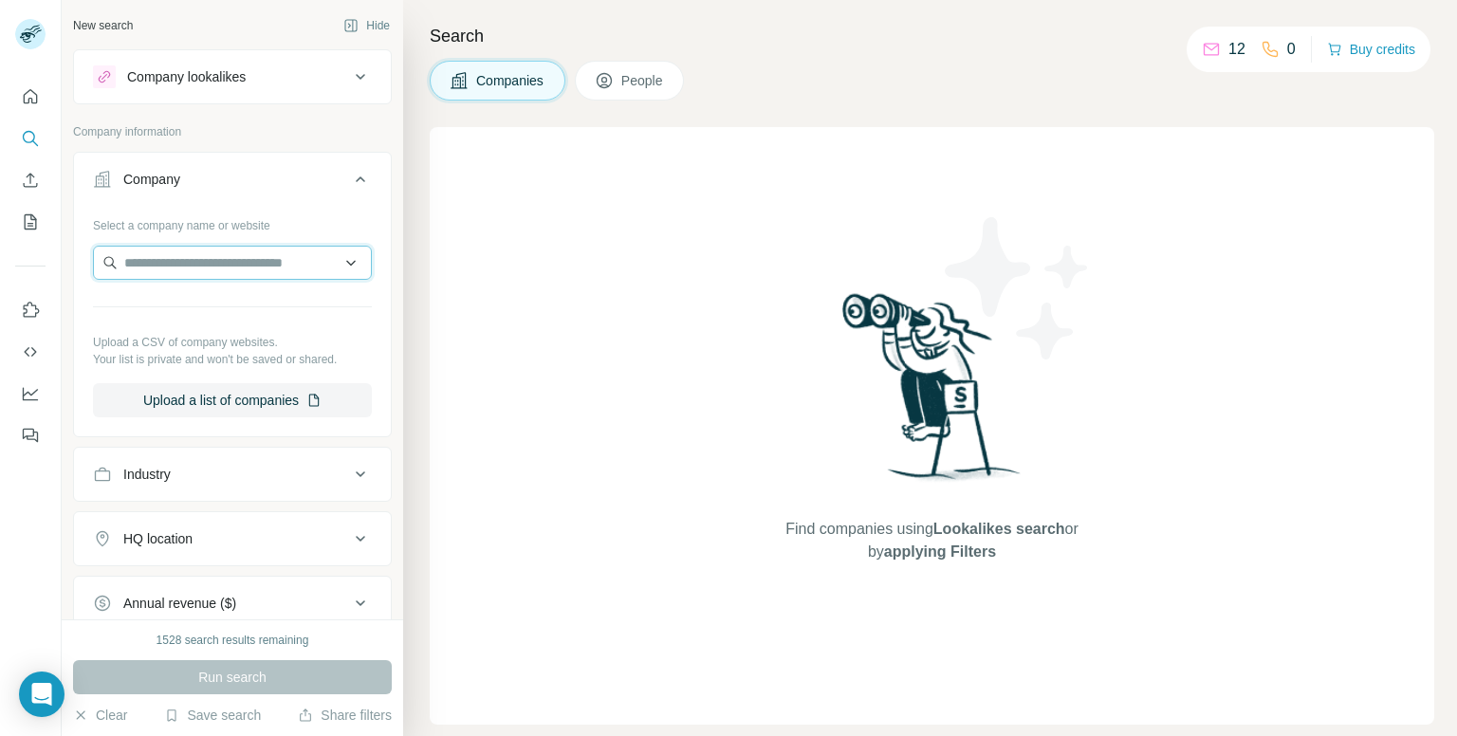
click at [254, 251] on input "text" at bounding box center [232, 263] width 279 height 34
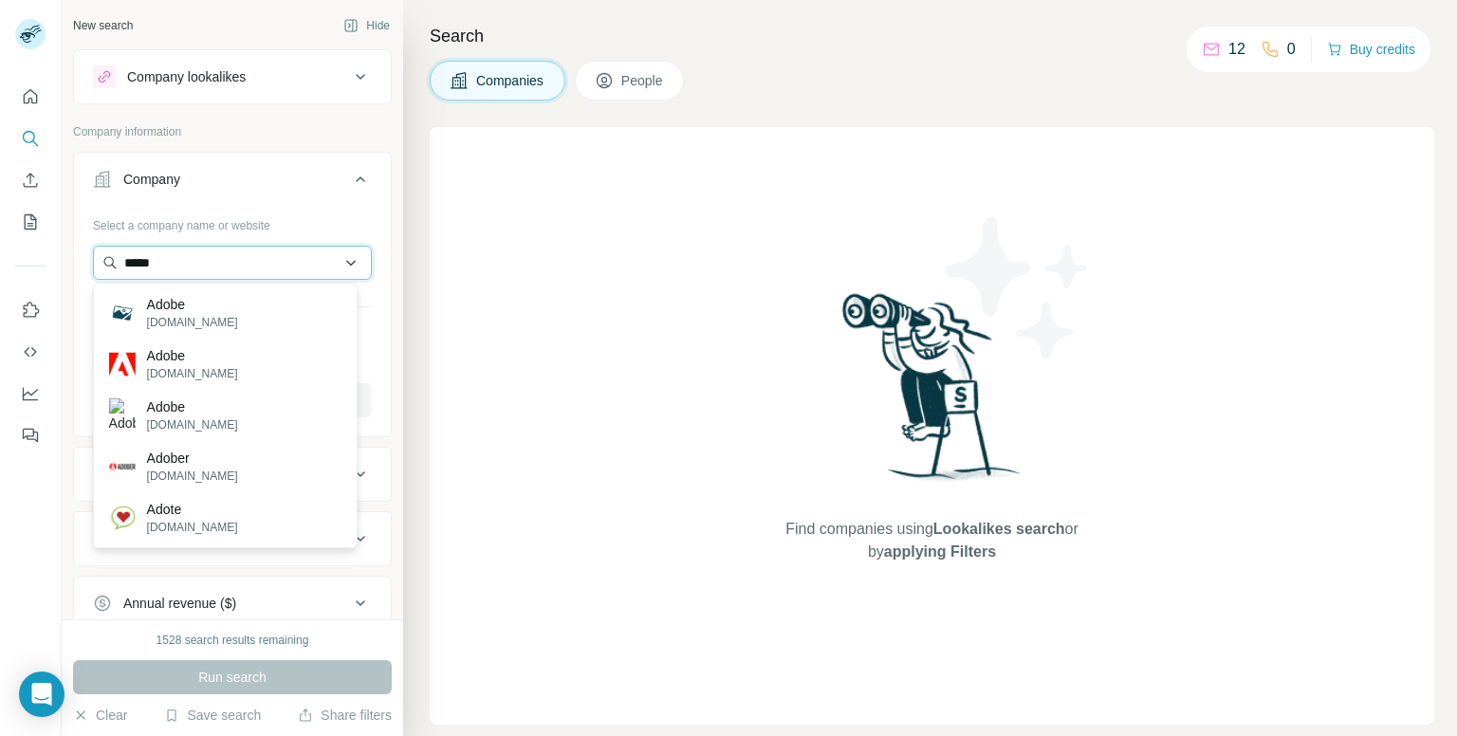
click at [262, 252] on input "*****" at bounding box center [232, 263] width 279 height 34
type input "*****"
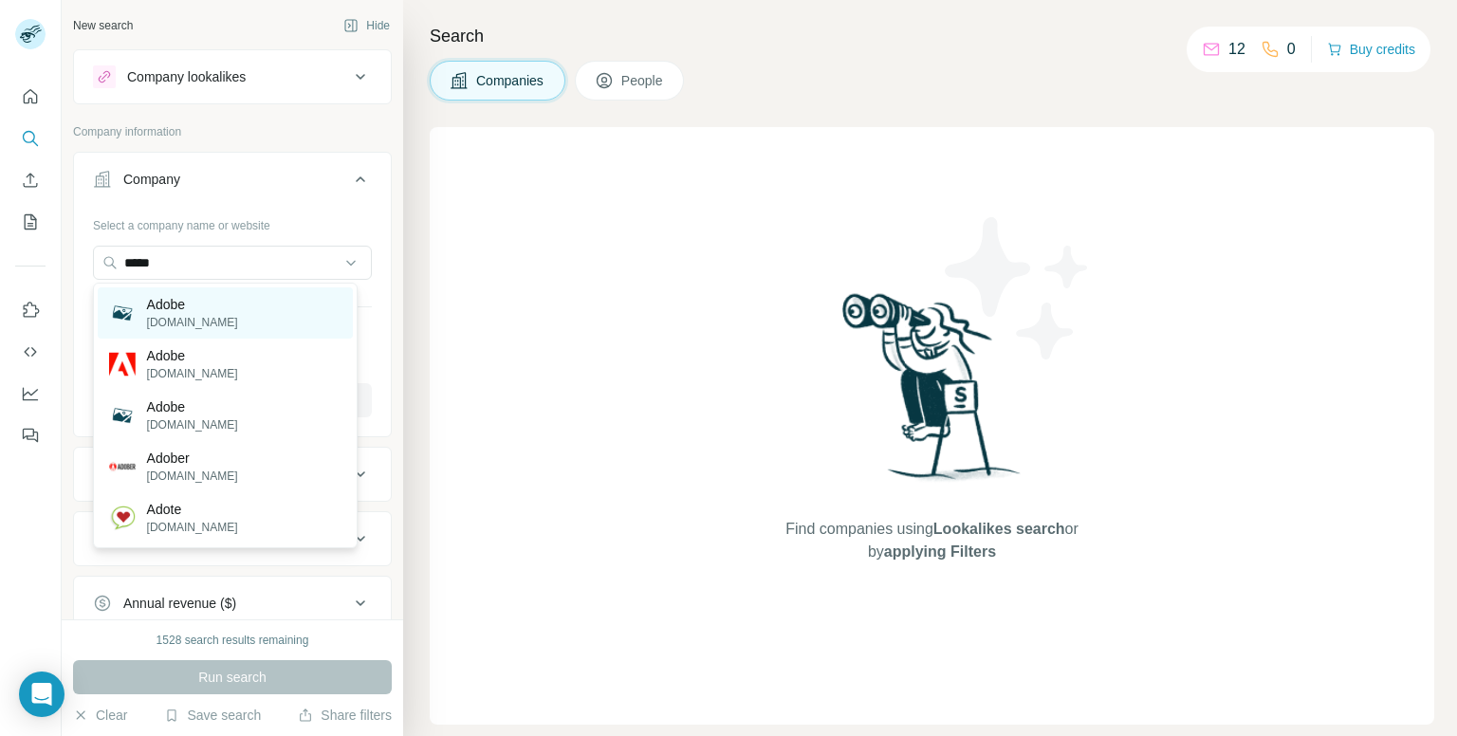
click at [239, 324] on div "Adobe [DOMAIN_NAME]" at bounding box center [225, 312] width 255 height 51
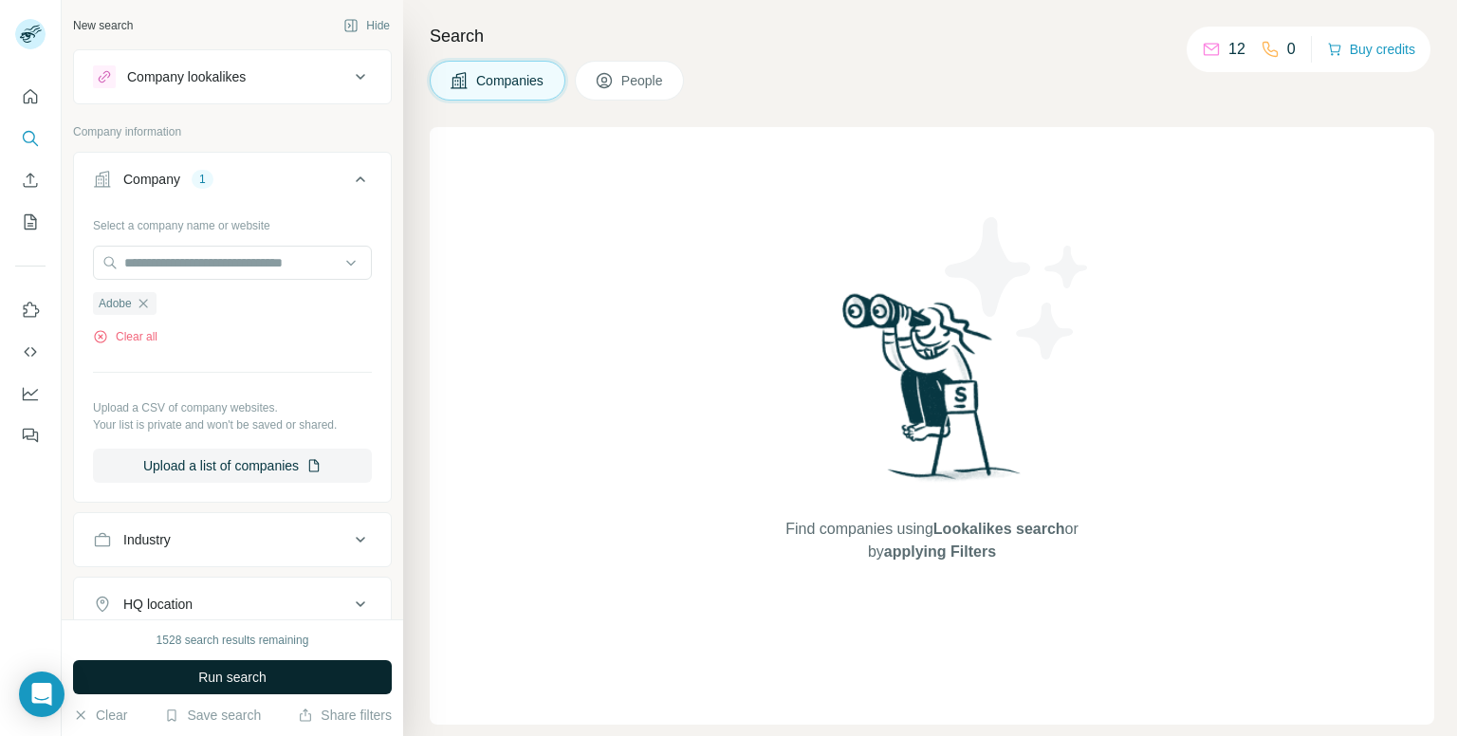
click at [307, 672] on button "Run search" at bounding box center [232, 677] width 319 height 34
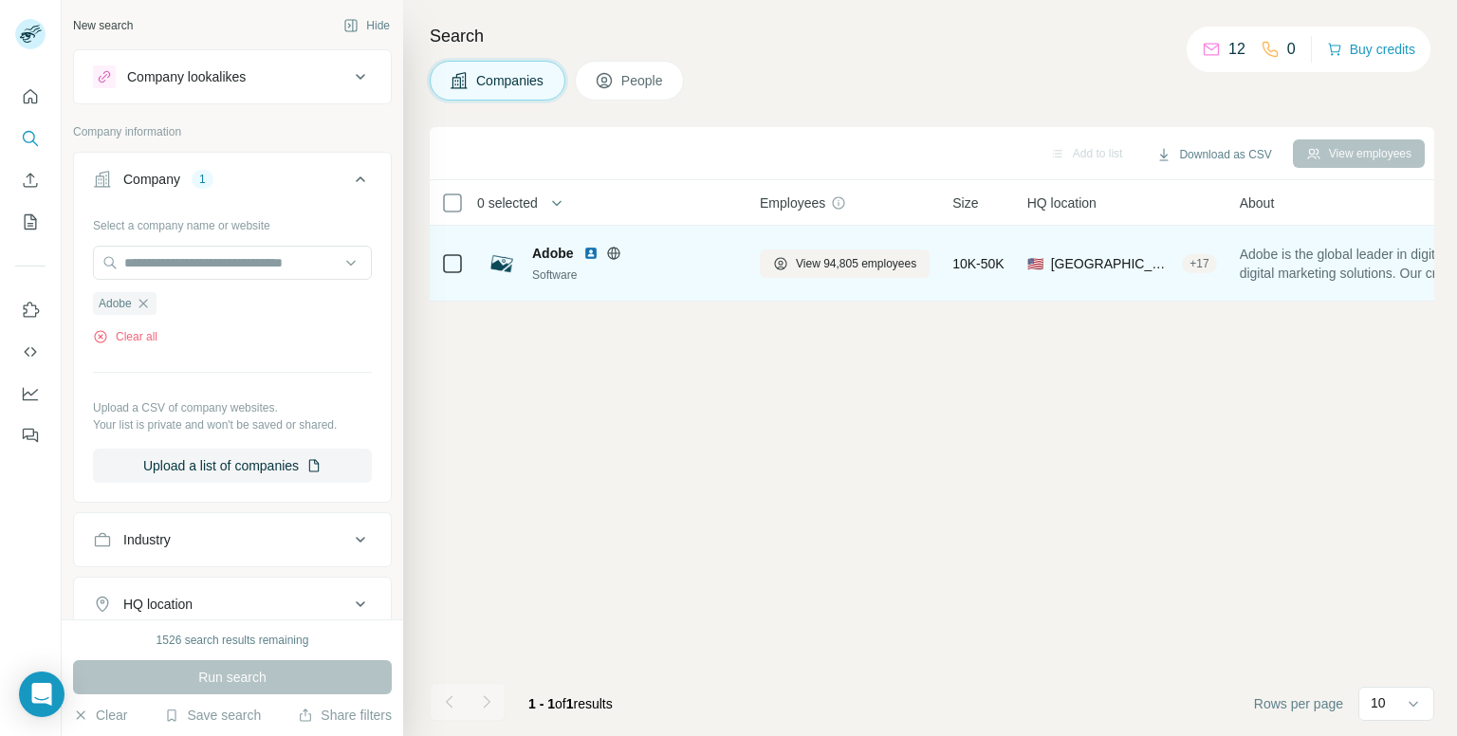
click at [506, 260] on img at bounding box center [502, 264] width 30 height 30
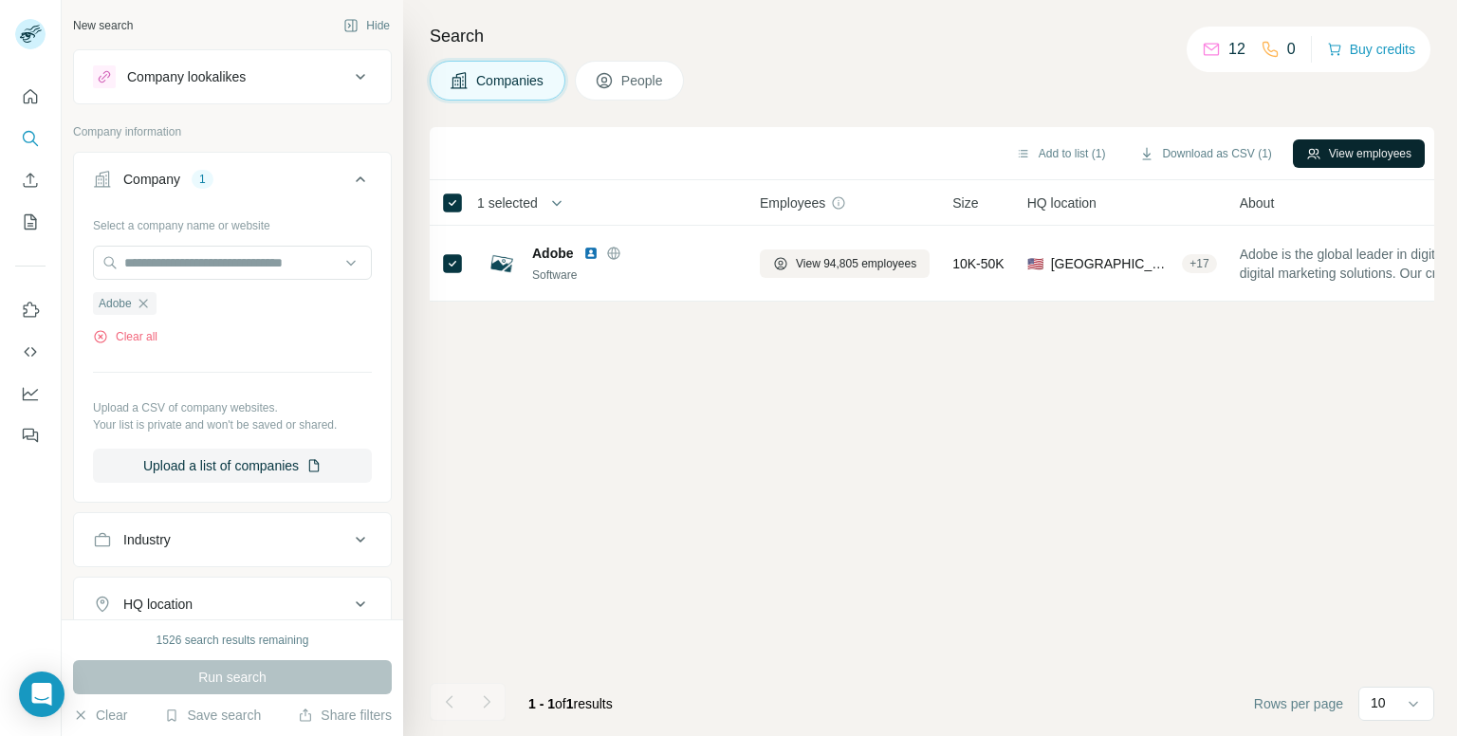
click at [1320, 150] on button "View employees" at bounding box center [1359, 153] width 132 height 28
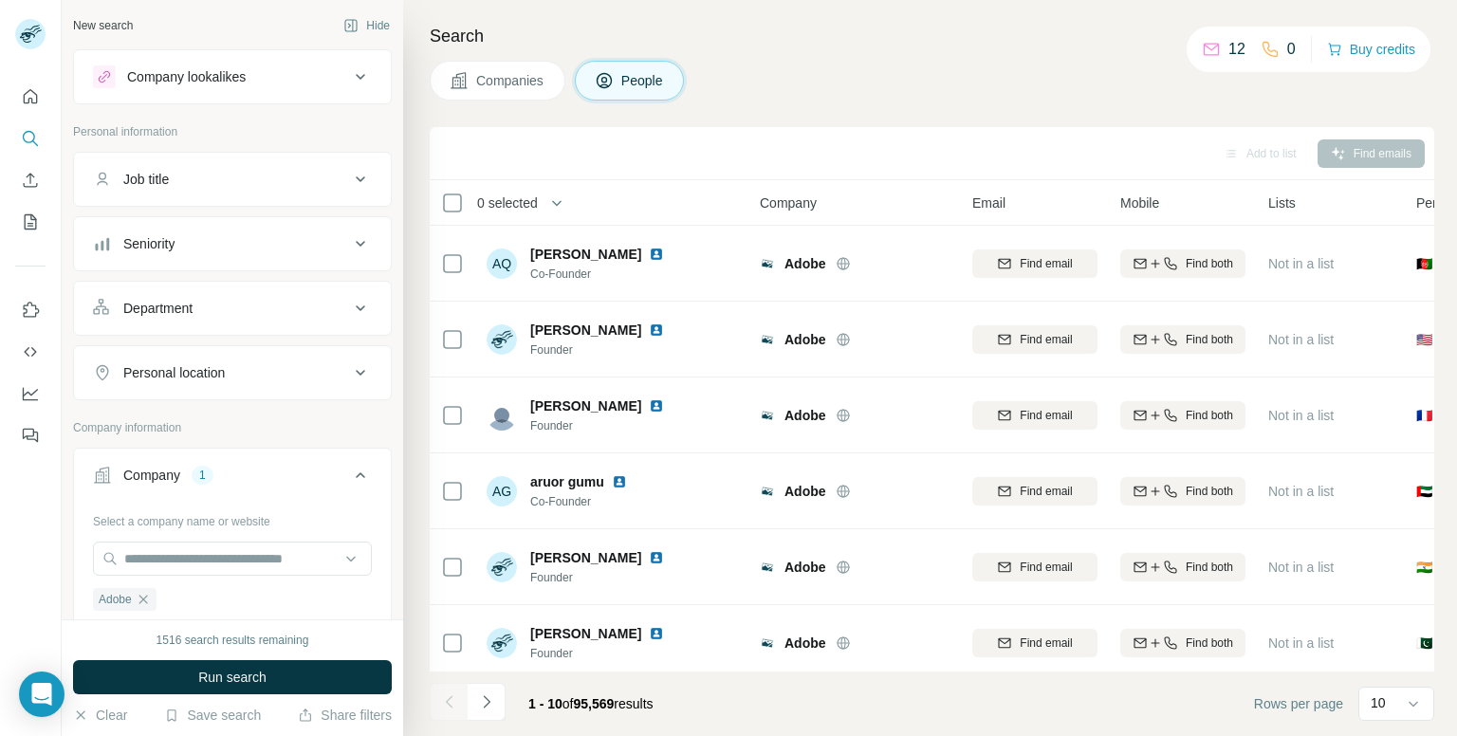
click at [349, 367] on icon at bounding box center [360, 372] width 23 height 23
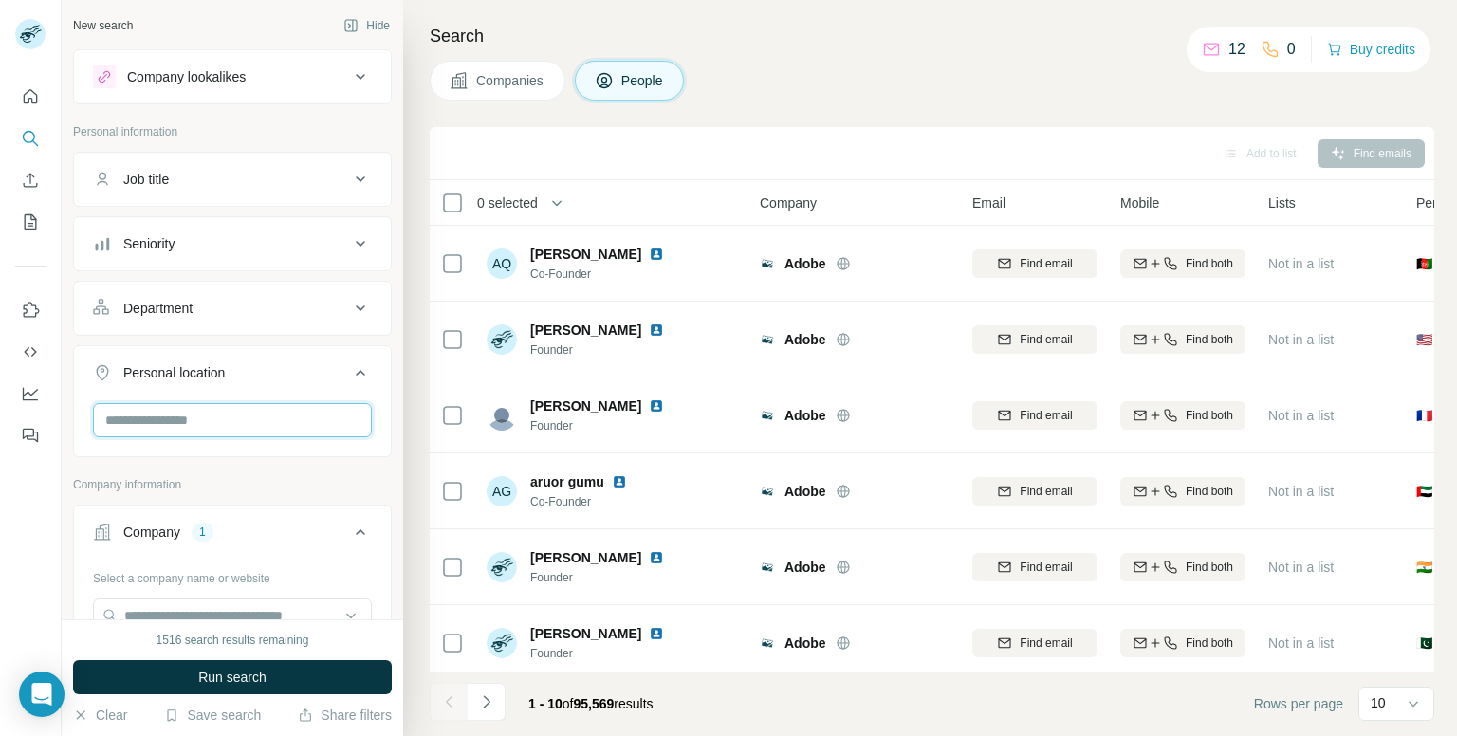
click at [326, 407] on input "text" at bounding box center [232, 420] width 279 height 34
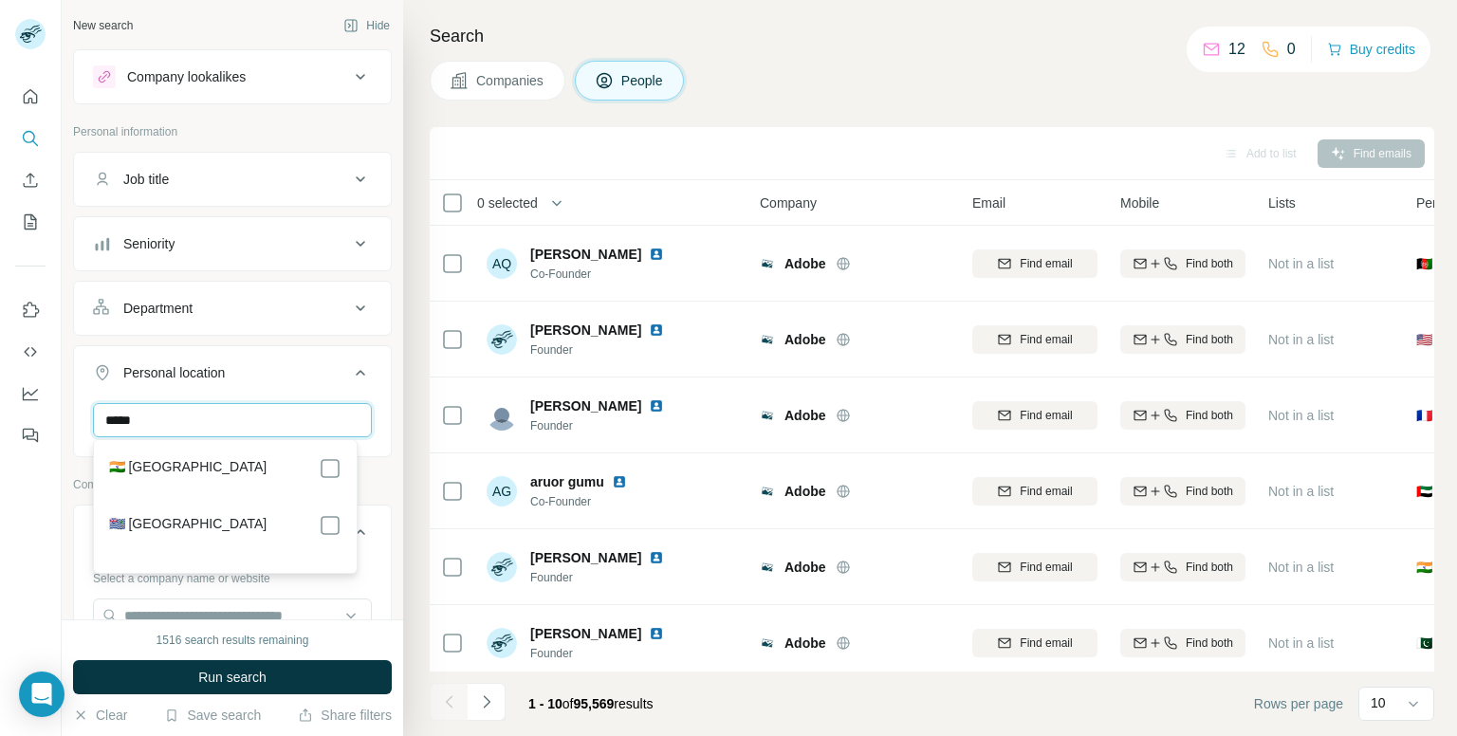
type input "*****"
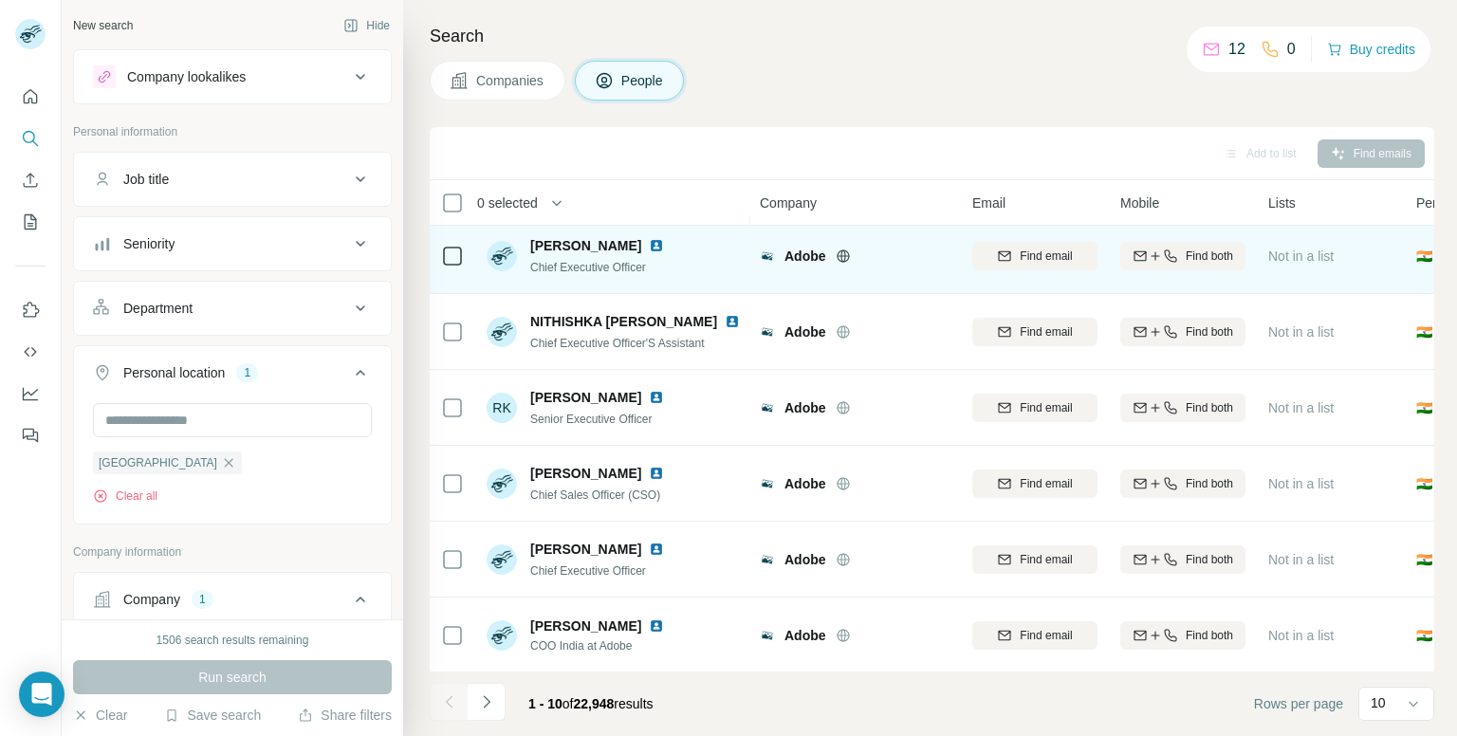
scroll to position [323, 0]
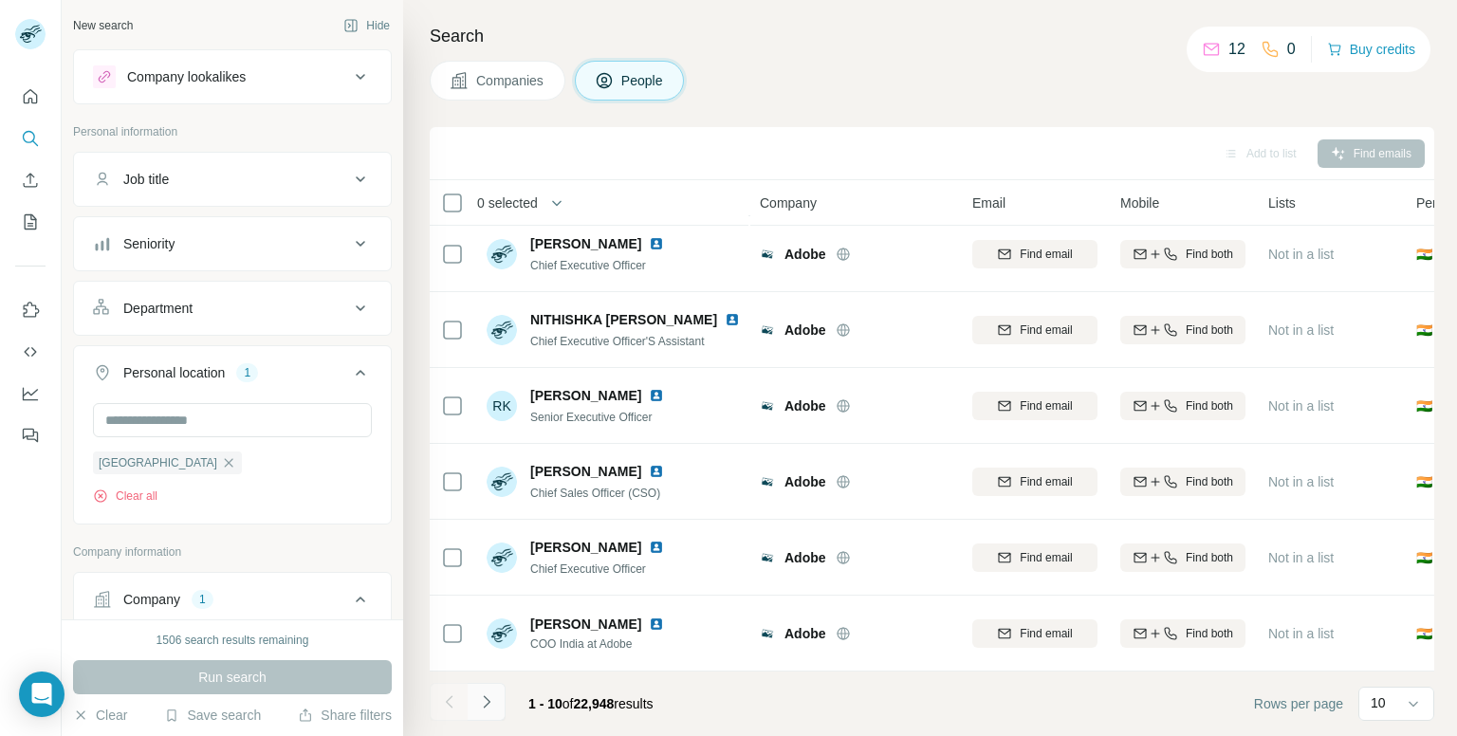
click at [495, 700] on button "Navigate to next page" at bounding box center [487, 702] width 38 height 38
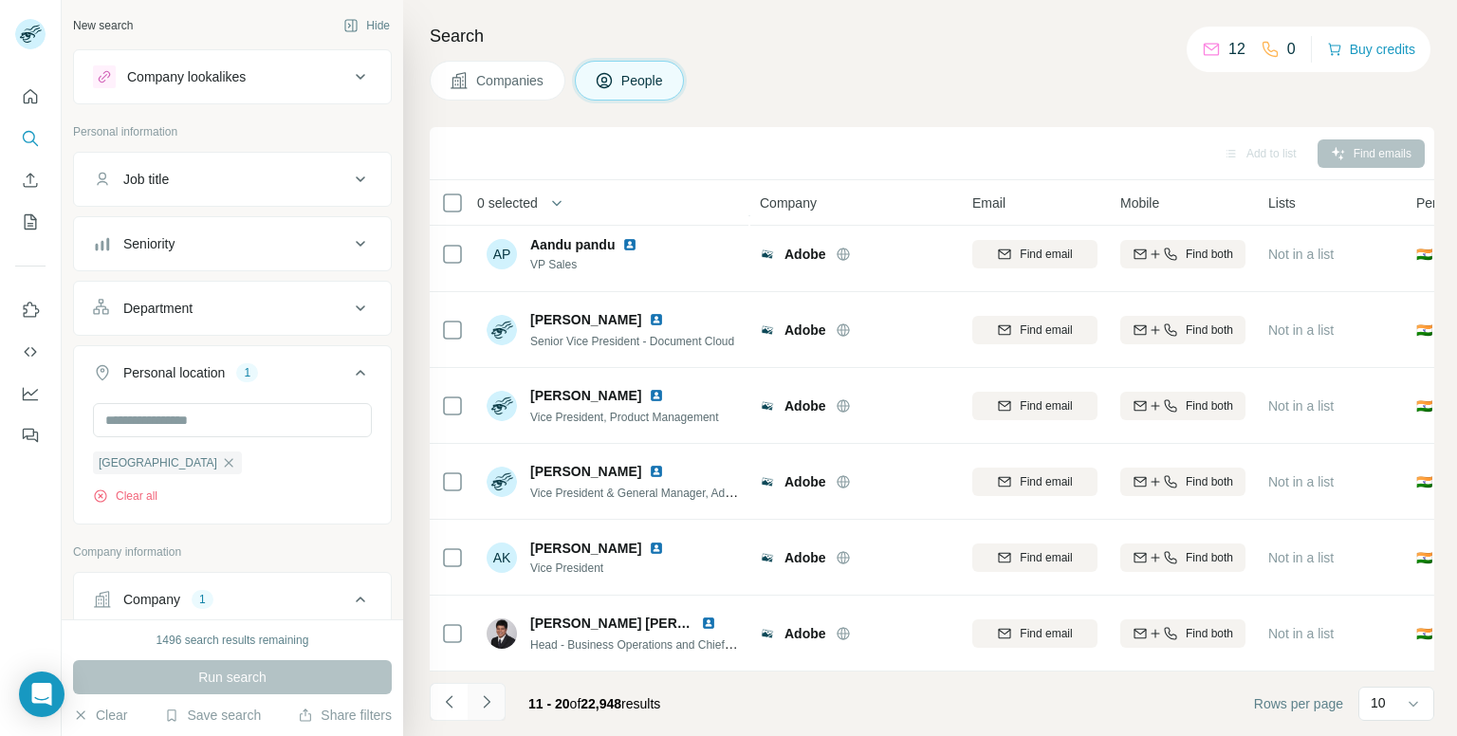
click at [475, 699] on button "Navigate to next page" at bounding box center [487, 702] width 38 height 38
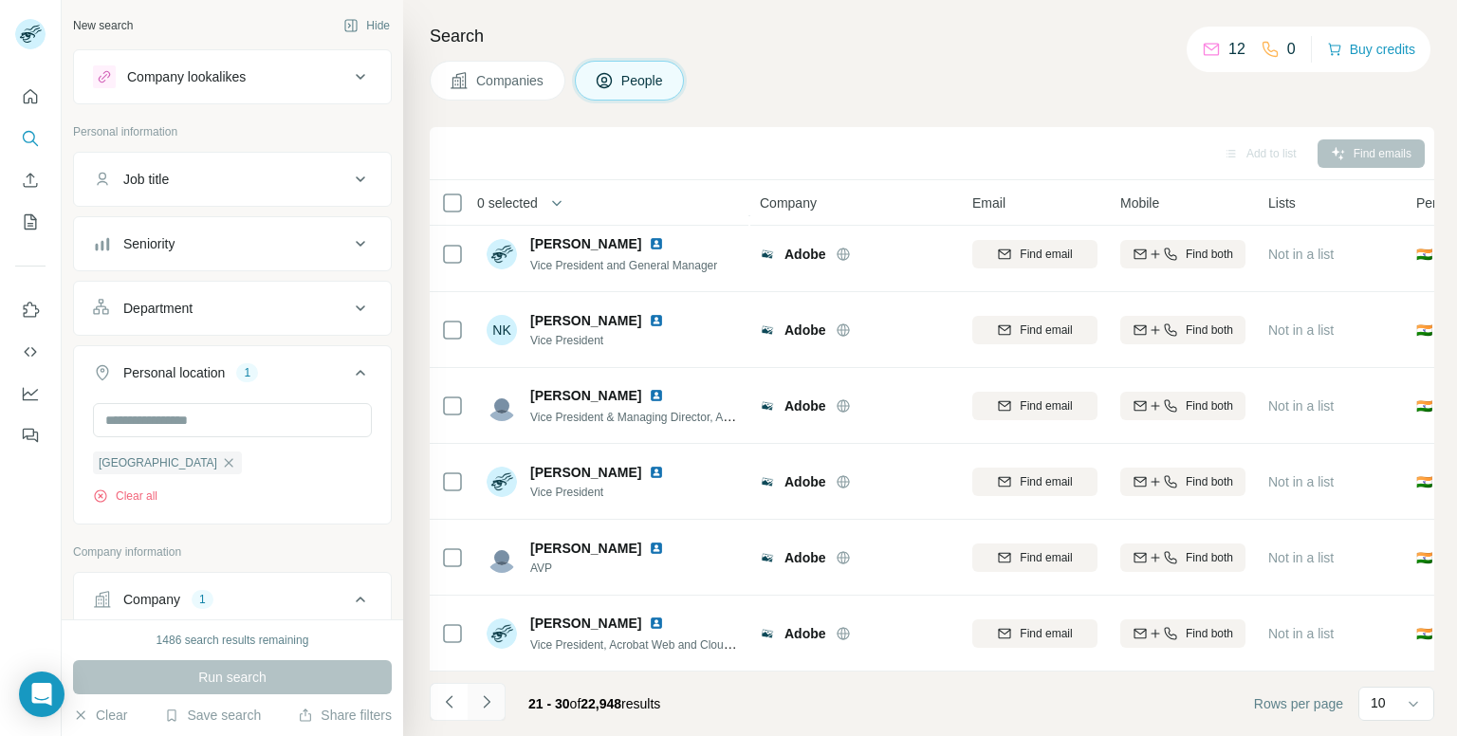
click at [493, 706] on icon "Navigate to next page" at bounding box center [486, 702] width 19 height 19
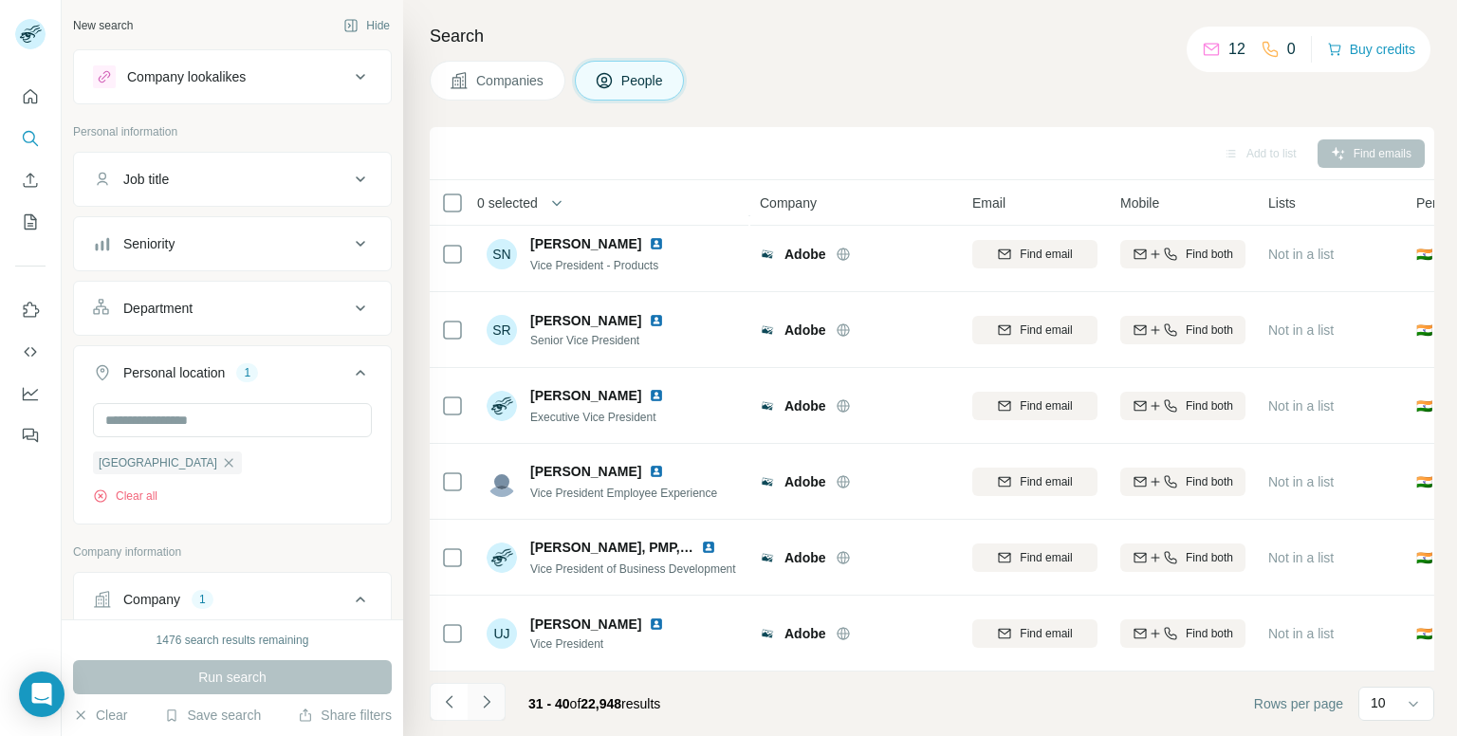
click at [493, 706] on icon "Navigate to next page" at bounding box center [486, 702] width 19 height 19
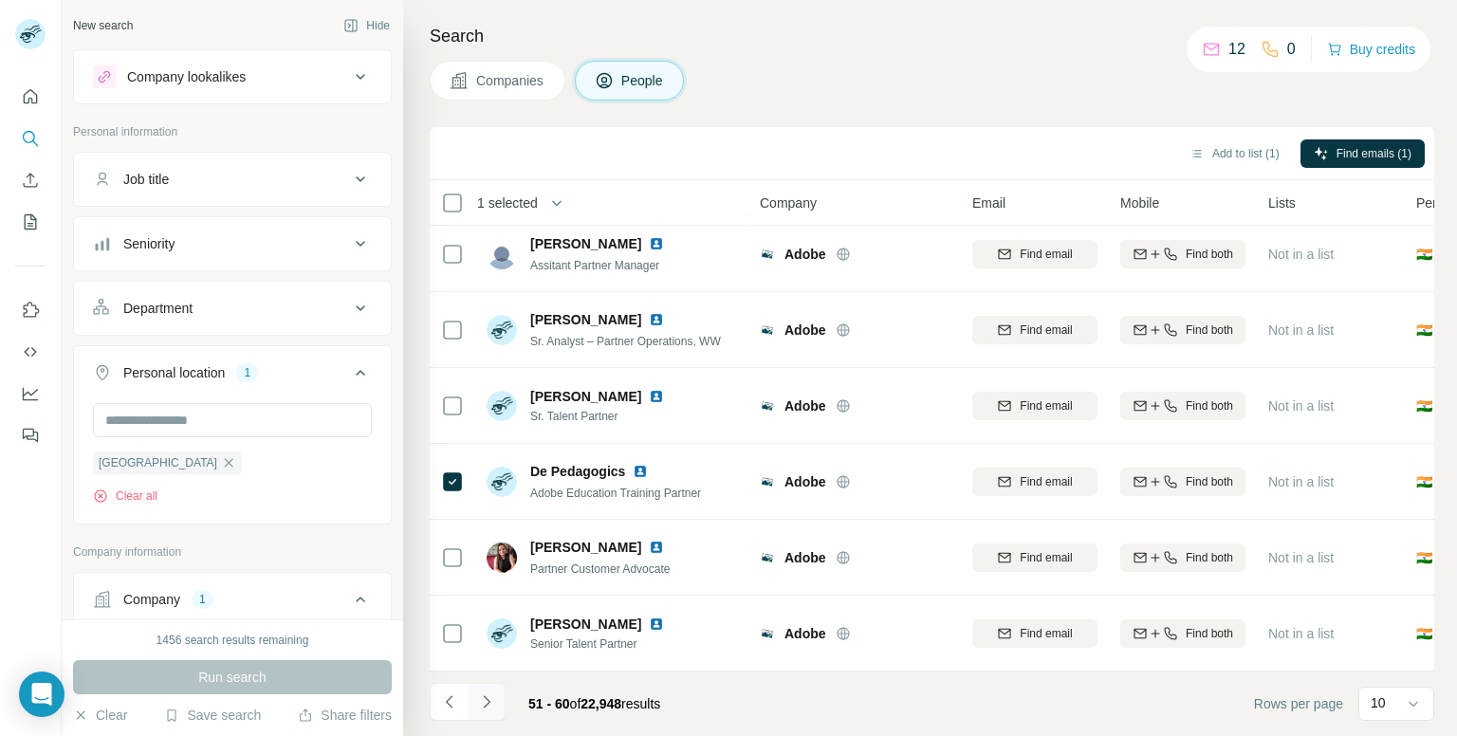
click at [489, 687] on button "Navigate to next page" at bounding box center [487, 702] width 38 height 38
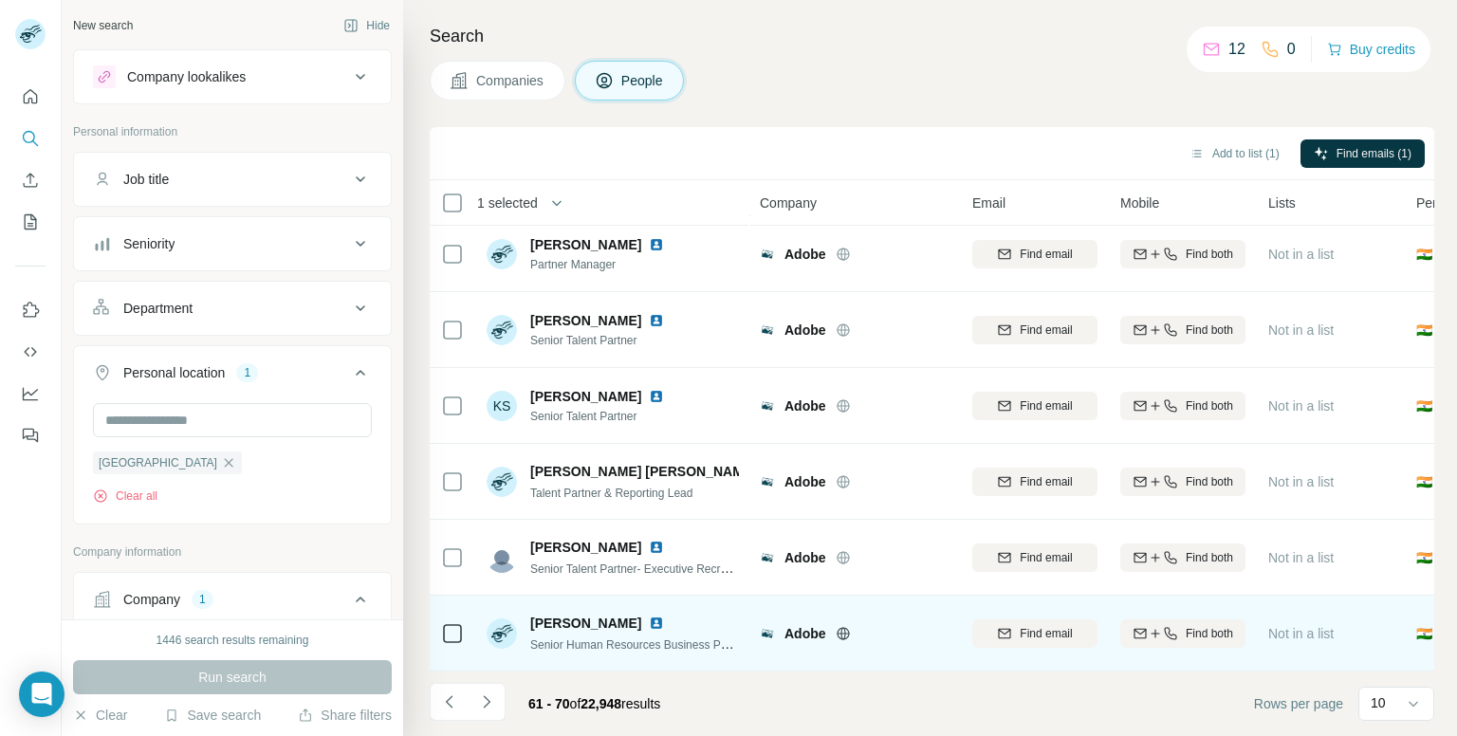
click at [463, 621] on td at bounding box center [453, 634] width 46 height 76
click at [437, 624] on td at bounding box center [453, 634] width 46 height 76
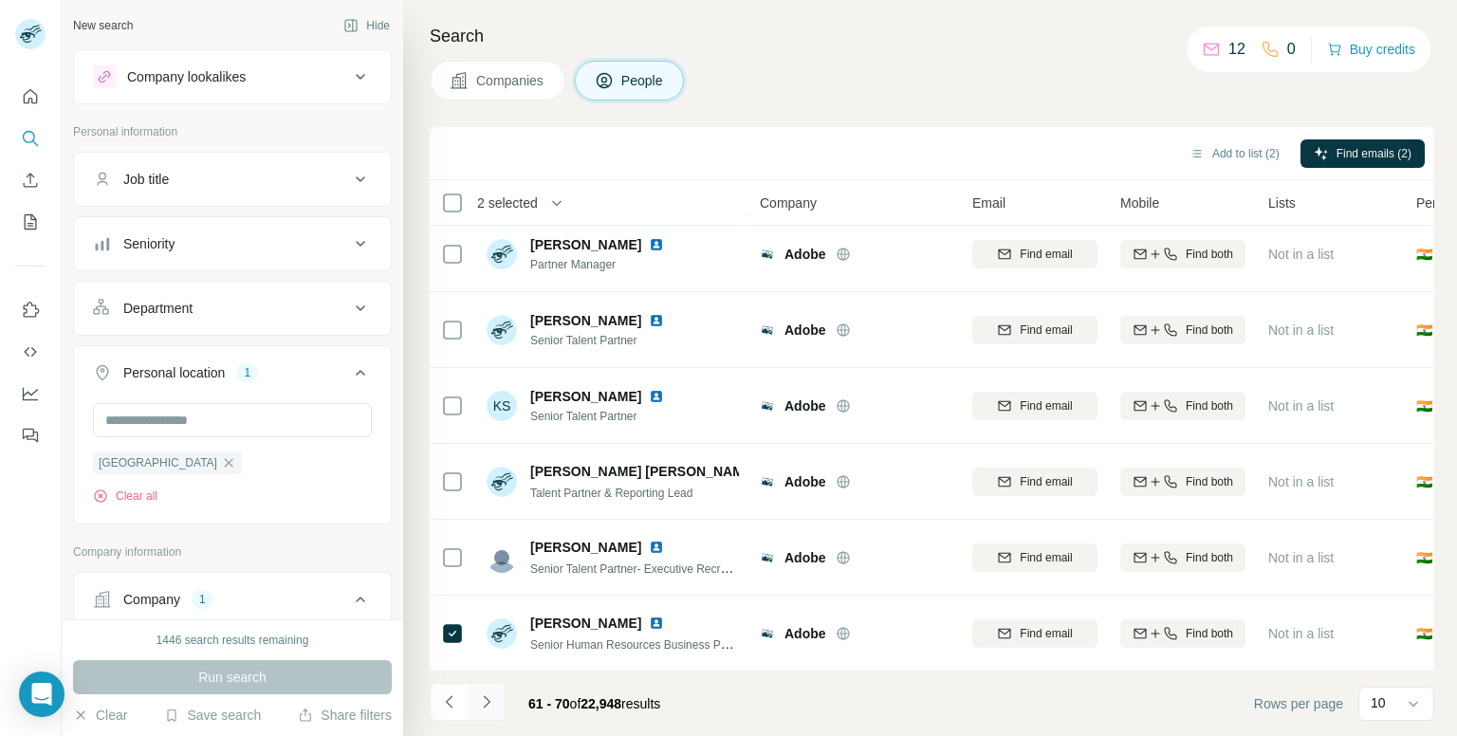
click at [484, 700] on icon "Navigate to next page" at bounding box center [486, 702] width 19 height 19
click at [488, 711] on icon "Navigate to next page" at bounding box center [486, 702] width 19 height 19
click at [486, 709] on icon "Navigate to next page" at bounding box center [486, 702] width 19 height 19
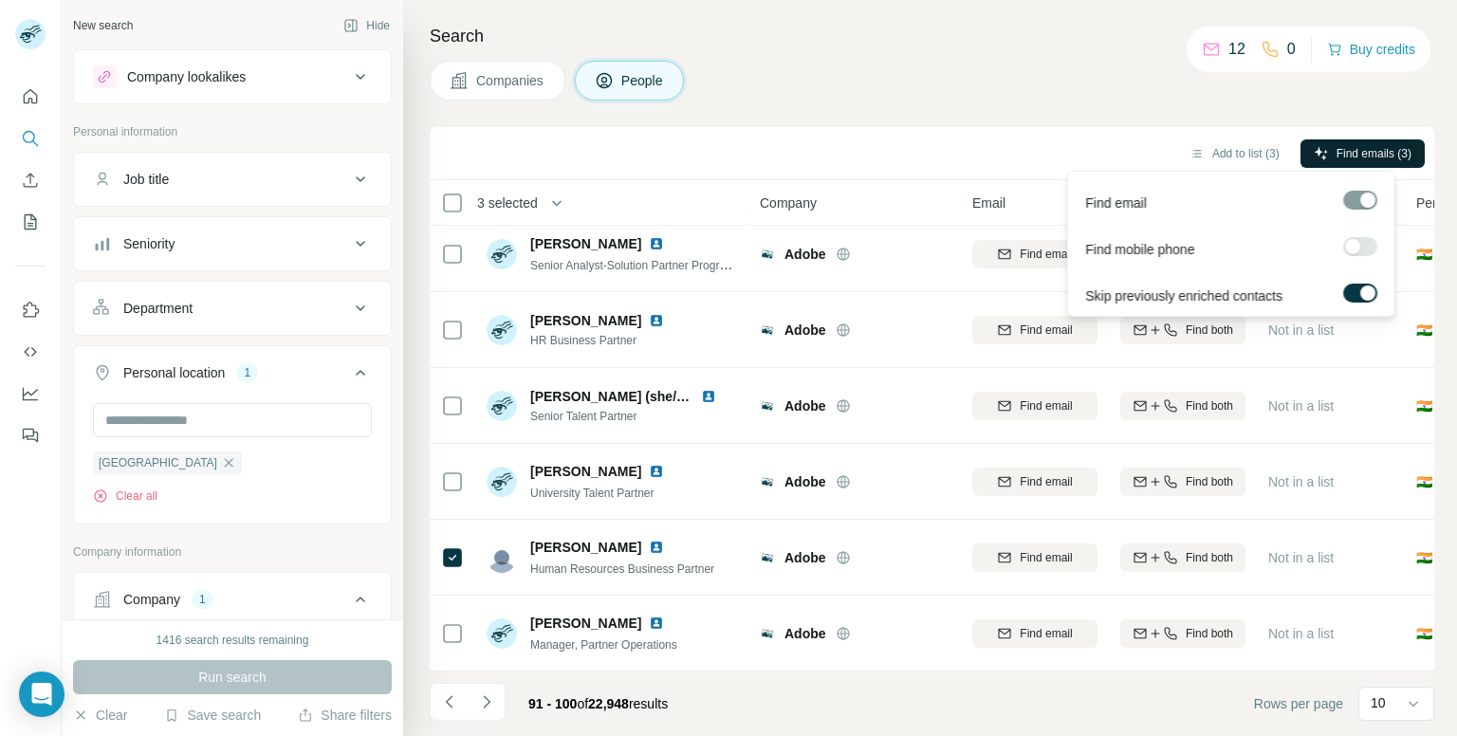
click at [1322, 157] on icon "button" at bounding box center [1321, 153] width 15 height 15
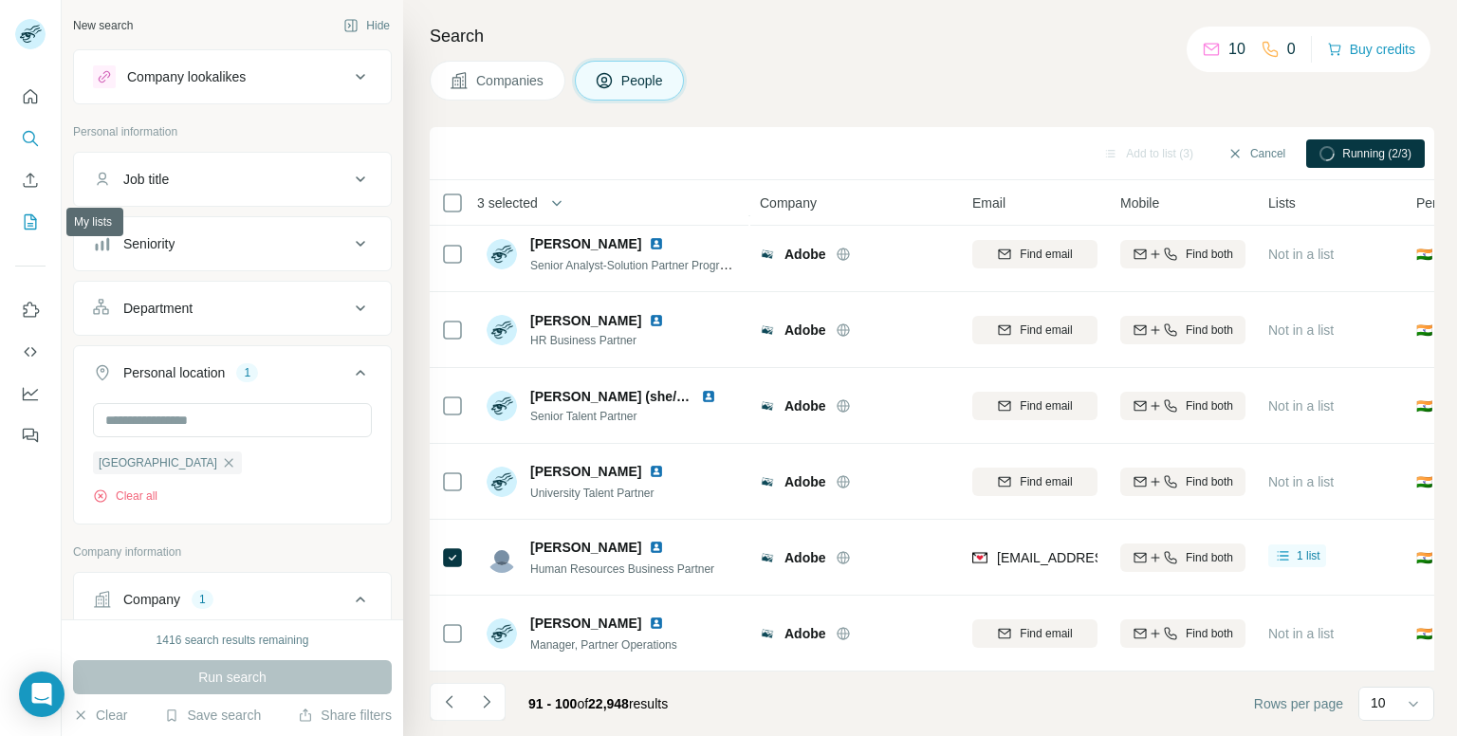
click at [23, 217] on icon "My lists" at bounding box center [30, 221] width 19 height 19
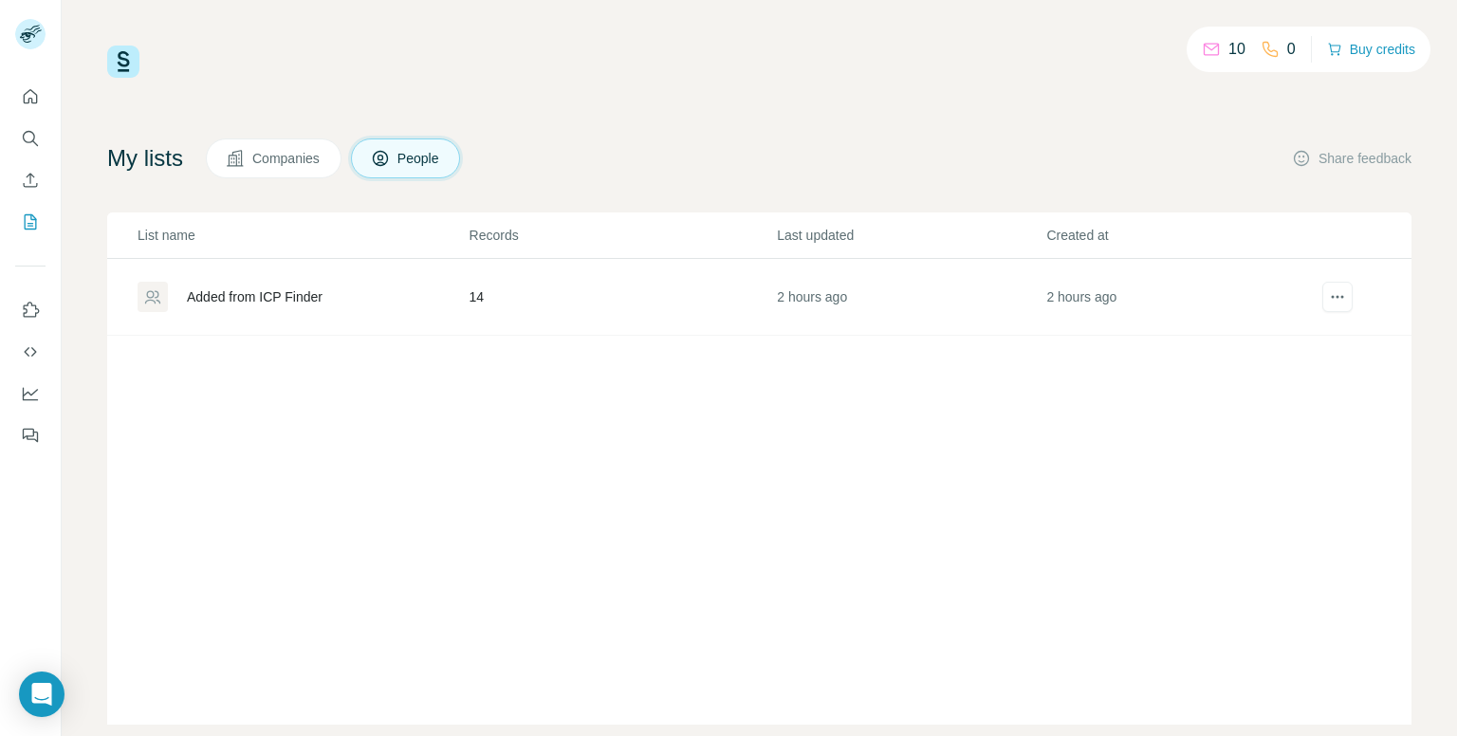
click at [515, 267] on td "14" at bounding box center [623, 297] width 308 height 77
click at [367, 297] on div "Added from ICP Finder" at bounding box center [303, 297] width 330 height 30
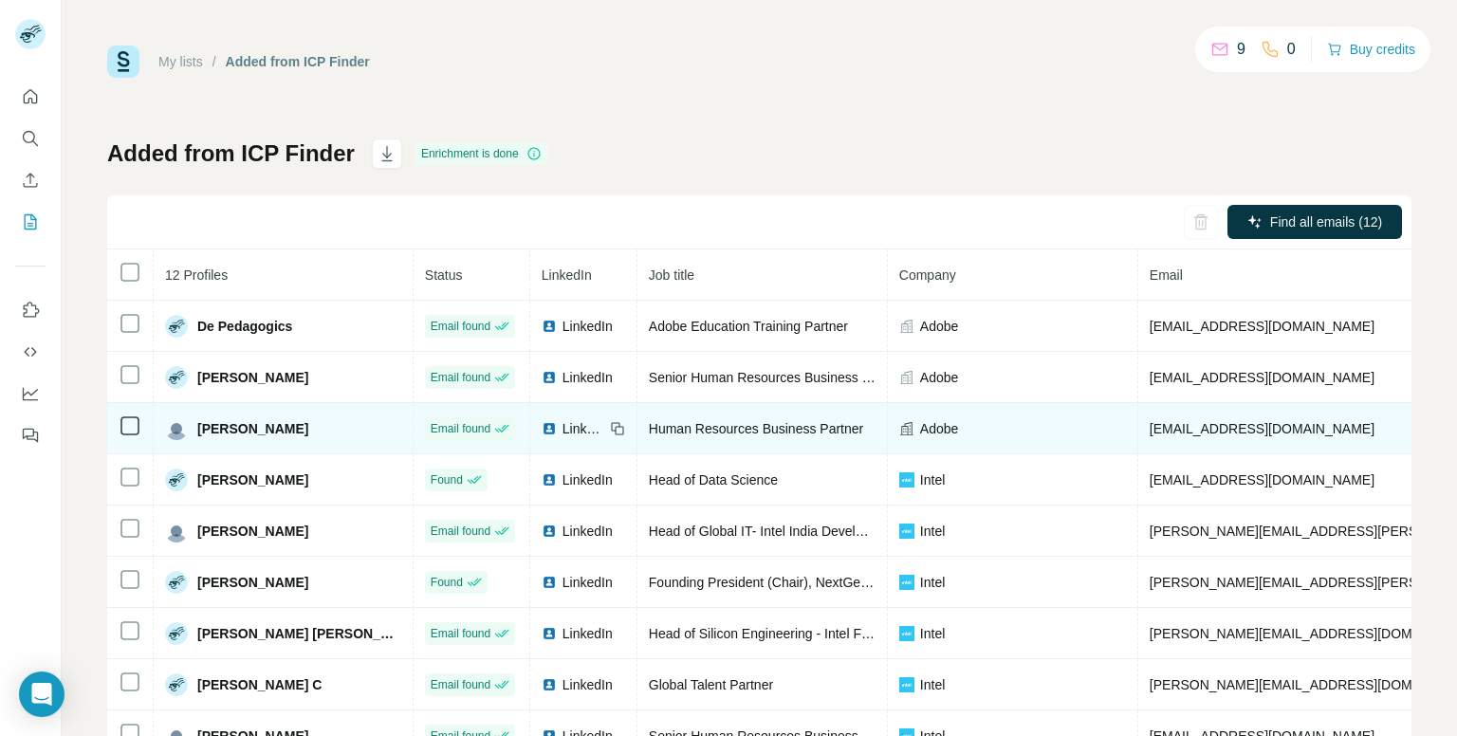
click at [649, 421] on span "Human Resources Business Partner" at bounding box center [756, 428] width 214 height 15
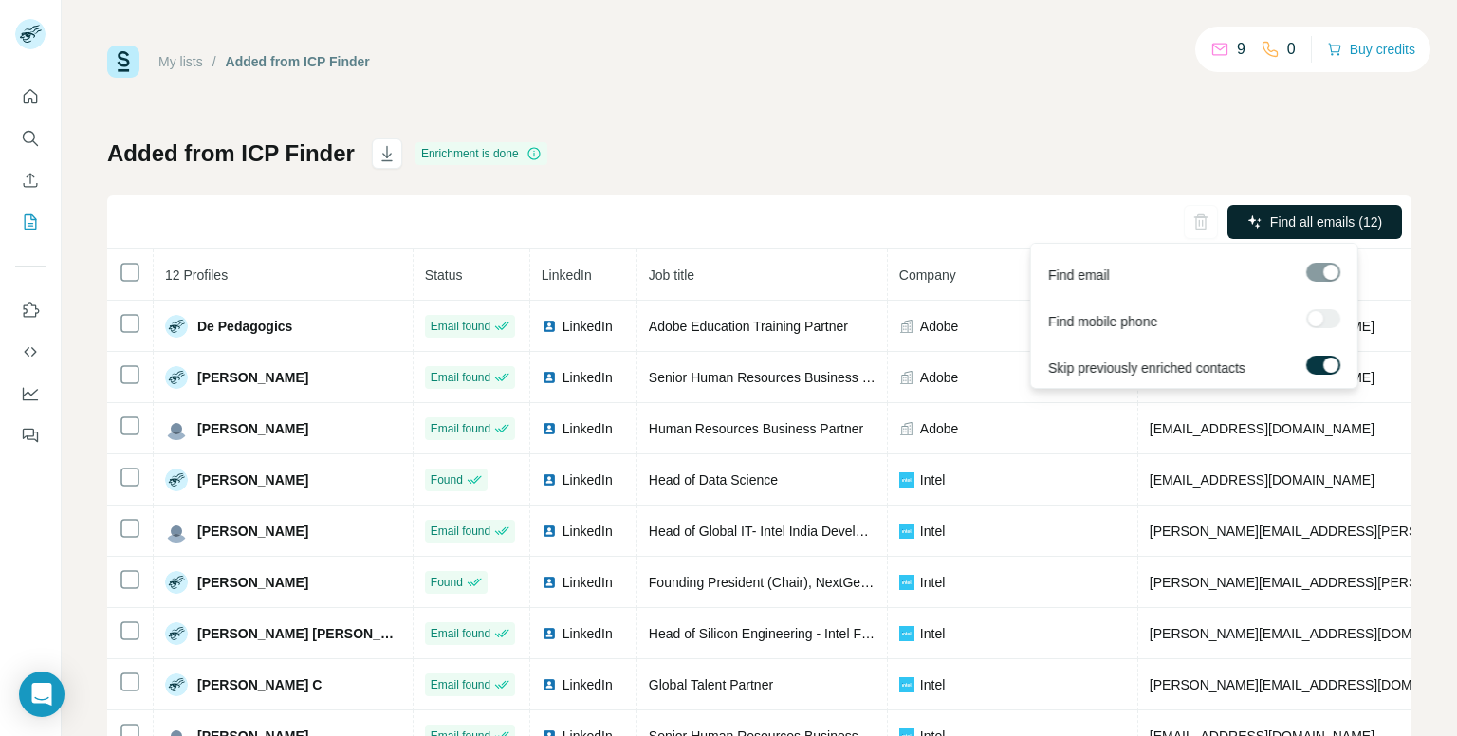
click at [1242, 234] on button "Find all emails (12)" at bounding box center [1315, 222] width 175 height 34
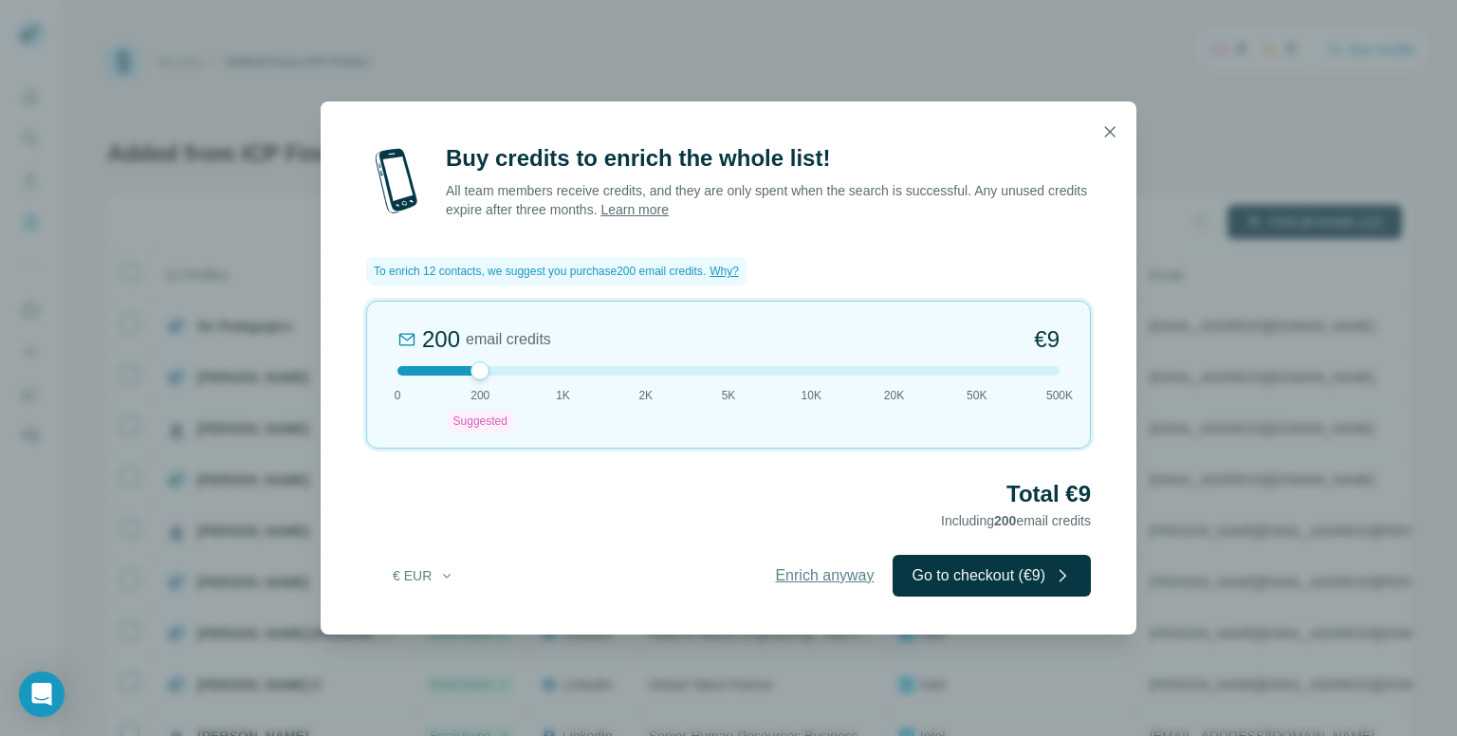
click at [820, 572] on span "Enrich anyway" at bounding box center [824, 575] width 99 height 23
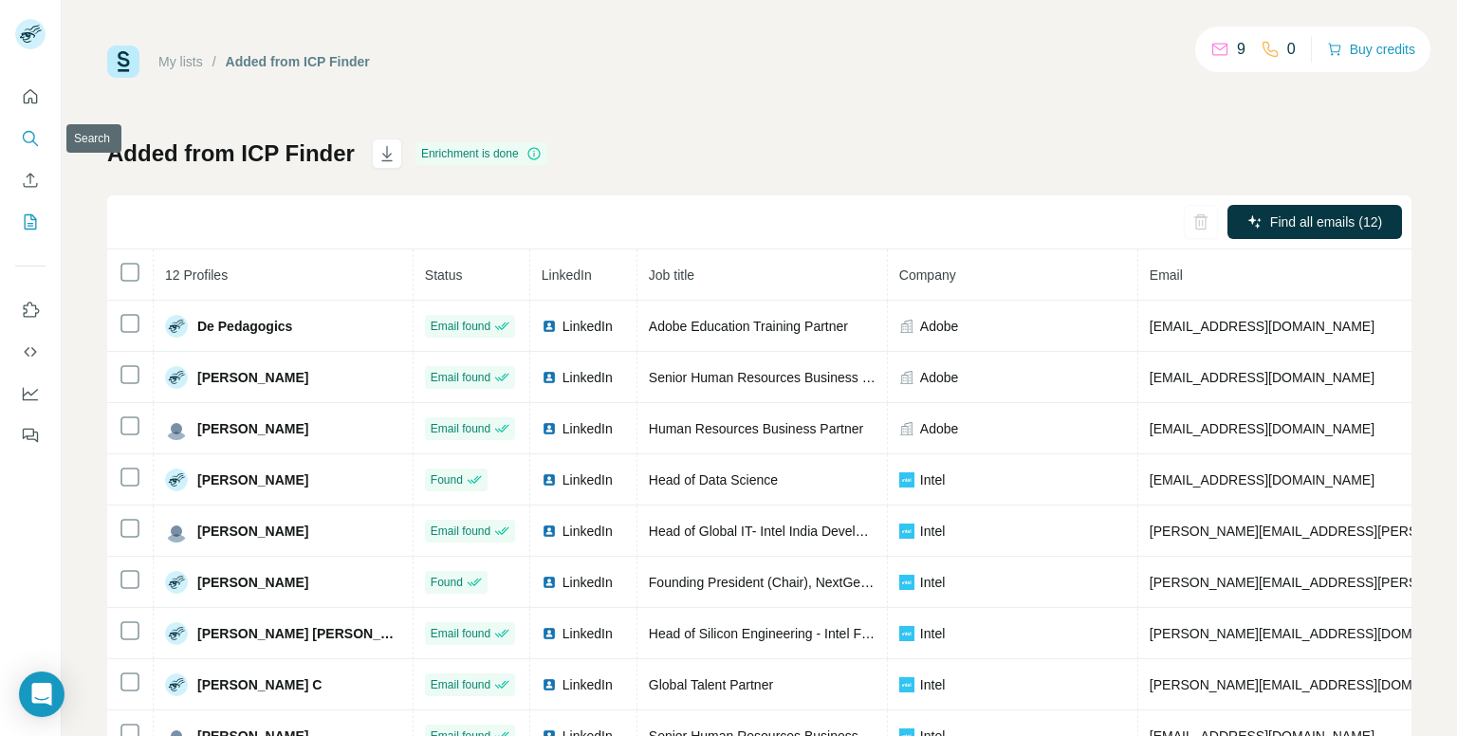
click at [36, 139] on icon "Search" at bounding box center [30, 138] width 19 height 19
click at [30, 133] on icon "Search" at bounding box center [30, 138] width 19 height 19
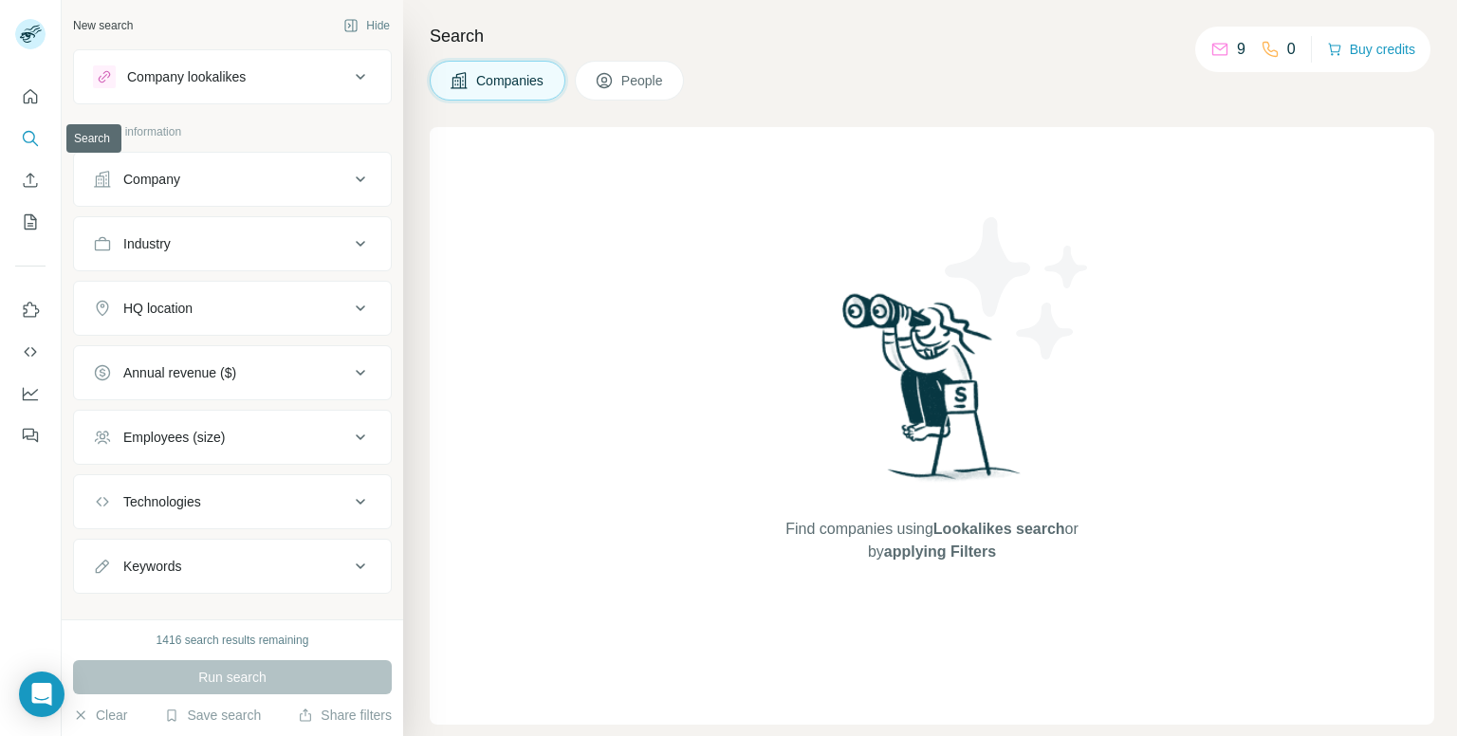
click at [30, 133] on icon "Search" at bounding box center [30, 138] width 19 height 19
click at [220, 180] on div "Company" at bounding box center [221, 179] width 256 height 19
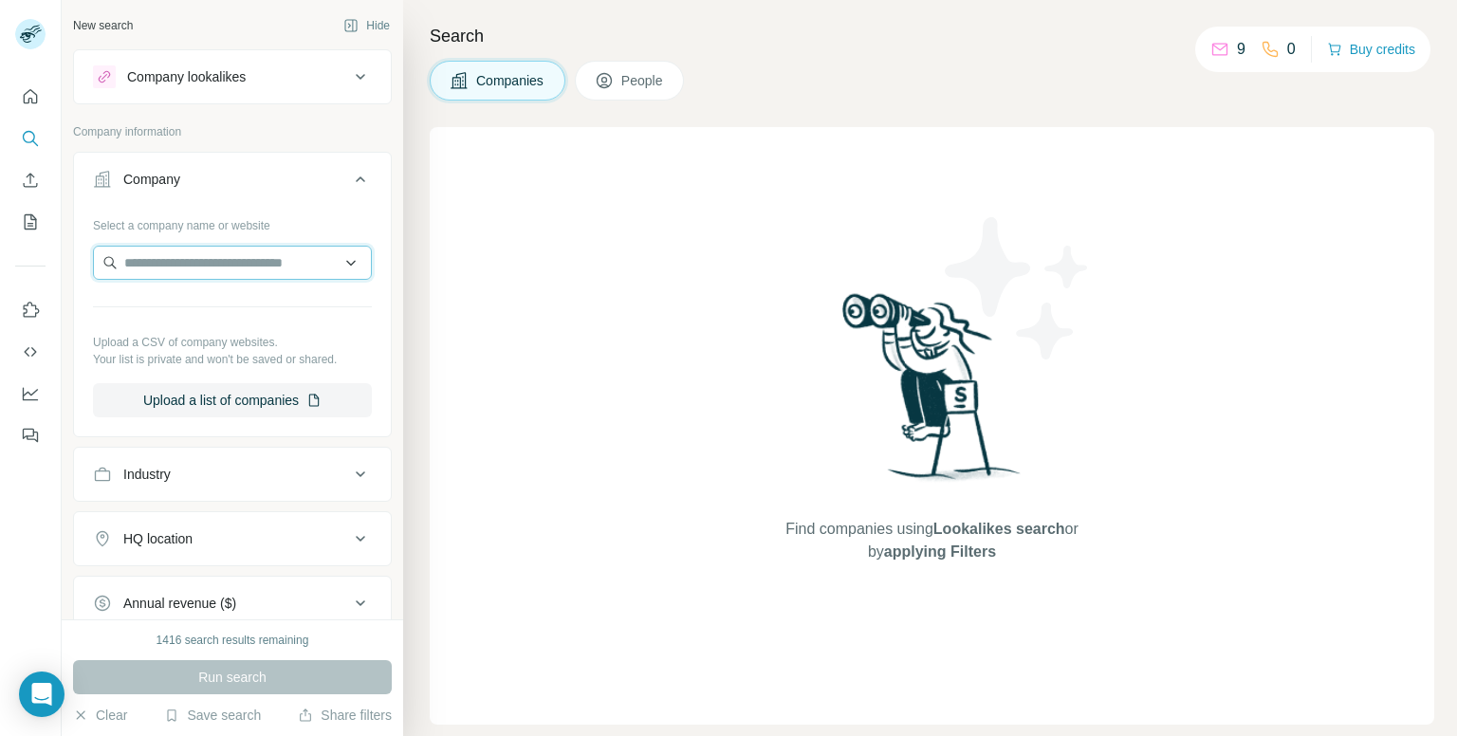
click at [213, 249] on input "text" at bounding box center [232, 263] width 279 height 34
paste input "********"
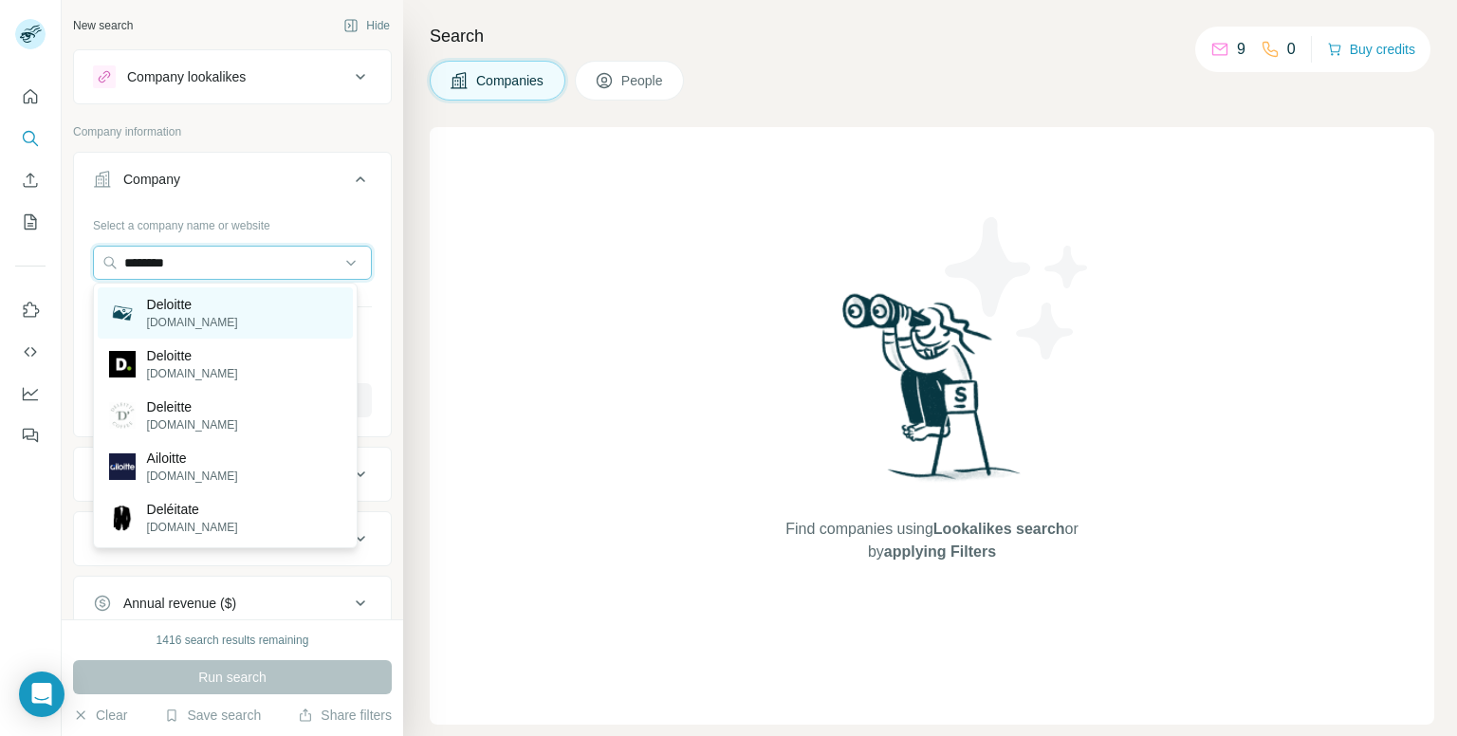
type input "********"
click at [231, 293] on div "Deloitte deloitte.com" at bounding box center [225, 312] width 255 height 51
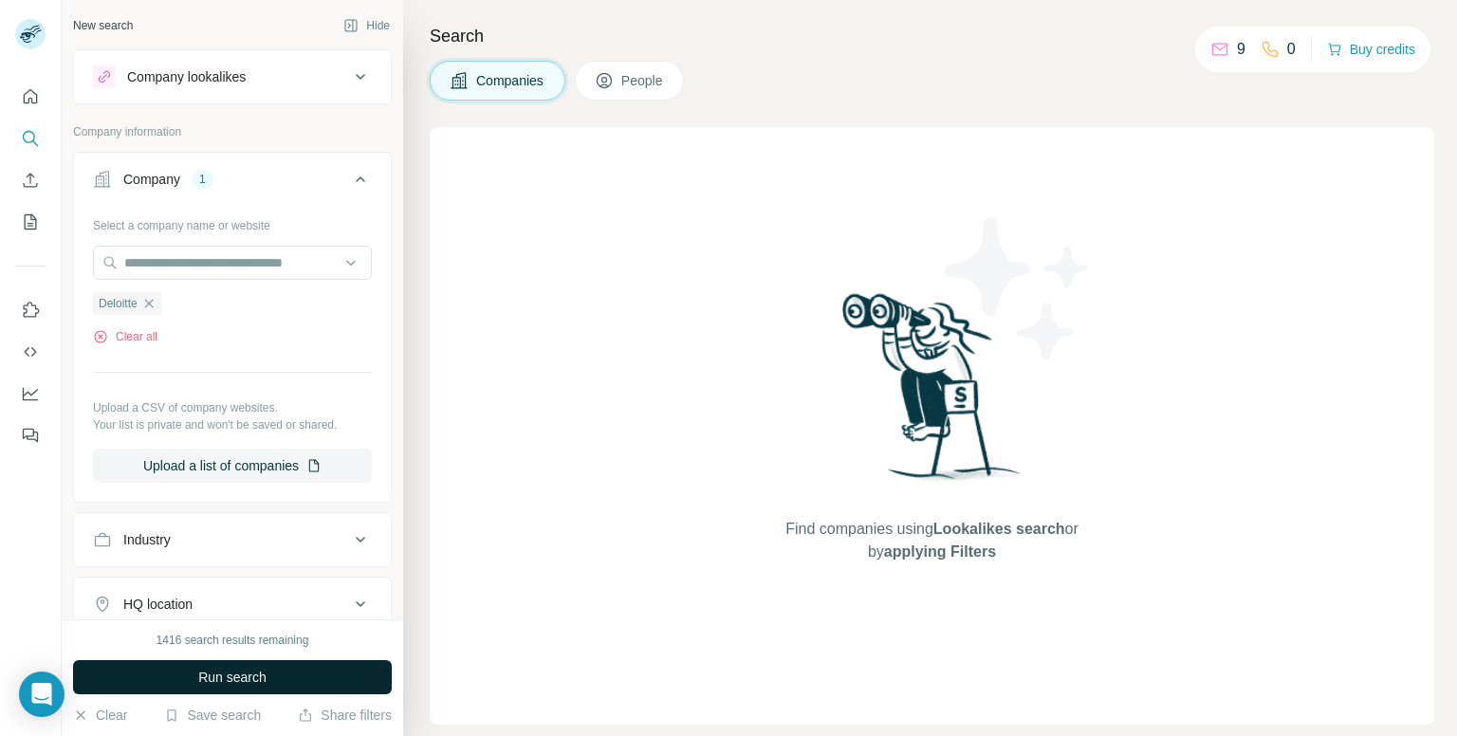
click at [244, 683] on span "Run search" at bounding box center [232, 677] width 68 height 19
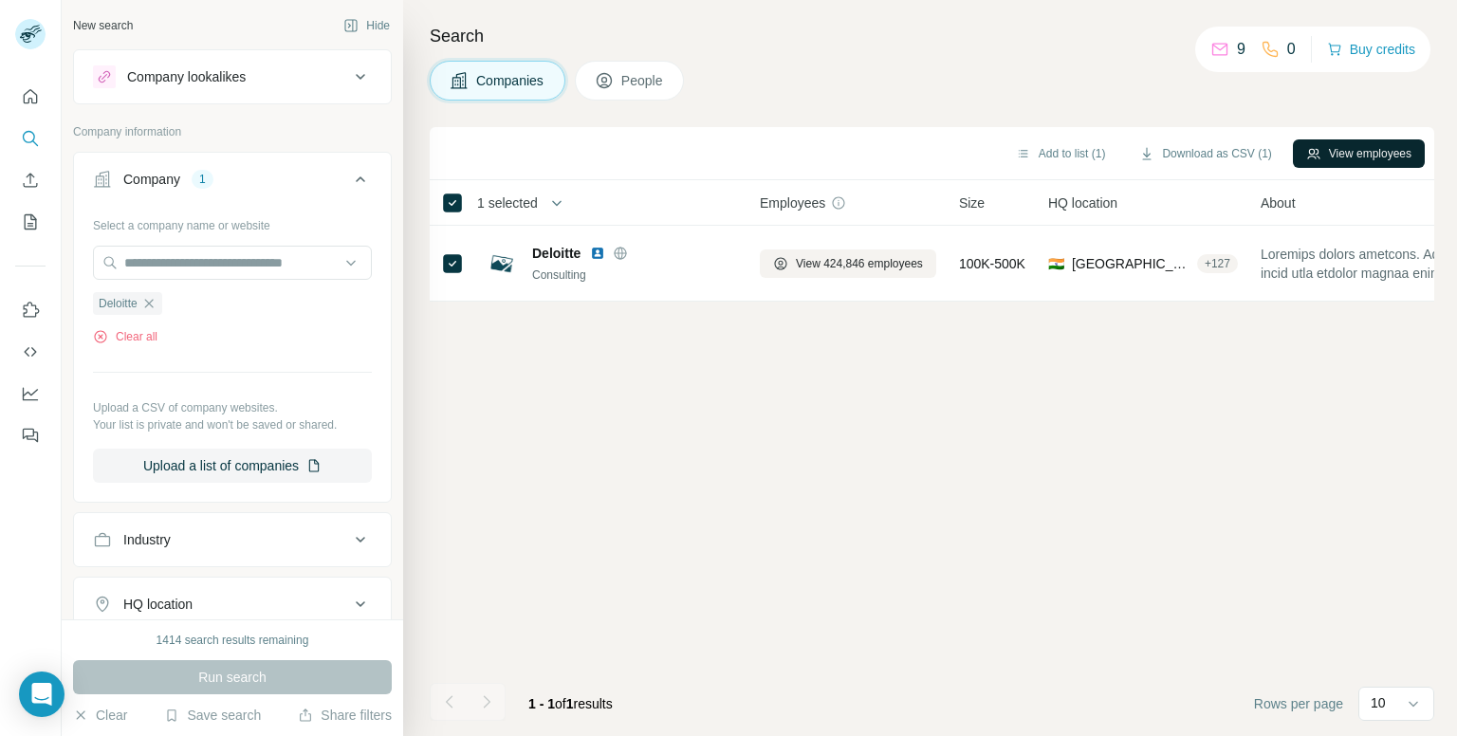
click at [1357, 145] on button "View employees" at bounding box center [1359, 153] width 132 height 28
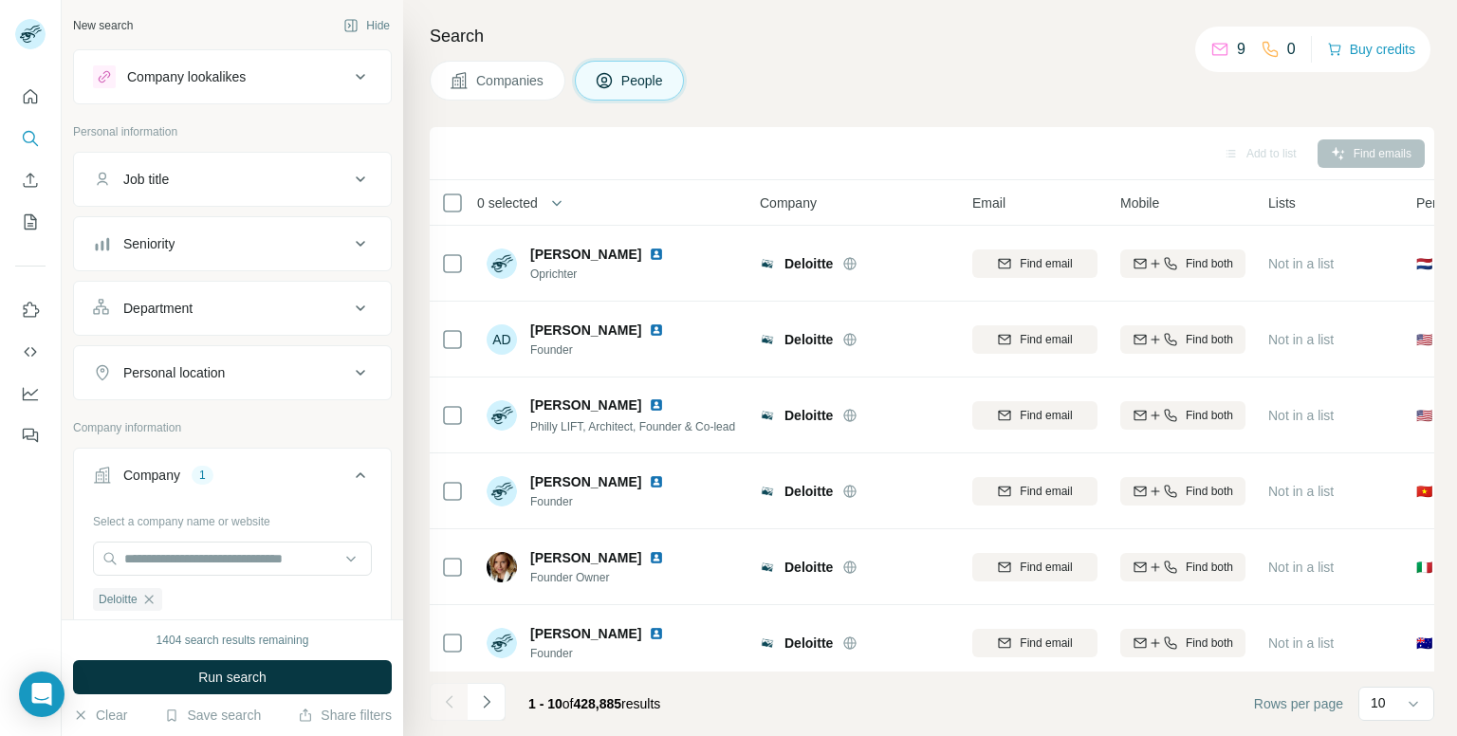
click at [327, 384] on button "Personal location" at bounding box center [232, 373] width 317 height 46
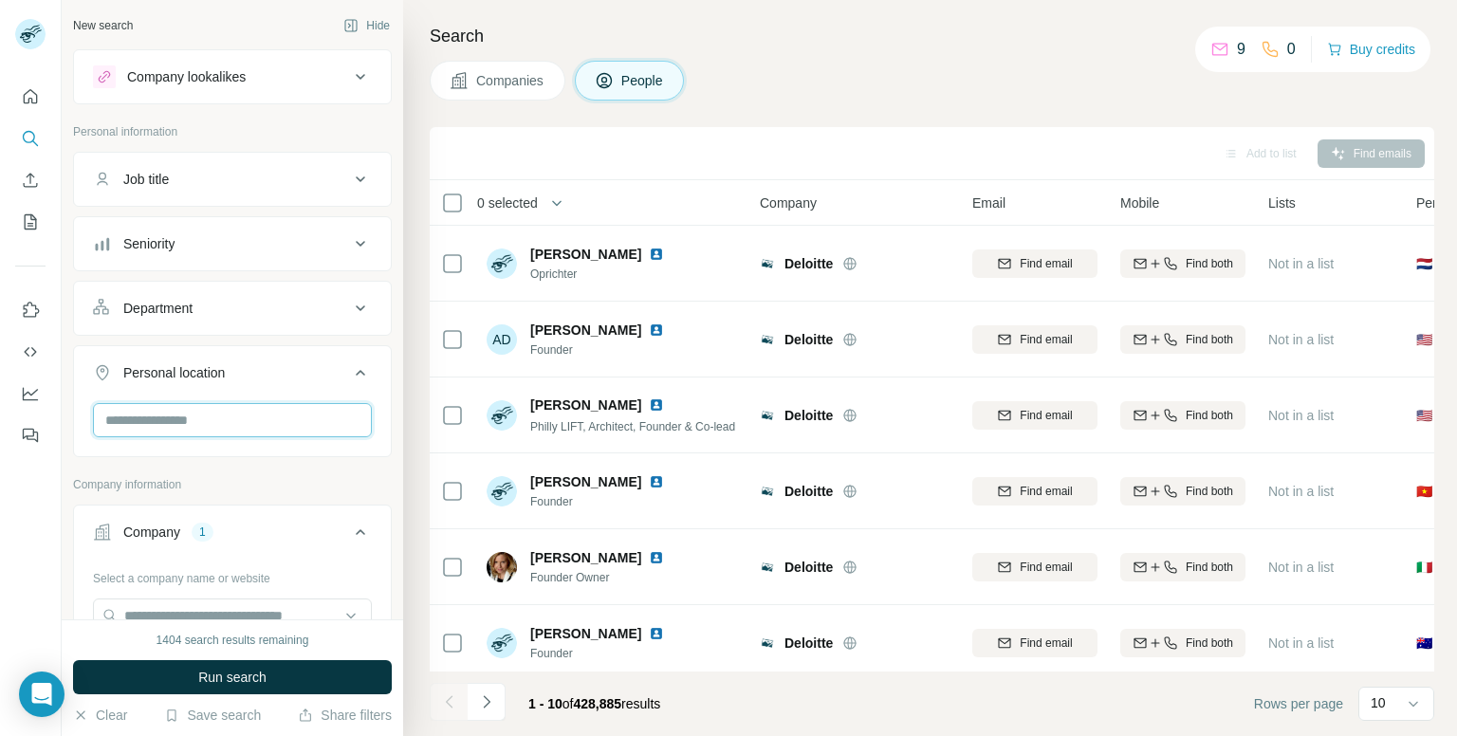
click at [273, 413] on input "text" at bounding box center [232, 420] width 279 height 34
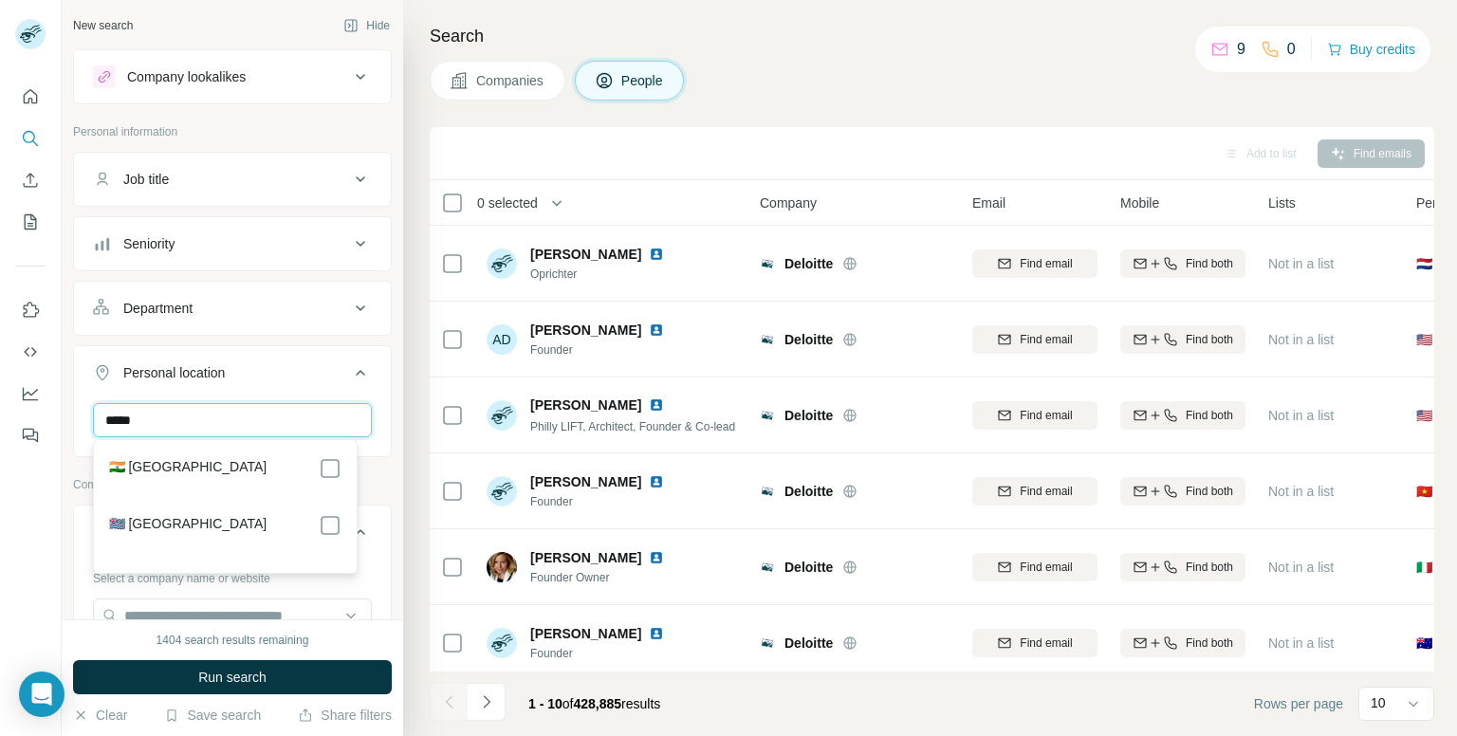
type input "*****"
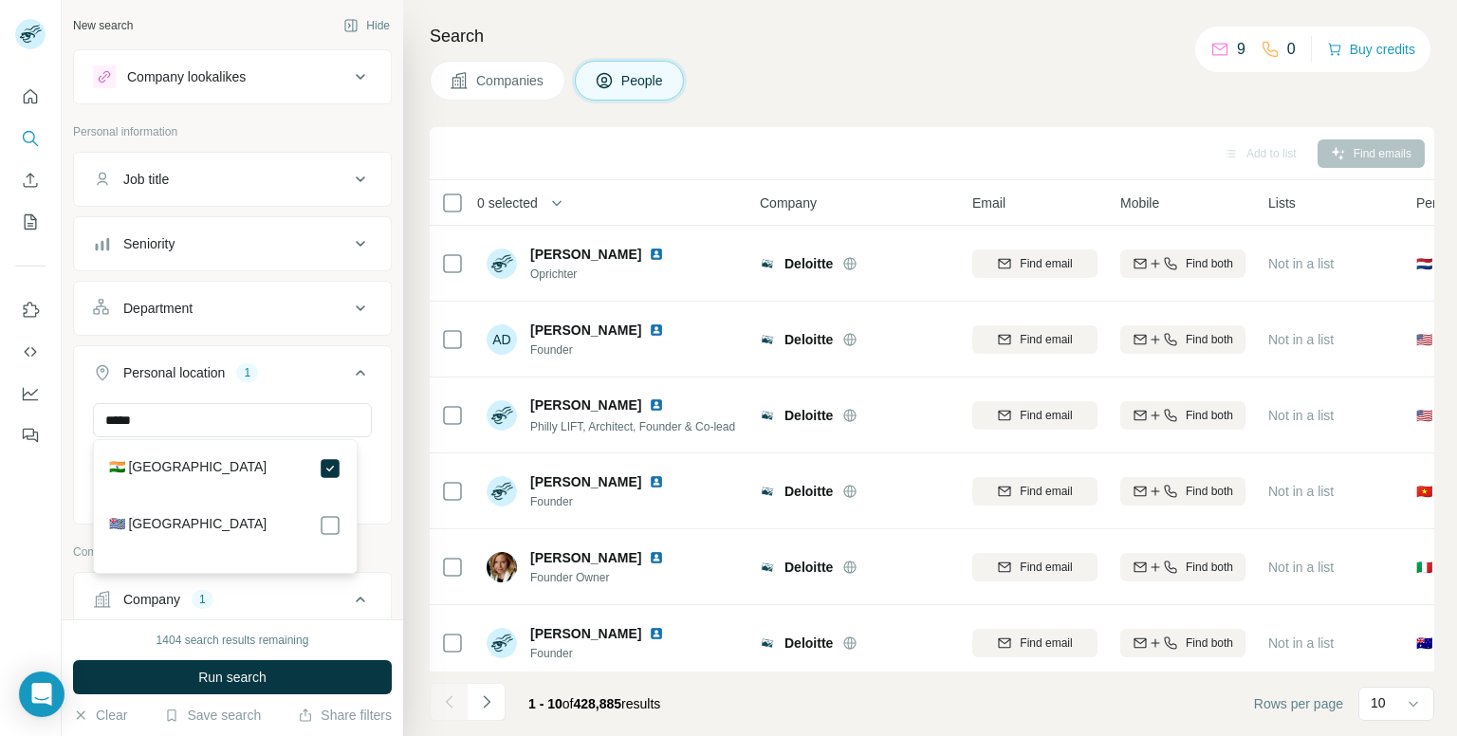
click at [249, 679] on span "Run search" at bounding box center [232, 677] width 68 height 19
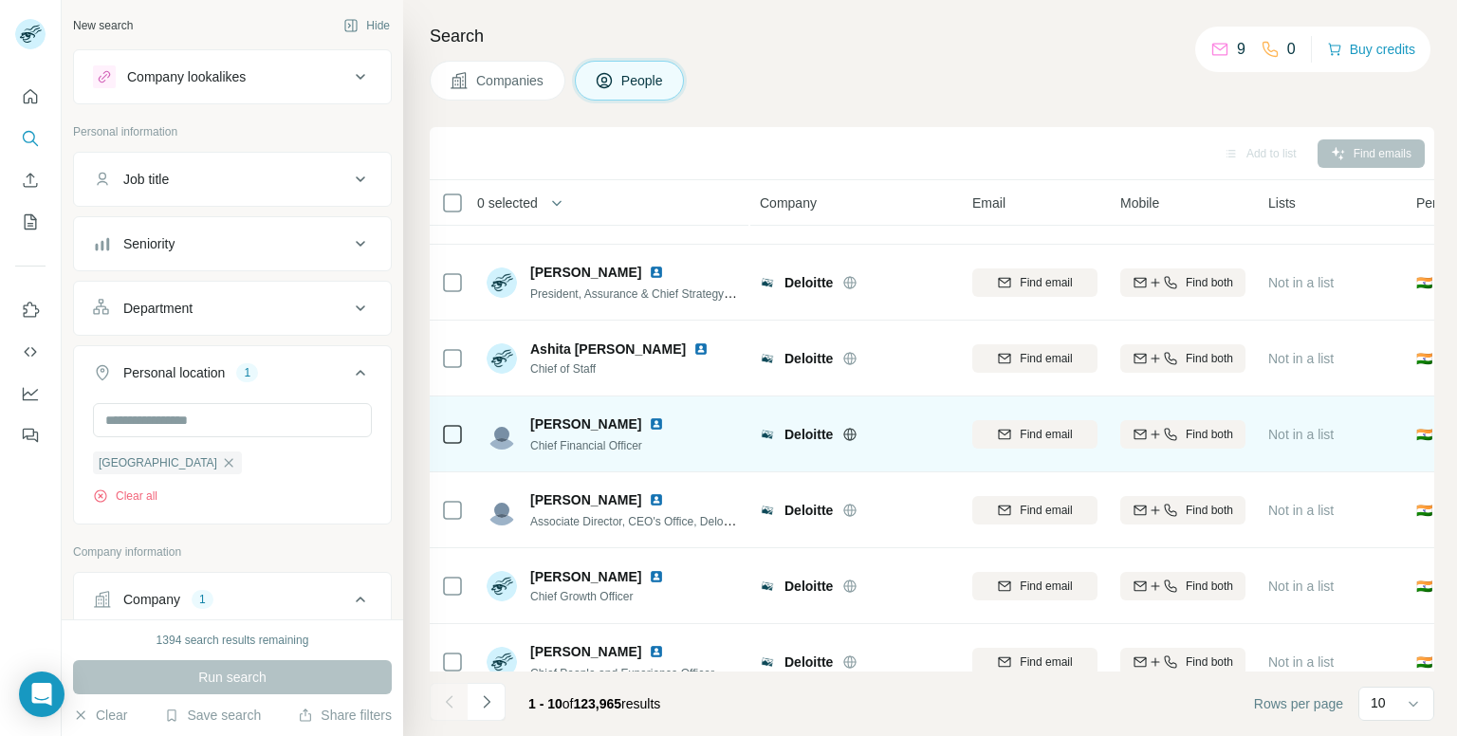
scroll to position [323, 0]
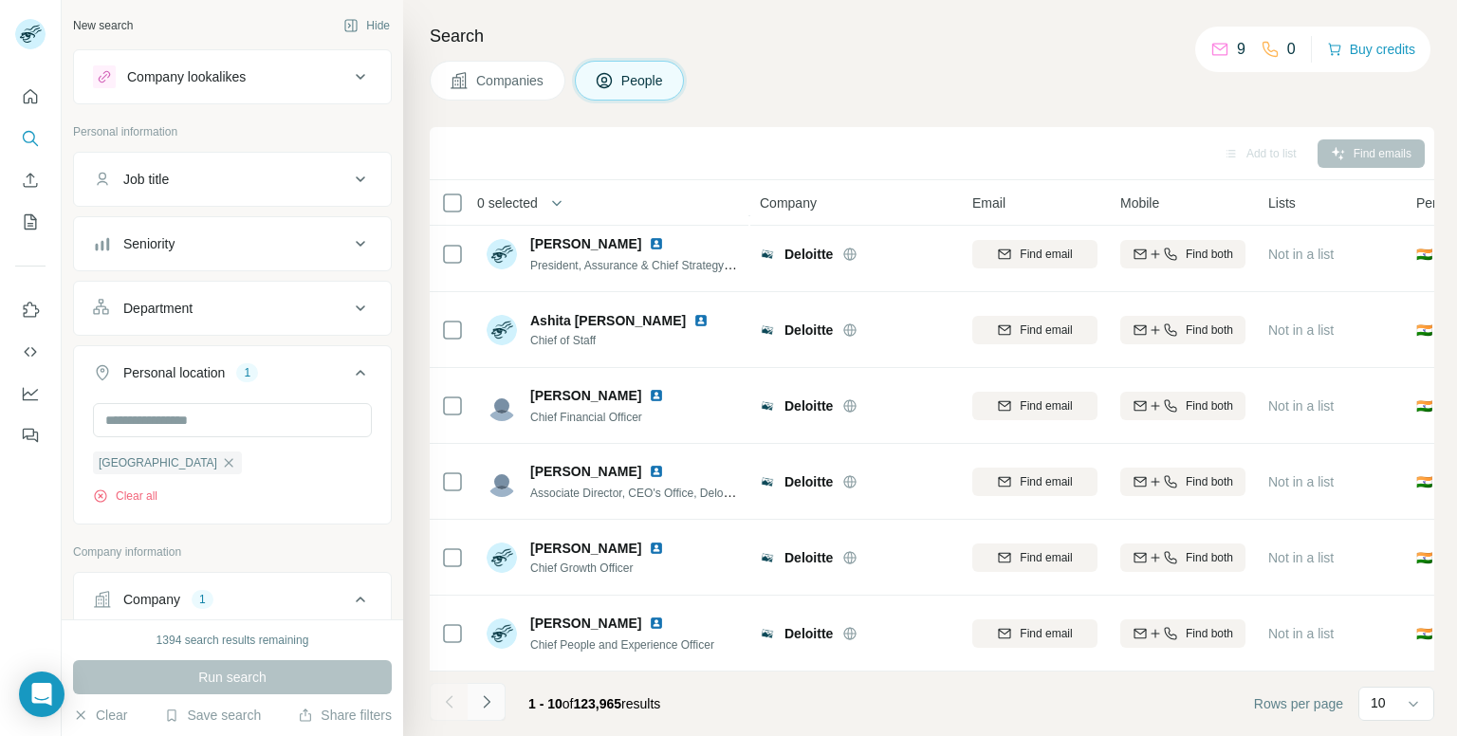
click at [489, 694] on icon "Navigate to next page" at bounding box center [486, 702] width 19 height 19
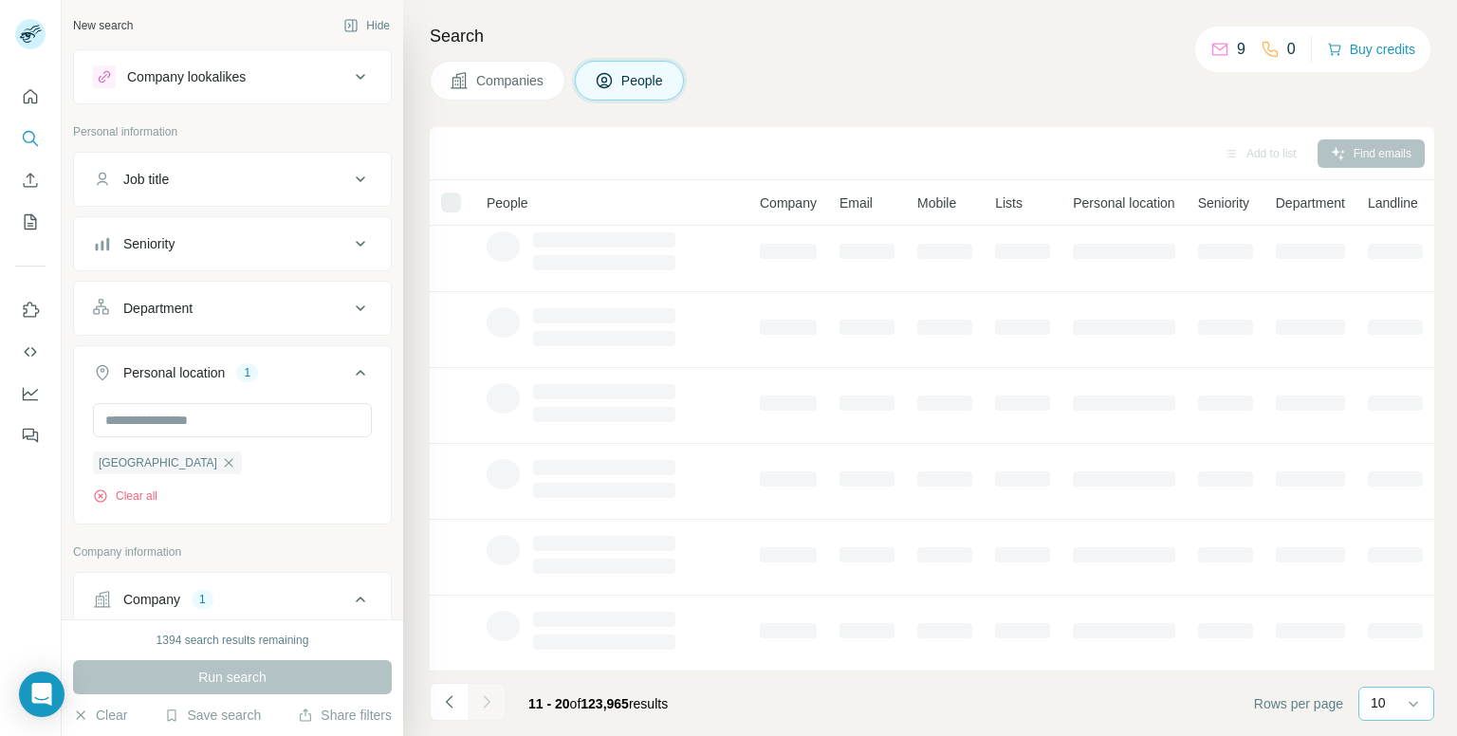
click at [1395, 696] on div "10" at bounding box center [1394, 702] width 47 height 19
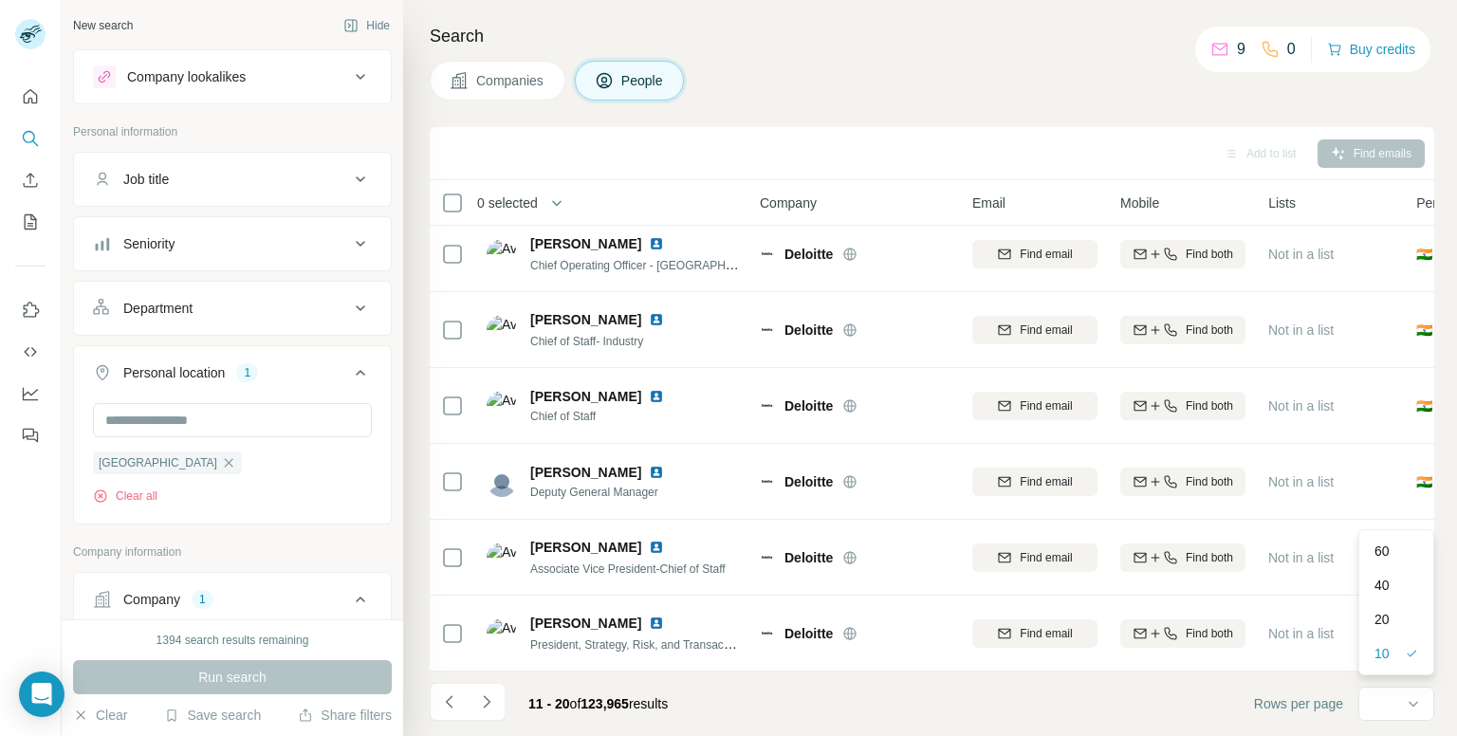
click at [1389, 626] on p "20" at bounding box center [1382, 619] width 15 height 19
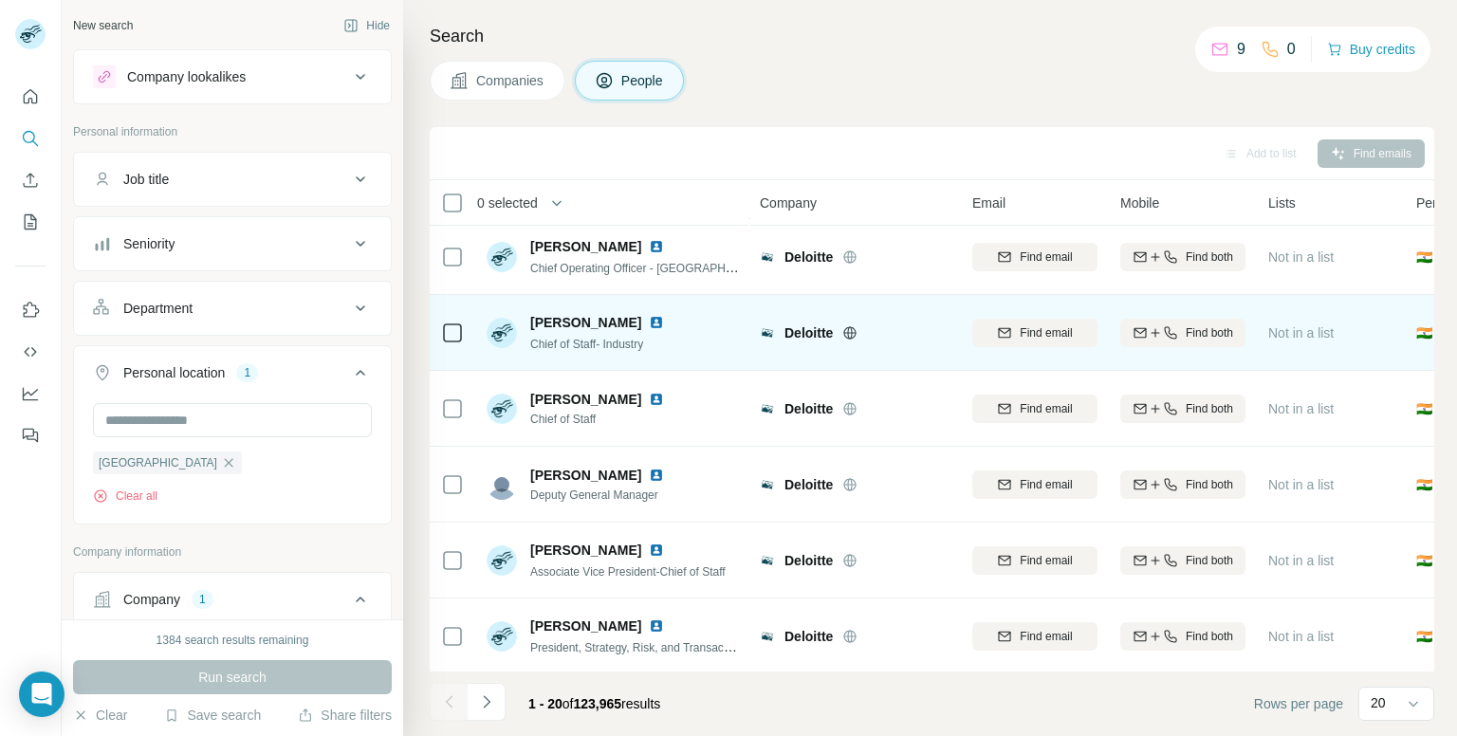
scroll to position [1081, 0]
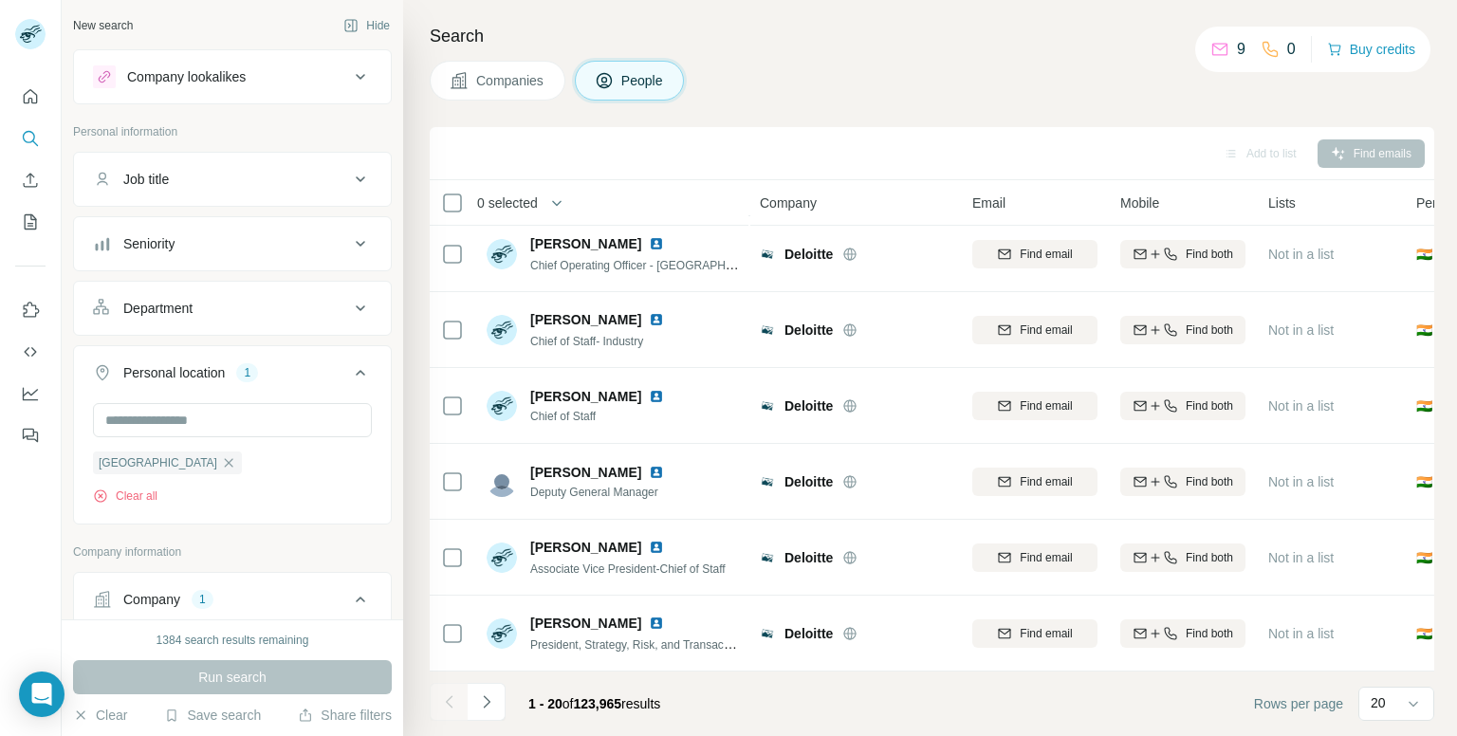
click at [503, 692] on button "Navigate to next page" at bounding box center [487, 702] width 38 height 38
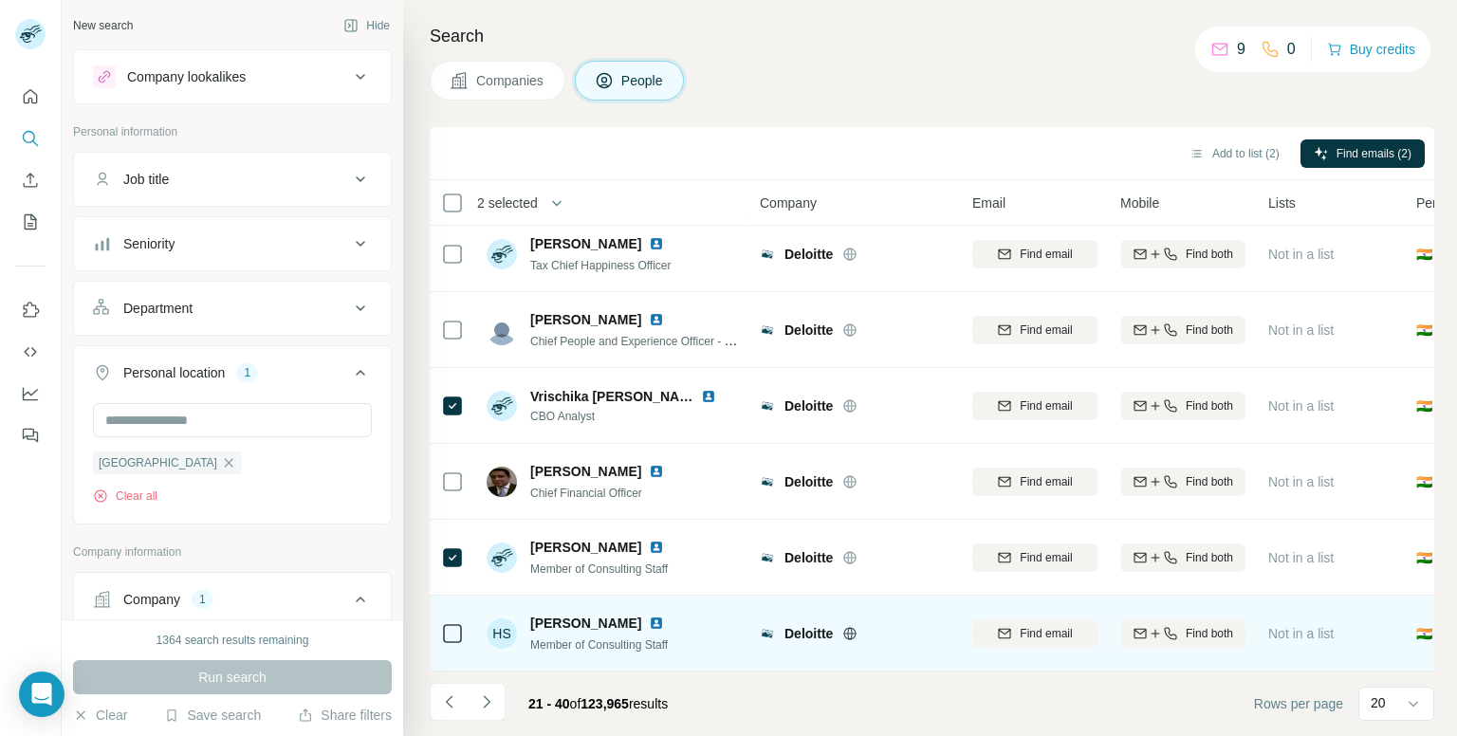
click at [440, 623] on td at bounding box center [453, 634] width 46 height 76
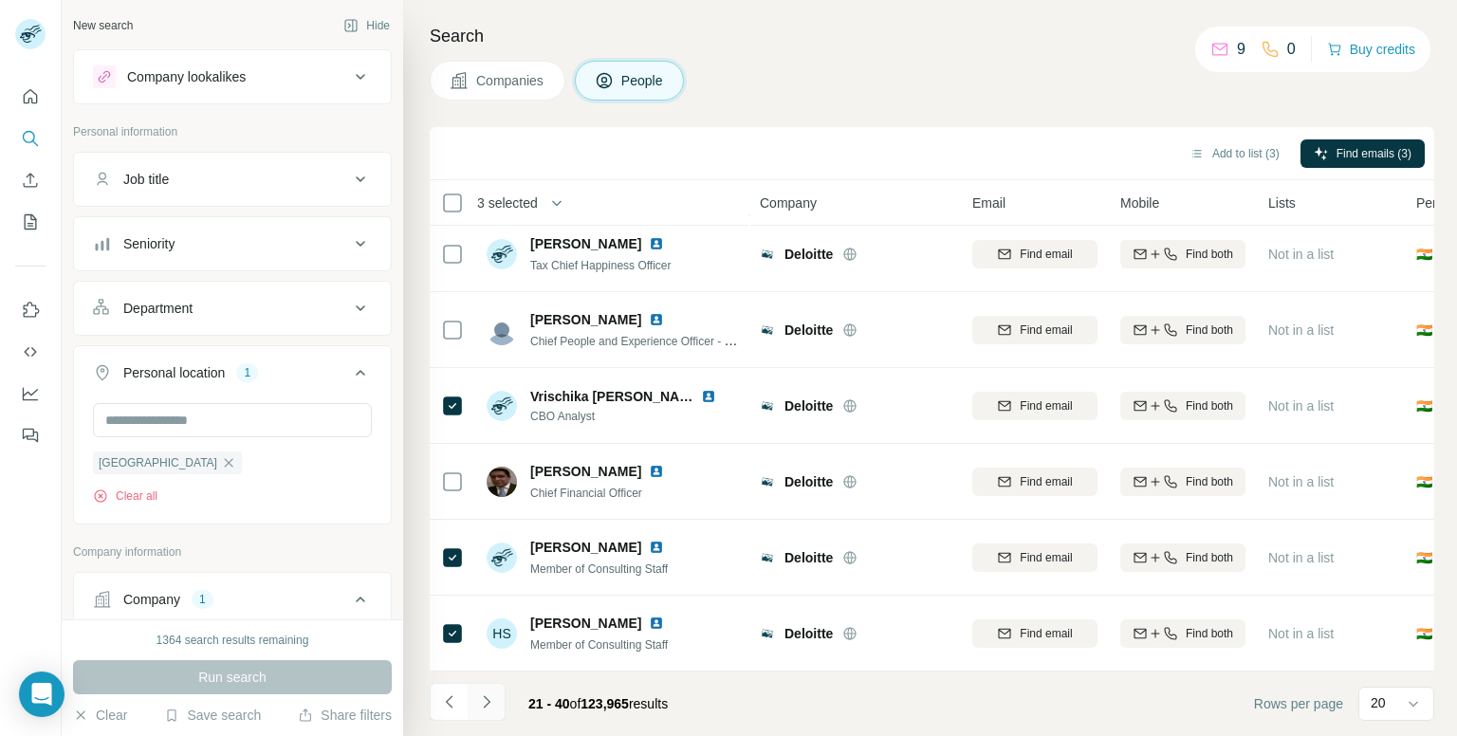
click at [484, 709] on icon "Navigate to next page" at bounding box center [486, 702] width 19 height 19
click at [483, 693] on icon "Navigate to next page" at bounding box center [486, 702] width 19 height 19
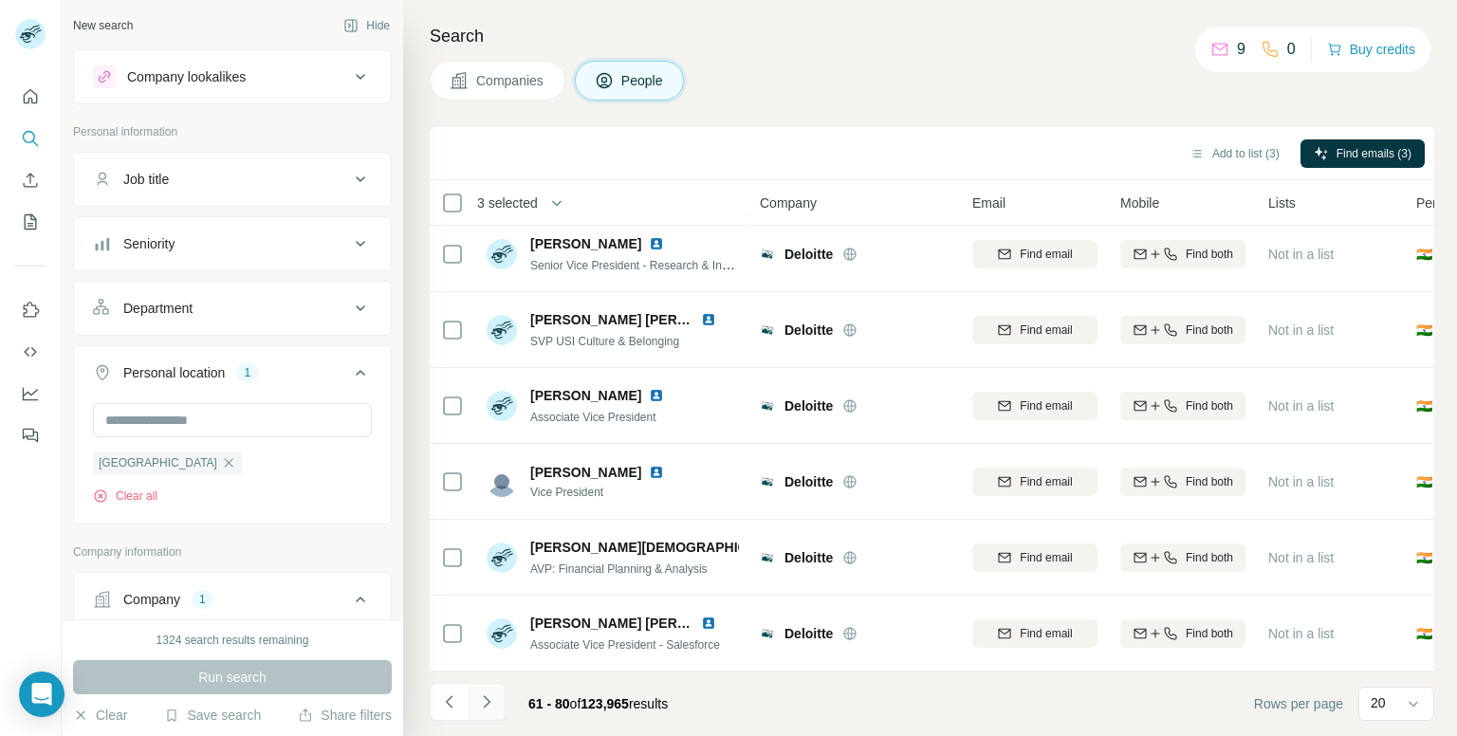
click at [477, 695] on icon "Navigate to next page" at bounding box center [486, 702] width 19 height 19
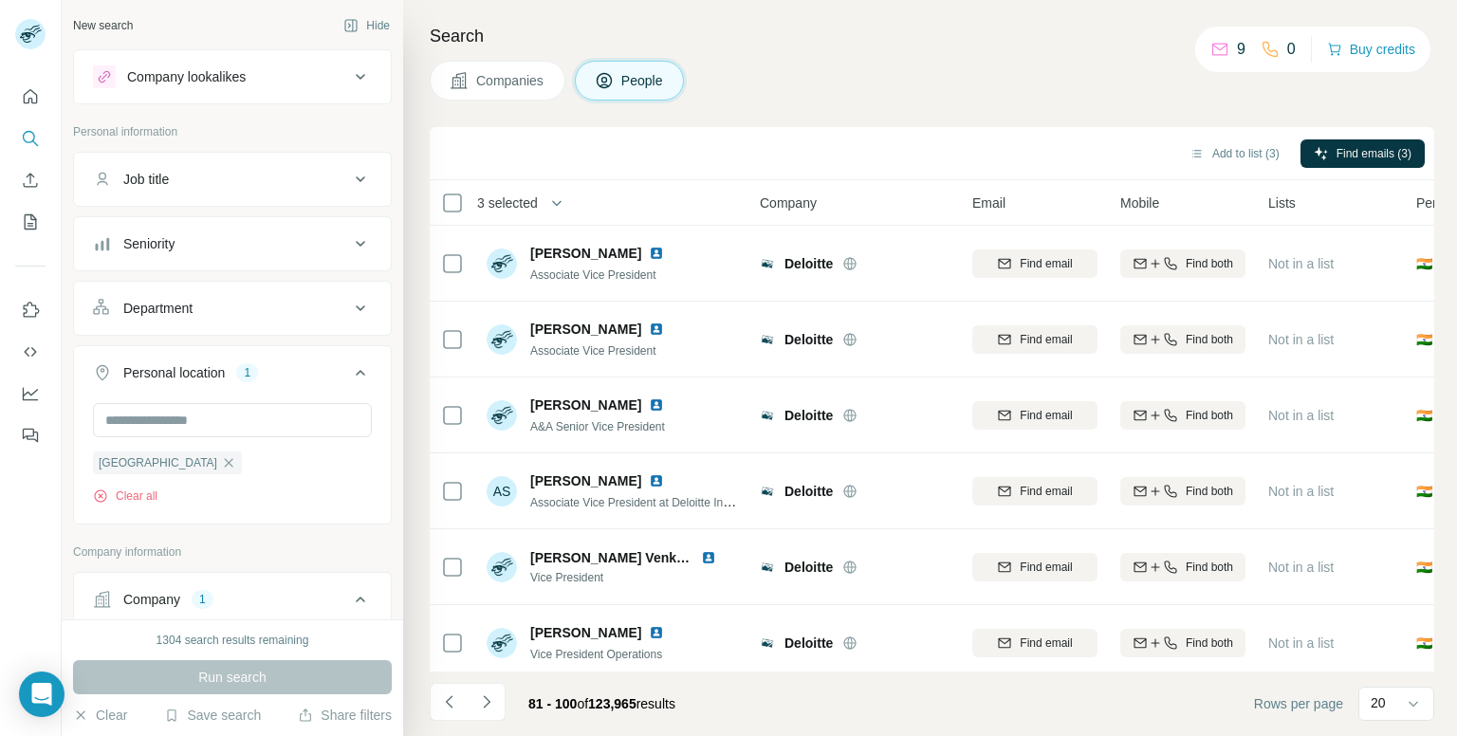
scroll to position [0, 0]
click at [484, 700] on icon "Navigate to next page" at bounding box center [486, 702] width 19 height 19
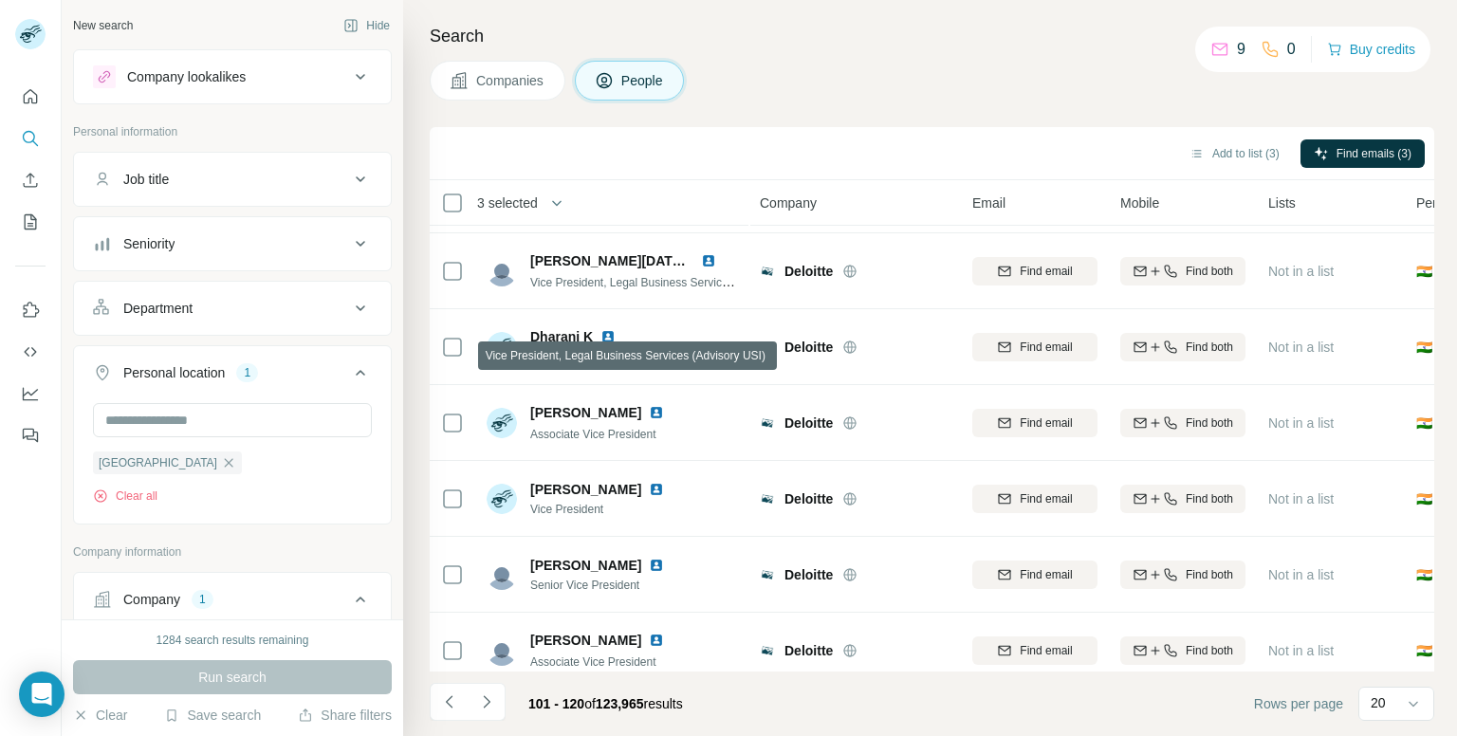
scroll to position [1081, 0]
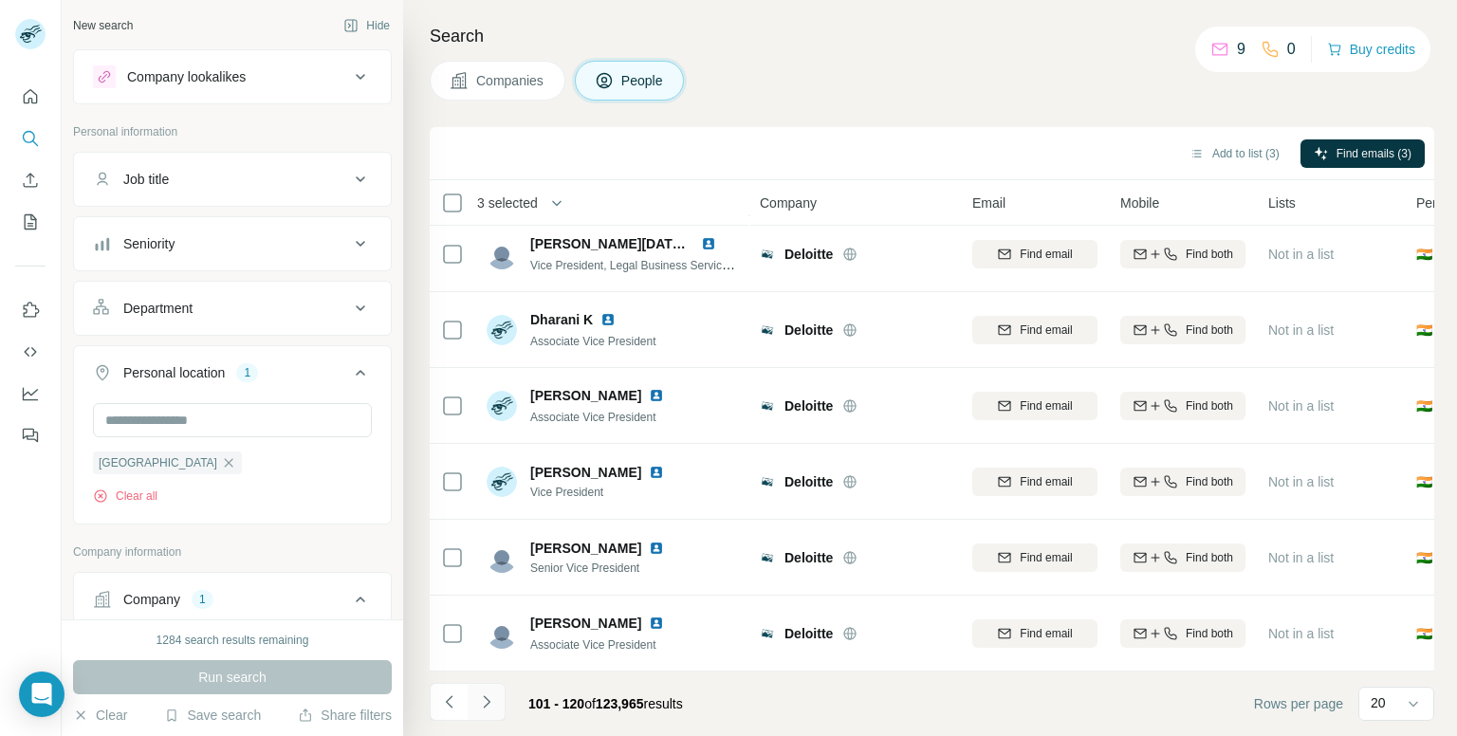
click at [483, 696] on icon "Navigate to next page" at bounding box center [486, 701] width 7 height 12
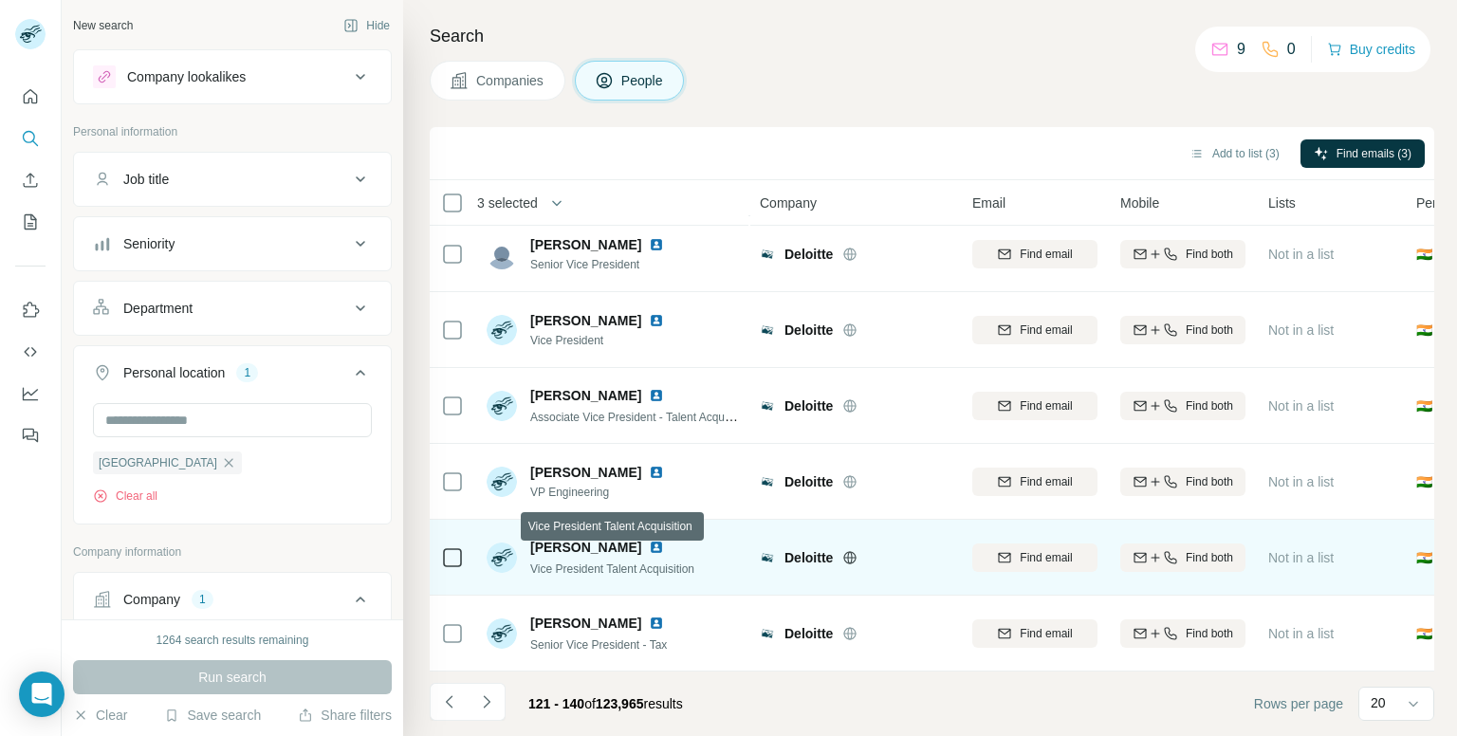
click at [602, 563] on span "Vice President Talent Acquisition" at bounding box center [612, 569] width 164 height 13
click at [1289, 551] on span "Not in a list" at bounding box center [1300, 557] width 65 height 15
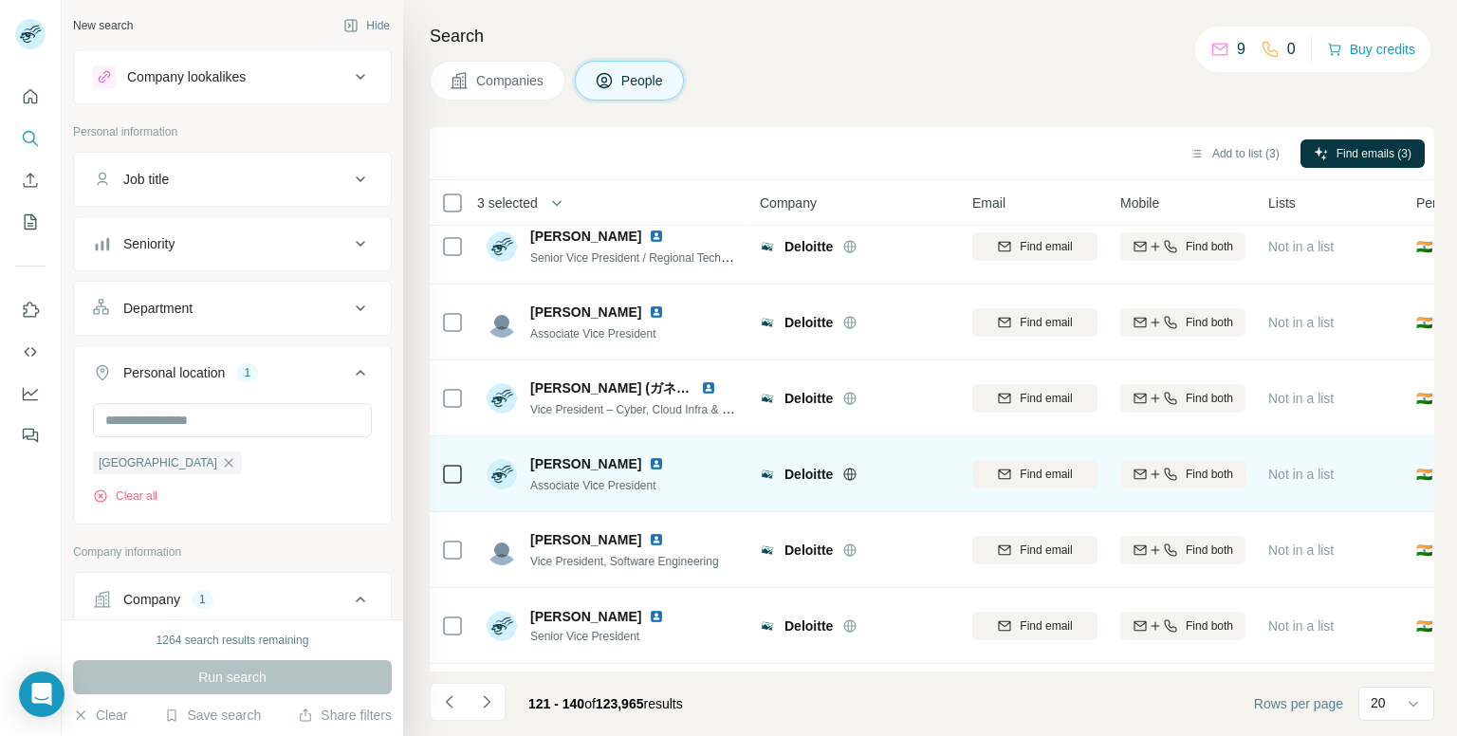
scroll to position [0, 0]
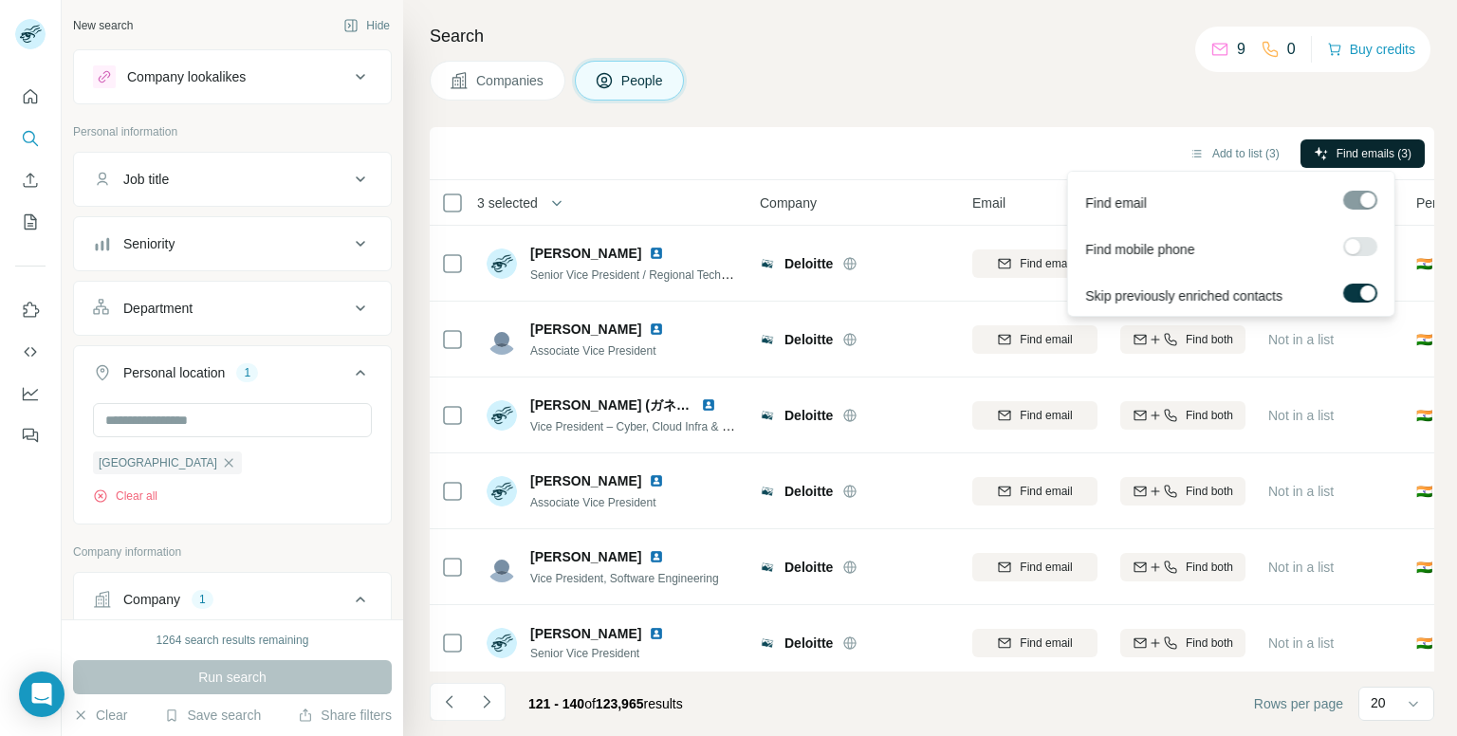
click at [1376, 152] on span "Find emails (3)" at bounding box center [1374, 153] width 75 height 17
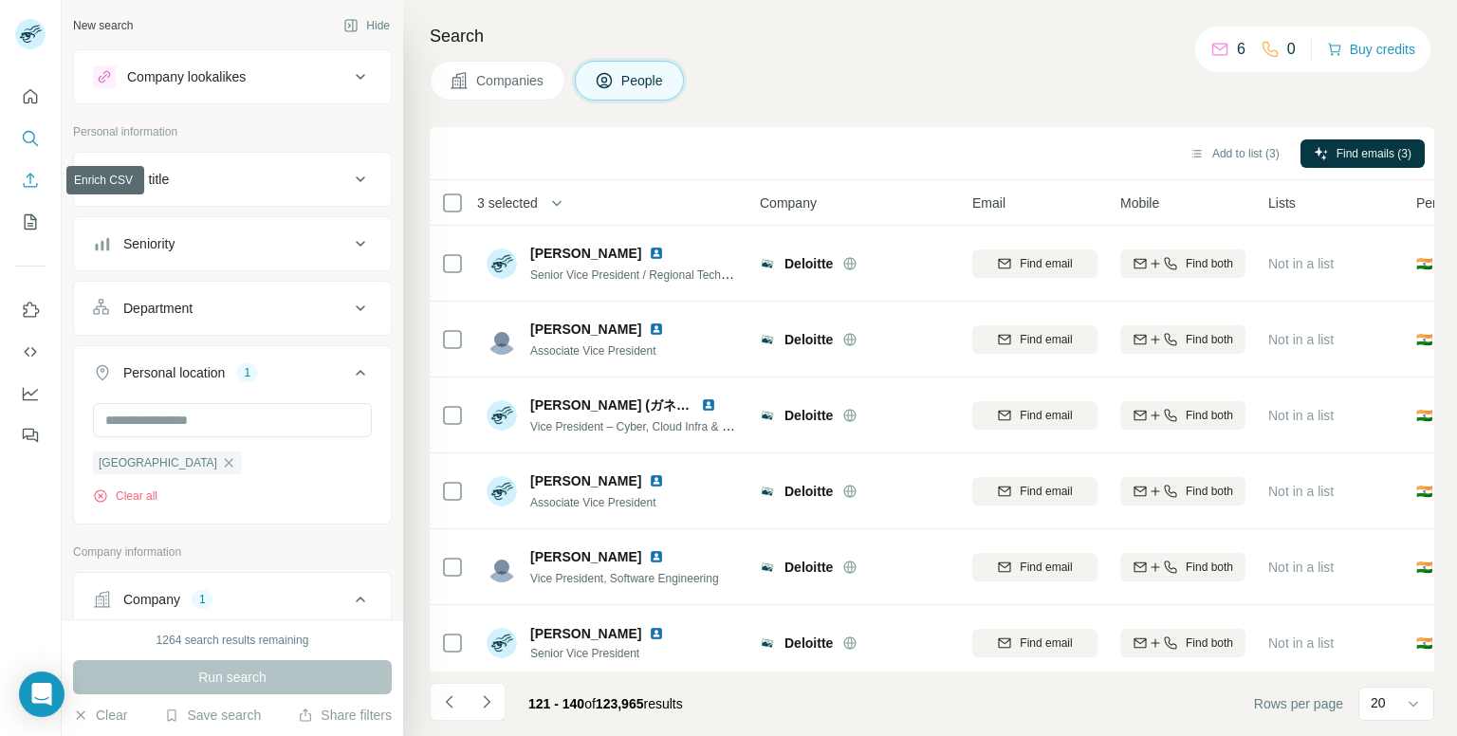
click at [17, 187] on button "Enrich CSV" at bounding box center [30, 180] width 30 height 34
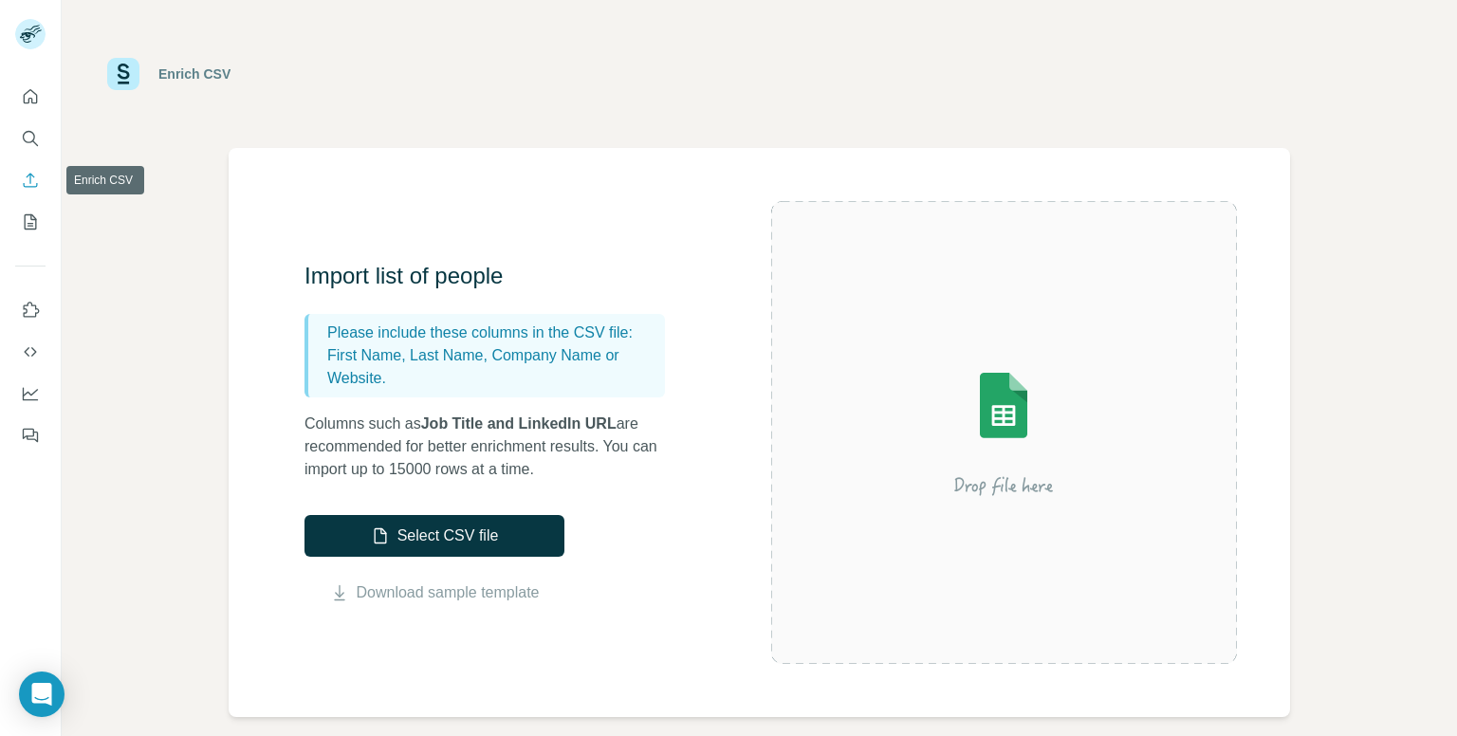
click at [32, 181] on icon "Enrich CSV" at bounding box center [30, 180] width 19 height 19
click at [33, 233] on button "My lists" at bounding box center [30, 222] width 30 height 34
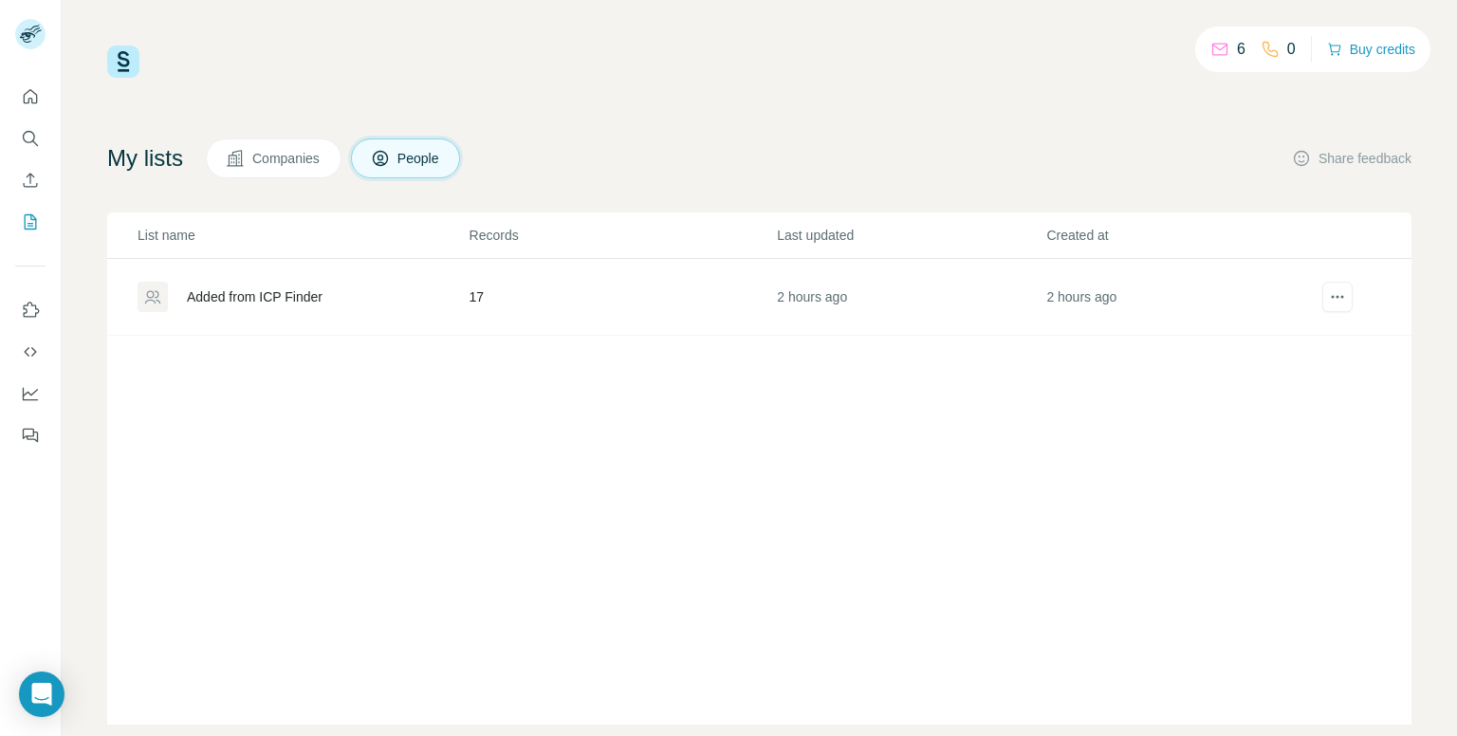
click at [431, 294] on div "Added from ICP Finder" at bounding box center [303, 297] width 330 height 30
click at [431, 296] on div "Added from ICP Finder" at bounding box center [303, 297] width 330 height 30
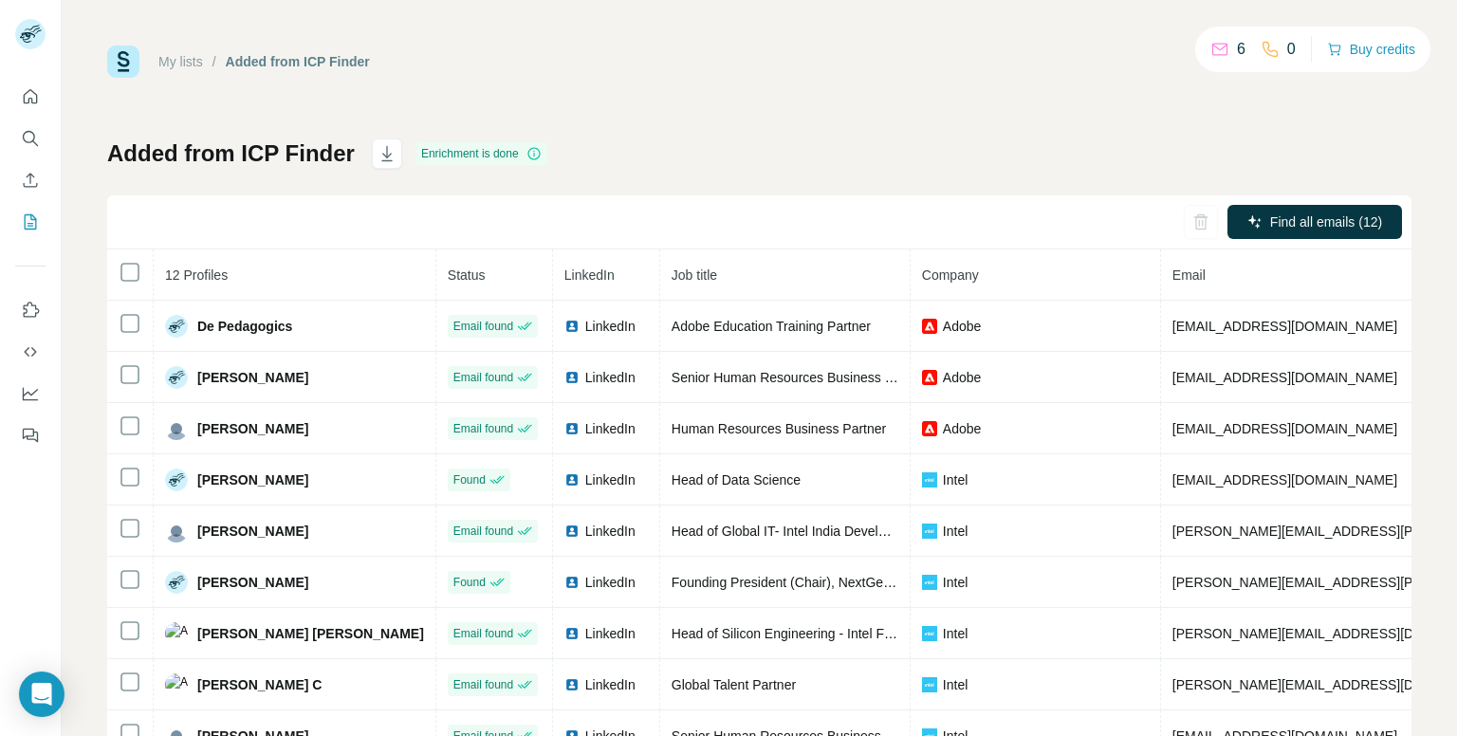
click at [269, 305] on td "De Pedagogics" at bounding box center [295, 326] width 283 height 51
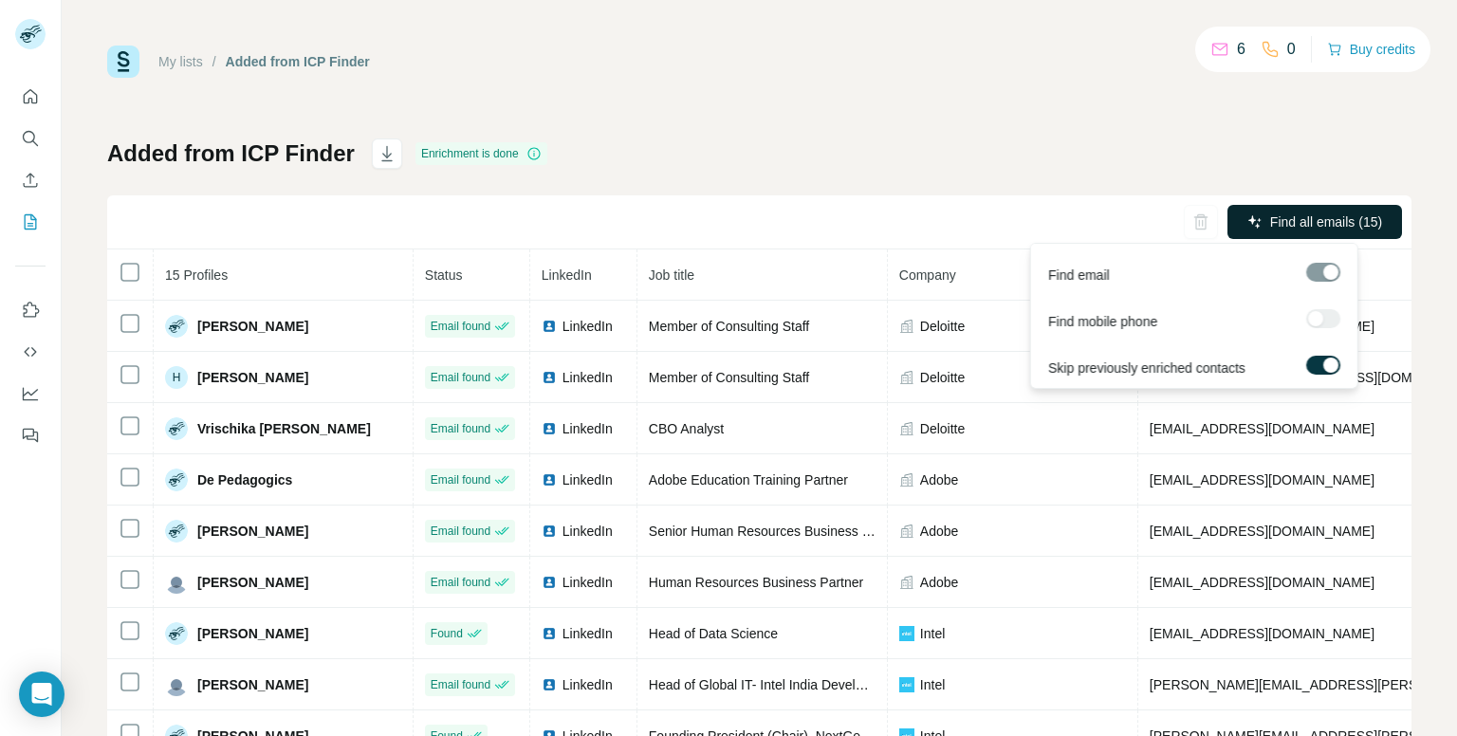
click at [1279, 216] on span "Find all emails (15)" at bounding box center [1326, 221] width 112 height 19
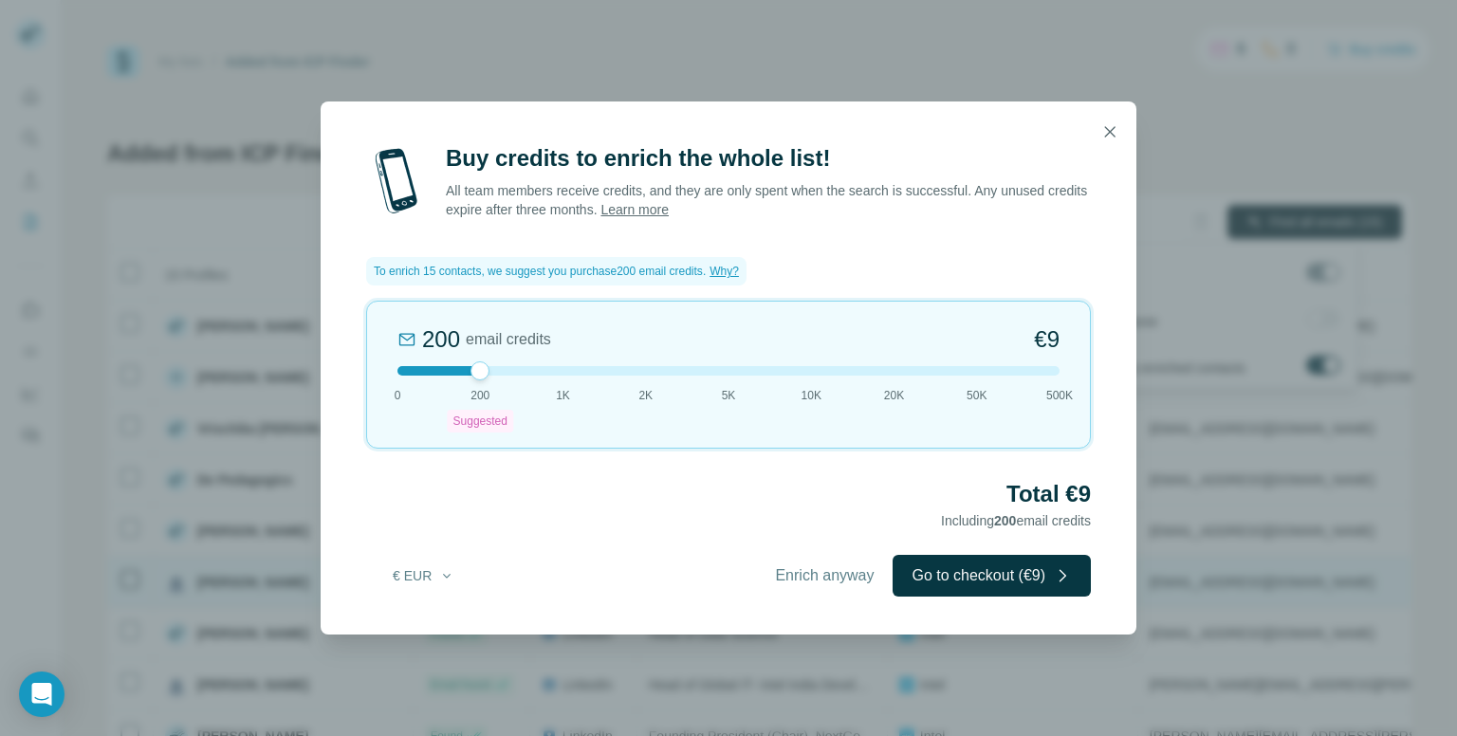
click at [792, 572] on span "Enrich anyway" at bounding box center [824, 575] width 99 height 23
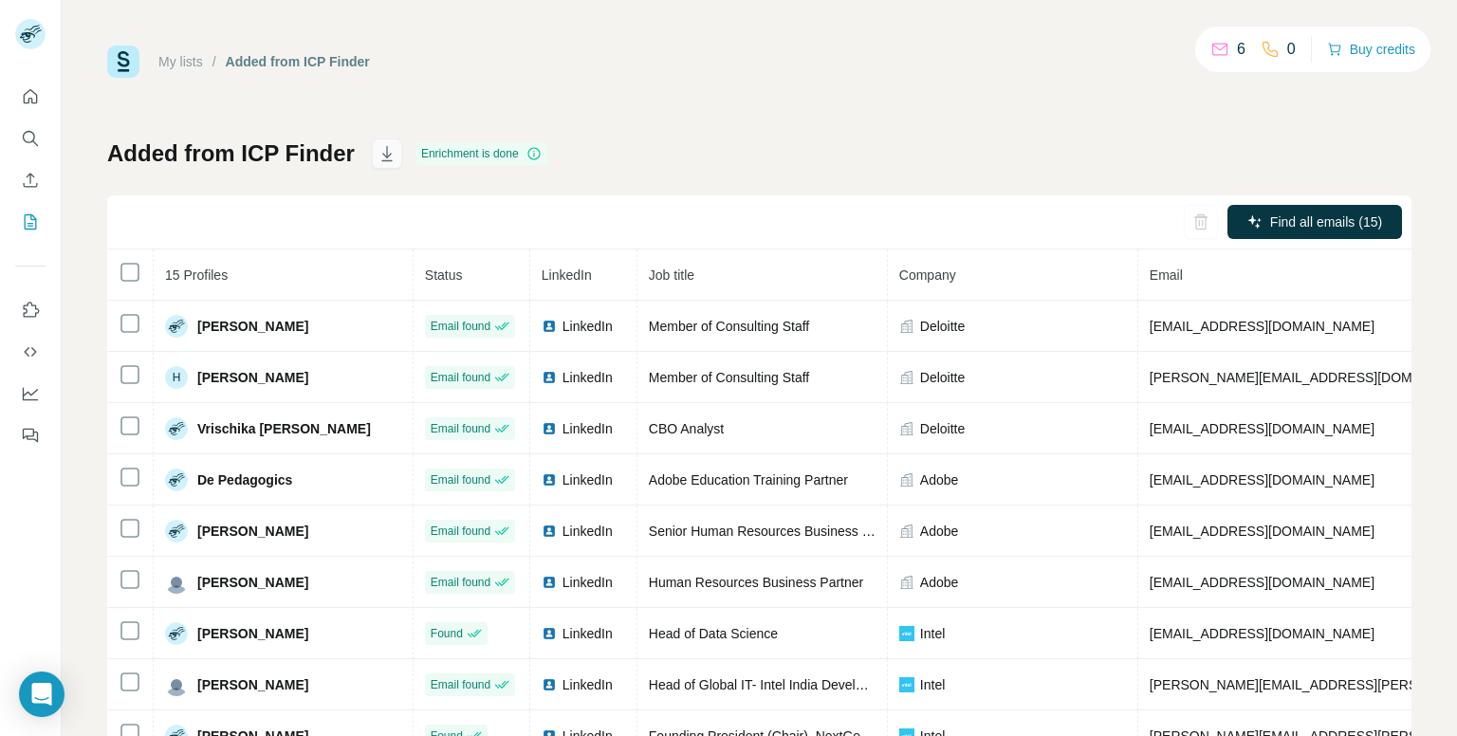
click at [384, 168] on button "button" at bounding box center [387, 154] width 30 height 30
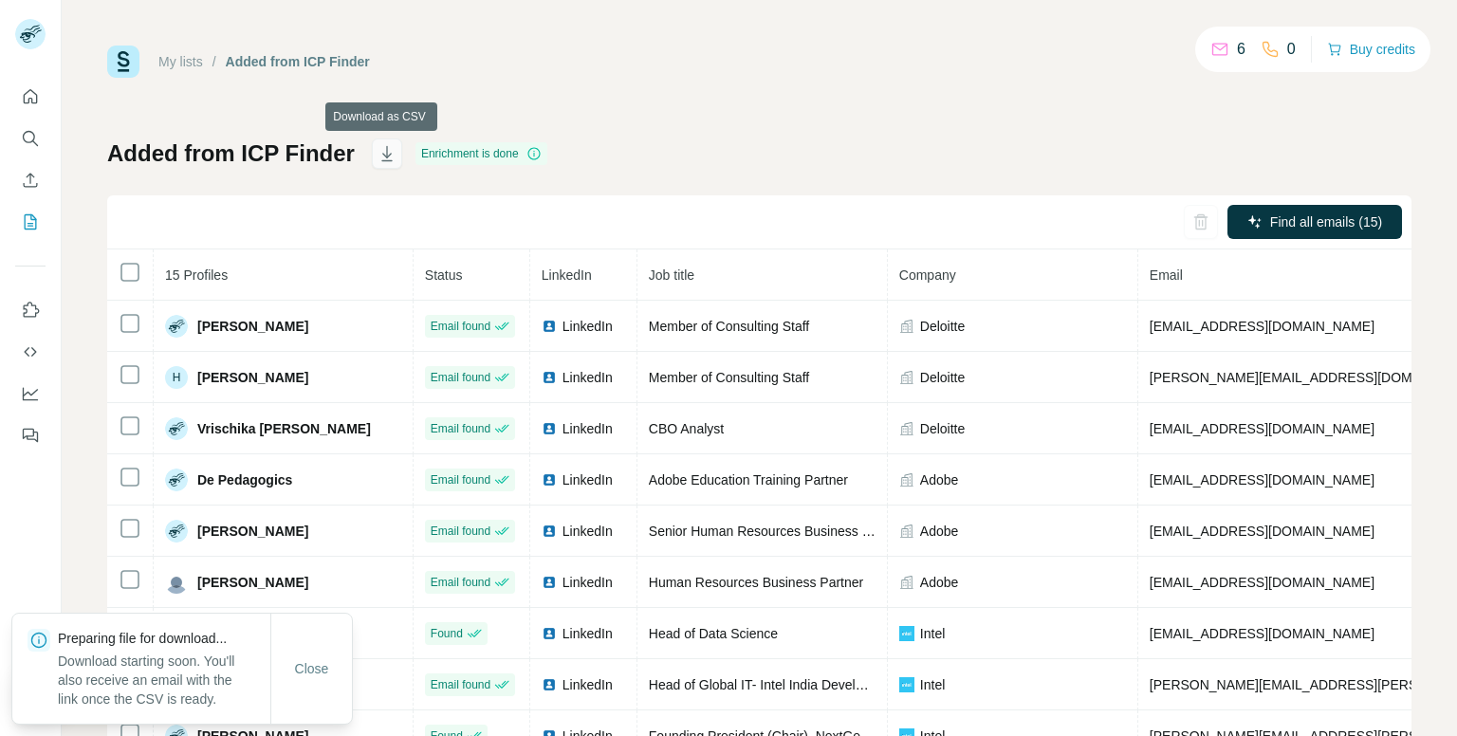
click at [386, 158] on icon "button" at bounding box center [387, 153] width 19 height 19
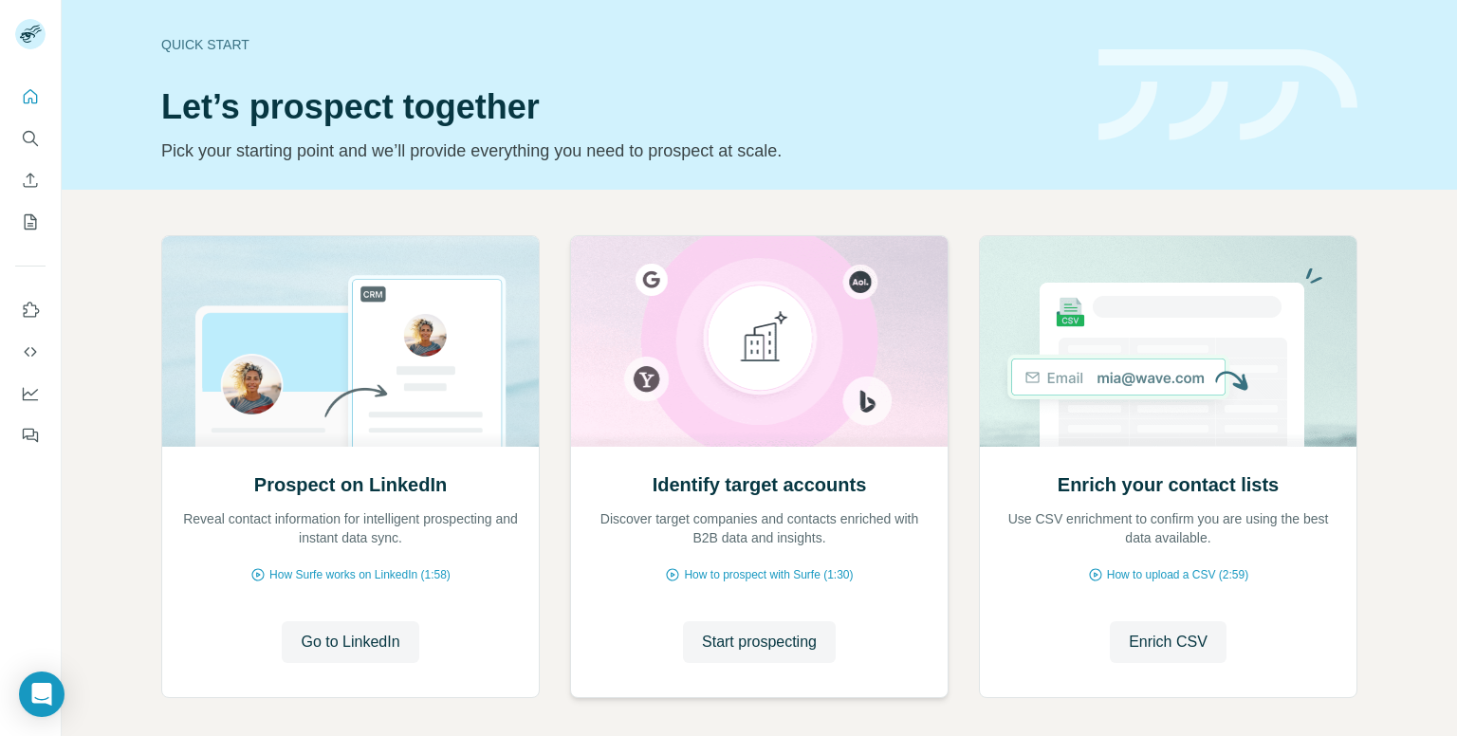
scroll to position [83, 0]
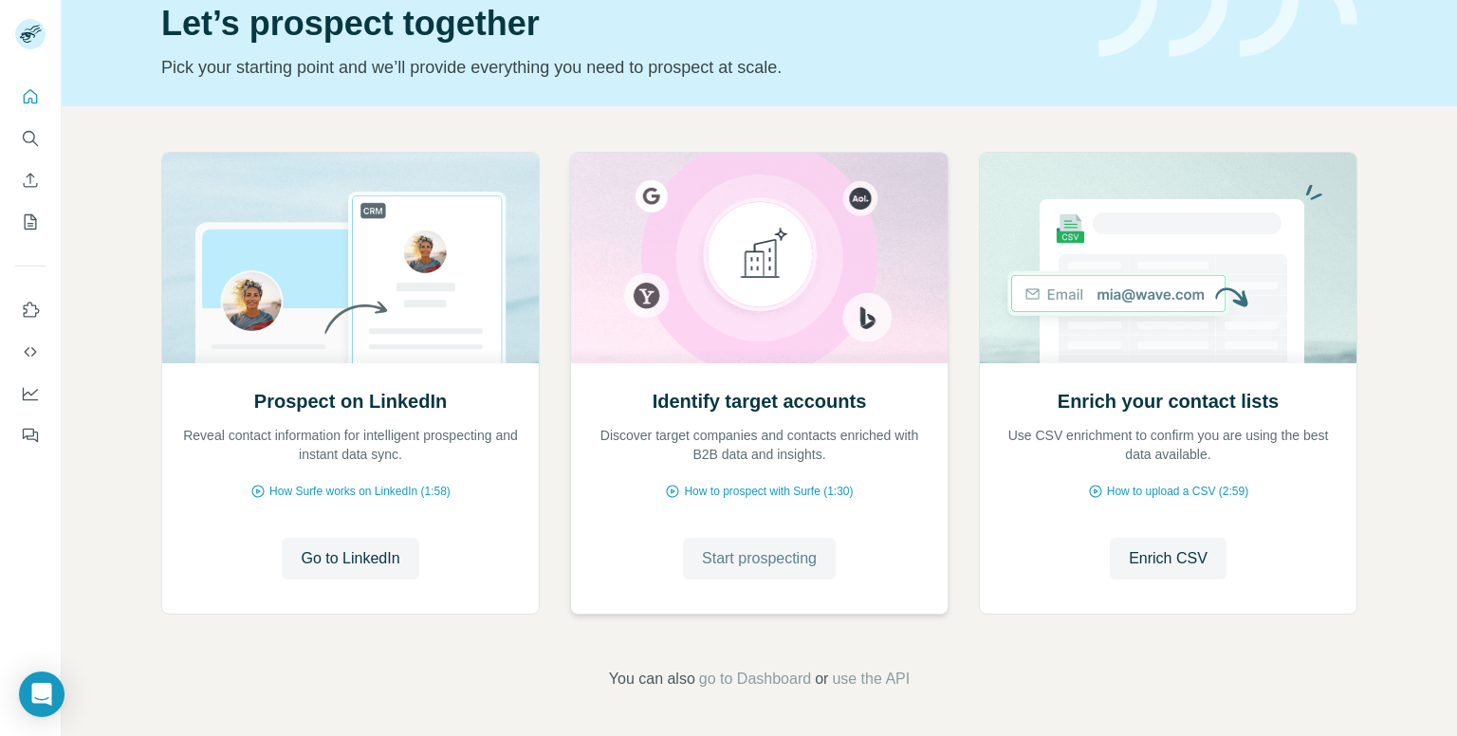
click at [747, 545] on button "Start prospecting" at bounding box center [759, 559] width 153 height 42
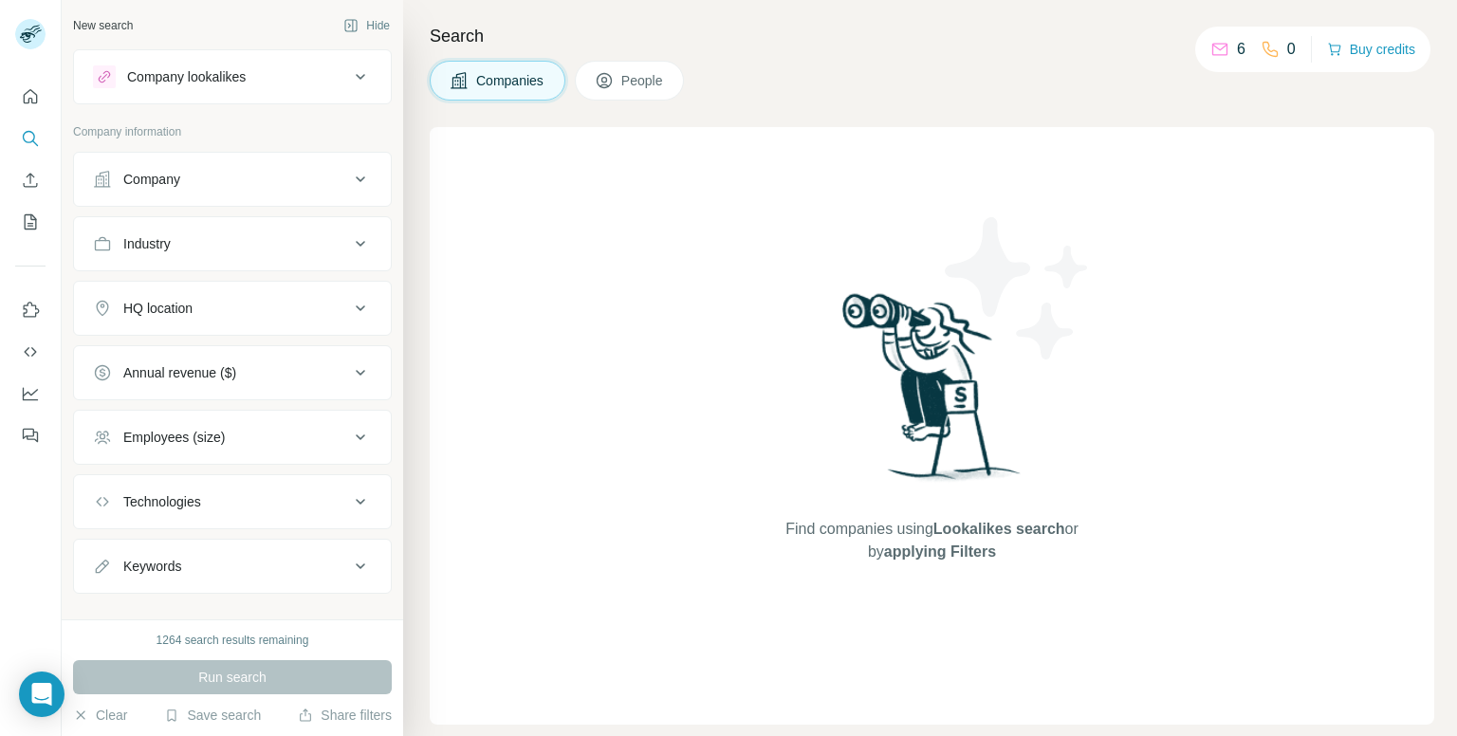
click at [323, 178] on div "Company" at bounding box center [221, 179] width 256 height 19
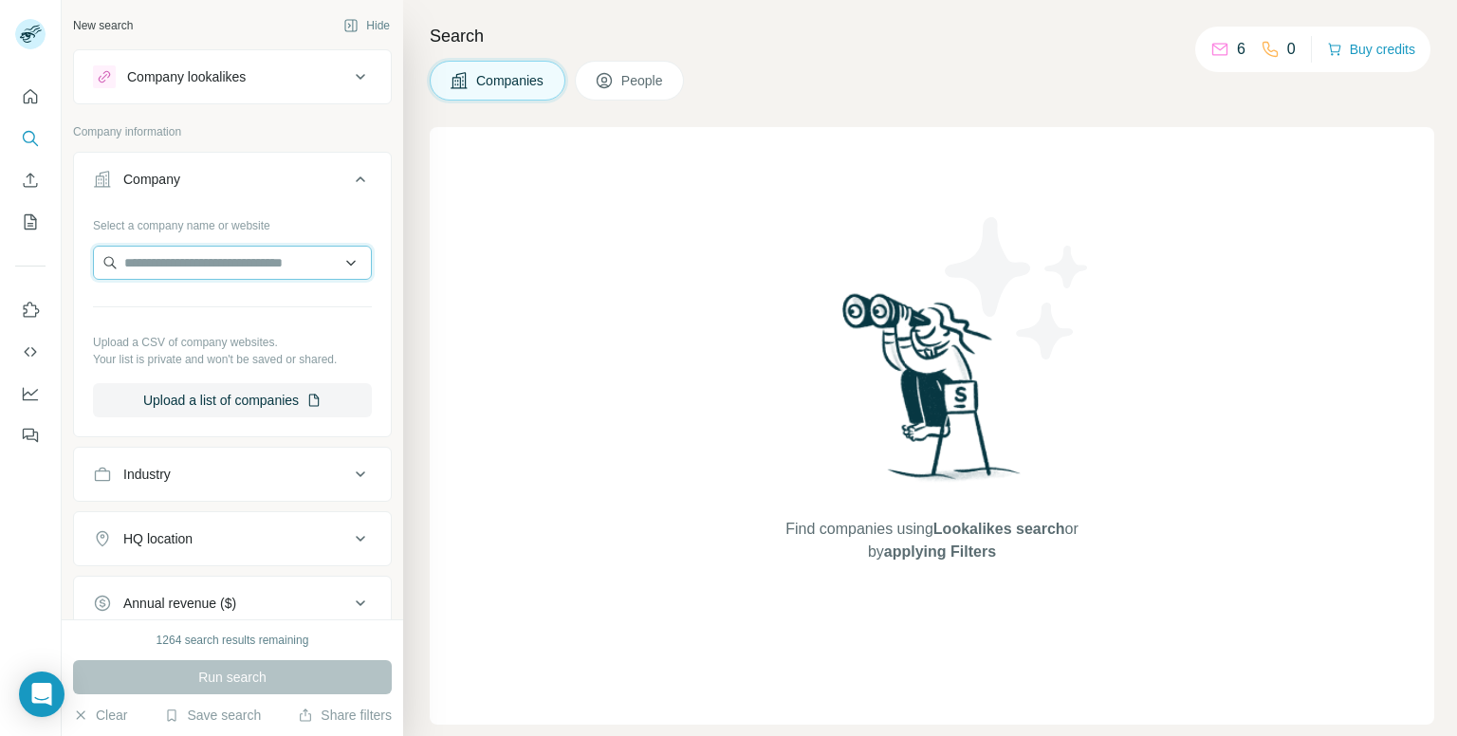
click at [272, 255] on input "text" at bounding box center [232, 263] width 279 height 34
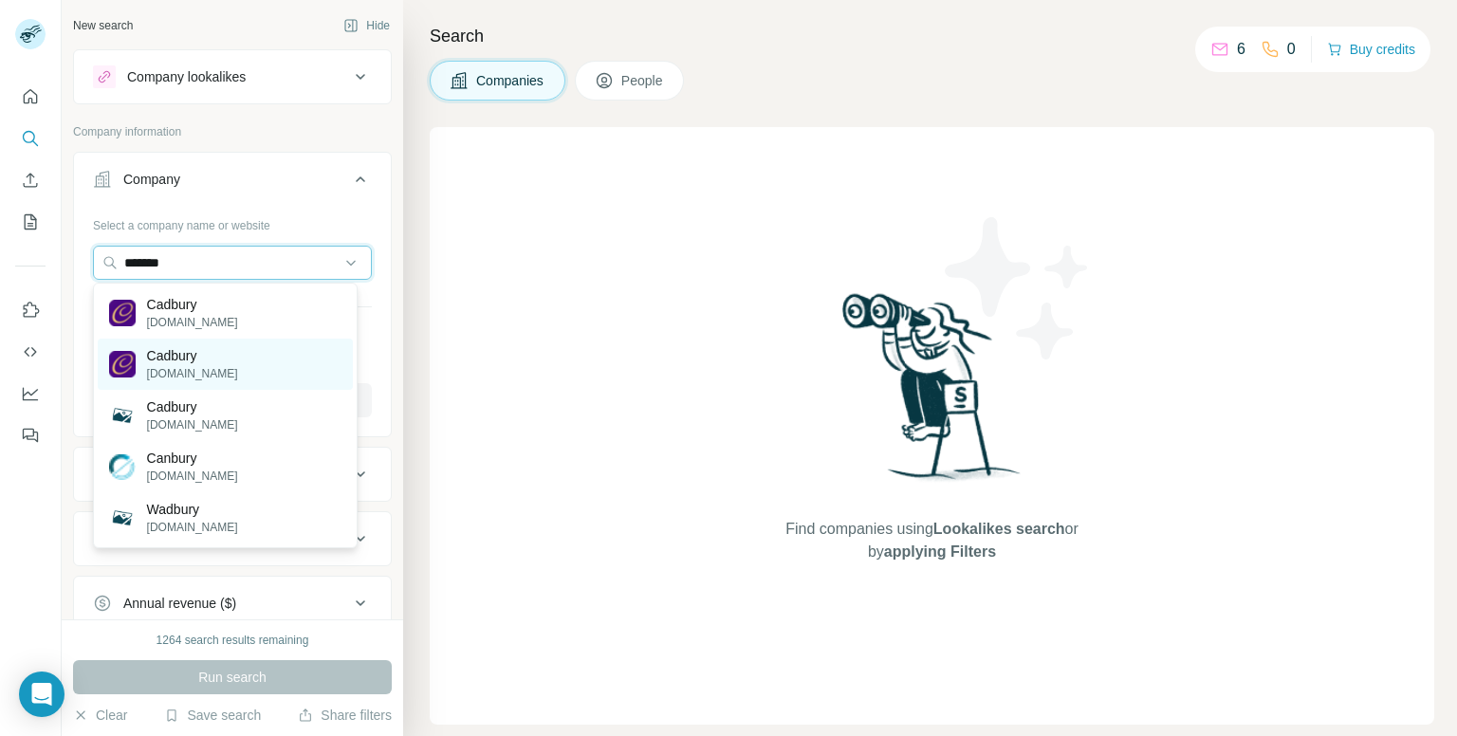
type input "*******"
click at [195, 358] on p "Cadbury" at bounding box center [192, 355] width 91 height 19
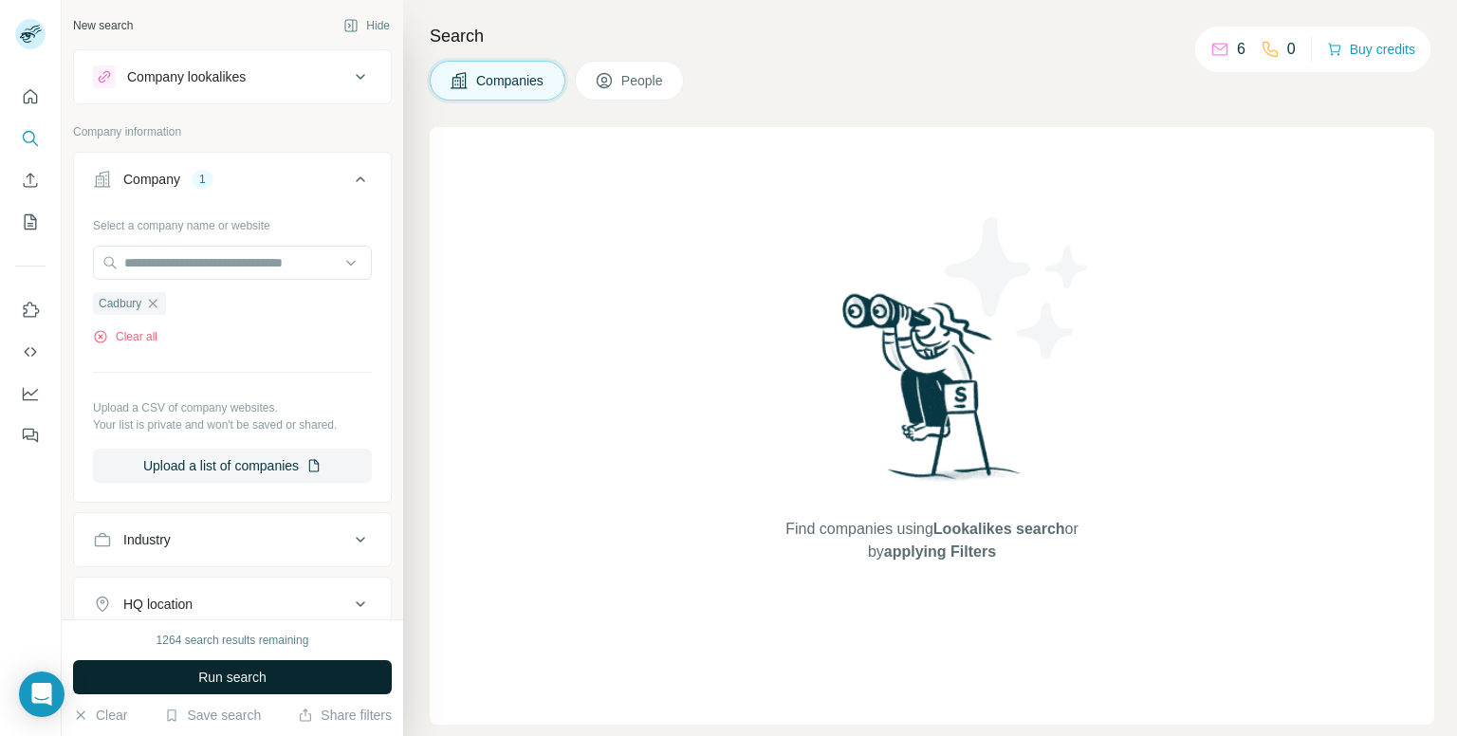
click at [240, 689] on button "Run search" at bounding box center [232, 677] width 319 height 34
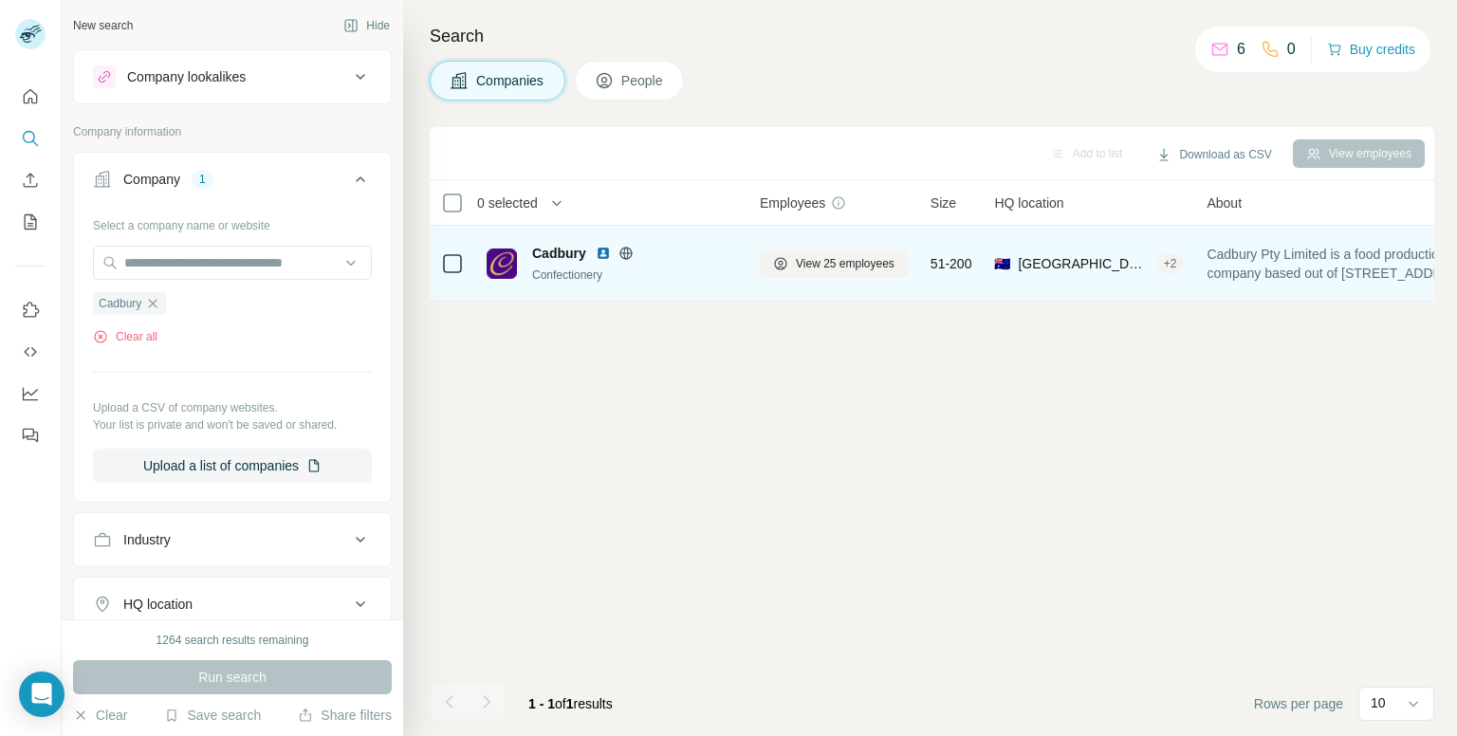
click at [580, 268] on div "Confectionery" at bounding box center [634, 275] width 205 height 17
click at [463, 270] on icon at bounding box center [452, 263] width 23 height 23
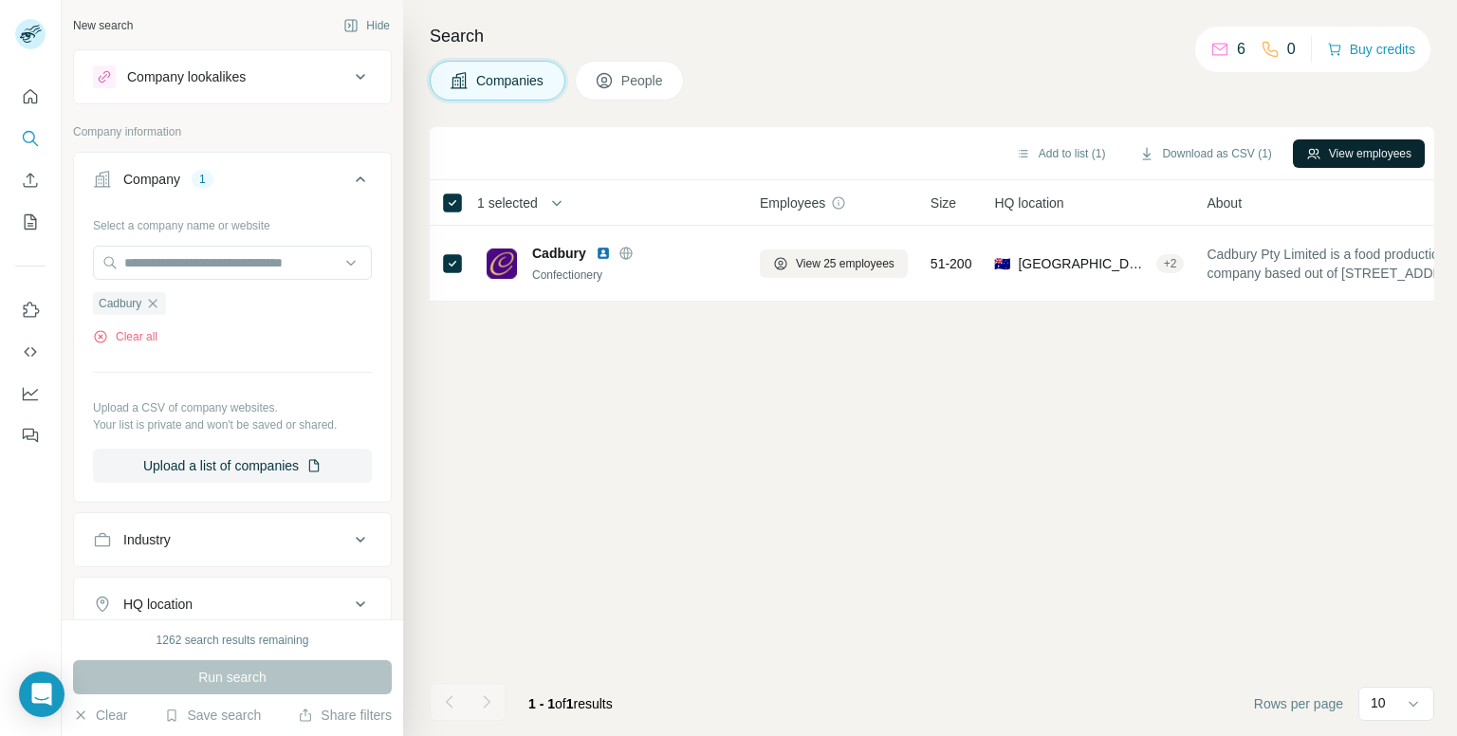
click at [1385, 160] on button "View employees" at bounding box center [1359, 153] width 132 height 28
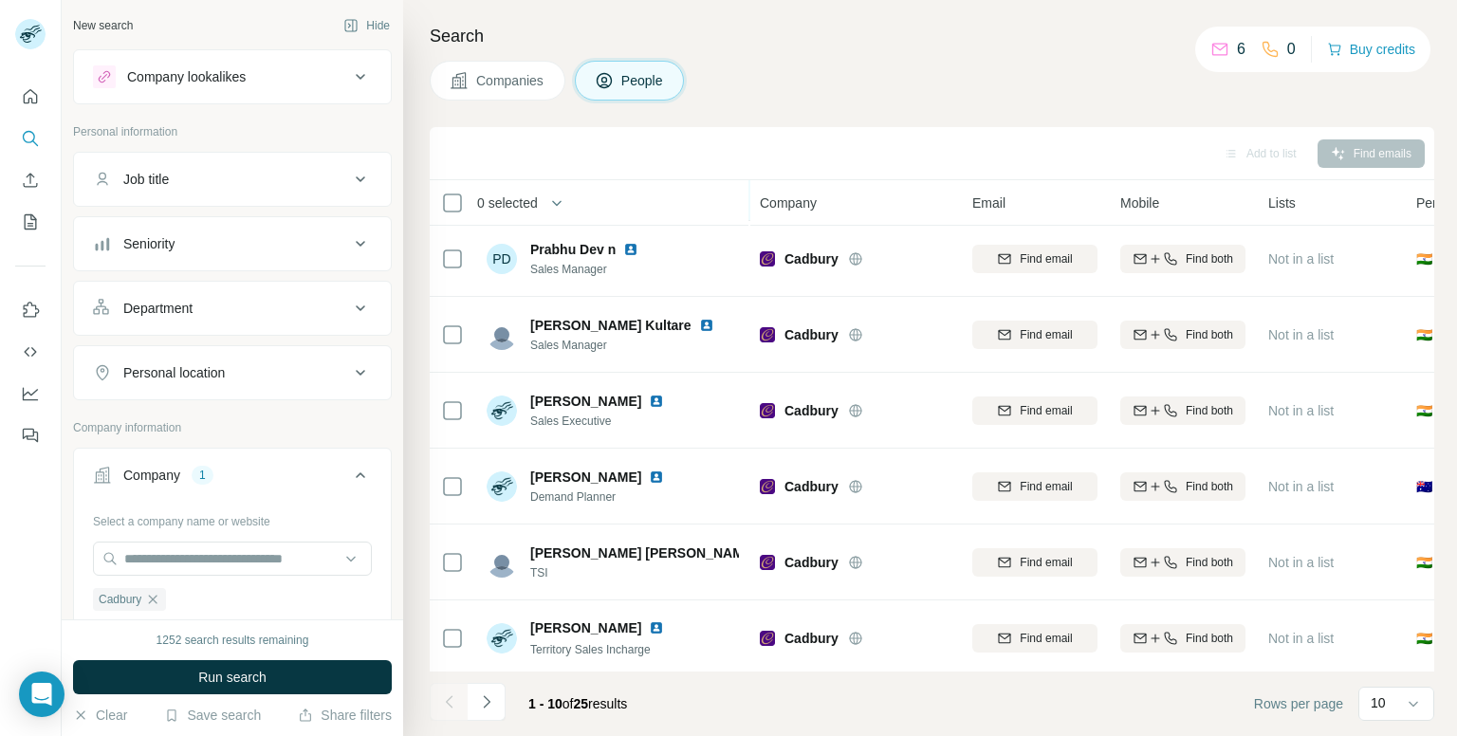
scroll to position [190, 0]
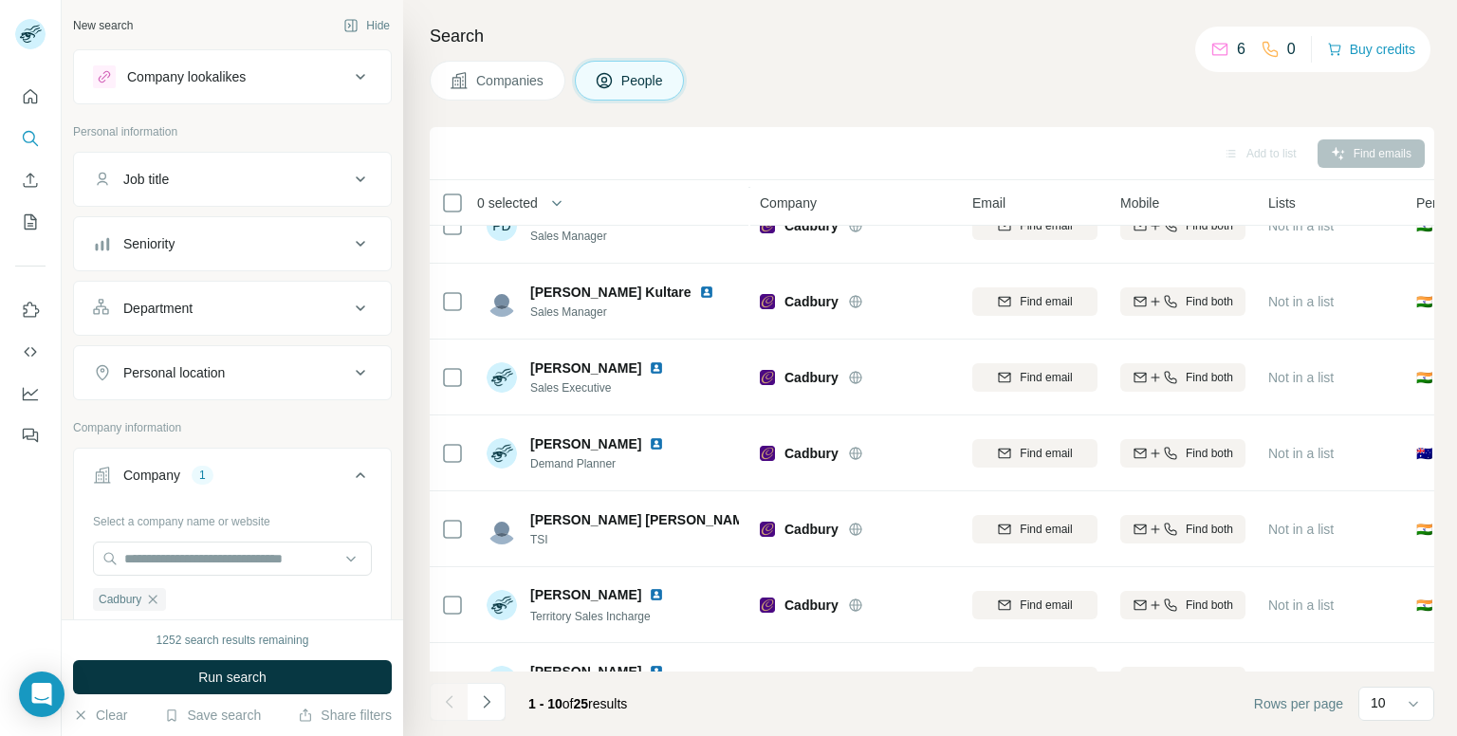
click at [316, 384] on button "Personal location" at bounding box center [232, 373] width 317 height 46
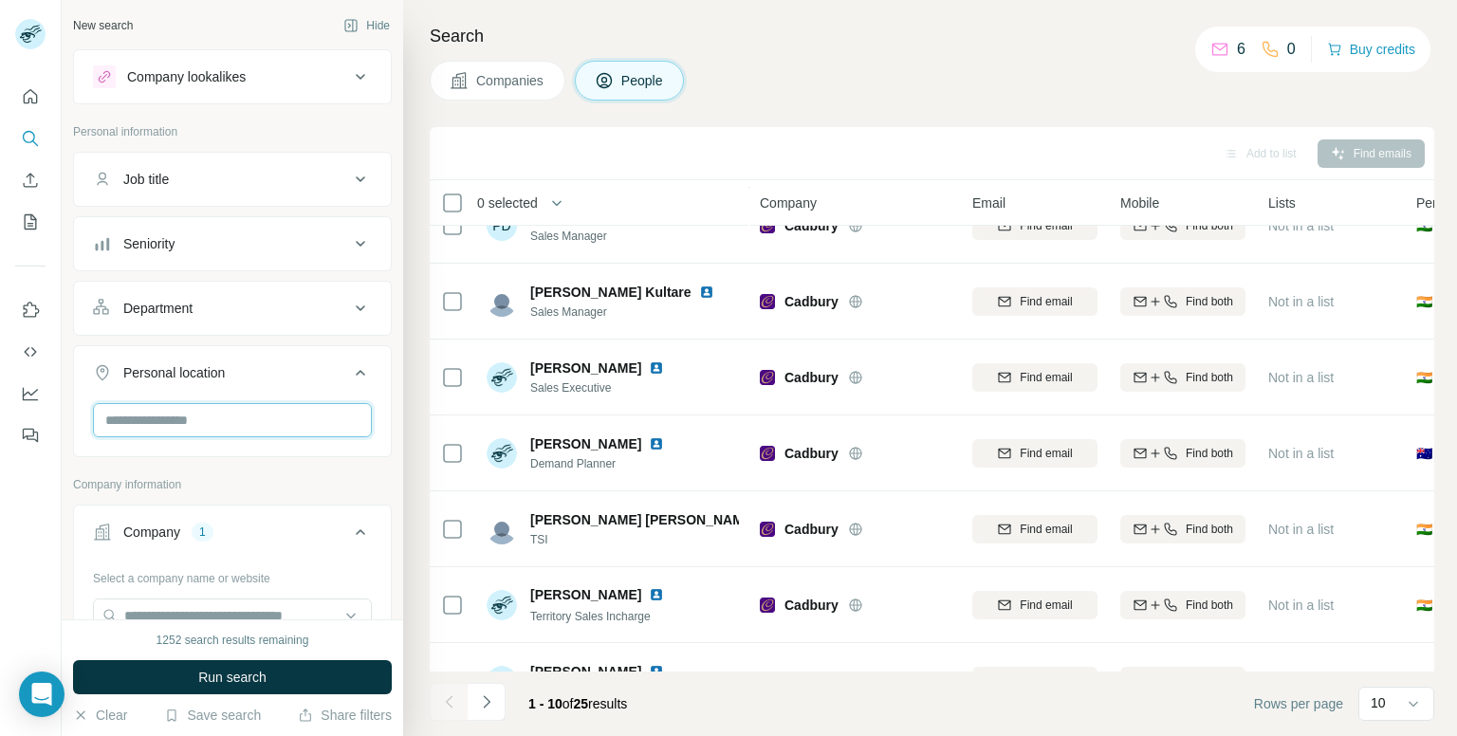
click at [298, 416] on input "text" at bounding box center [232, 420] width 279 height 34
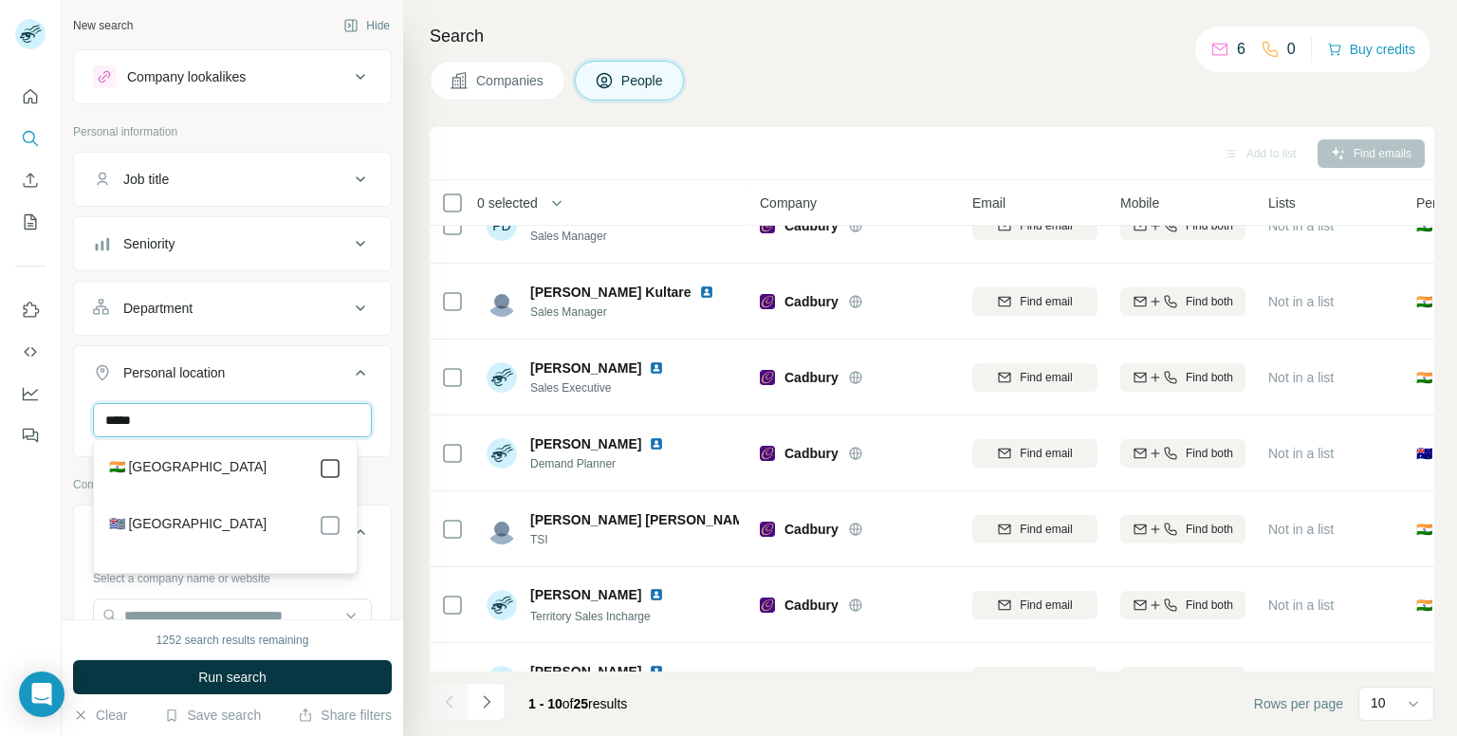
type input "*****"
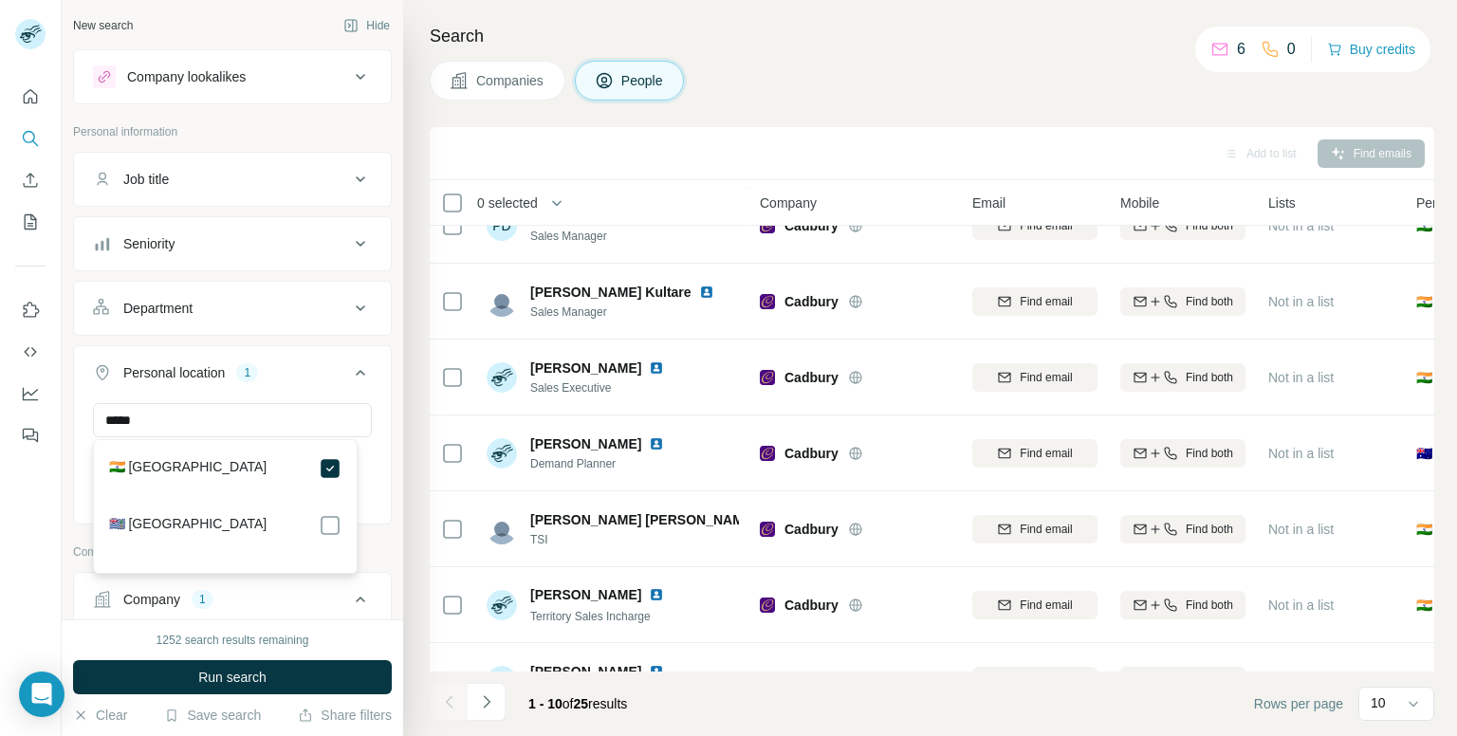
click at [296, 684] on button "Run search" at bounding box center [232, 677] width 319 height 34
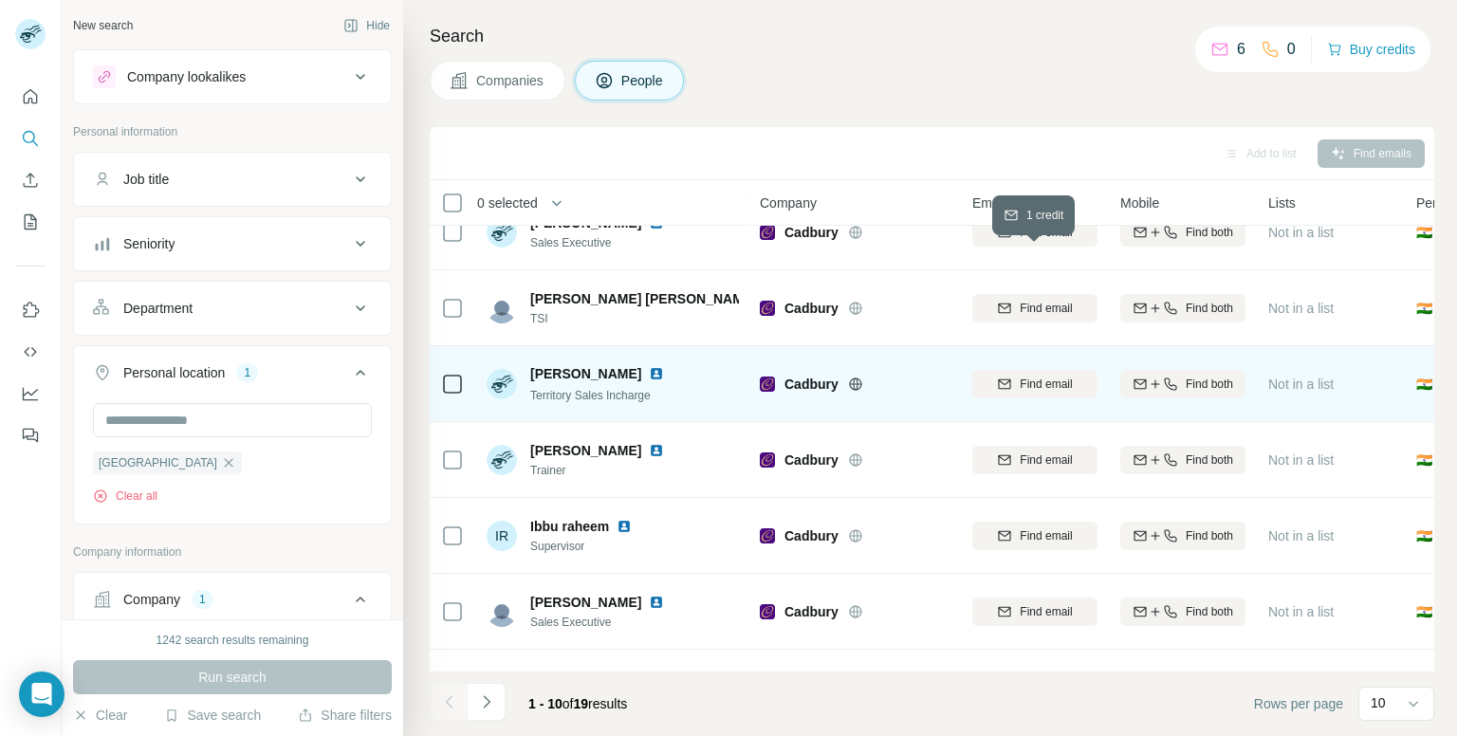
scroll to position [323, 0]
